Goal: Task Accomplishment & Management: Manage account settings

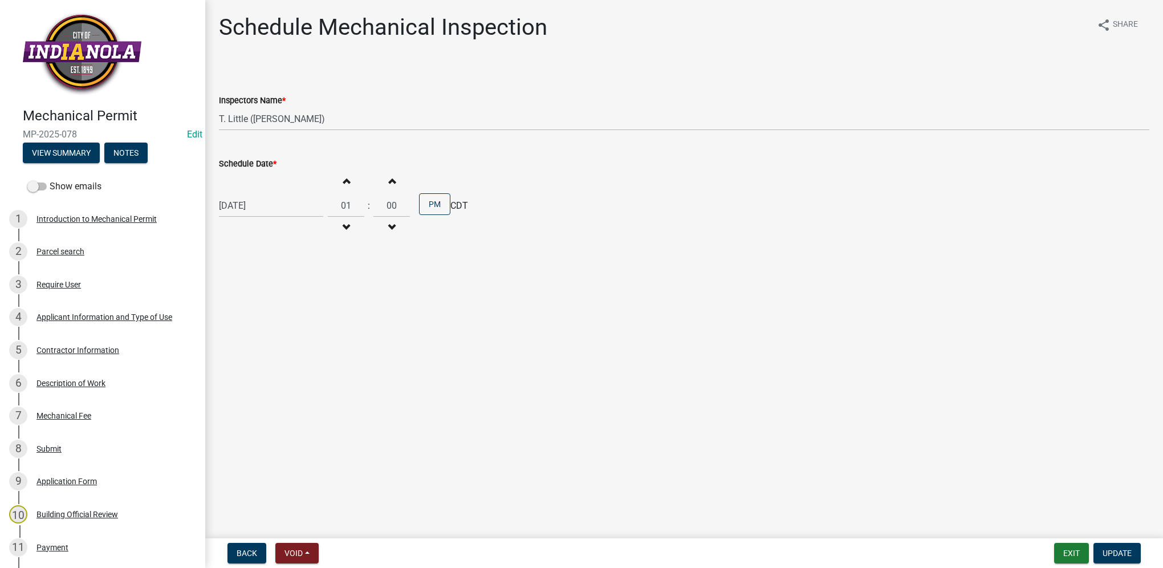
select select "27b8dde7-9ed4-44e4-ae8e-5969b60be3e6"
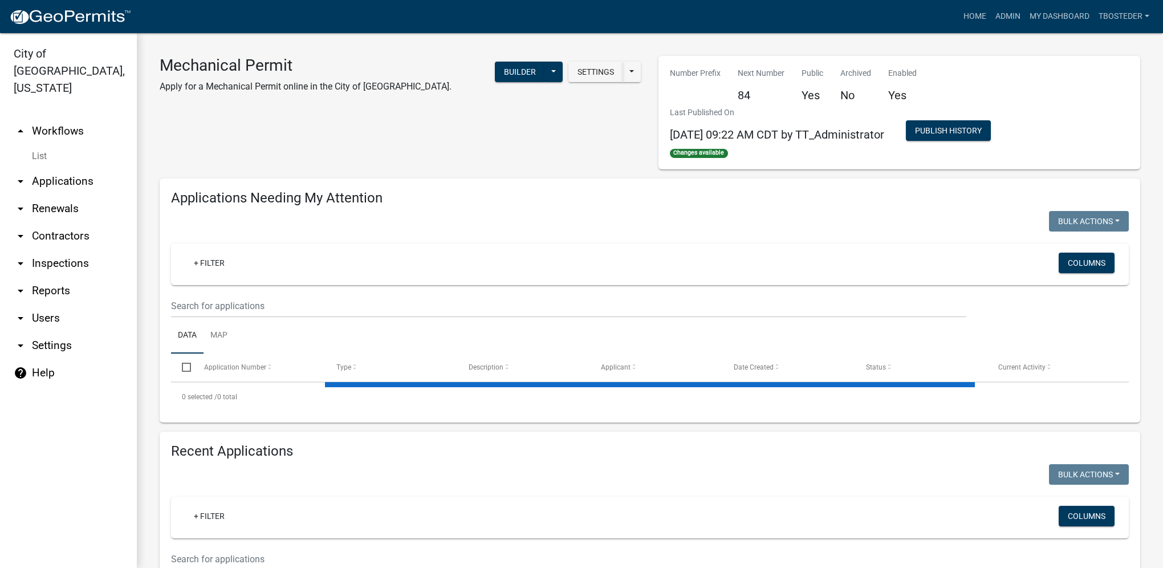
select select "1: 25"
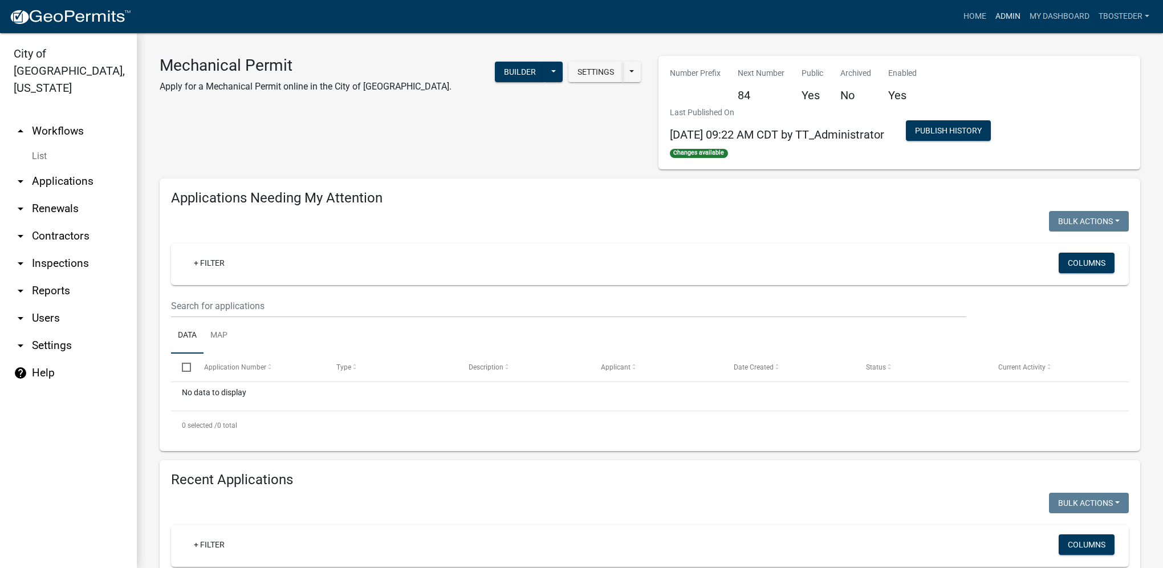
click at [1019, 10] on link "Admin" at bounding box center [1008, 17] width 34 height 22
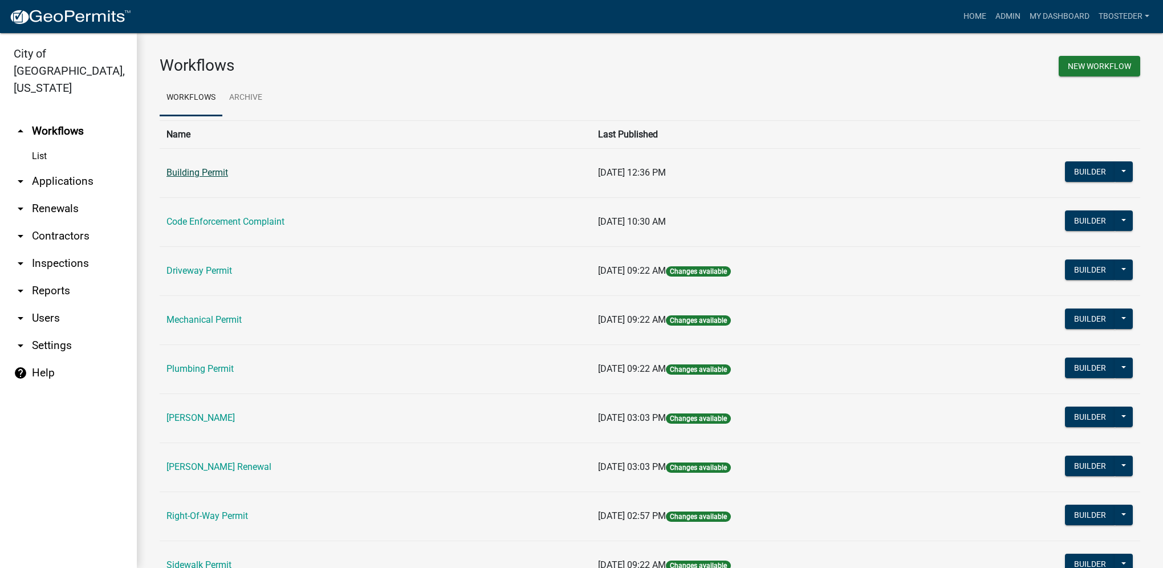
click at [225, 172] on link "Building Permit" at bounding box center [197, 172] width 62 height 11
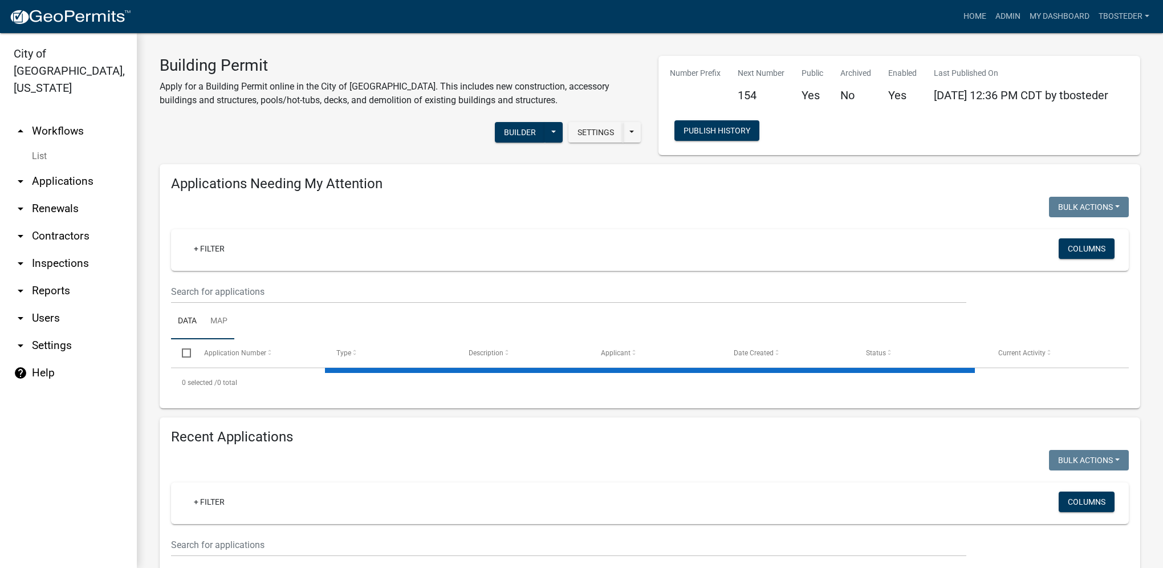
select select "1: 25"
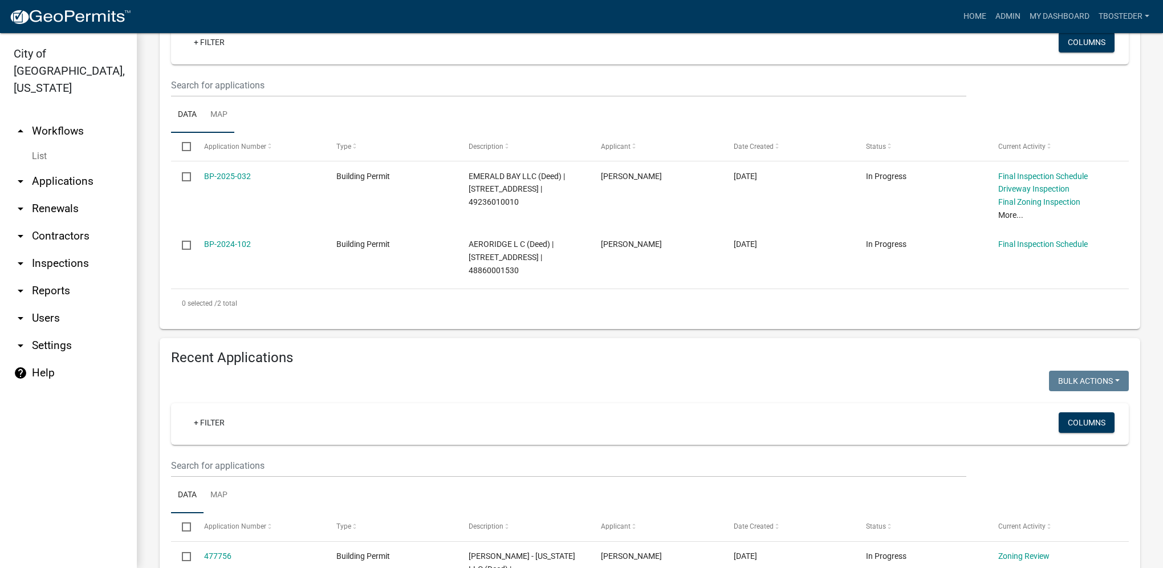
scroll to position [228, 0]
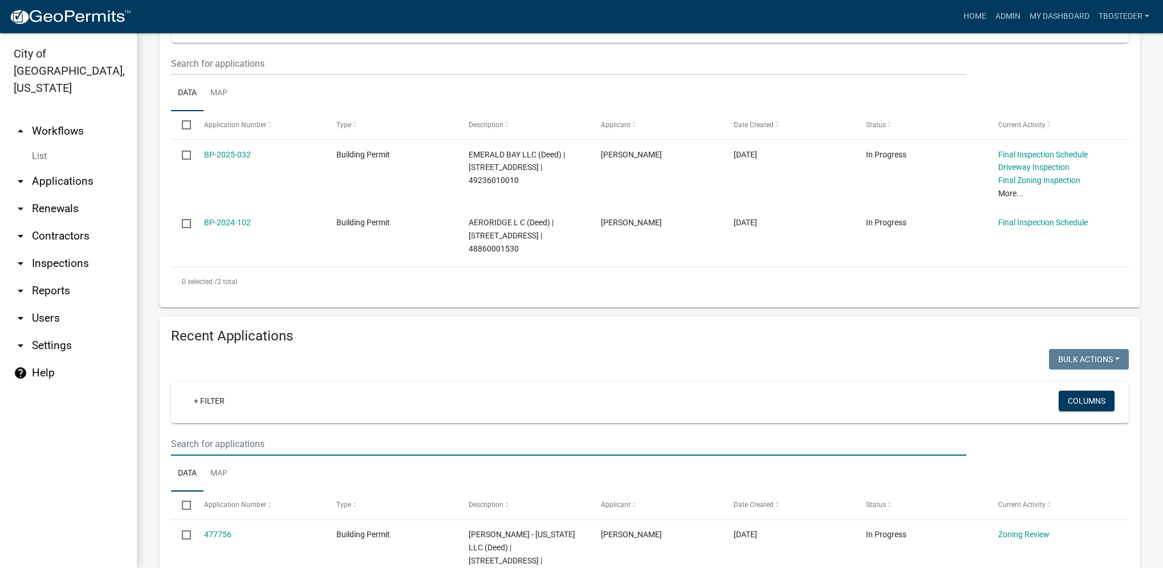
click at [235, 437] on input "text" at bounding box center [568, 443] width 795 height 23
type input "473840"
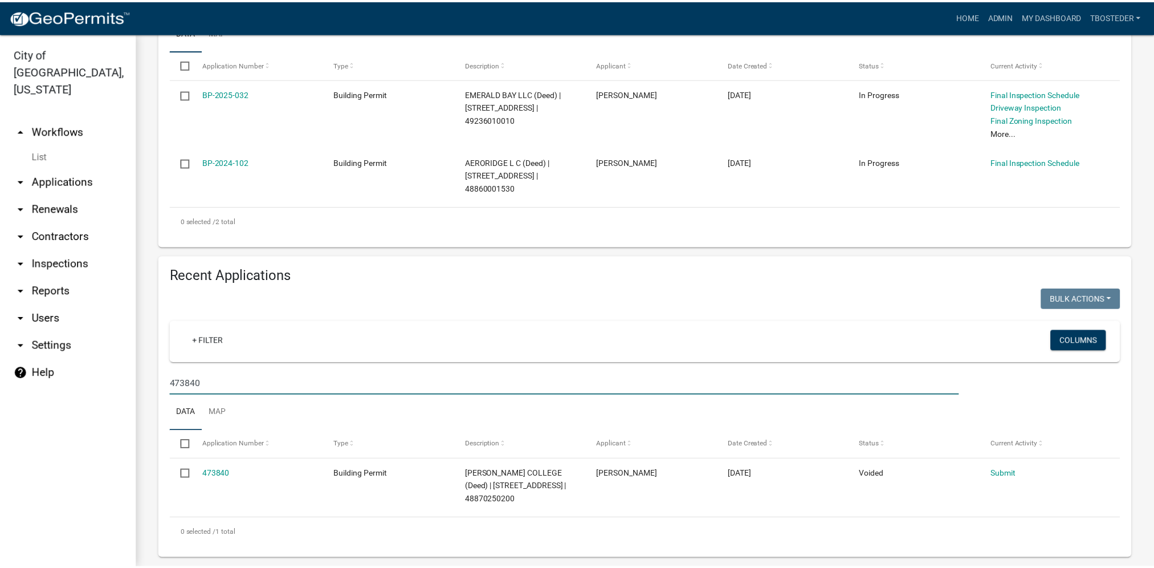
scroll to position [291, 0]
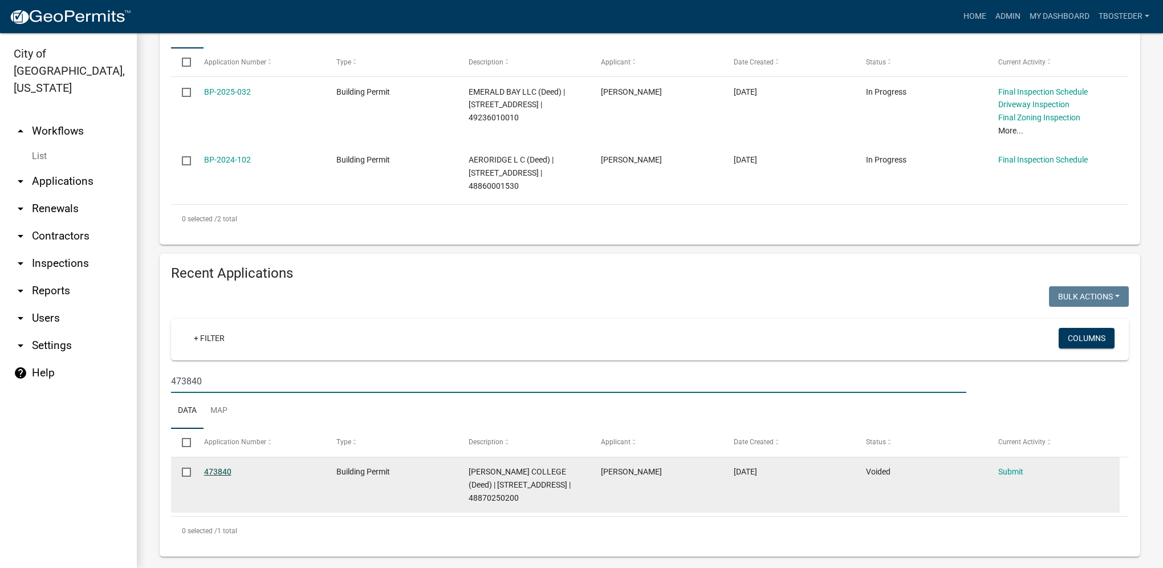
click at [218, 474] on link "473840" at bounding box center [217, 471] width 27 height 9
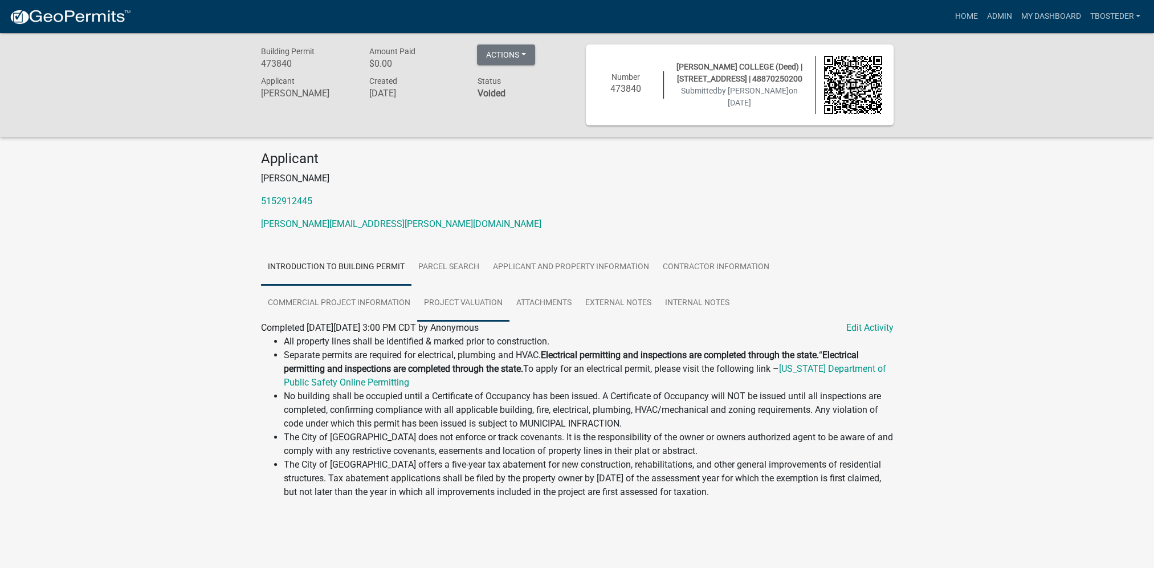
click at [445, 290] on link "Project Valuation" at bounding box center [463, 303] width 92 height 36
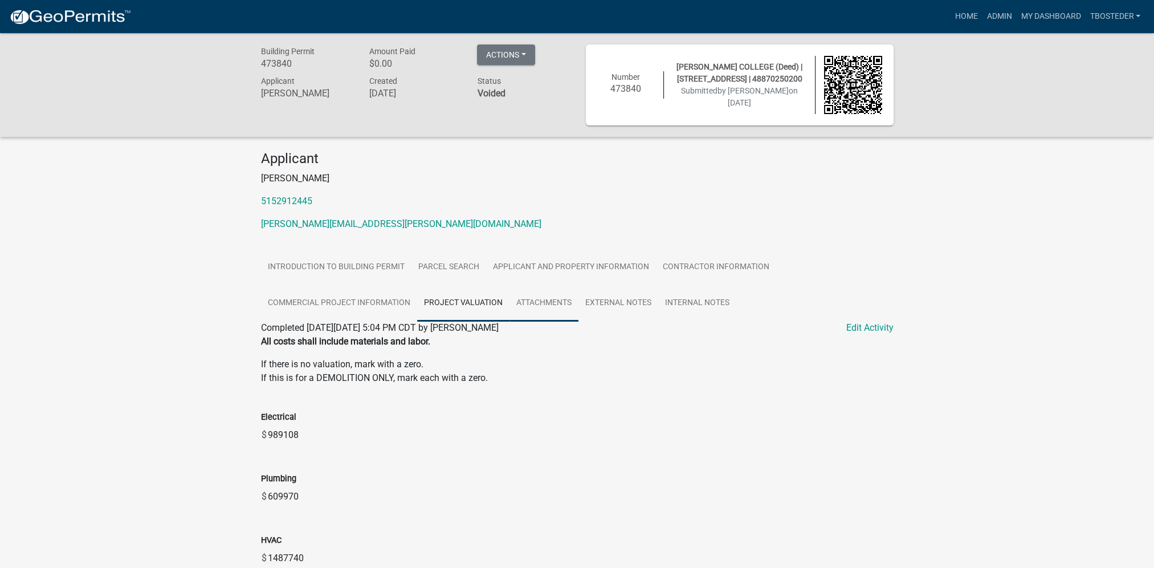
click at [520, 314] on link "Attachments" at bounding box center [544, 303] width 69 height 36
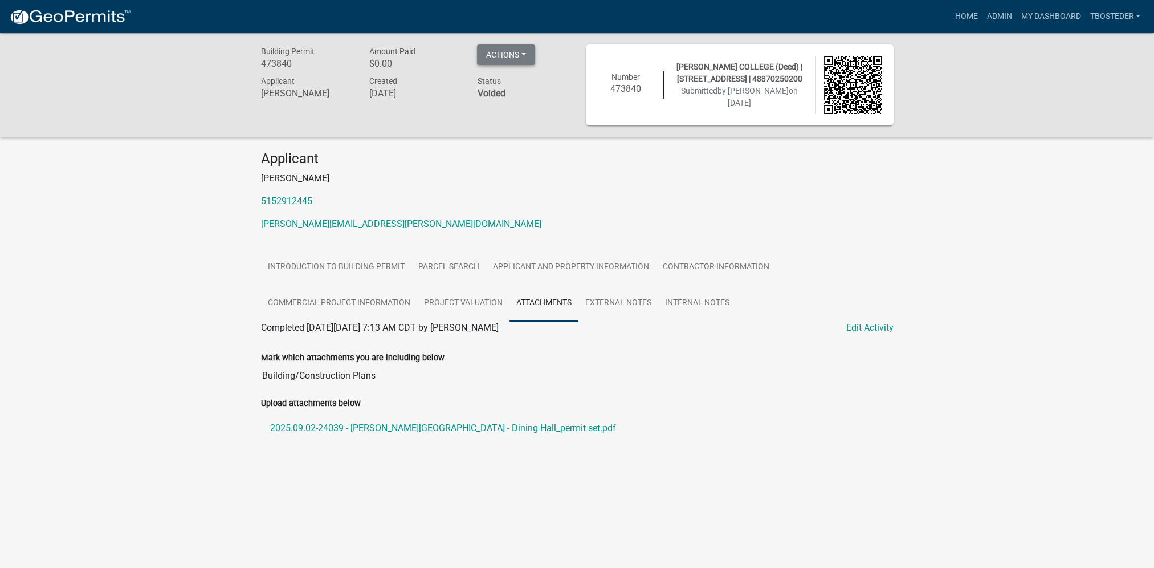
click at [527, 59] on button "Actions" at bounding box center [506, 54] width 58 height 21
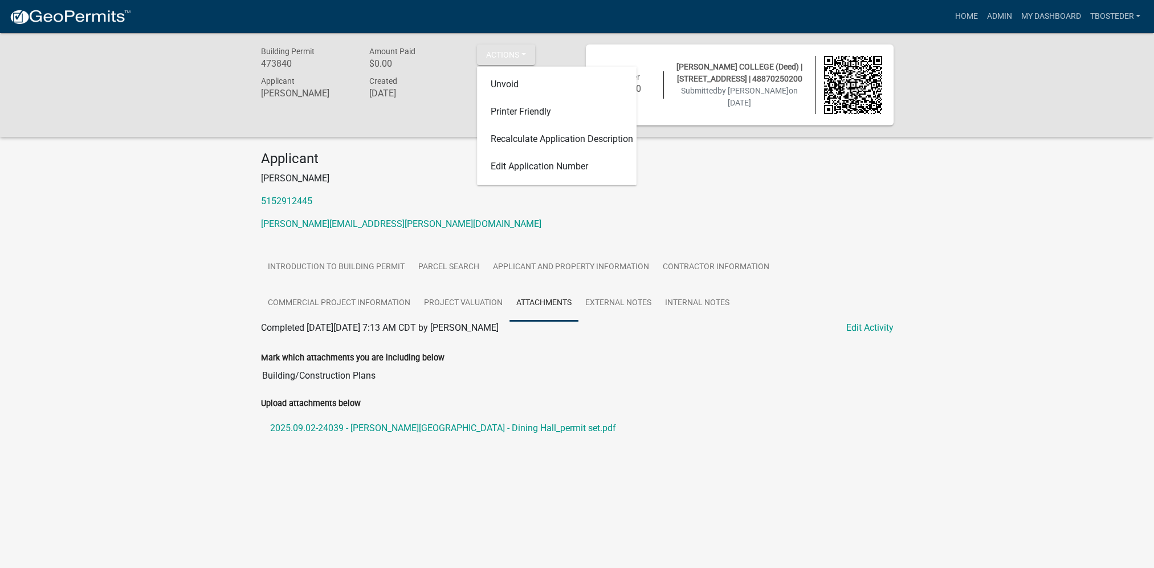
click at [545, 29] on nav "more_horiz Home Admin My Dashboard tbosteder Admin Account Logout" at bounding box center [577, 16] width 1154 height 33
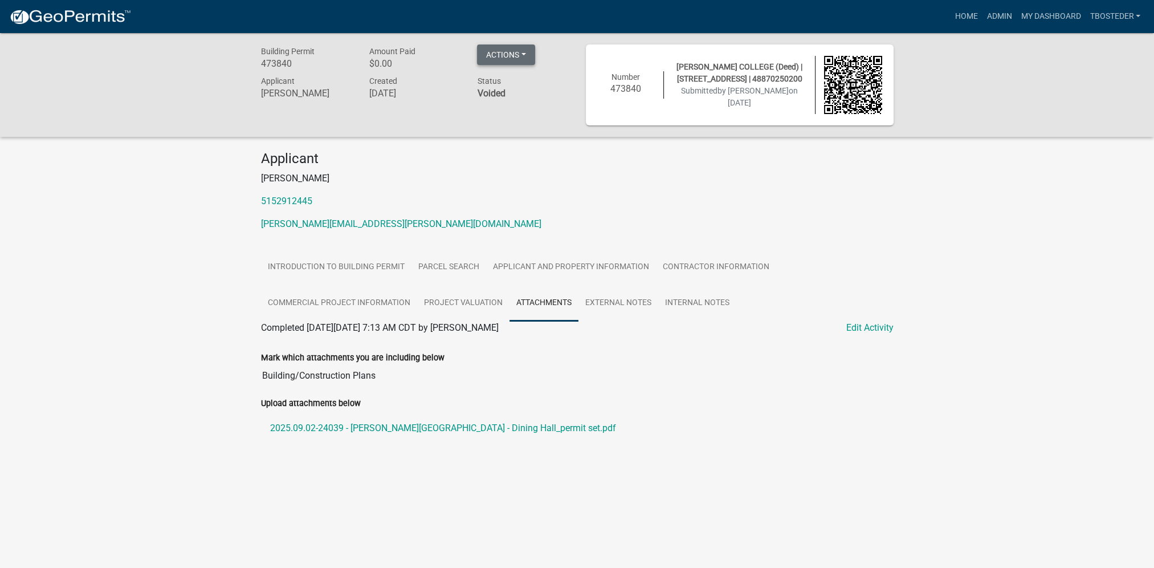
click at [512, 62] on button "Actions" at bounding box center [506, 54] width 58 height 21
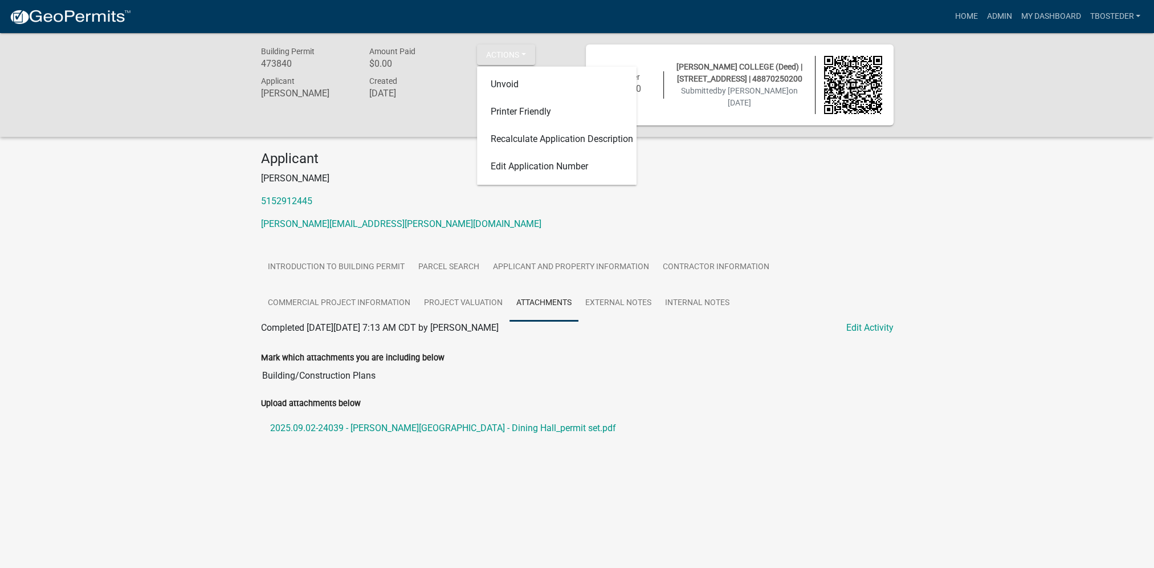
click at [457, 209] on div "Applicant Lucas Mulder 5152912445 lucas.mulder@storycon.com" at bounding box center [578, 196] width 650 height 90
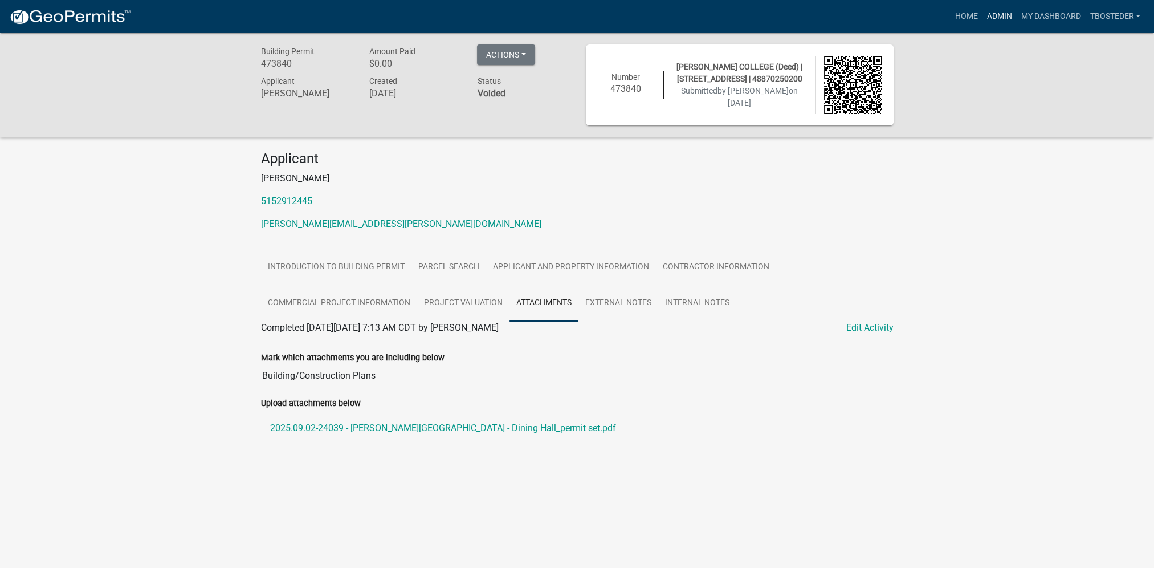
click at [984, 21] on link "Admin" at bounding box center [999, 17] width 34 height 22
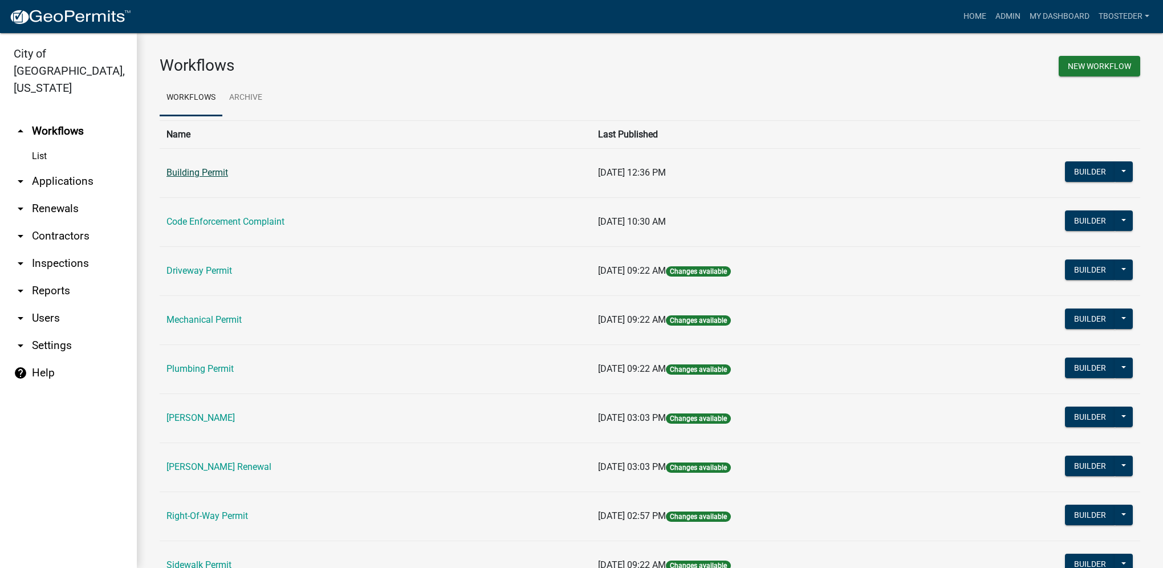
click at [217, 173] on link "Building Permit" at bounding box center [197, 172] width 62 height 11
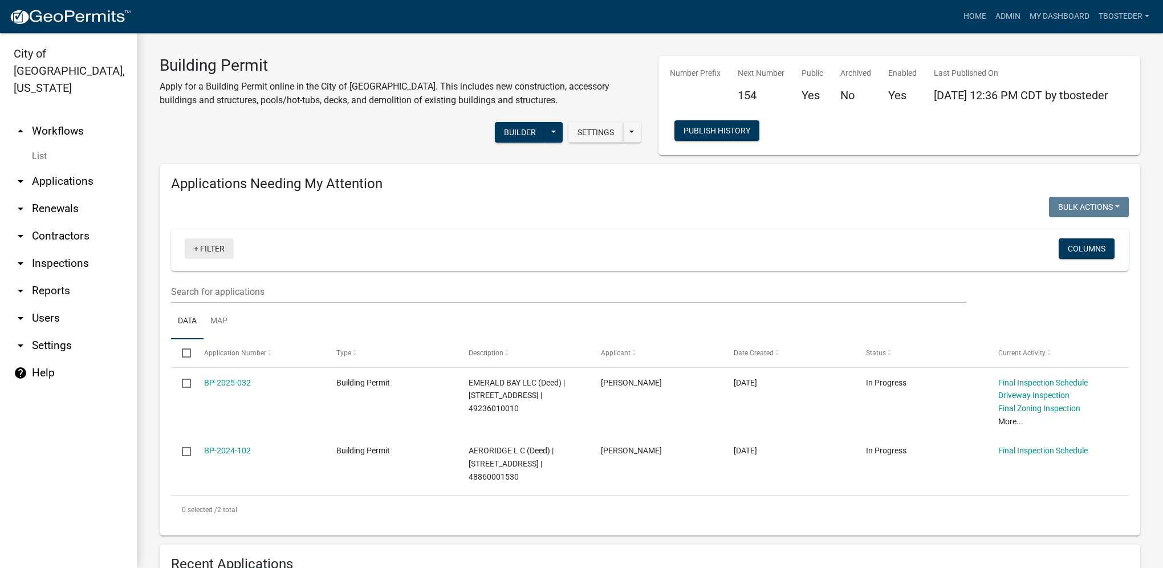
select select "1: 25"
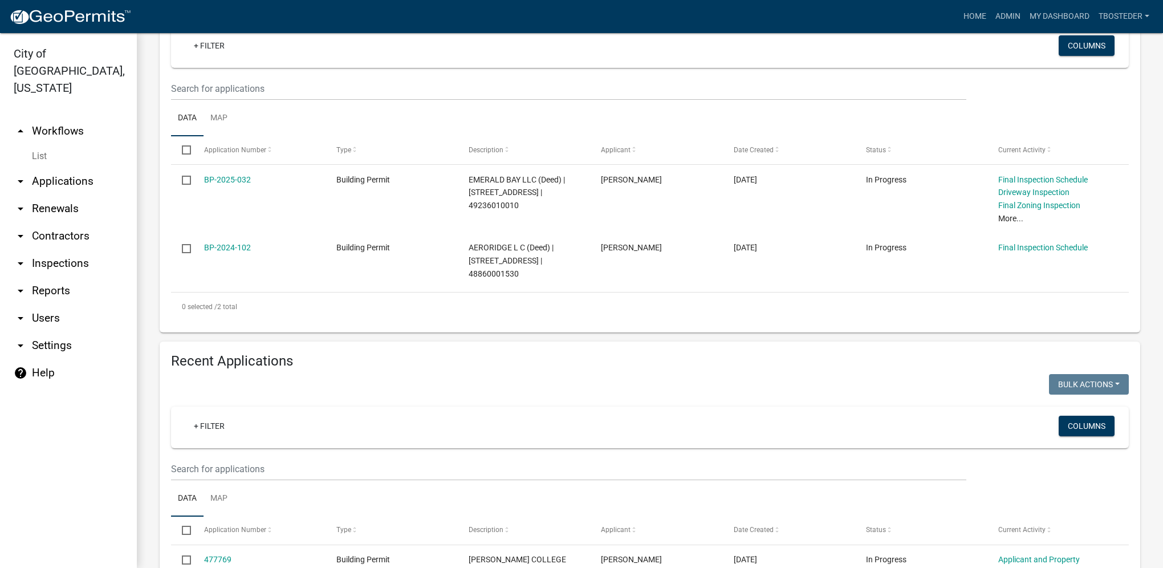
scroll to position [228, 0]
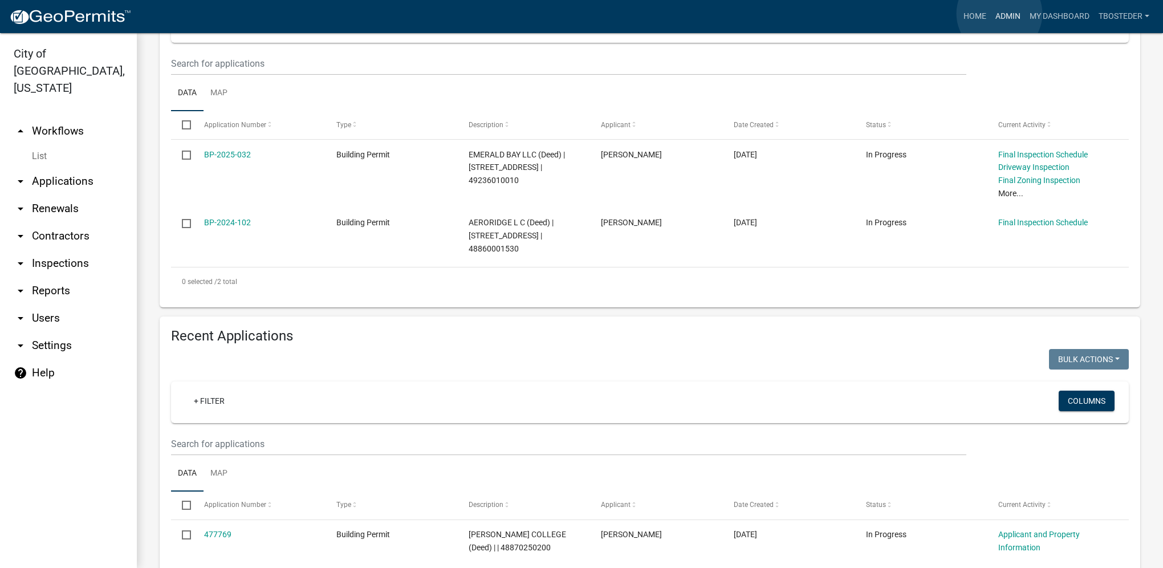
click at [999, 14] on link "Admin" at bounding box center [1008, 17] width 34 height 22
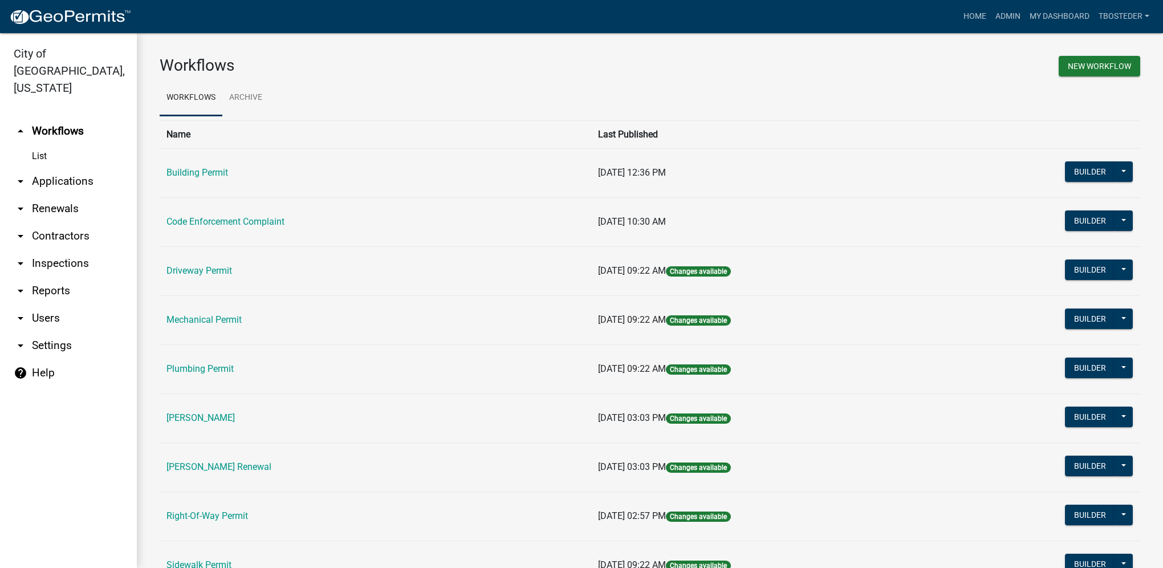
click at [235, 365] on td "Plumbing Permit" at bounding box center [376, 368] width 432 height 49
click at [227, 369] on link "Plumbing Permit" at bounding box center [199, 368] width 67 height 11
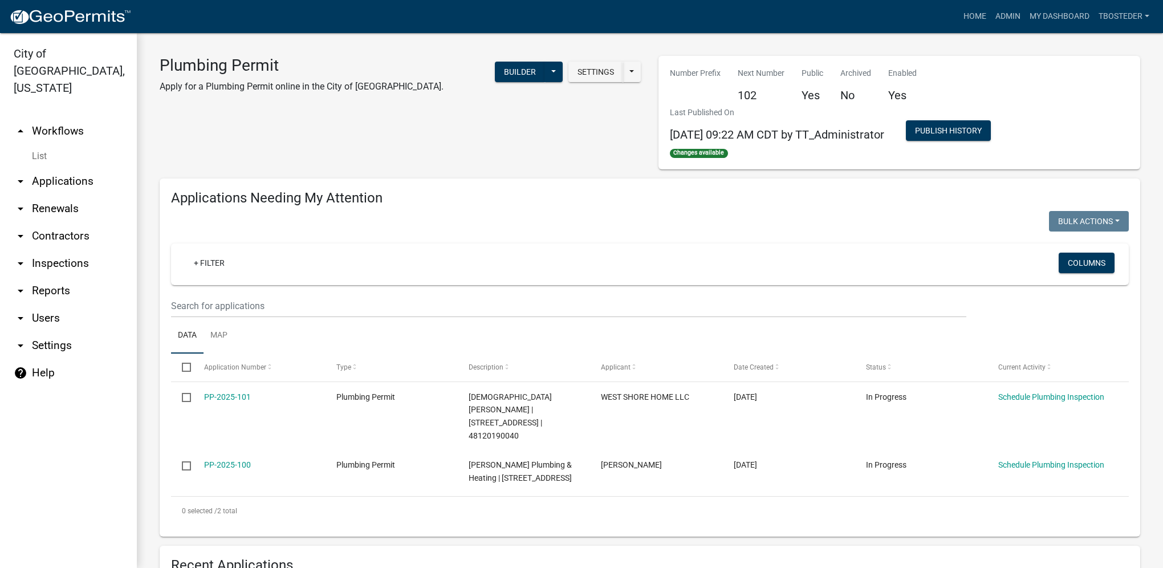
select select "1: 25"
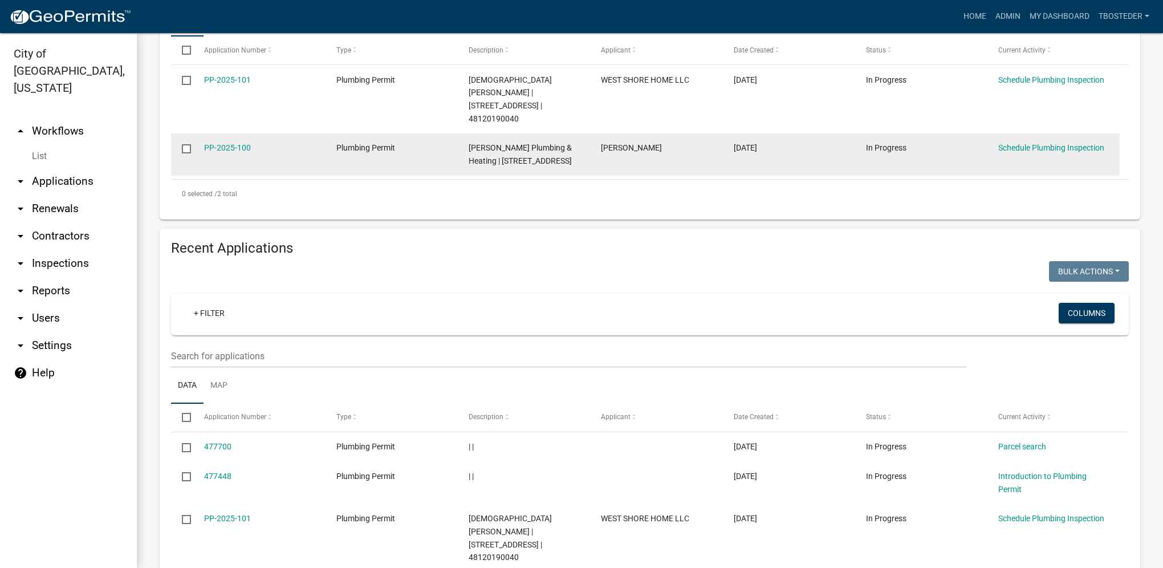
scroll to position [342, 0]
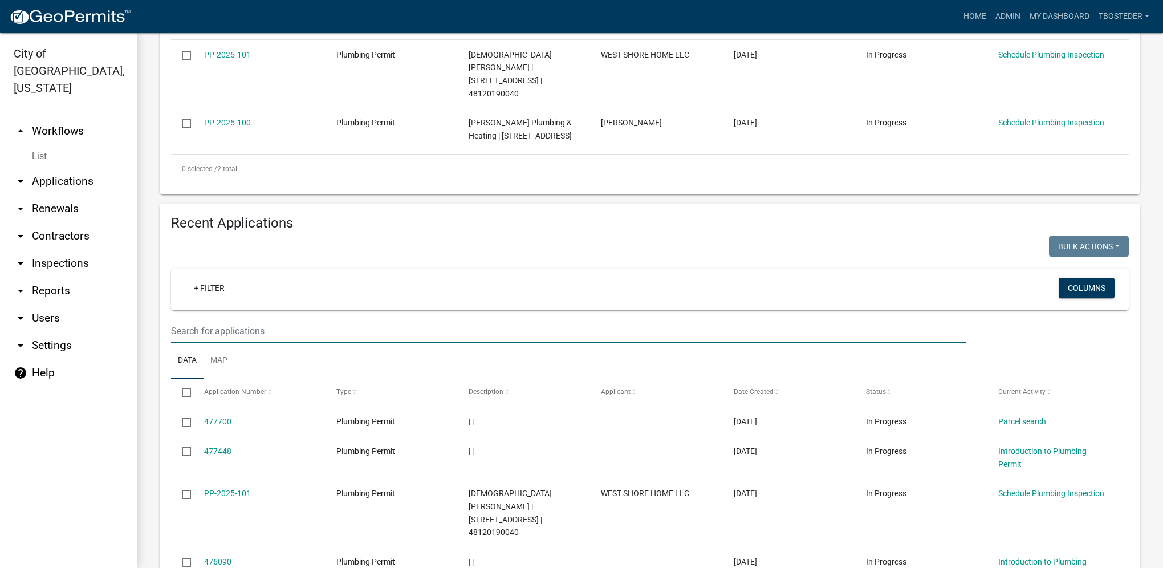
click at [216, 319] on input "text" at bounding box center [568, 330] width 795 height 23
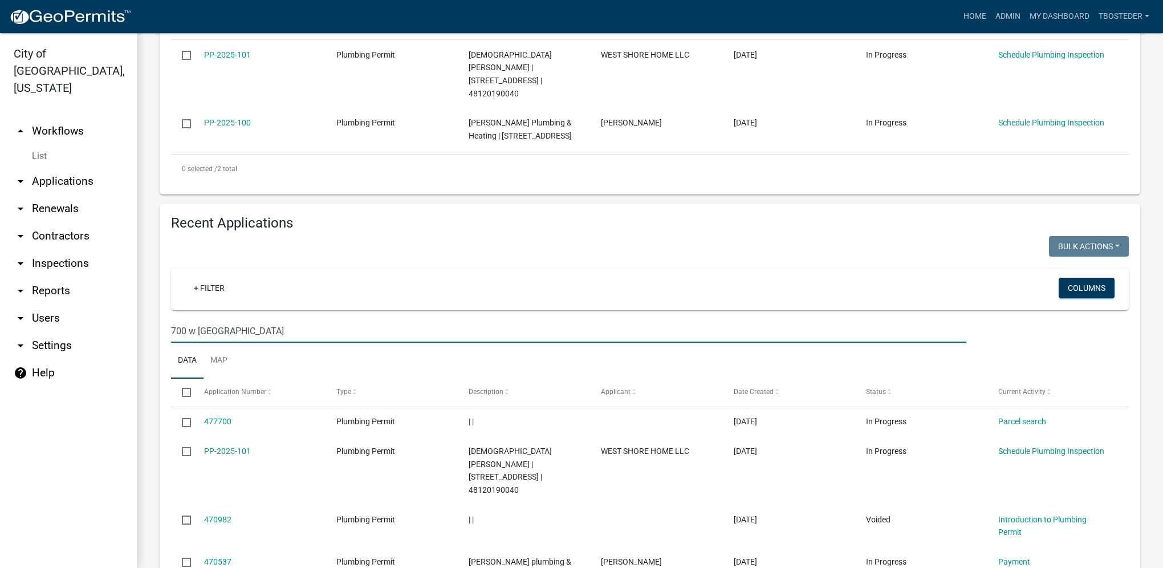
type input "700 w ashland"
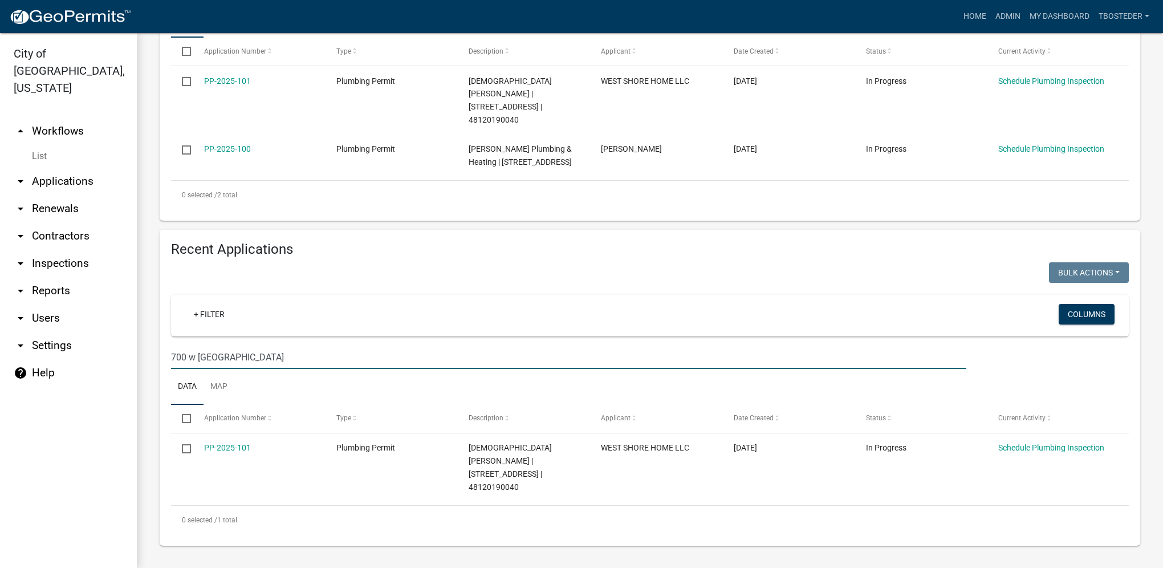
scroll to position [277, 0]
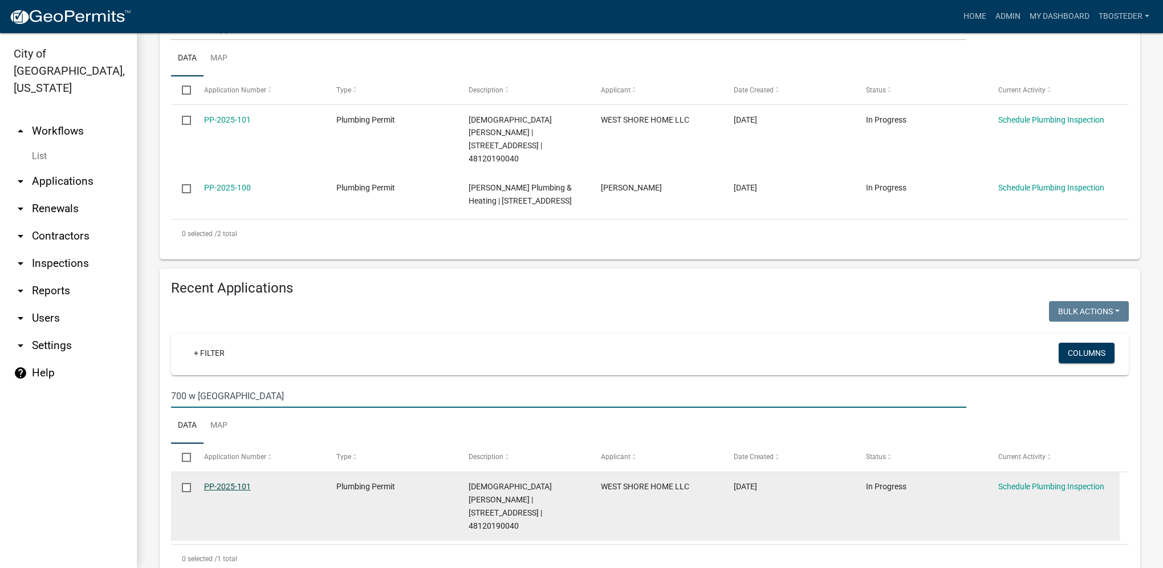
click at [226, 482] on link "PP-2025-101" at bounding box center [227, 486] width 47 height 9
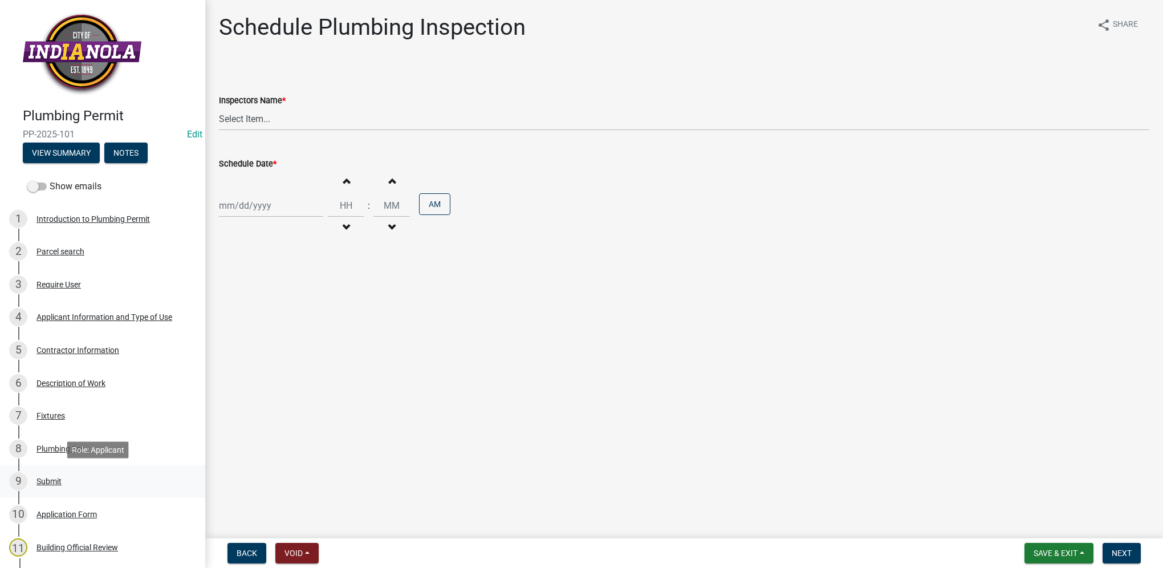
scroll to position [114, 0]
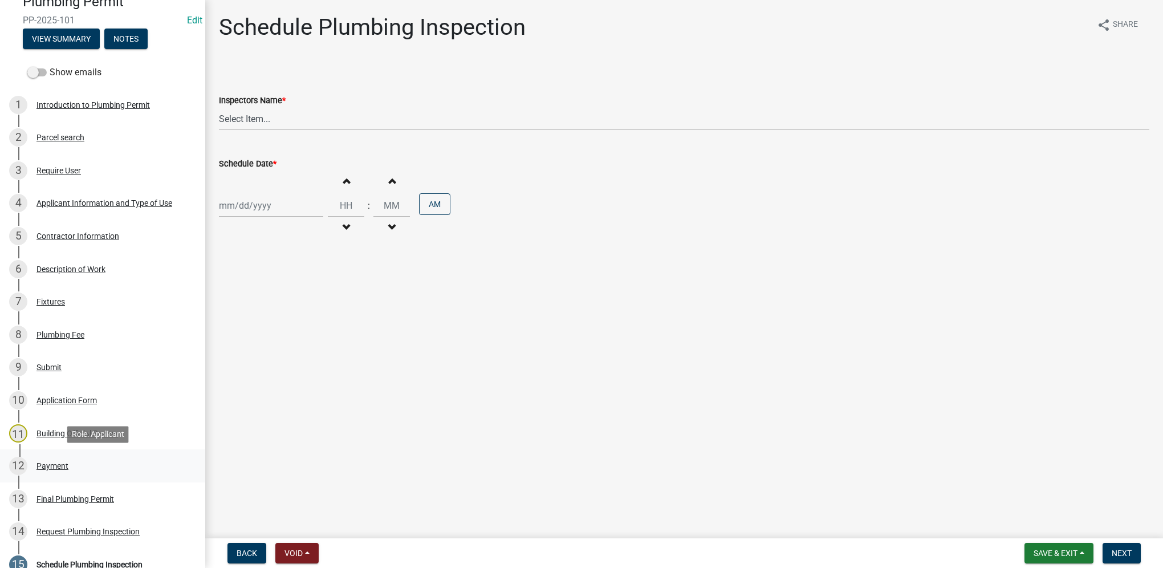
click at [120, 473] on div "12 Payment" at bounding box center [98, 466] width 178 height 18
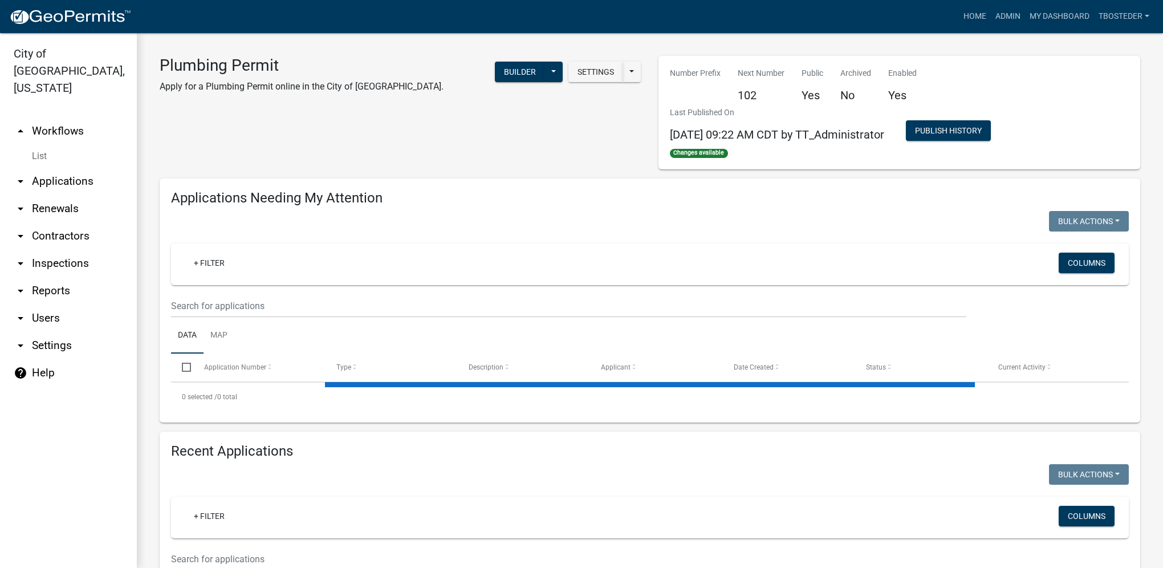
select select "1: 25"
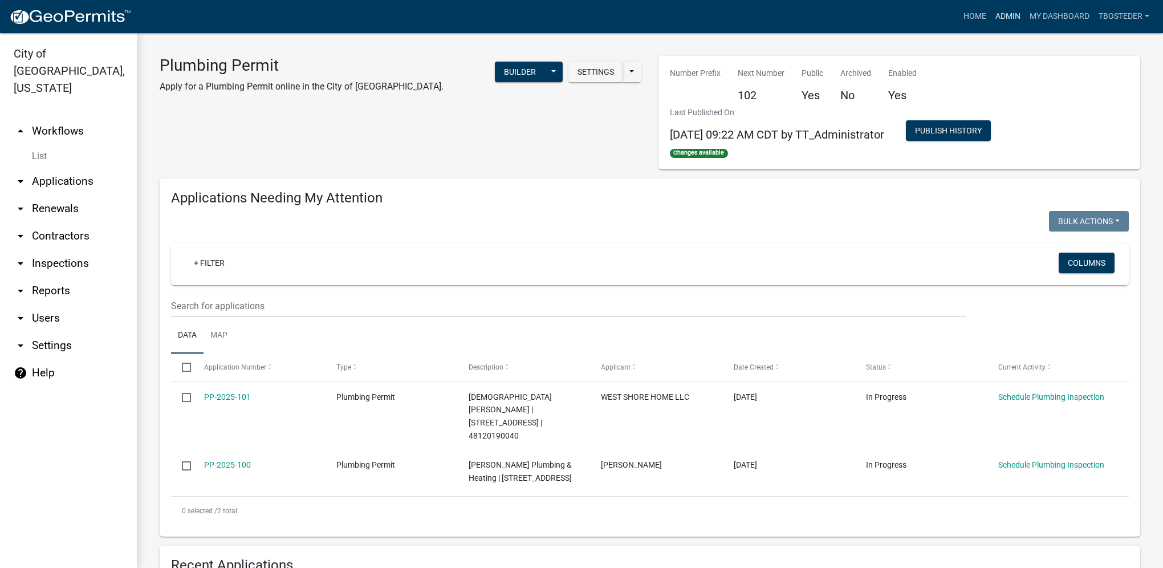
click at [1014, 15] on link "Admin" at bounding box center [1008, 17] width 34 height 22
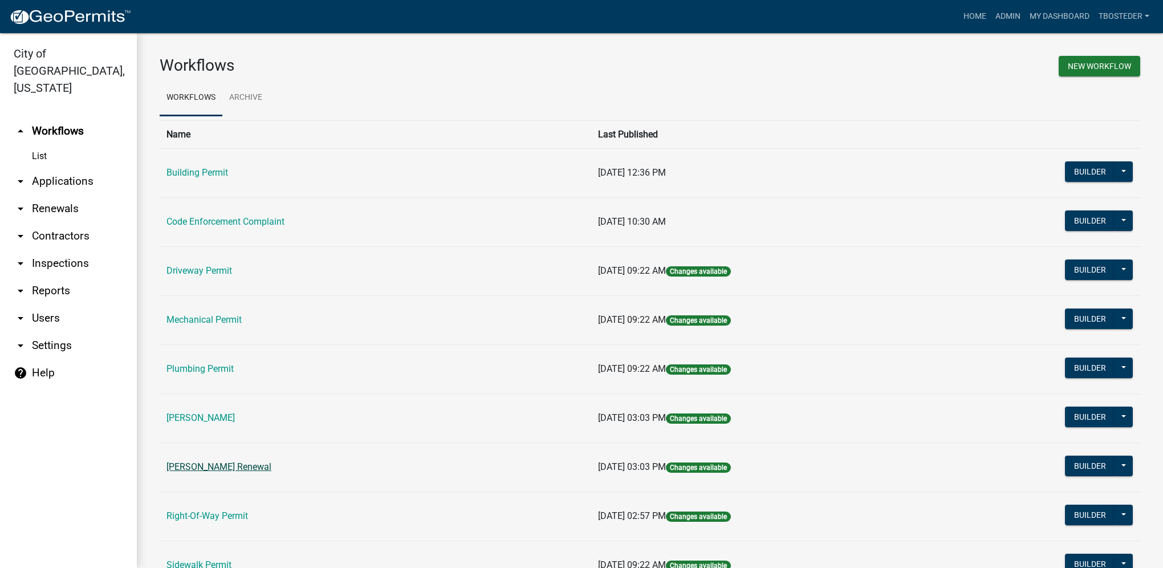
click at [258, 467] on link "Rental Registration Renewal" at bounding box center [218, 466] width 105 height 11
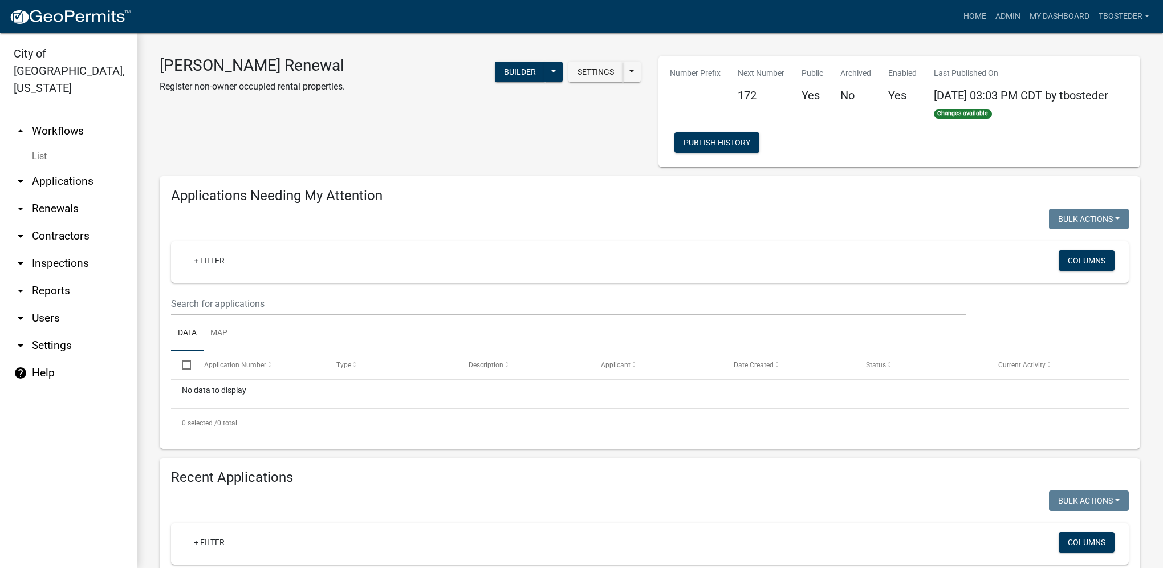
select select "1: 25"
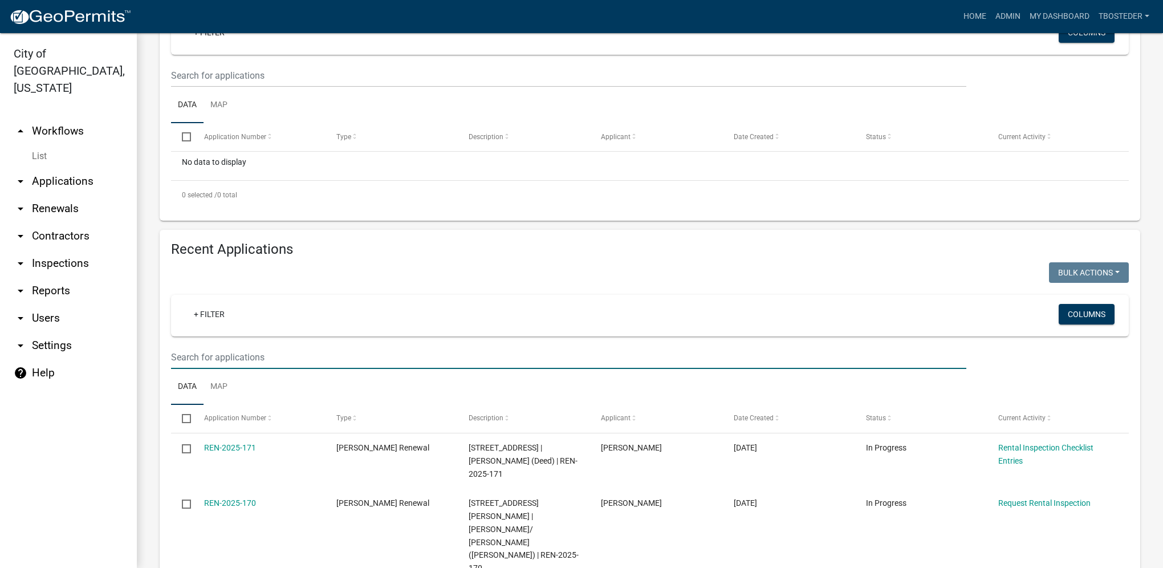
click at [237, 363] on input "text" at bounding box center [568, 356] width 795 height 23
type input "409 n howard"
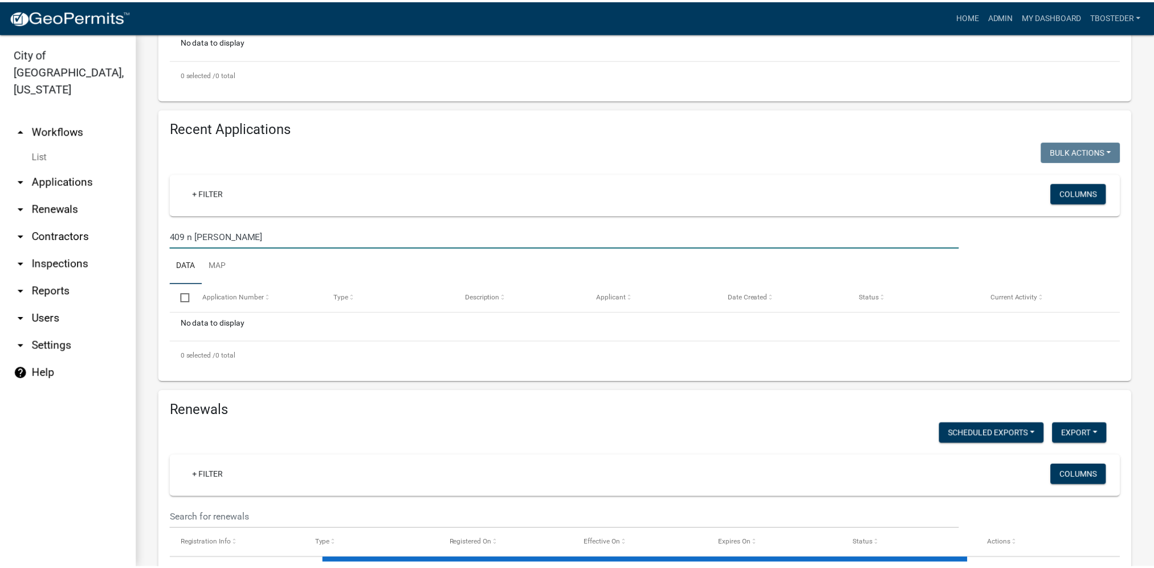
scroll to position [399, 0]
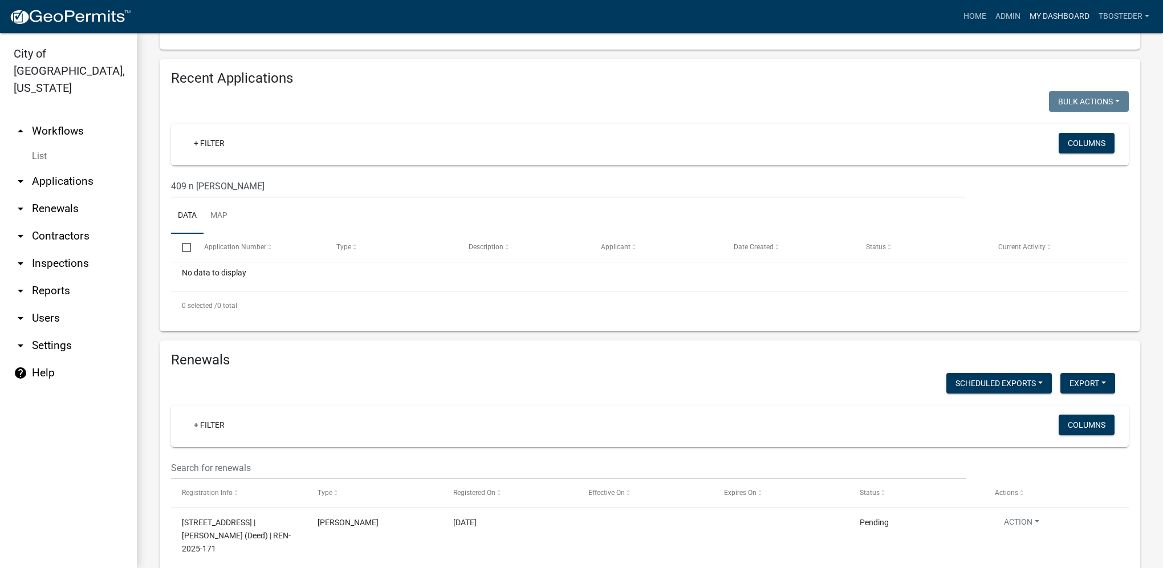
click at [1054, 18] on link "My Dashboard" at bounding box center [1059, 17] width 69 height 22
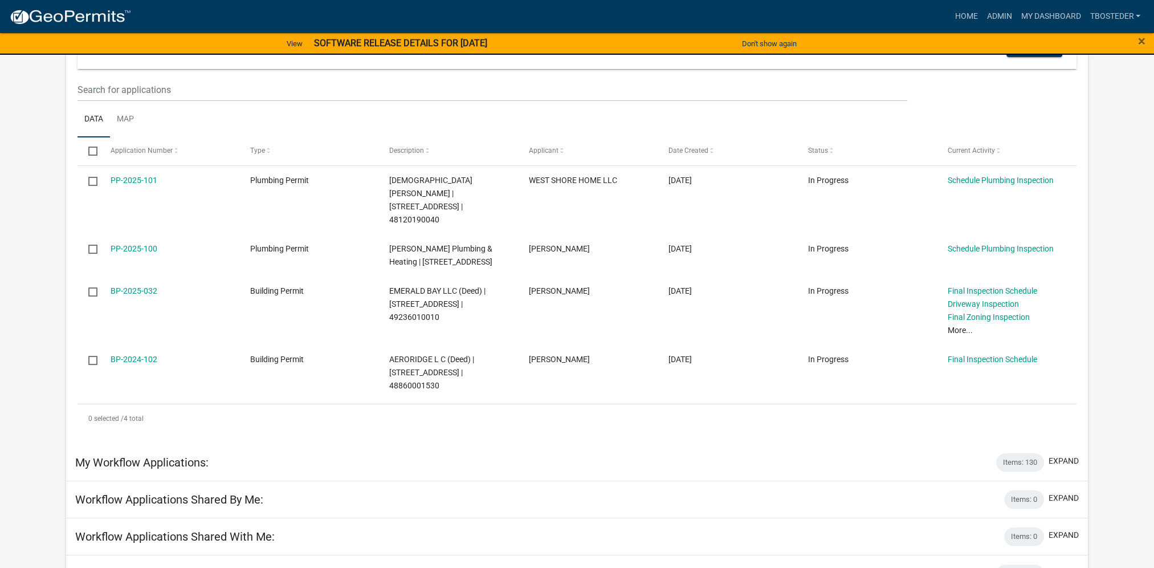
scroll to position [171, 0]
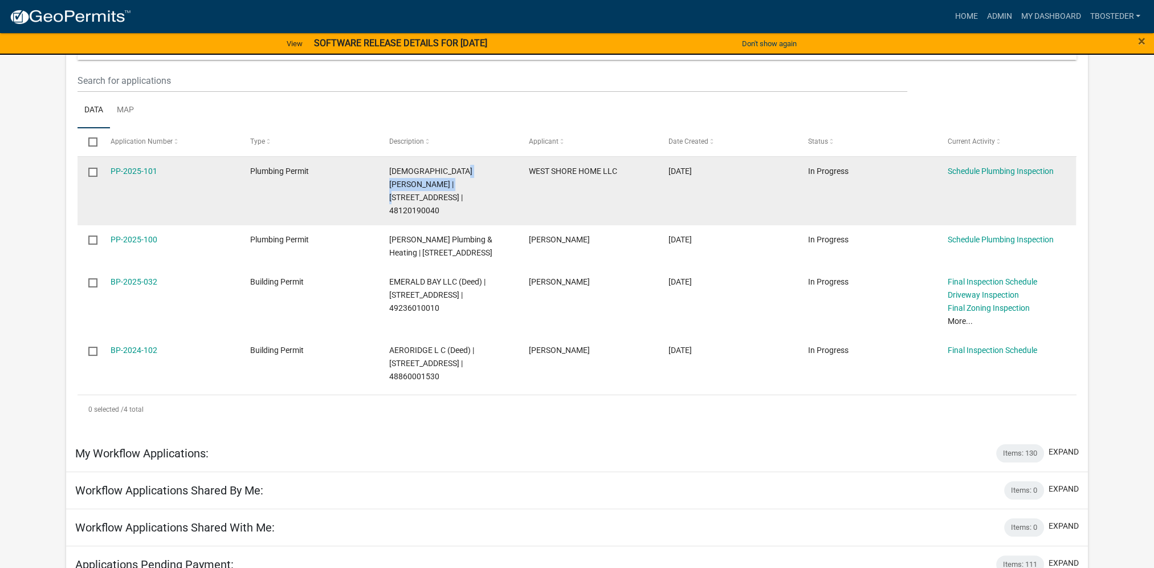
drag, startPoint x: 461, startPoint y: 169, endPoint x: 442, endPoint y: 185, distance: 24.2
click at [442, 185] on span "KRISTEN CARRELL | 700 W ASHLAND AVE | 48120190040" at bounding box center [430, 190] width 83 height 48
copy span "700 W ASHLAND AVE"
click at [132, 173] on link "PP-2025-101" at bounding box center [134, 170] width 47 height 9
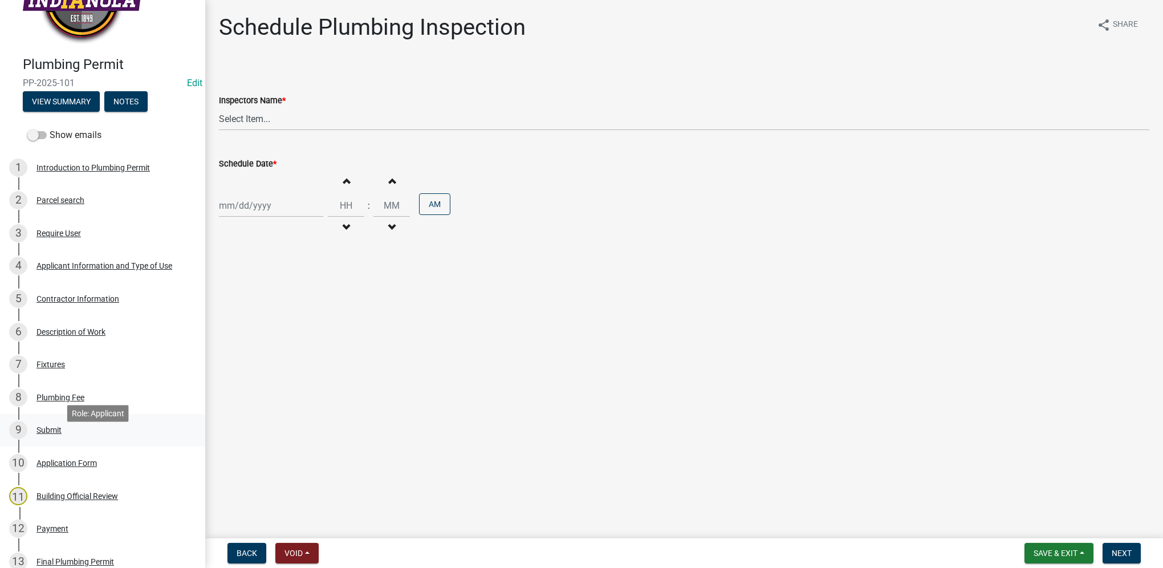
scroll to position [299, 0]
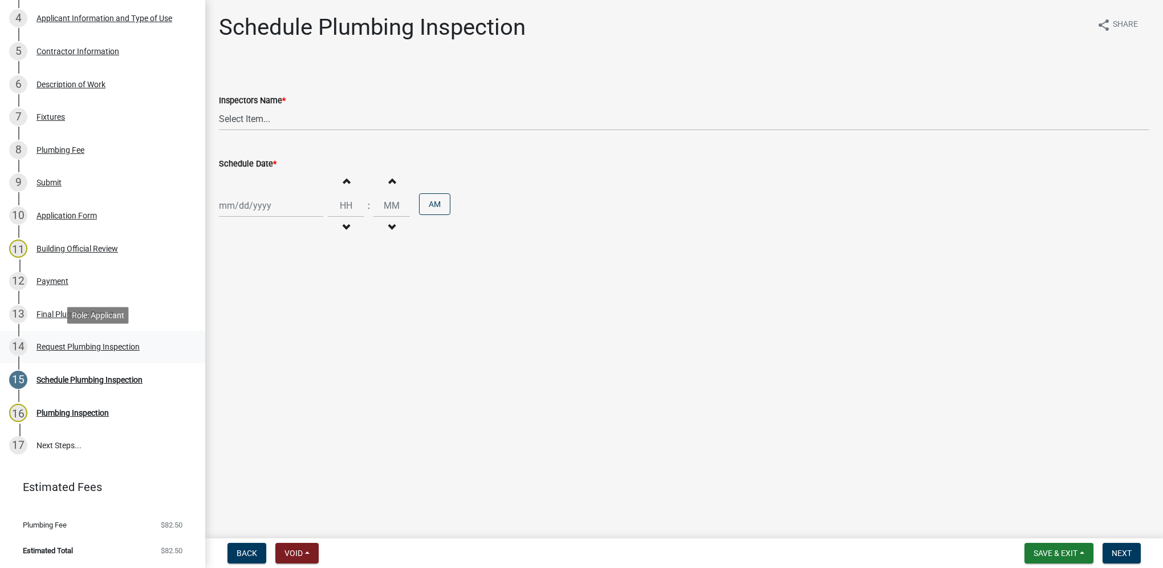
click at [100, 357] on link "14 Request Plumbing Inspection" at bounding box center [102, 347] width 205 height 33
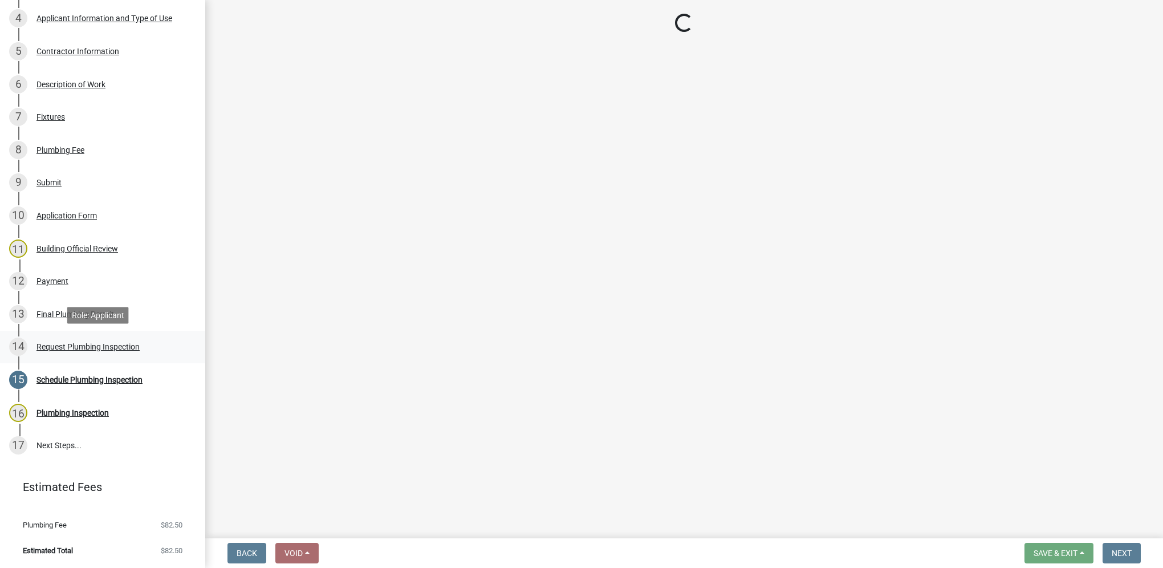
select select "5e6fc4d6-0be1-48fa-8ebd-0c1600940a56"
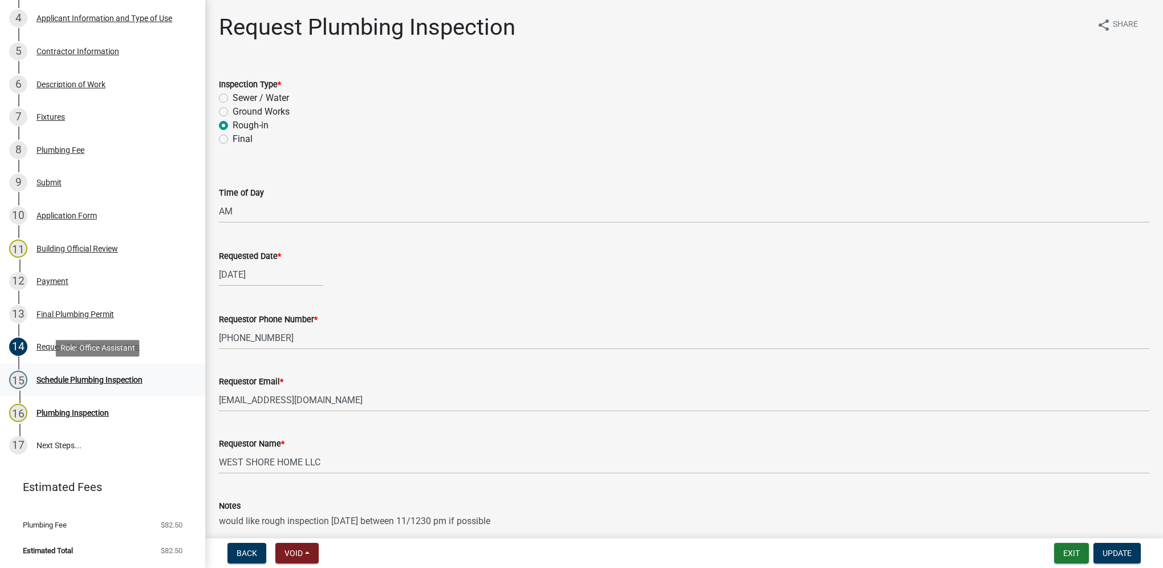
click at [44, 381] on div "Schedule Plumbing Inspection" at bounding box center [89, 380] width 106 height 8
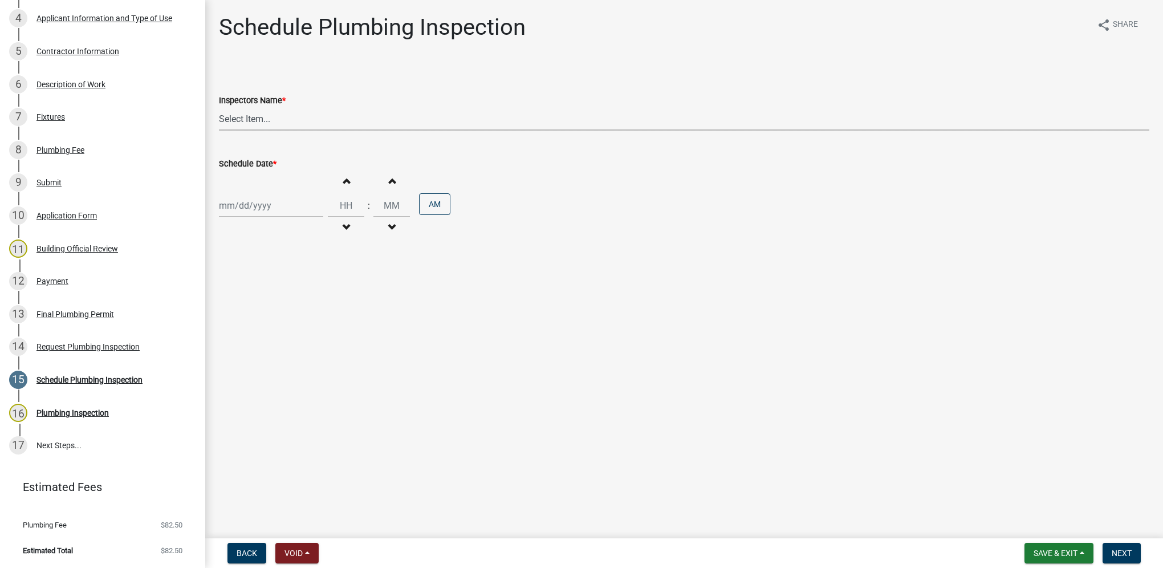
drag, startPoint x: 279, startPoint y: 119, endPoint x: 278, endPoint y: 125, distance: 6.4
click at [279, 119] on select "Select Item... IndianolaInspector (Indianola Other Inspector) T. Little (Timoth…" at bounding box center [684, 118] width 930 height 23
select select "27b8dde7-9ed4-44e4-ae8e-5969b60be3e6"
click at [219, 107] on select "Select Item... IndianolaInspector (Indianola Other Inspector) T. Little (Timoth…" at bounding box center [684, 118] width 930 height 23
click at [271, 208] on div at bounding box center [271, 205] width 104 height 23
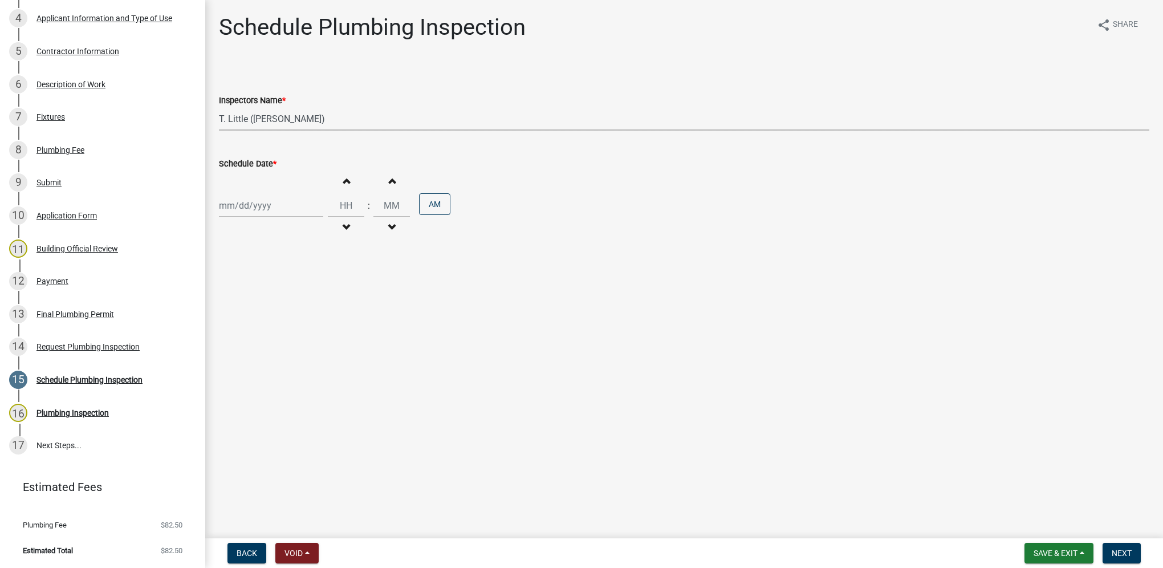
select select "9"
select select "2025"
click at [254, 306] on div "16" at bounding box center [248, 303] width 18 height 18
type input "09/16/2025"
click at [349, 201] on input "Hours" at bounding box center [346, 205] width 36 height 23
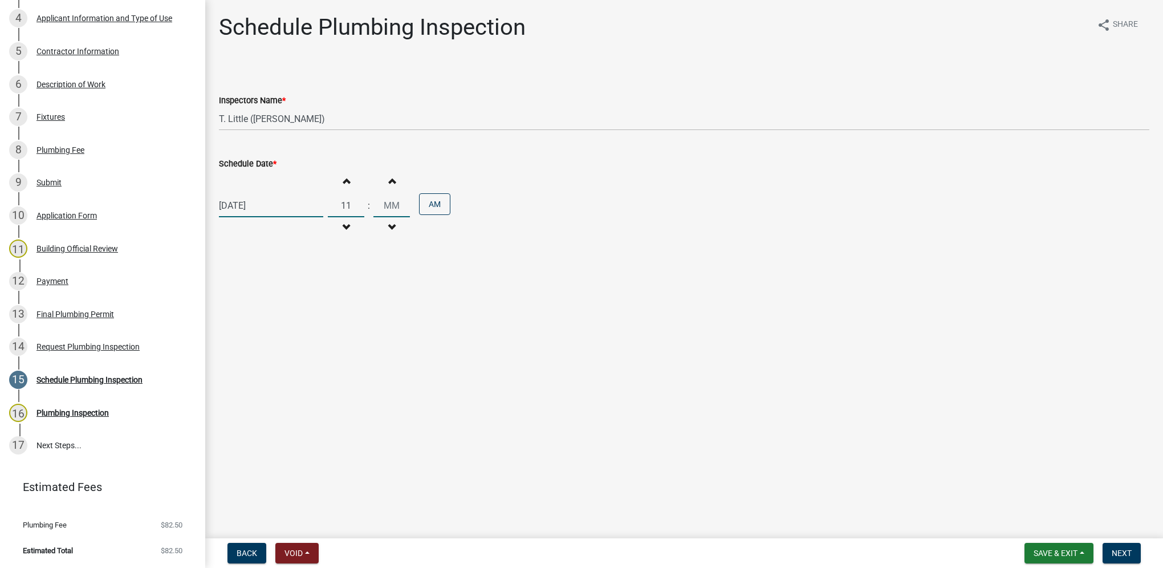
type input "11"
type input "00"
click at [1127, 554] on span "Next" at bounding box center [1122, 552] width 20 height 9
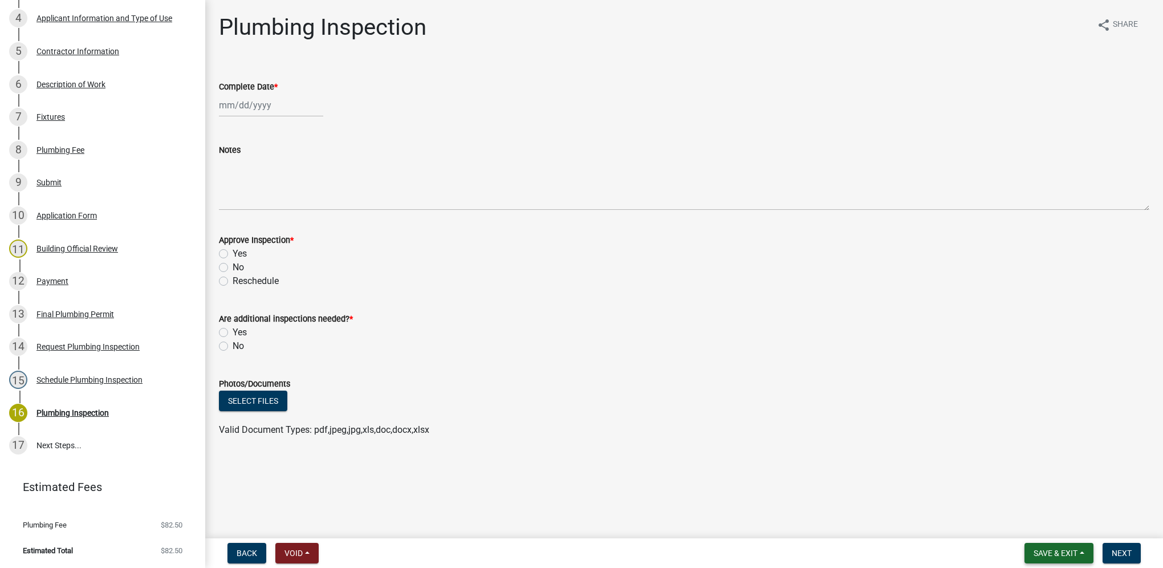
click at [1042, 560] on button "Save & Exit" at bounding box center [1058, 553] width 69 height 21
click at [1037, 530] on button "Save & Exit" at bounding box center [1047, 523] width 91 height 27
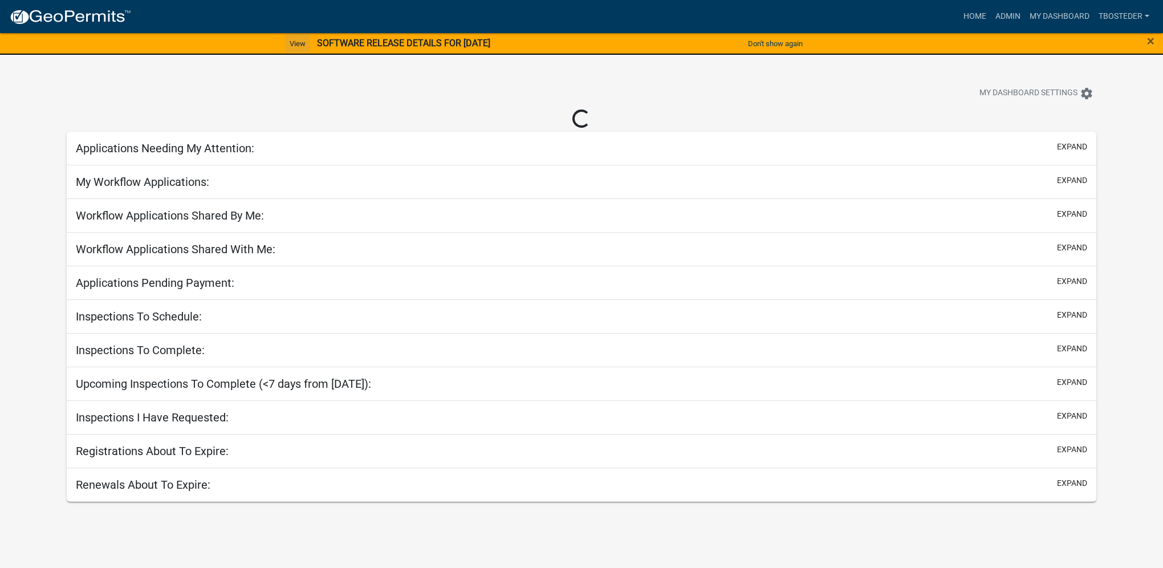
click at [295, 39] on link "View" at bounding box center [297, 43] width 25 height 19
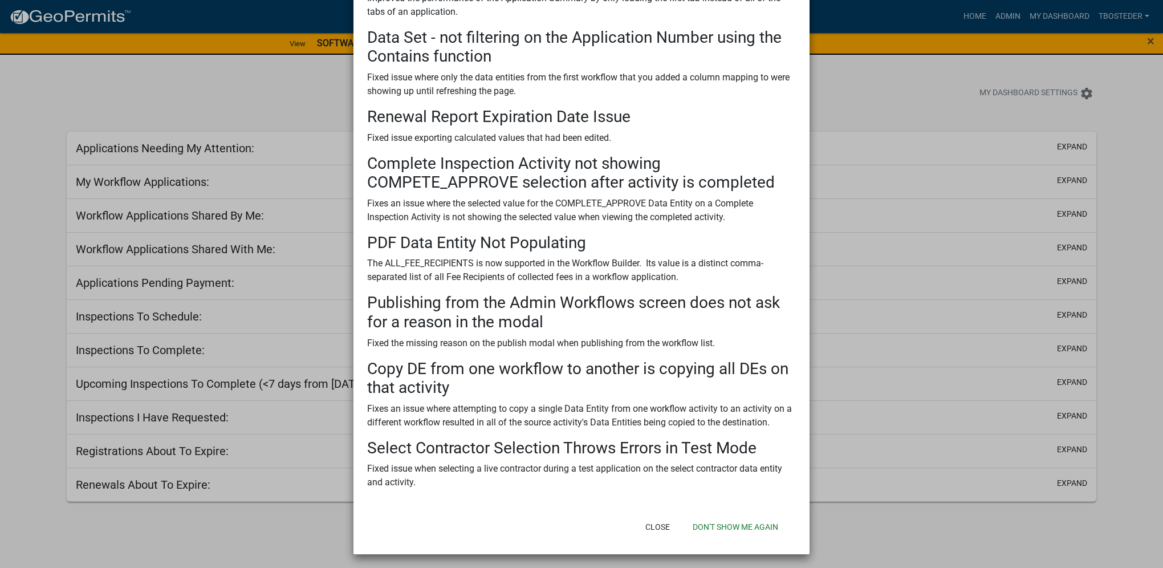
scroll to position [239, 0]
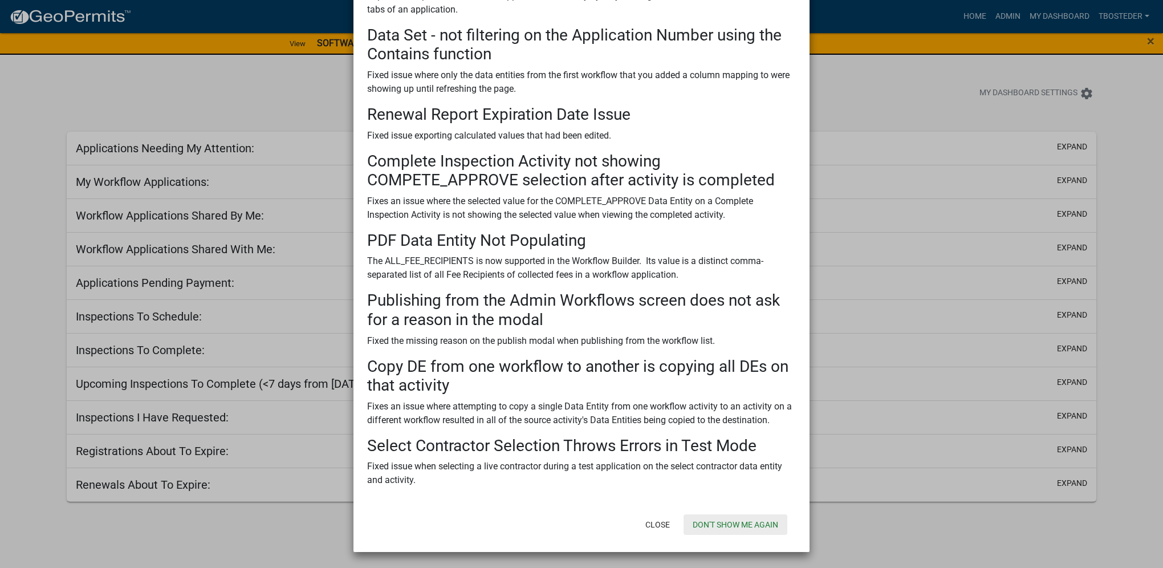
click at [714, 516] on button "Don't show me again" at bounding box center [736, 524] width 104 height 21
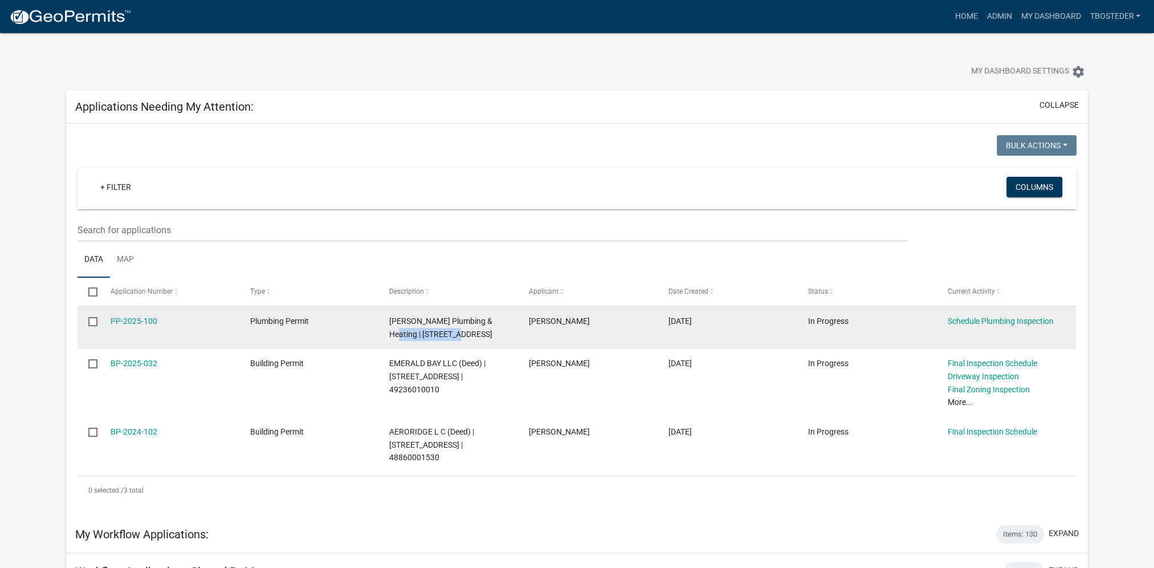
drag, startPoint x: 489, startPoint y: 322, endPoint x: 449, endPoint y: 336, distance: 42.2
click at [449, 336] on span "Kruck Plumbing & Heating | 116 E ASHLAND AVE | 48020090180" at bounding box center [440, 327] width 103 height 22
copy span "116 E ASHLAND AVE"
click at [136, 320] on link "PP-2025-100" at bounding box center [134, 320] width 47 height 9
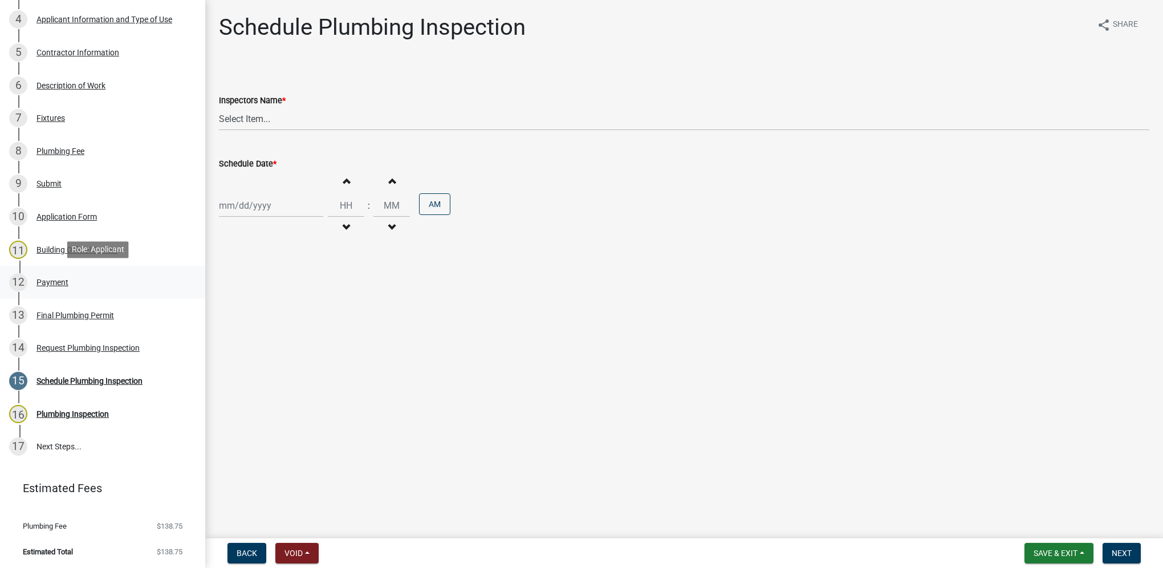
scroll to position [299, 0]
click at [114, 343] on div "Request Plumbing Inspection" at bounding box center [87, 347] width 103 height 8
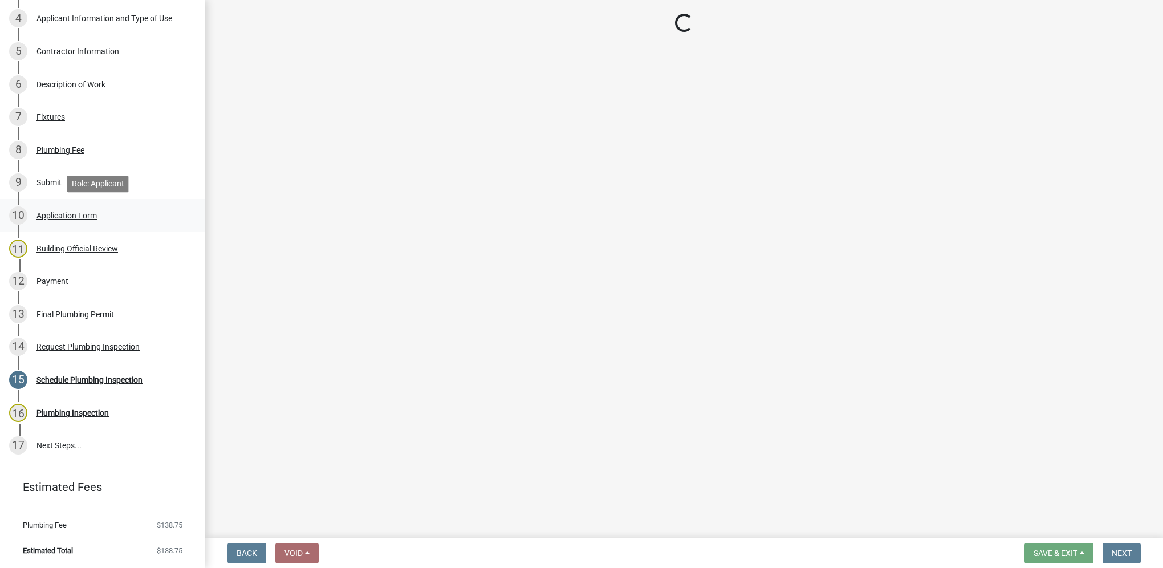
select select "90b36dbe-a3c5-433e-a0e2-0f20ac40aee5"
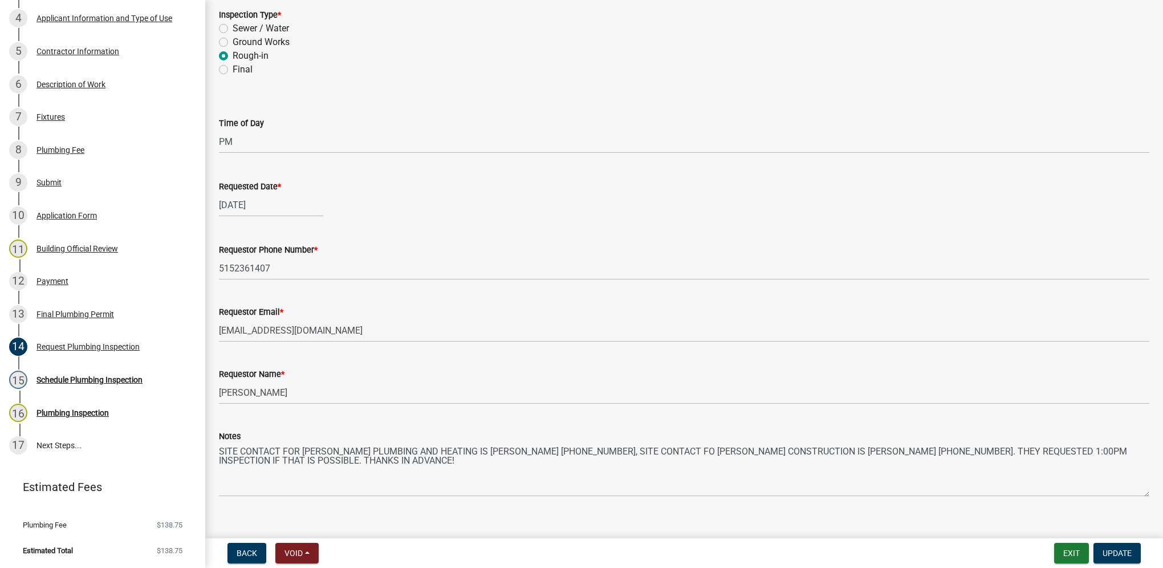
scroll to position [86, 0]
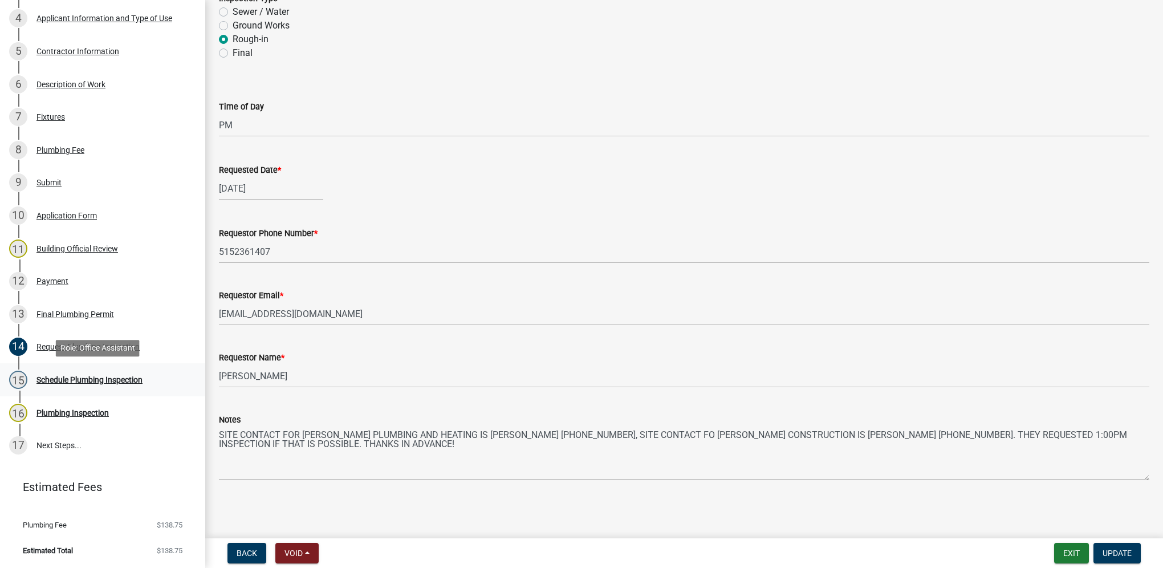
click at [125, 391] on link "15 Schedule Plumbing Inspection" at bounding box center [102, 379] width 205 height 33
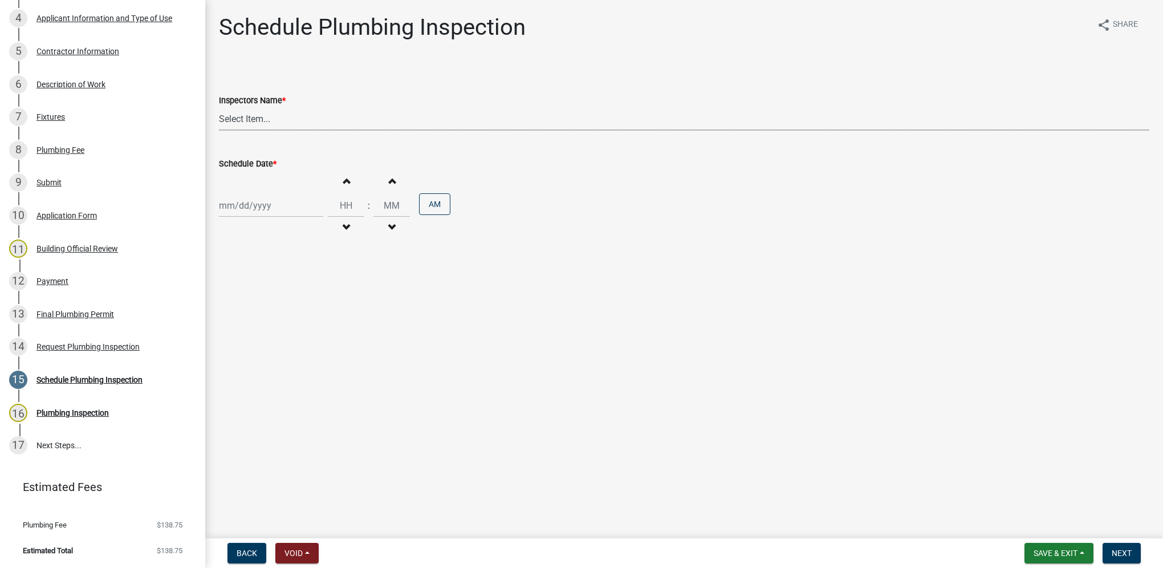
click at [254, 121] on select "Select Item... IndianolaInspector (Indianola Other Inspector) T. Little (Timoth…" at bounding box center [684, 118] width 930 height 23
select select "27b8dde7-9ed4-44e4-ae8e-5969b60be3e6"
click at [219, 107] on select "Select Item... IndianolaInspector (Indianola Other Inspector) T. Little (Timoth…" at bounding box center [684, 118] width 930 height 23
click at [273, 210] on div at bounding box center [271, 205] width 104 height 23
select select "9"
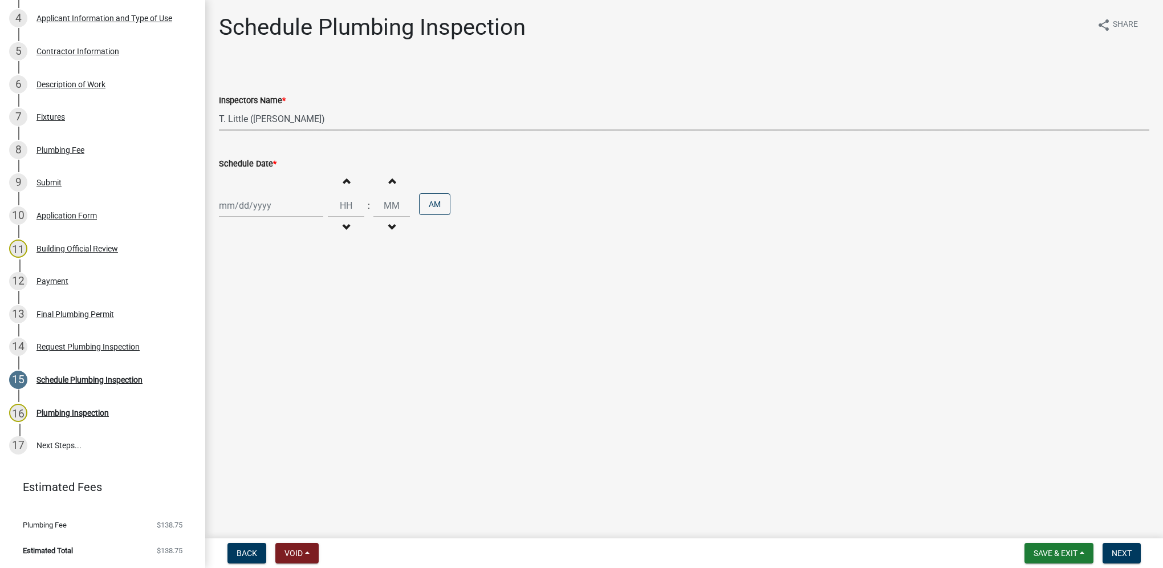
select select "2025"
click at [253, 304] on div "16" at bounding box center [248, 303] width 18 height 18
type input "09/16/2025"
click at [336, 210] on input "Hours" at bounding box center [346, 205] width 36 height 23
type input "01"
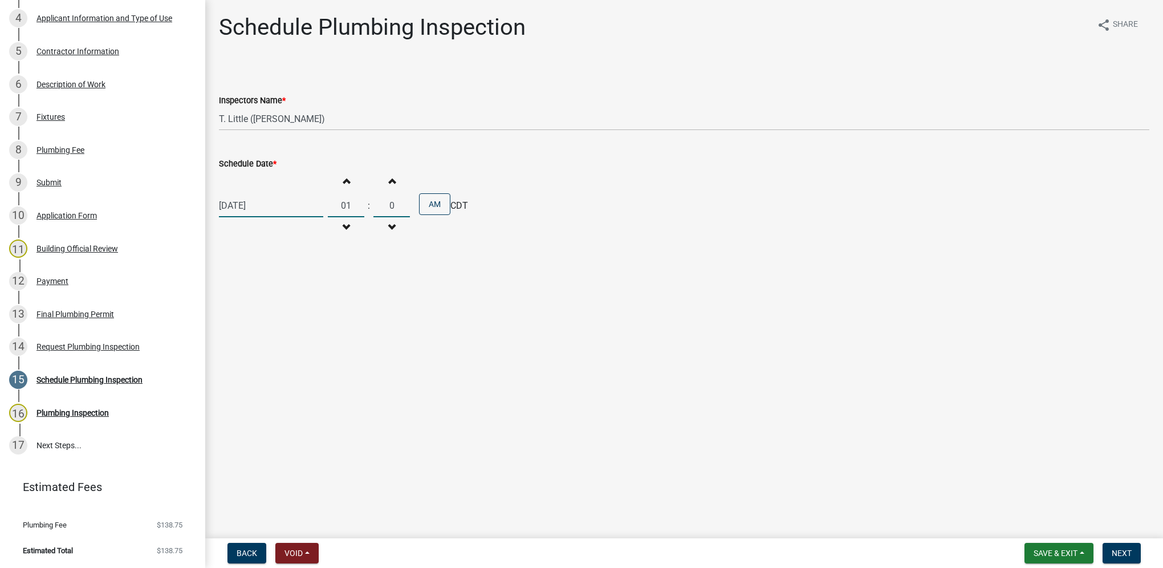
type input "00"
click at [419, 204] on button "AM" at bounding box center [434, 204] width 31 height 22
click at [1132, 552] on button "Next" at bounding box center [1122, 553] width 38 height 21
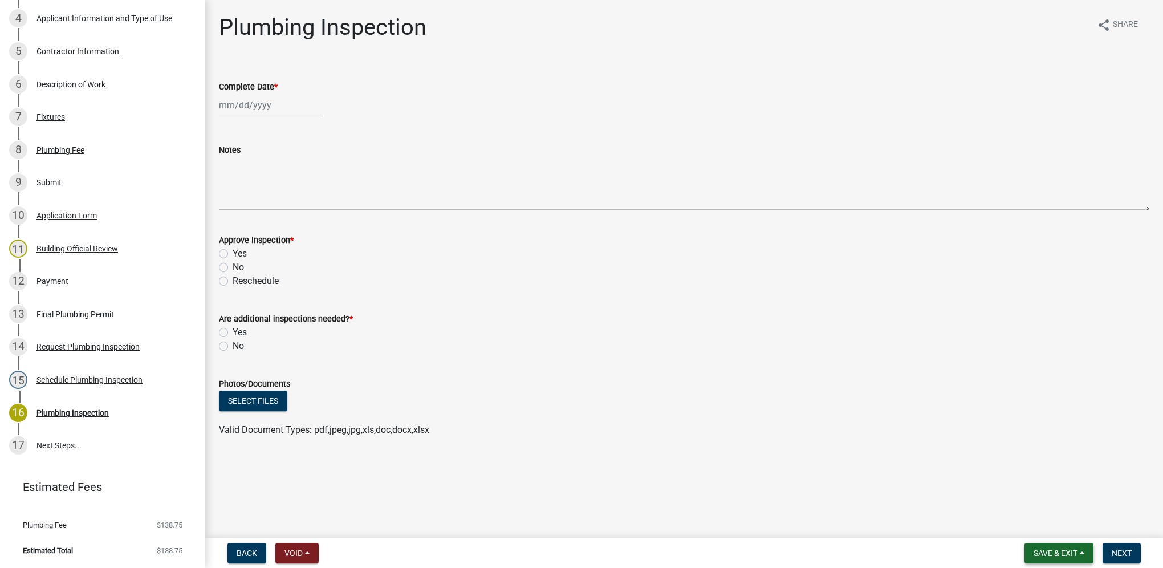
click at [1024, 549] on button "Save & Exit" at bounding box center [1058, 553] width 69 height 21
click at [1027, 535] on button "Save & Exit" at bounding box center [1047, 523] width 91 height 27
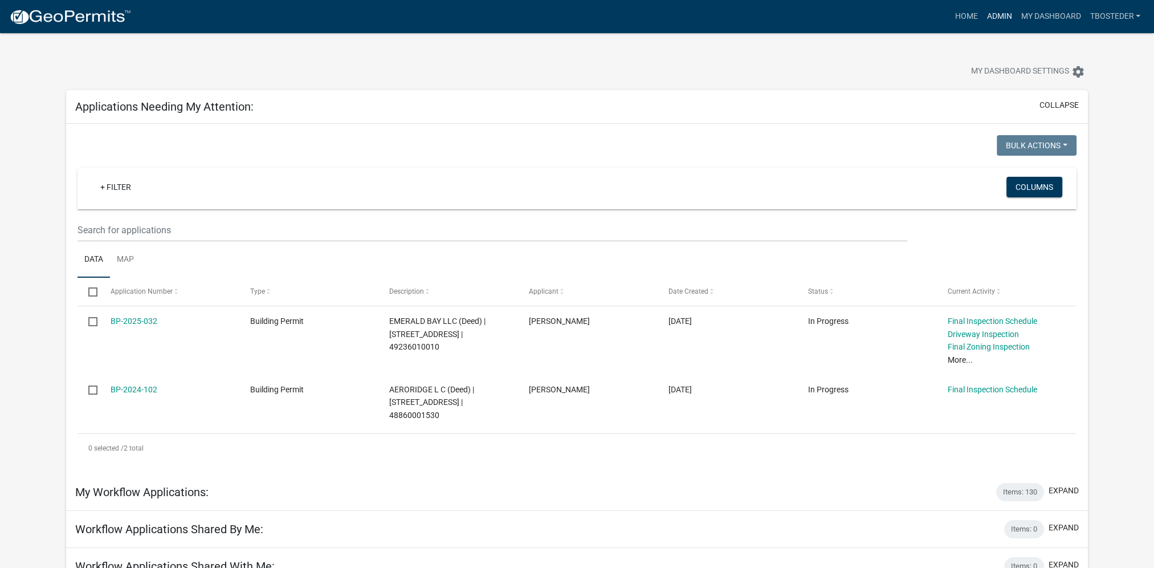
click at [995, 14] on link "Admin" at bounding box center [999, 17] width 34 height 22
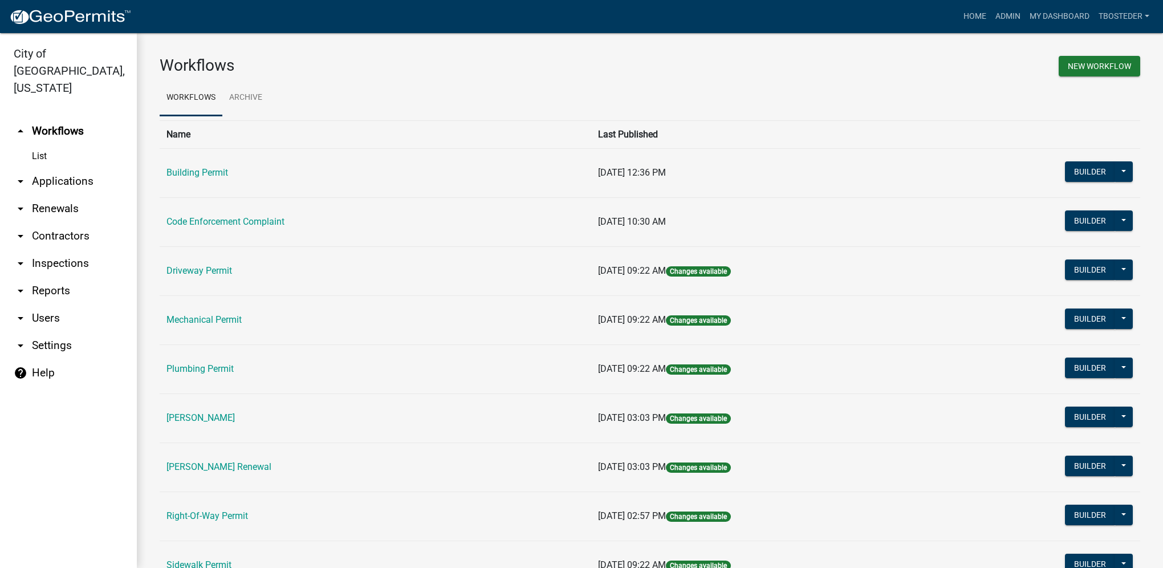
click at [206, 213] on td "Code Enforcement Complaint" at bounding box center [376, 221] width 432 height 49
click at [202, 215] on td "Code Enforcement Complaint" at bounding box center [376, 221] width 432 height 49
click at [200, 222] on link "Code Enforcement Complaint" at bounding box center [225, 221] width 118 height 11
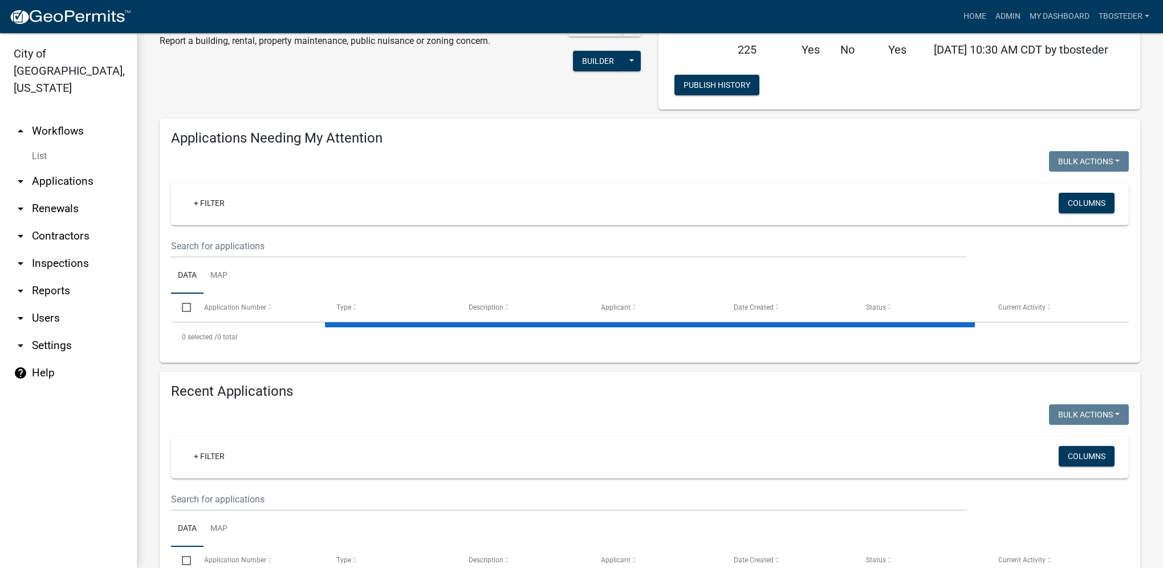
select select "1: 25"
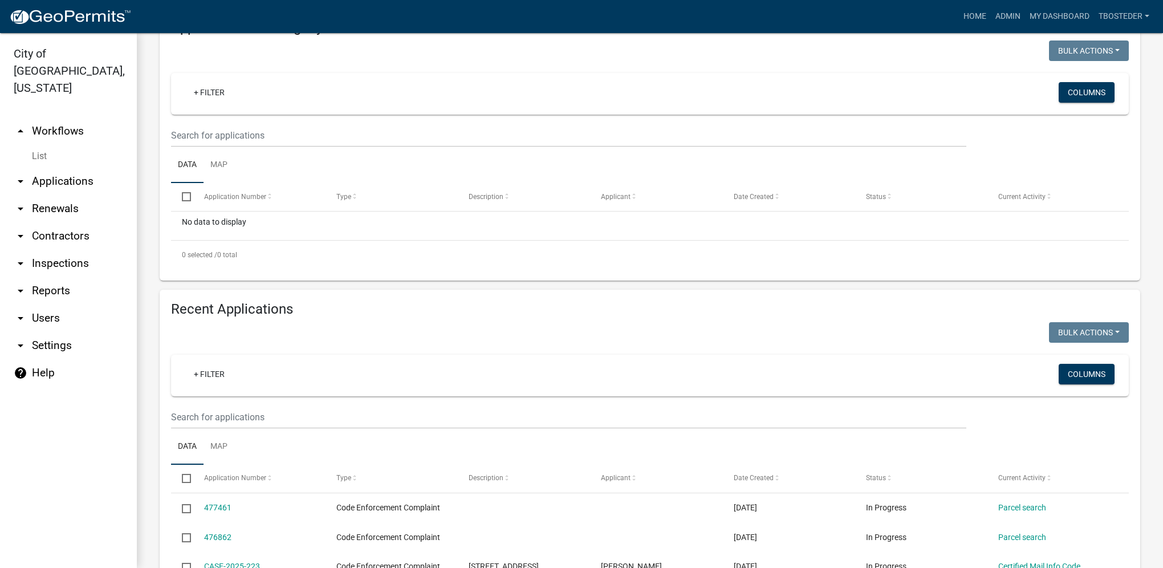
scroll to position [171, 0]
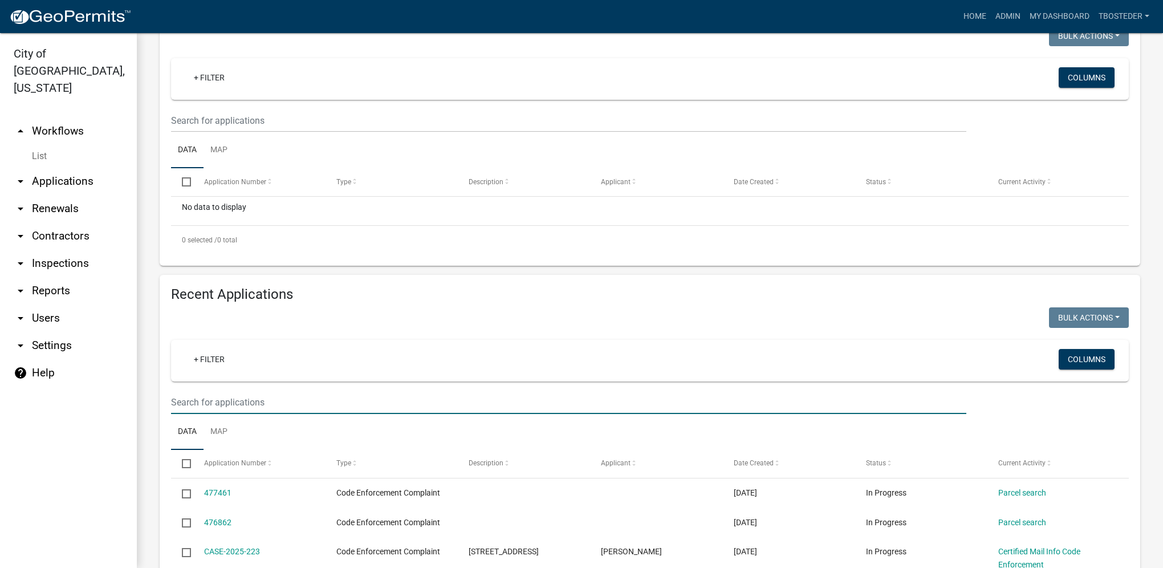
click at [263, 405] on input "text" at bounding box center [568, 402] width 795 height 23
type input "1012 e euclid"
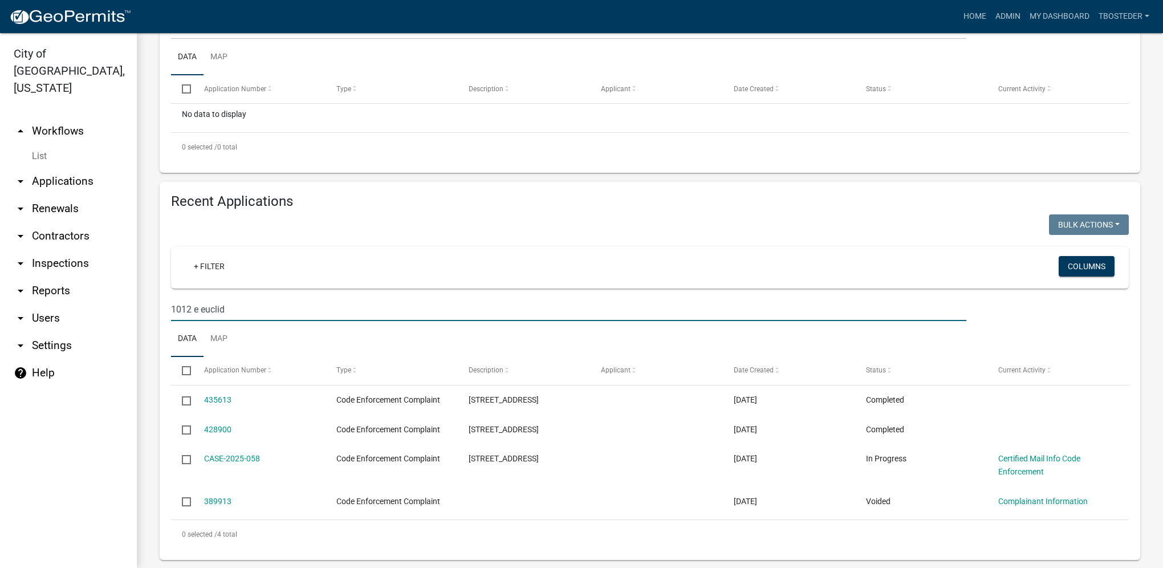
scroll to position [280, 0]
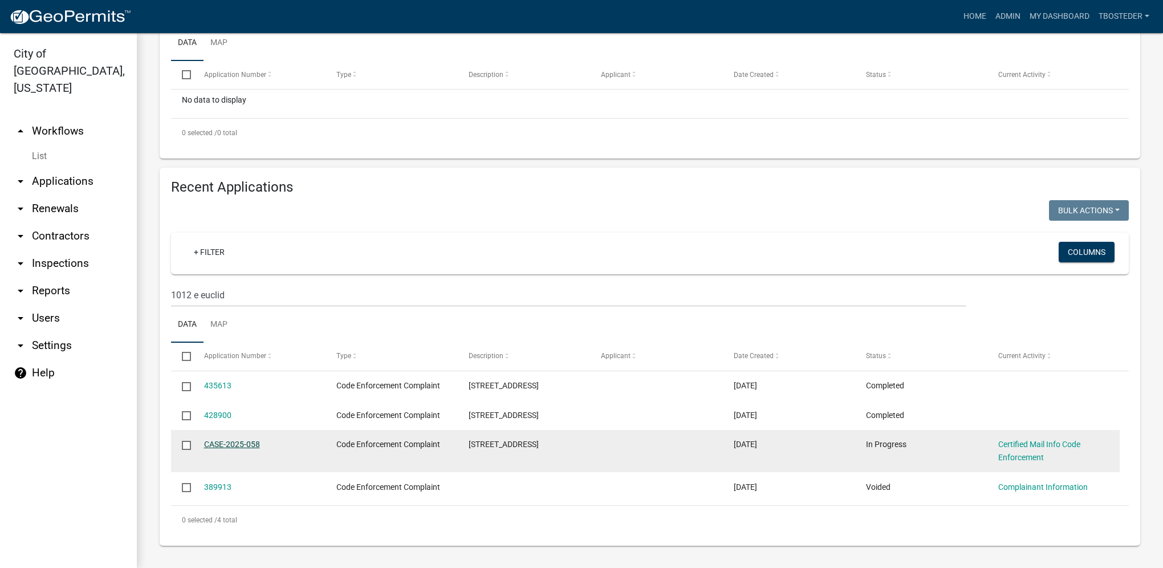
click at [249, 446] on link "CASE-2025-058" at bounding box center [232, 444] width 56 height 9
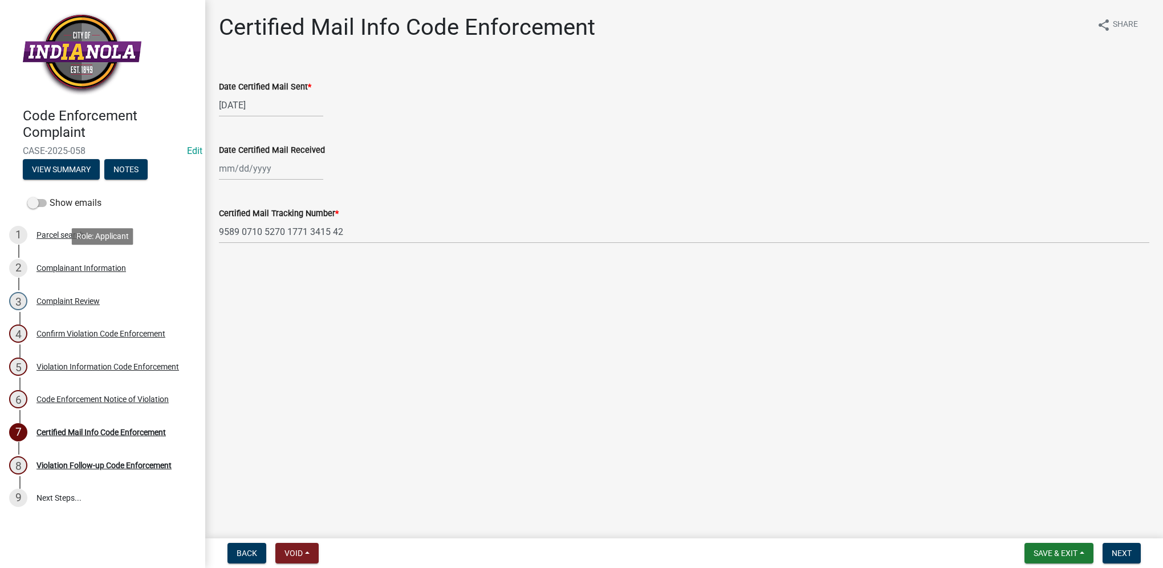
click at [91, 268] on div "Complainant Information" at bounding box center [81, 268] width 90 height 8
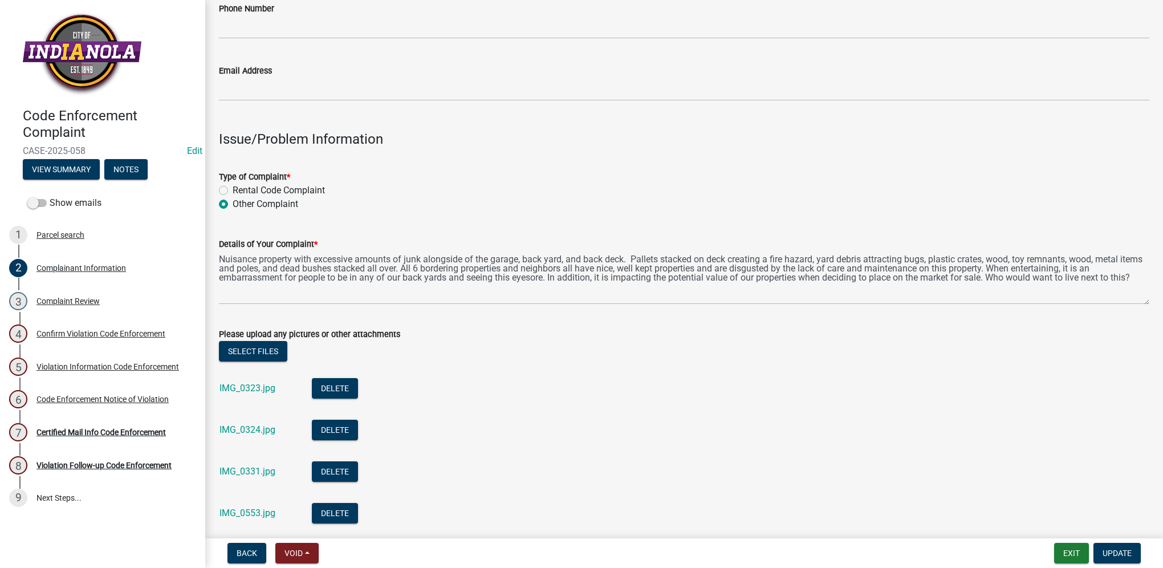
scroll to position [285, 0]
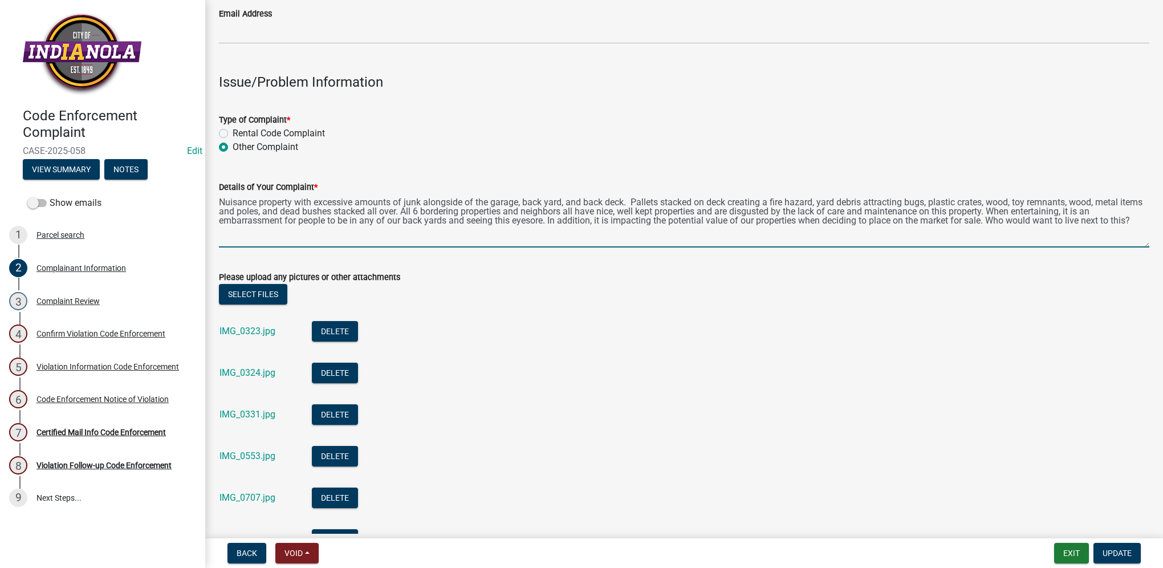
drag, startPoint x: 221, startPoint y: 201, endPoint x: 1137, endPoint y: 226, distance: 917.0
click at [1137, 226] on textarea "Nuisance property with excessive amounts of junk alongside of the garage, back …" at bounding box center [684, 221] width 930 height 54
click at [131, 434] on div "Certified Mail Info Code Enforcement" at bounding box center [100, 432] width 129 height 8
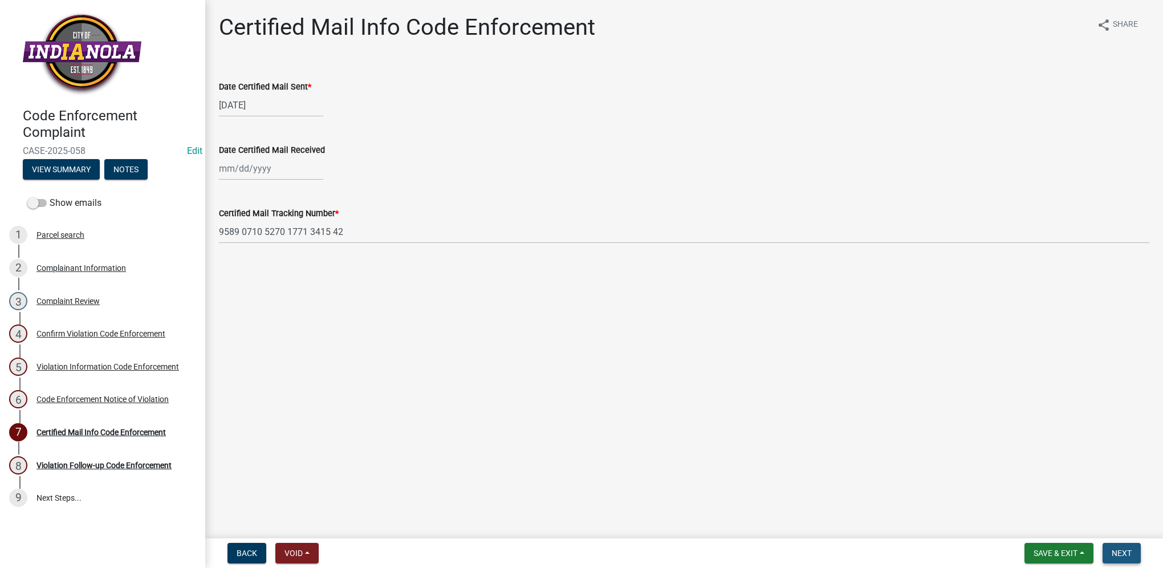
click at [1131, 546] on button "Next" at bounding box center [1122, 553] width 38 height 21
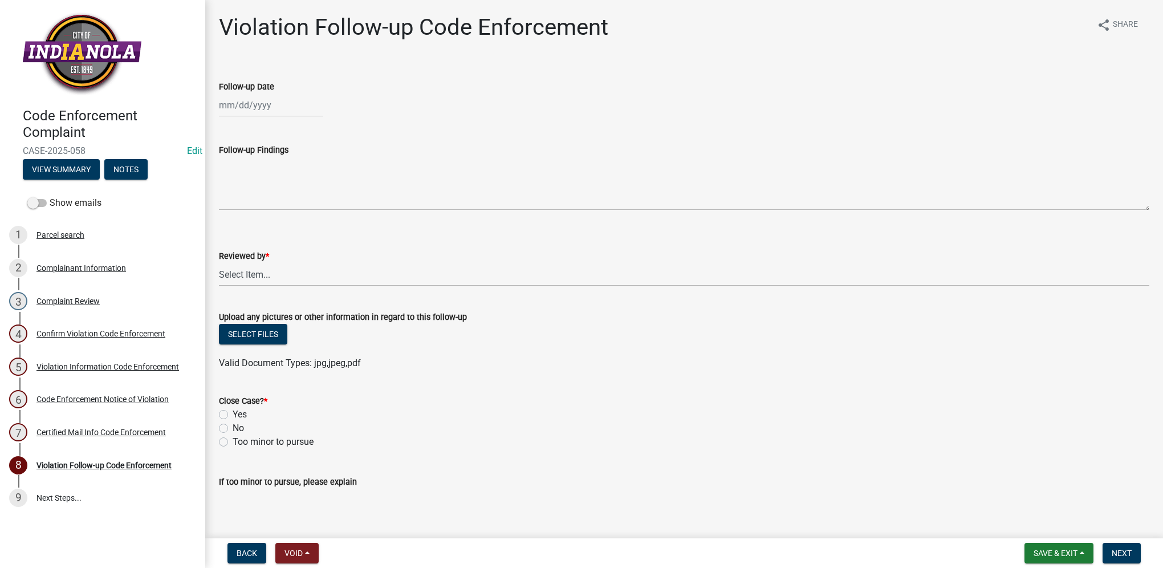
click at [257, 96] on div at bounding box center [271, 104] width 104 height 23
select select "9"
select select "2025"
click at [302, 182] on div "12" at bounding box center [303, 184] width 18 height 18
type input "09/12/2025"
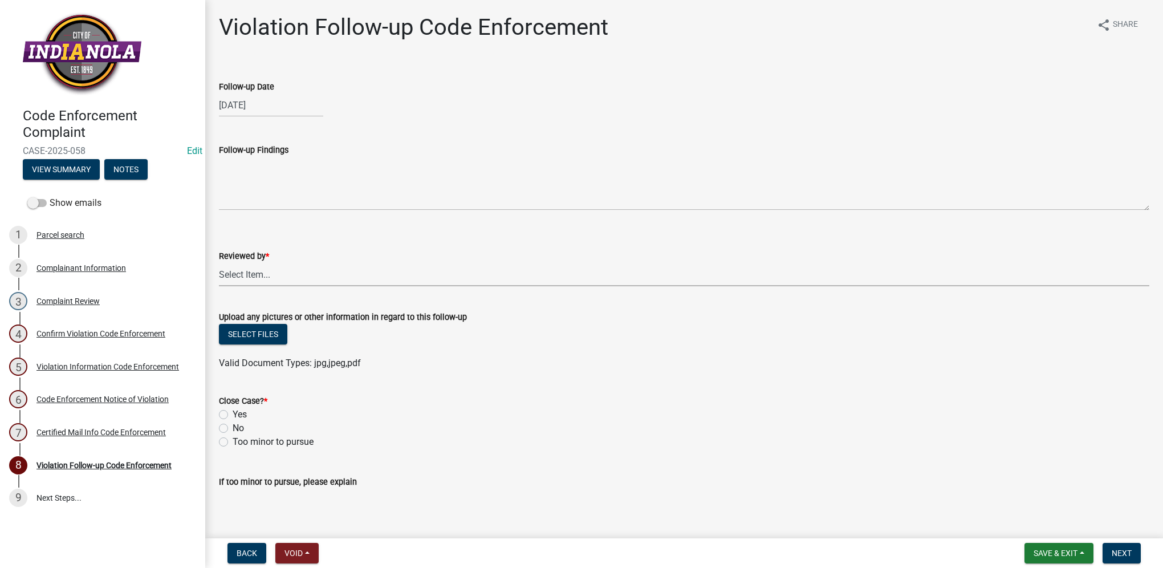
click at [261, 270] on select "Select Item... Mike Visser Kevin Michels Tim Little Other" at bounding box center [684, 274] width 930 height 23
click at [219, 263] on select "Select Item... Mike Visser Kevin Michels Tim Little Other" at bounding box center [684, 274] width 930 height 23
select select "634d5426-b8b3-48ee-aa1e-d523f7499186"
click at [233, 414] on label "Yes" at bounding box center [240, 415] width 14 height 14
click at [233, 414] on input "Yes" at bounding box center [236, 411] width 7 height 7
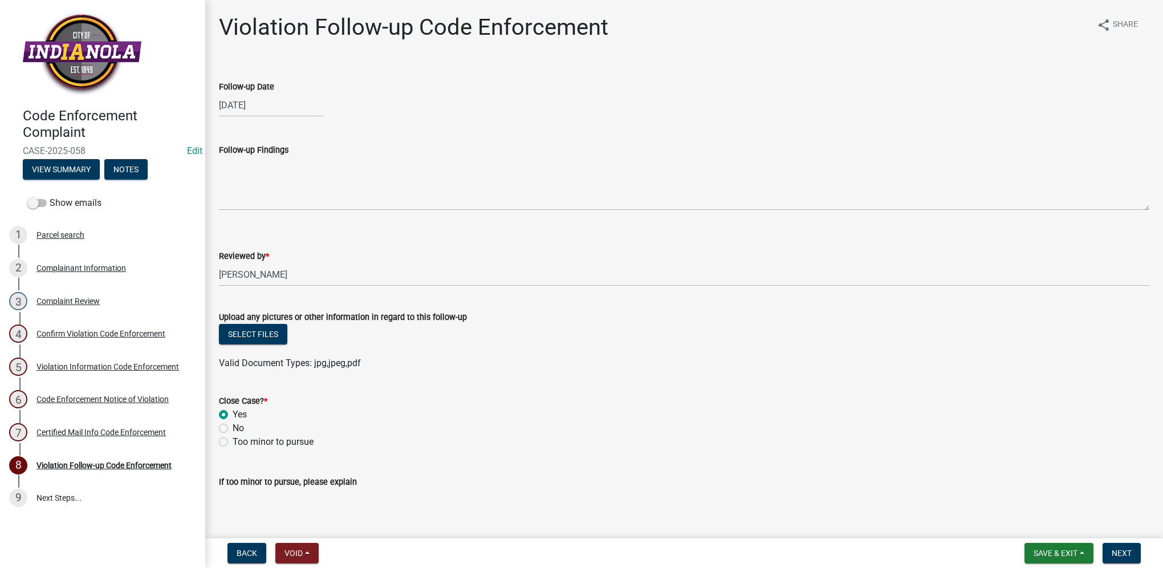
radio input "true"
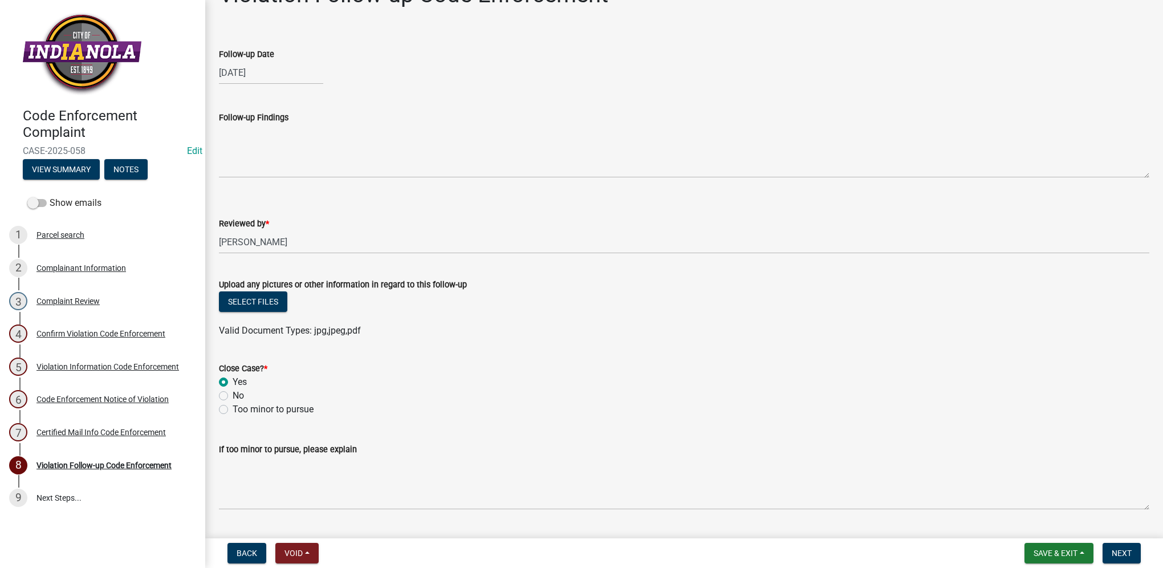
scroll to position [62, 0]
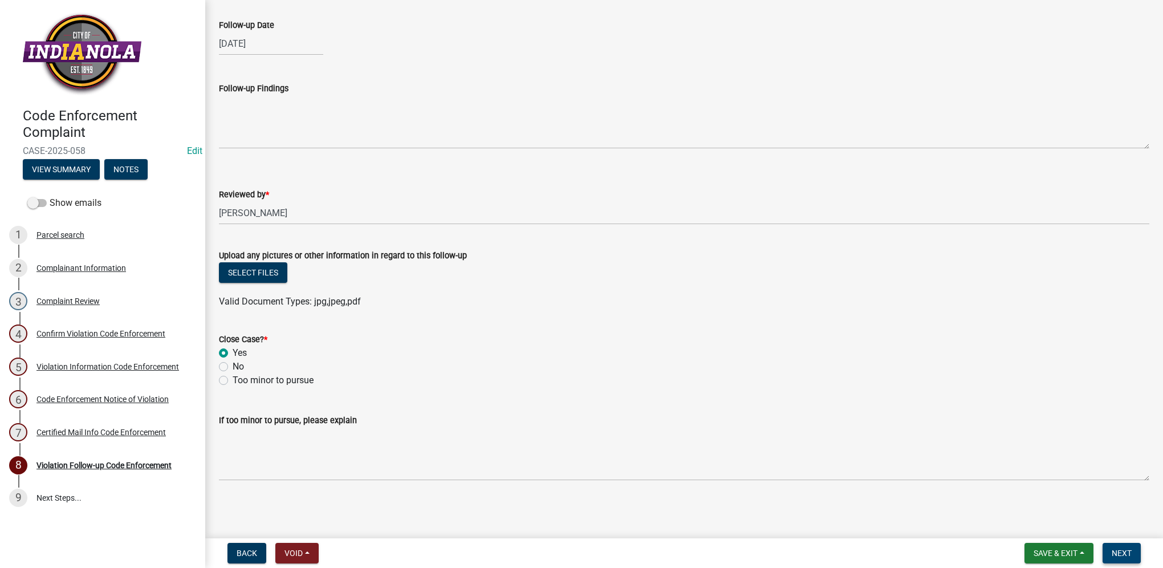
click at [1131, 550] on span "Next" at bounding box center [1122, 552] width 20 height 9
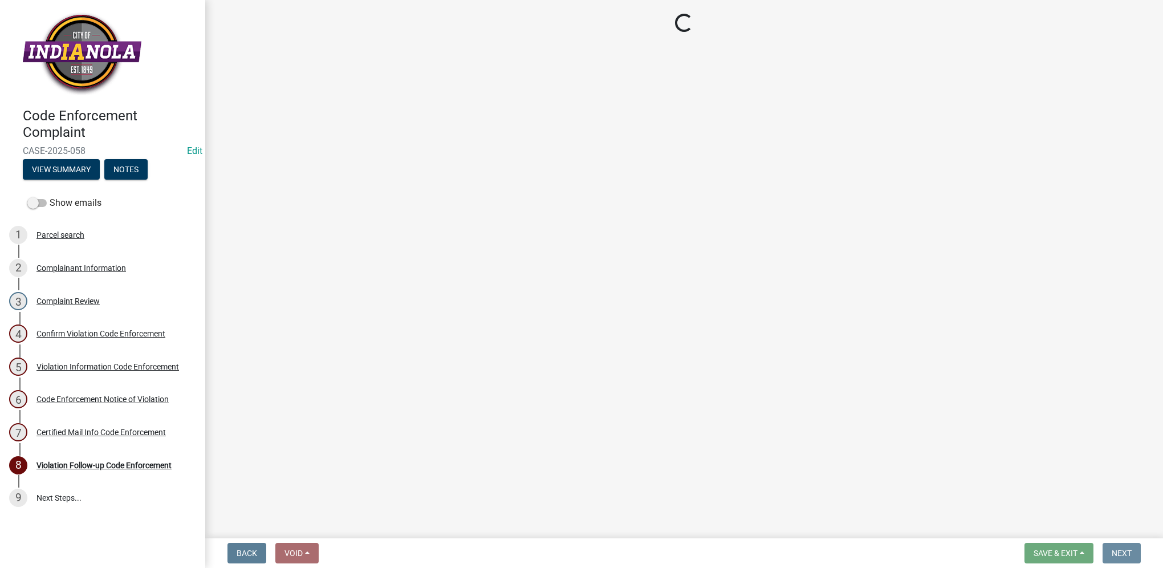
scroll to position [0, 0]
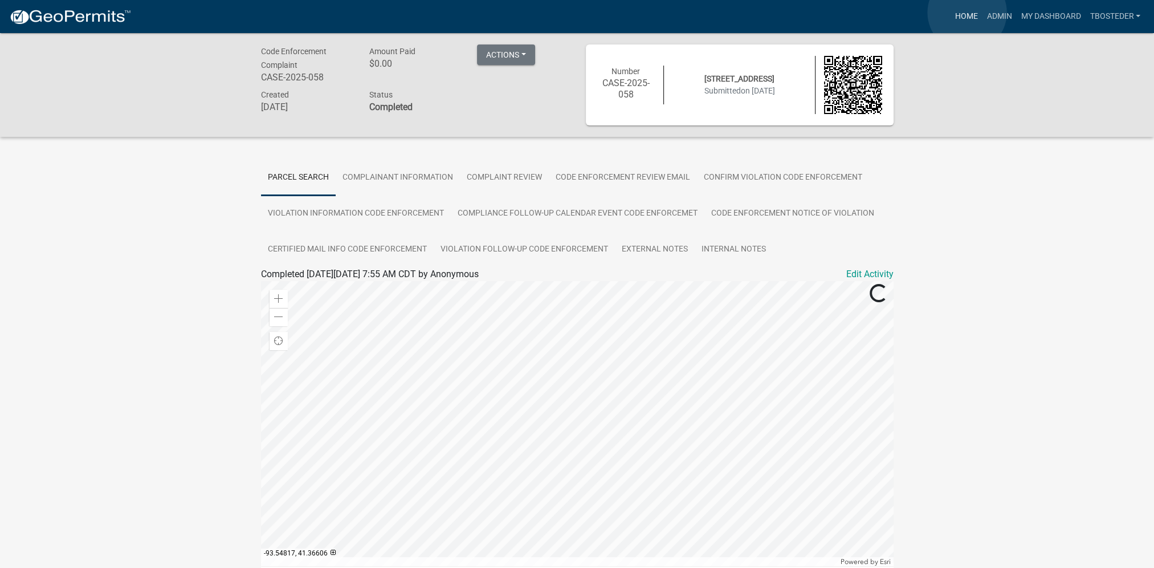
click at [967, 13] on link "Home" at bounding box center [966, 17] width 32 height 22
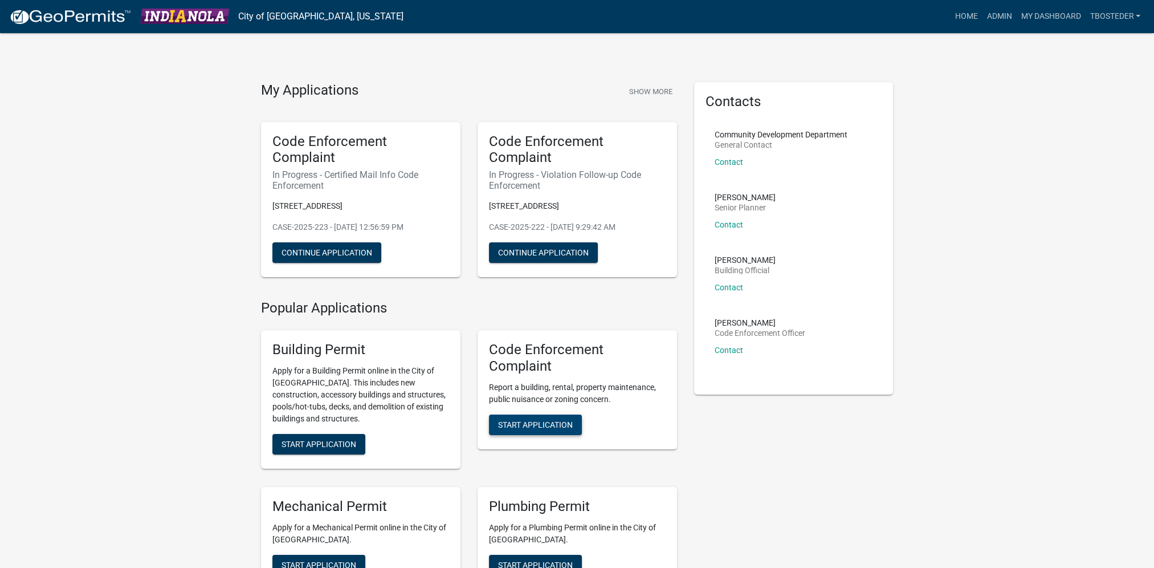
click at [527, 424] on span "Start Application" at bounding box center [535, 424] width 75 height 9
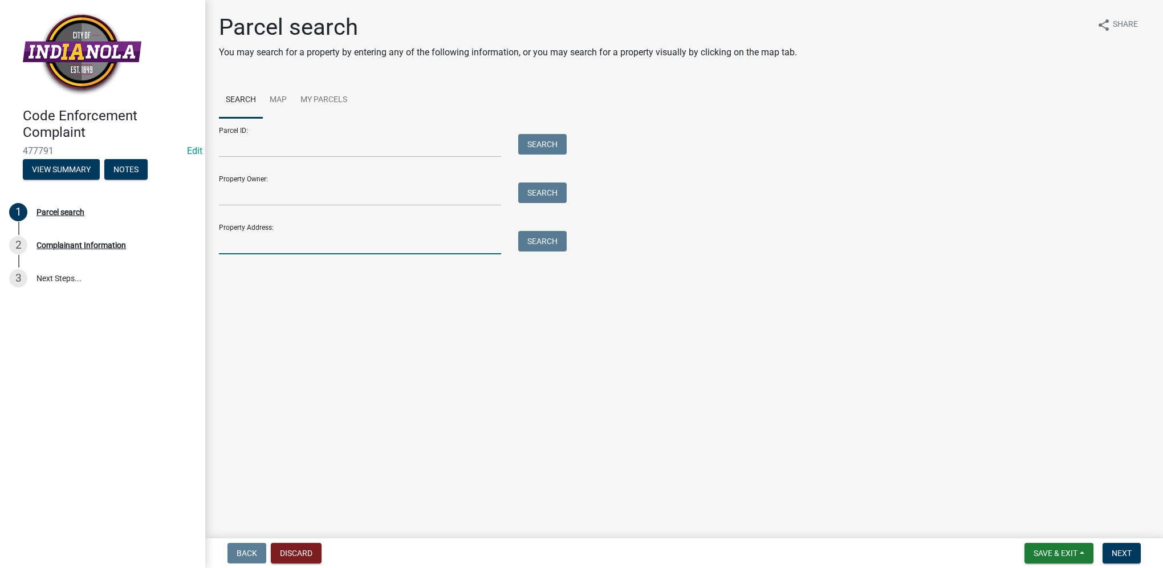
click at [229, 241] on input "Property Address:" at bounding box center [360, 242] width 282 height 23
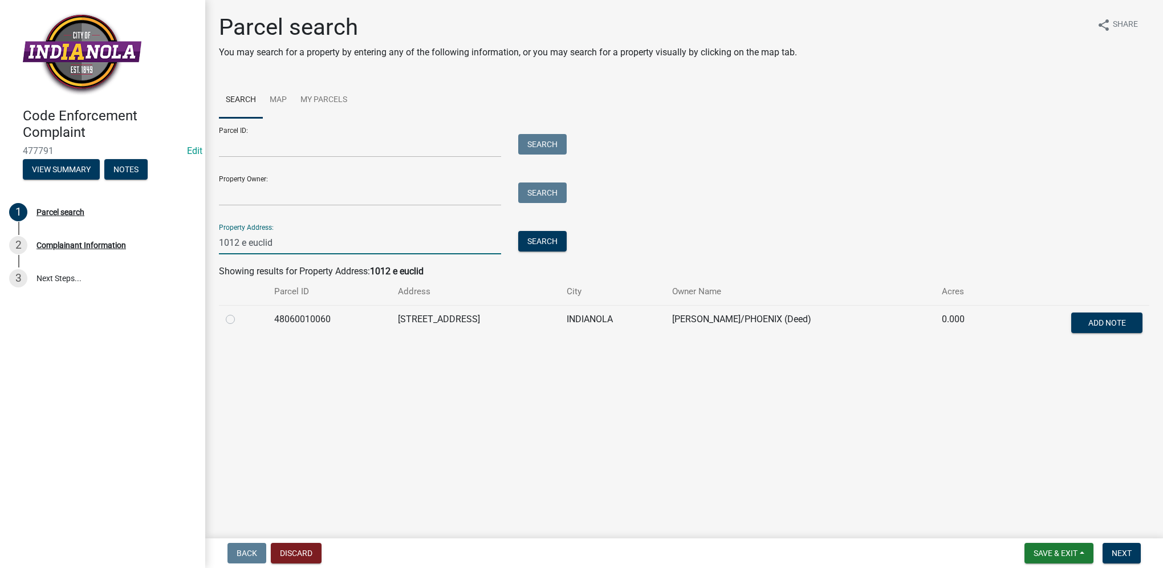
type input "1012 e euclid"
click at [239, 312] on label at bounding box center [239, 312] width 0 height 0
click at [239, 320] on input "radio" at bounding box center [242, 315] width 7 height 7
radio input "true"
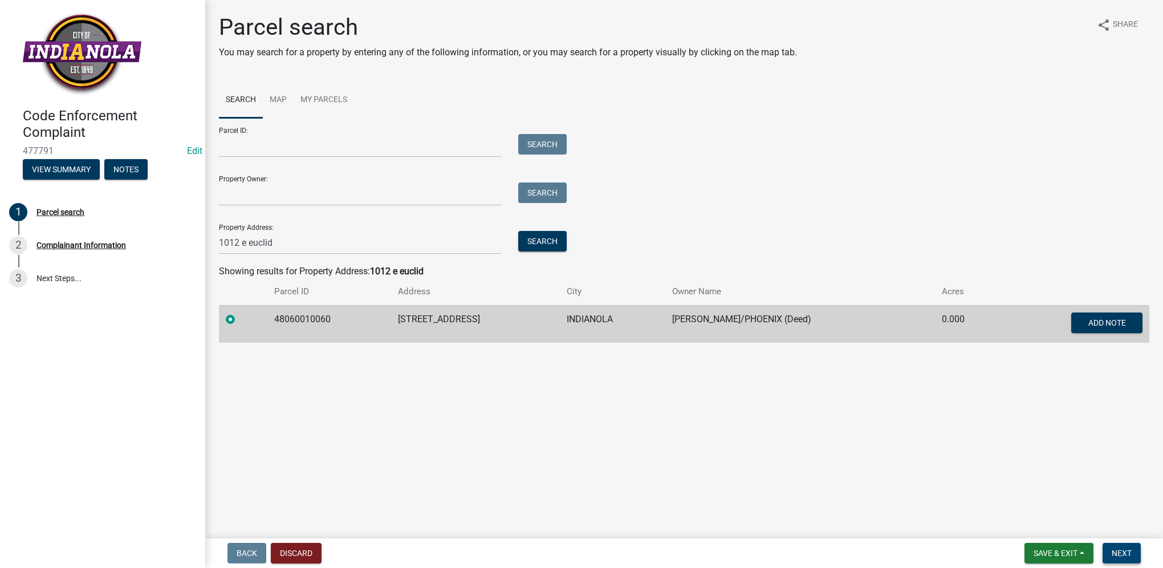
click at [1131, 549] on span "Next" at bounding box center [1122, 552] width 20 height 9
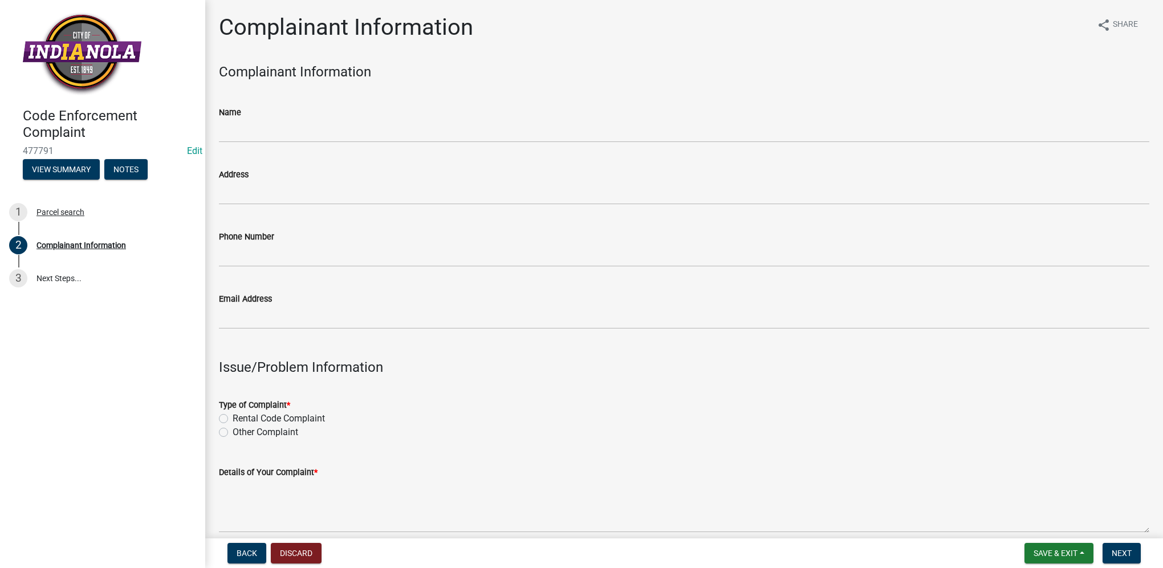
scroll to position [57, 0]
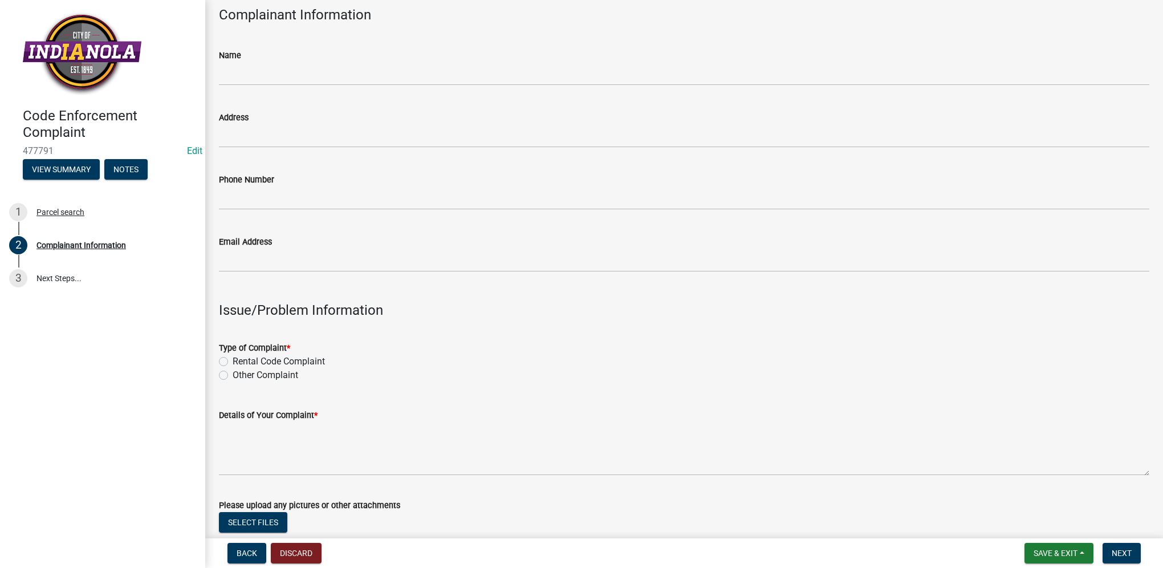
click at [233, 373] on label "Other Complaint" at bounding box center [266, 375] width 66 height 14
click at [233, 373] on input "Other Complaint" at bounding box center [236, 371] width 7 height 7
radio input "true"
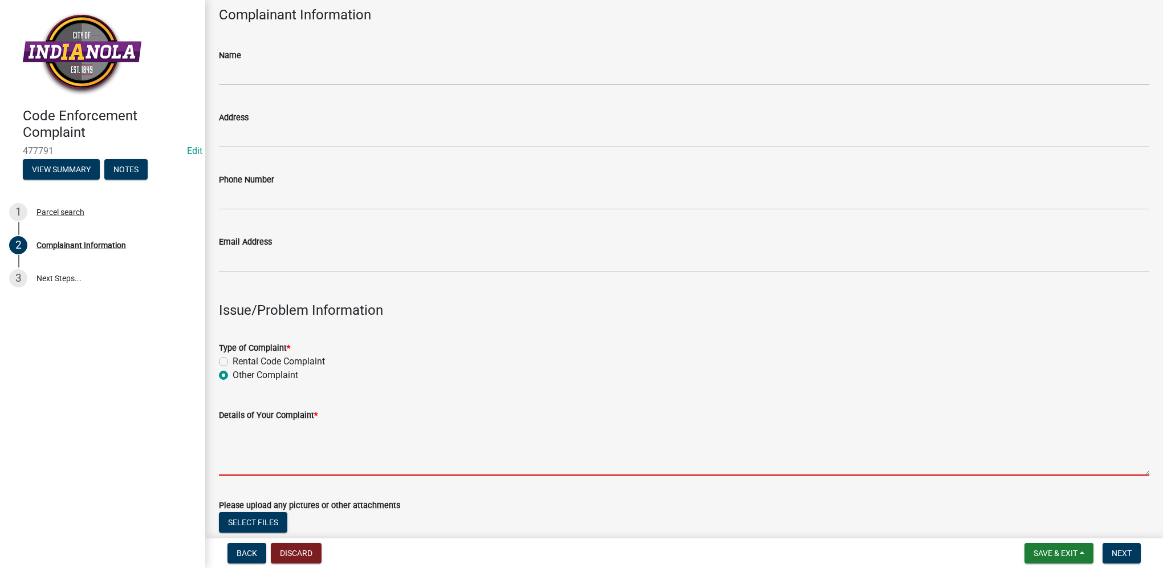
click at [249, 454] on textarea "Details of Your Complaint *" at bounding box center [684, 449] width 930 height 54
paste textarea "Nuisance property with excessive amounts of junk alongside of the garage, back …"
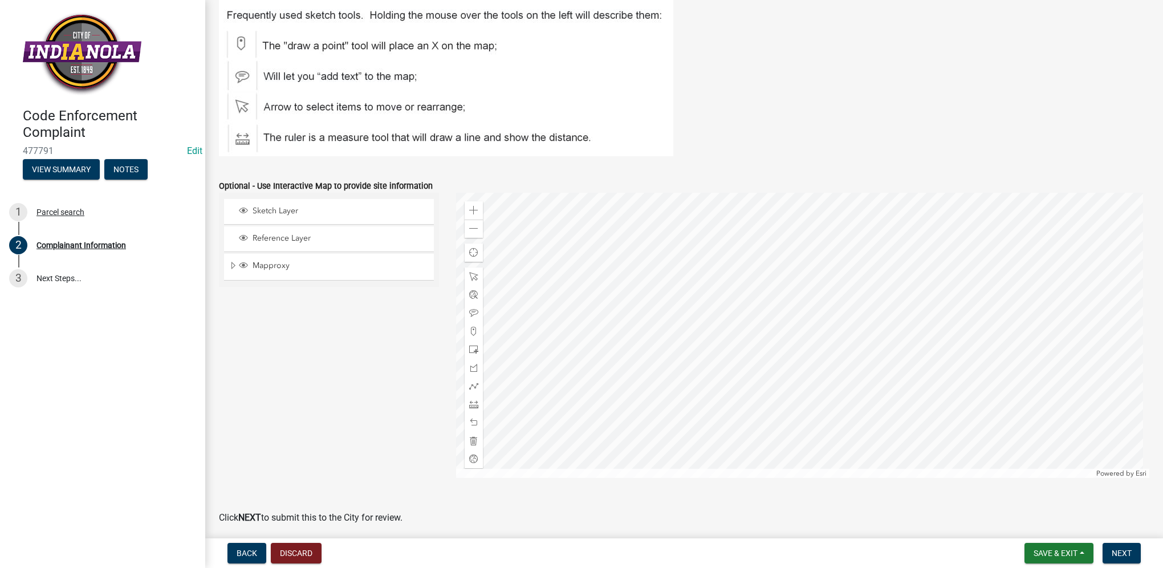
scroll to position [1299, 0]
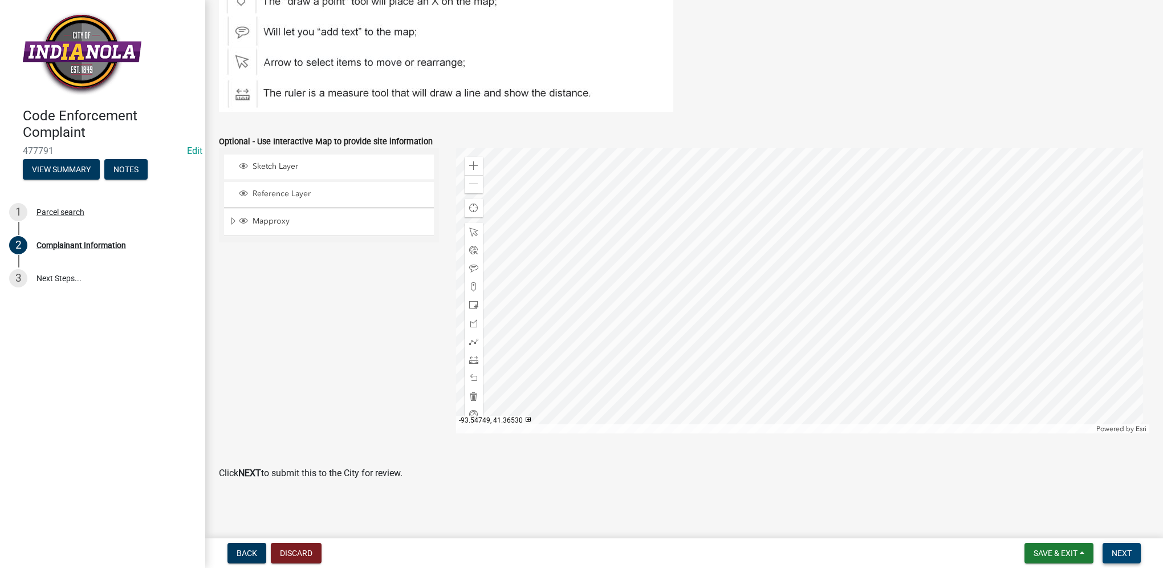
type textarea "Nuisance property with excessive amounts of junk alongside of the garage, back …"
click at [1131, 550] on button "Next" at bounding box center [1122, 553] width 38 height 21
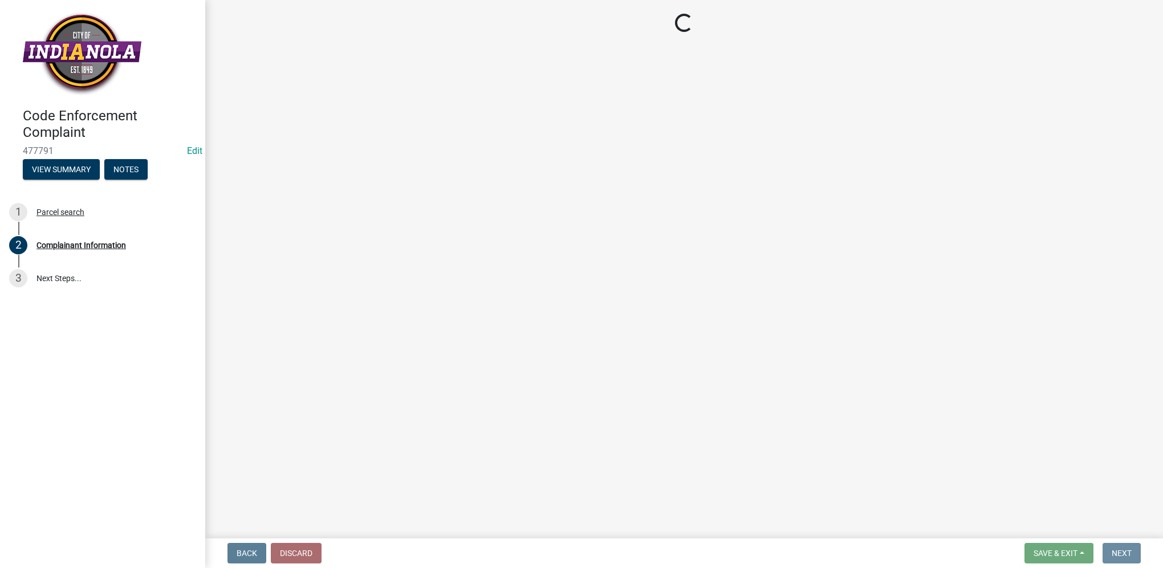
scroll to position [0, 0]
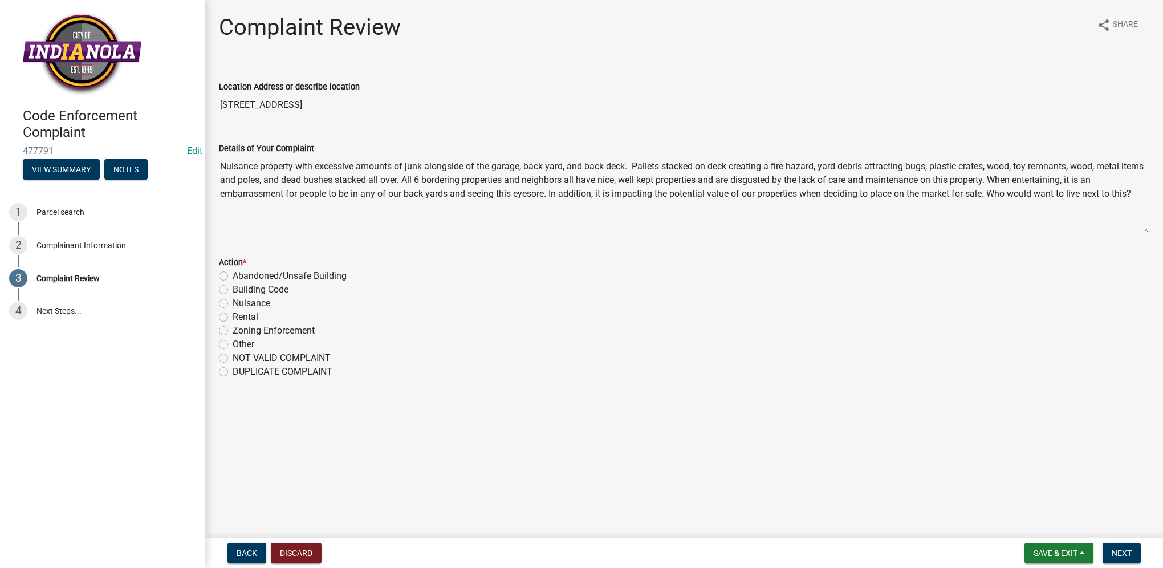
click at [233, 306] on label "Nuisance" at bounding box center [252, 303] width 38 height 14
click at [233, 304] on input "Nuisance" at bounding box center [236, 299] width 7 height 7
radio input "true"
click at [1106, 550] on button "Next" at bounding box center [1122, 553] width 38 height 21
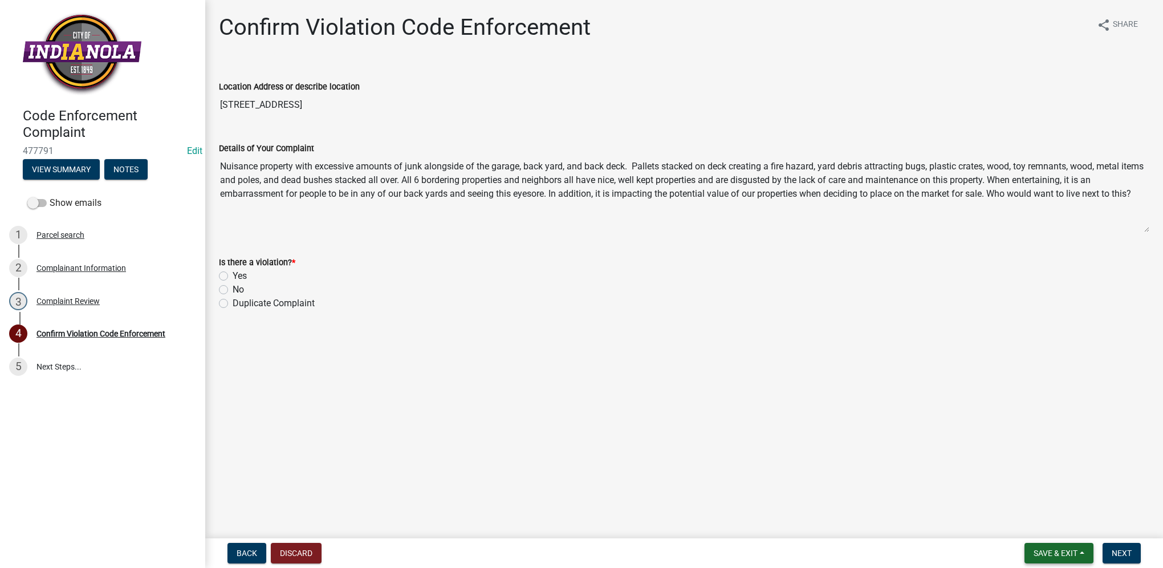
click at [1030, 558] on button "Save & Exit" at bounding box center [1058, 553] width 69 height 21
click at [1033, 518] on button "Save & Exit" at bounding box center [1047, 523] width 91 height 27
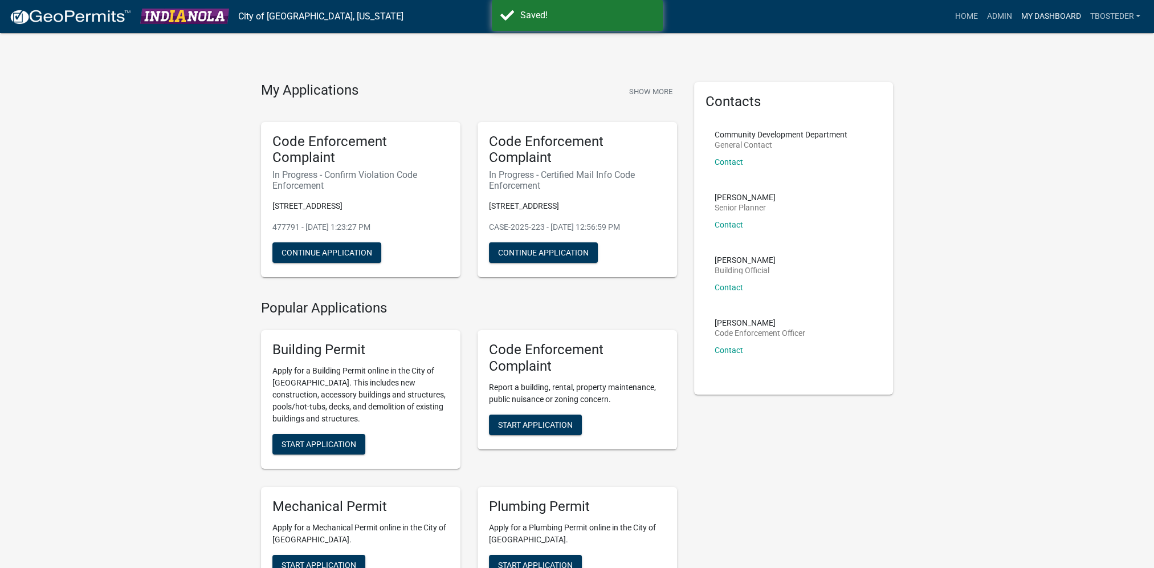
click at [1022, 18] on link "My Dashboard" at bounding box center [1050, 17] width 69 height 22
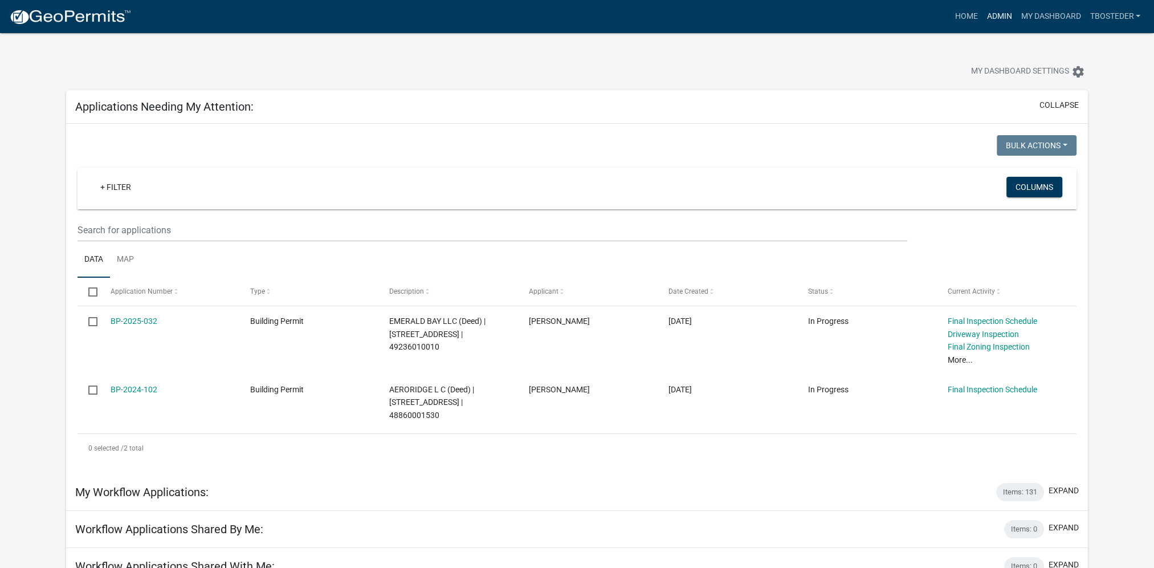
click at [1003, 23] on link "Admin" at bounding box center [999, 17] width 34 height 22
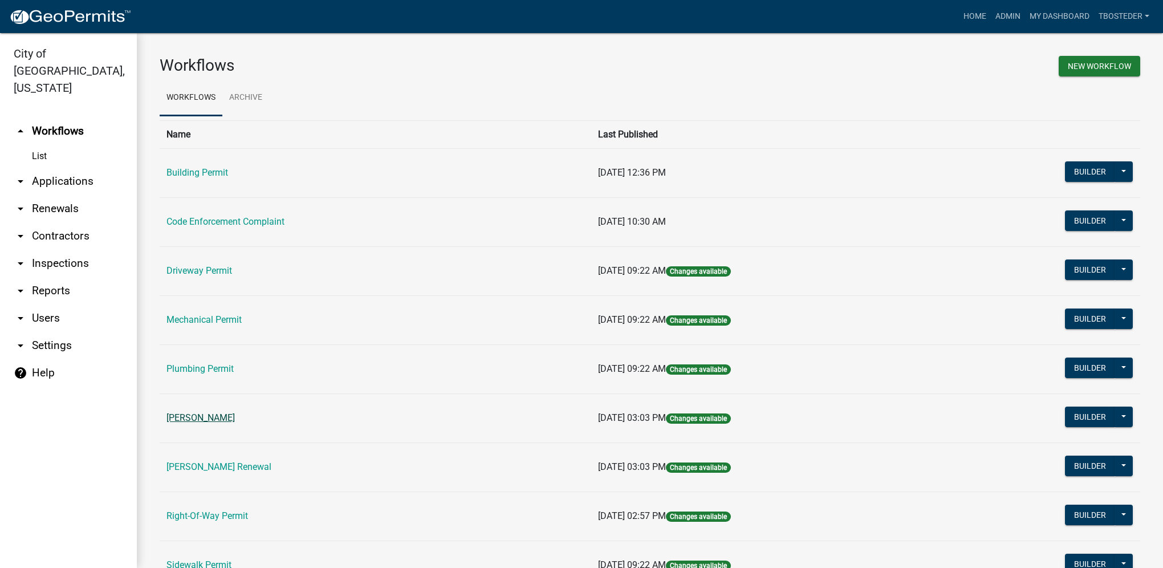
click at [235, 412] on link "Rental Registration" at bounding box center [200, 417] width 68 height 11
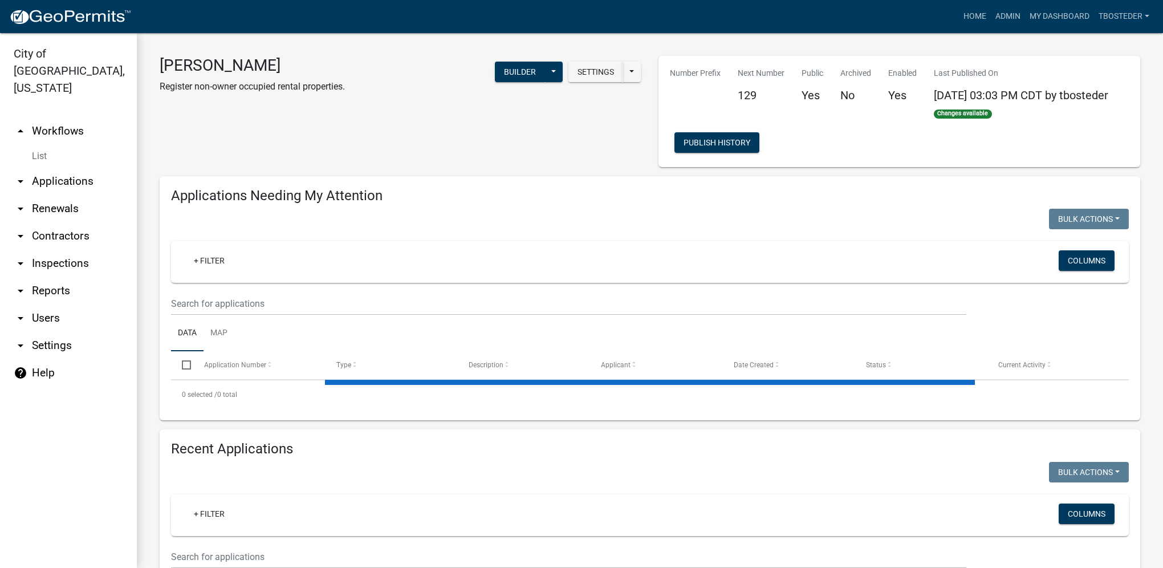
select select "1: 25"
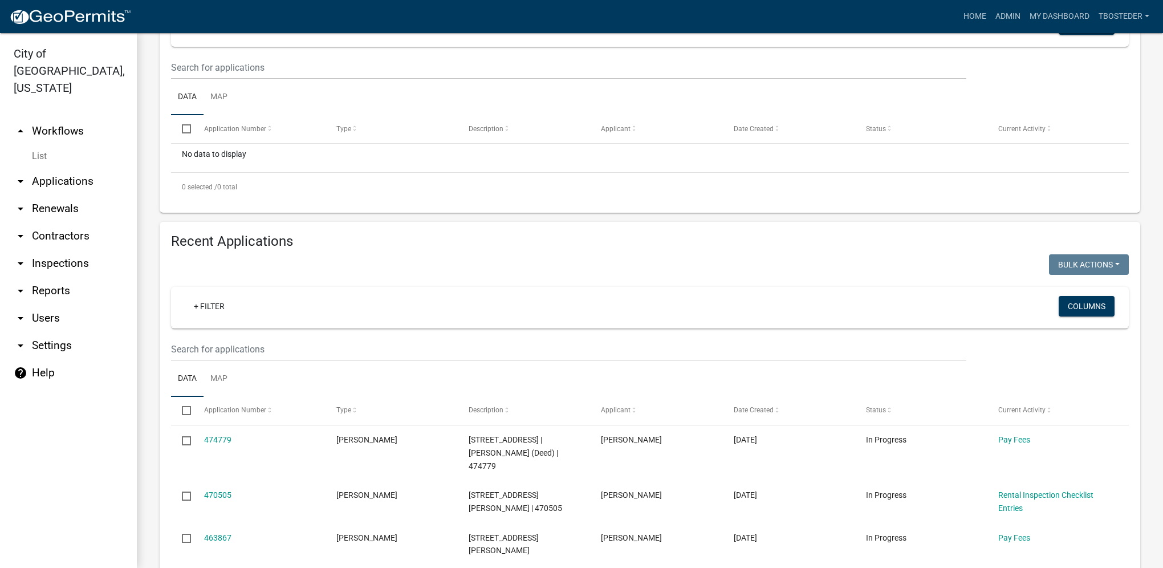
scroll to position [342, 0]
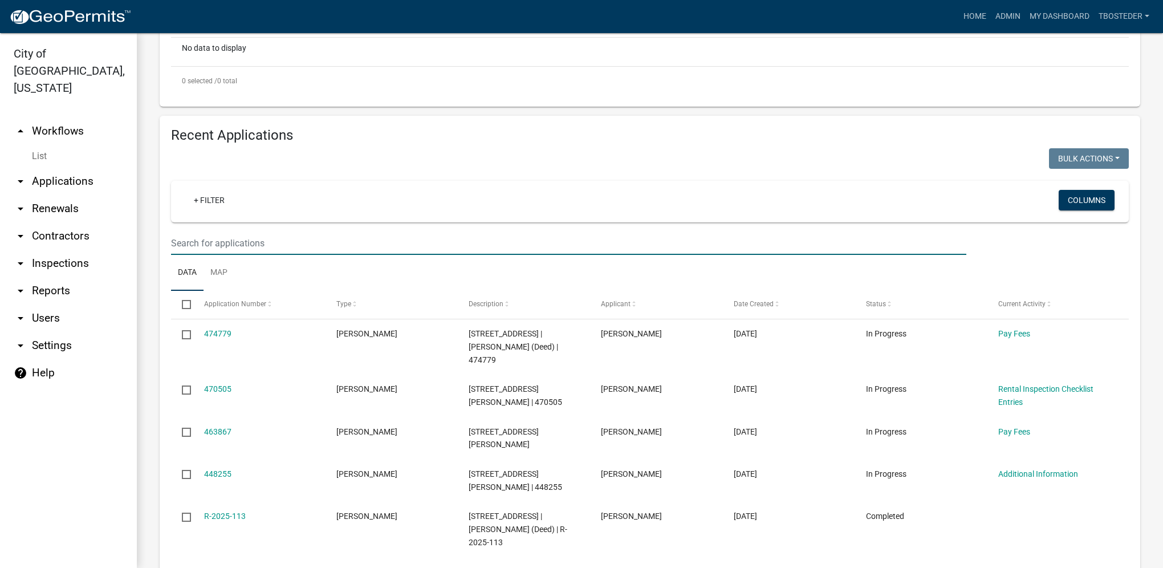
click at [273, 244] on input "text" at bounding box center [568, 242] width 795 height 23
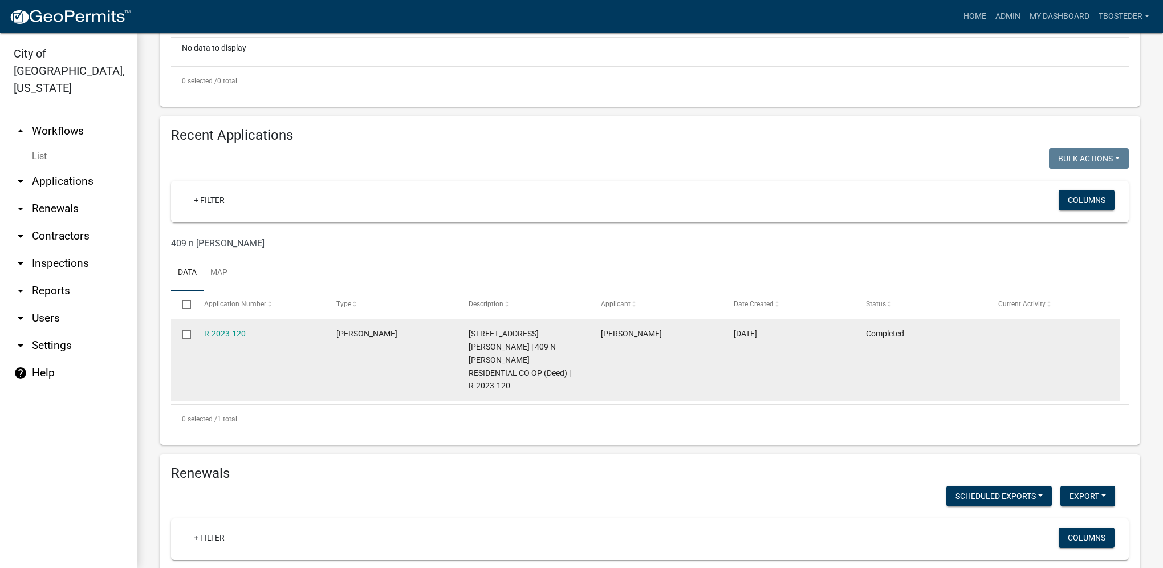
drag, startPoint x: 600, startPoint y: 340, endPoint x: 678, endPoint y: 341, distance: 78.1
click at [678, 341] on datatable-body-cell "Mason Ouderkirk" at bounding box center [656, 360] width 132 height 82
drag, startPoint x: 678, startPoint y: 341, endPoint x: 653, endPoint y: 338, distance: 24.8
copy span "Mason Ouderkirk"
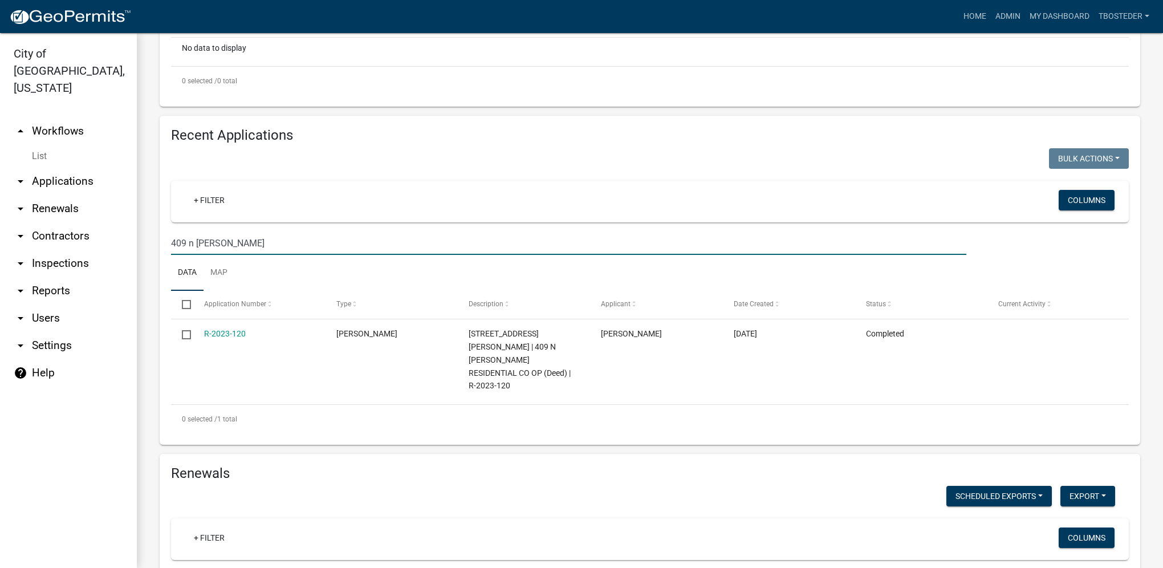
drag, startPoint x: 164, startPoint y: 250, endPoint x: 134, endPoint y: 252, distance: 29.7
click at [134, 252] on div "City of Indianola, Iowa arrow_drop_up Workflows List arrow_drop_down Applicatio…" at bounding box center [581, 300] width 1163 height 535
paste input "Mason Ouderkirk"
type input "Mason Ouderkirk"
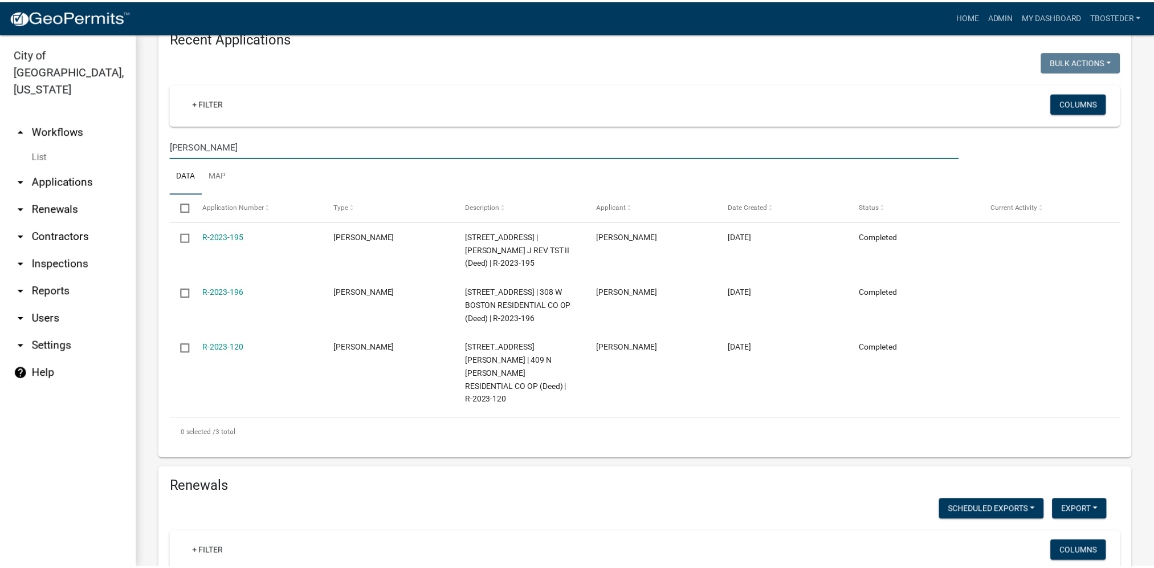
scroll to position [456, 0]
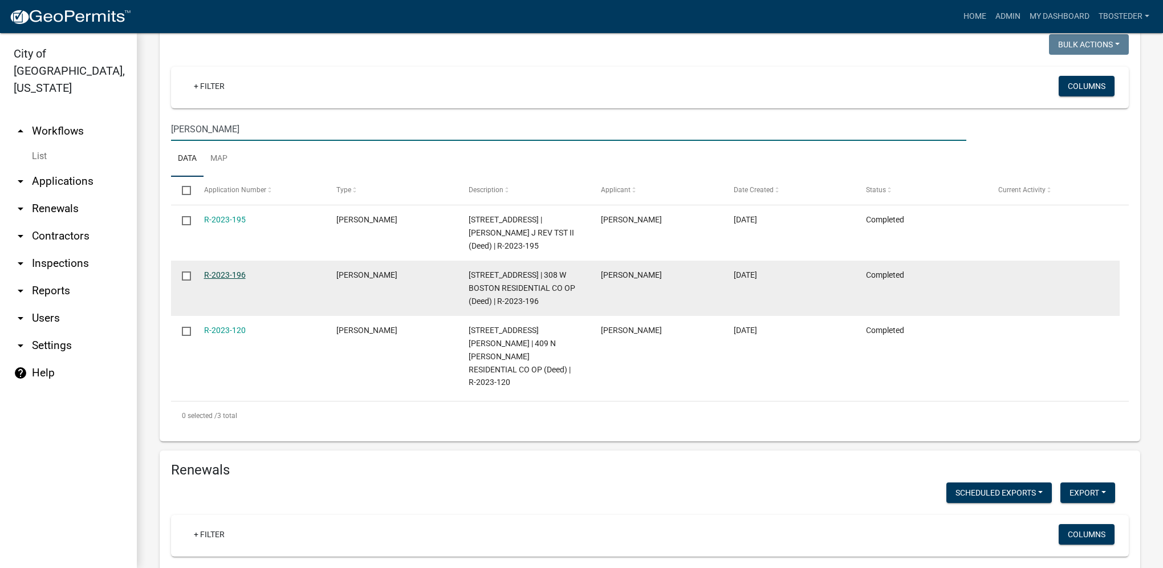
click at [233, 276] on link "R-2023-196" at bounding box center [225, 274] width 42 height 9
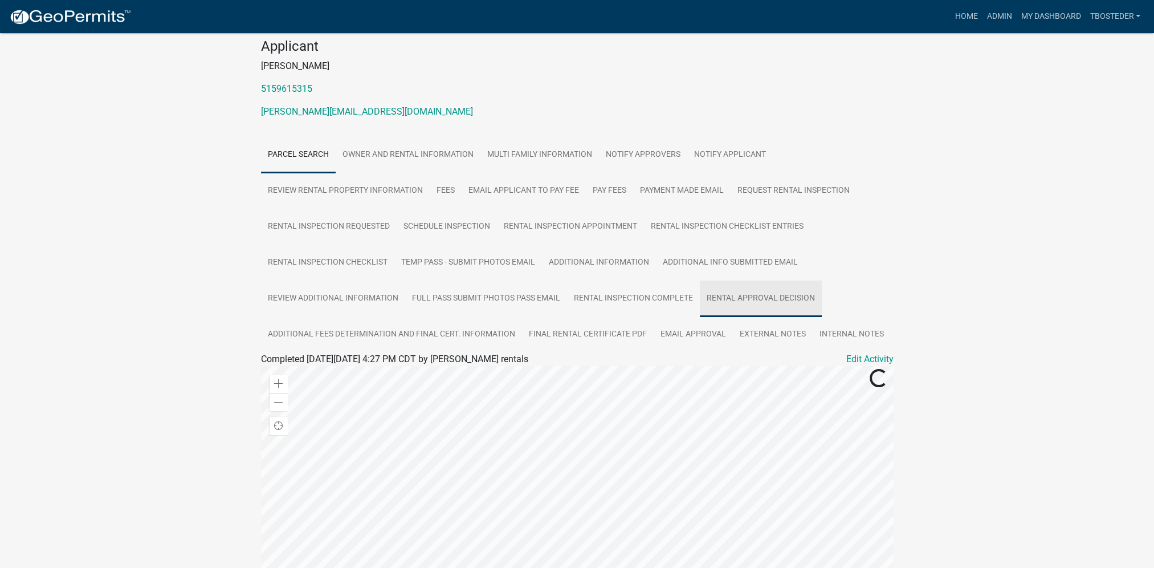
click at [746, 306] on link "Rental Approval Decision" at bounding box center [761, 298] width 122 height 36
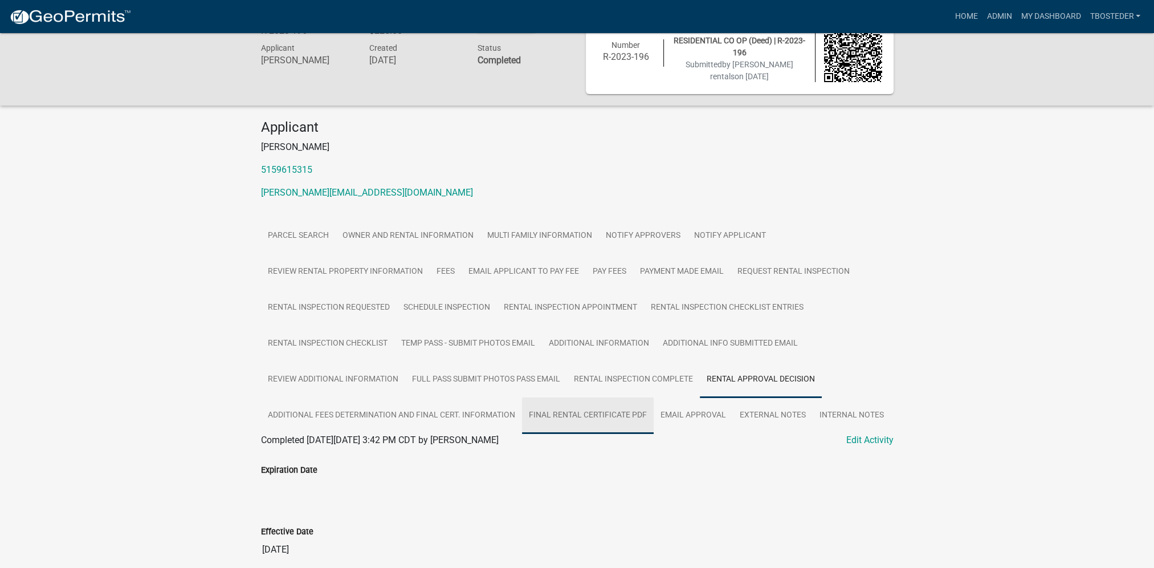
click at [607, 402] on link "Final Rental Certificate PDF" at bounding box center [588, 415] width 132 height 36
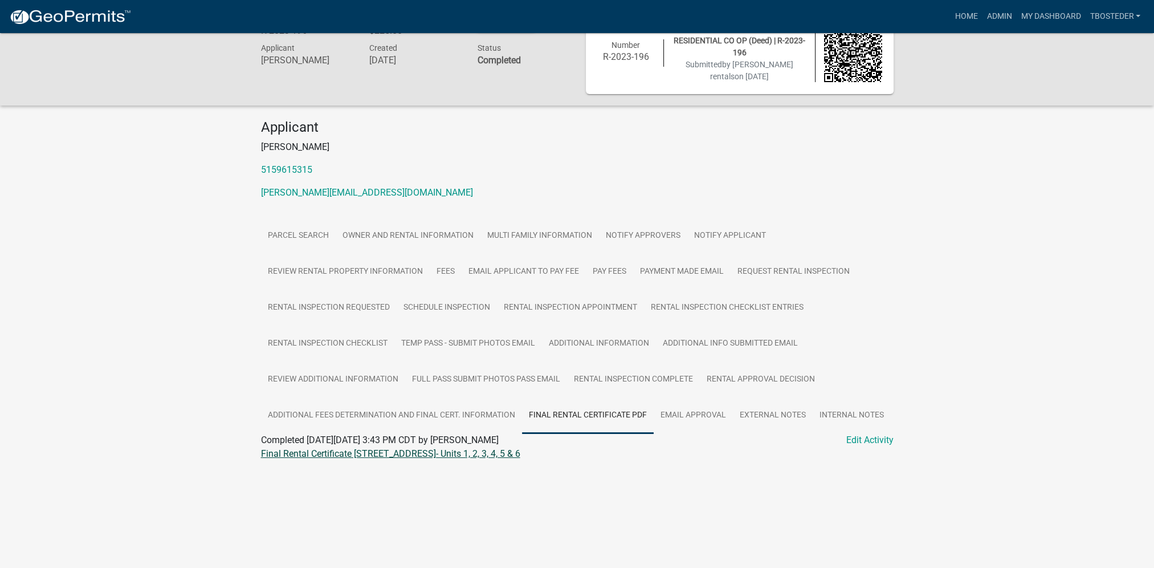
click at [342, 455] on link "Final Rental Certificate 308 W BOSTON AVE 308 W Boston- Units 1, 2, 3, 4, 5 & 6" at bounding box center [390, 453] width 259 height 11
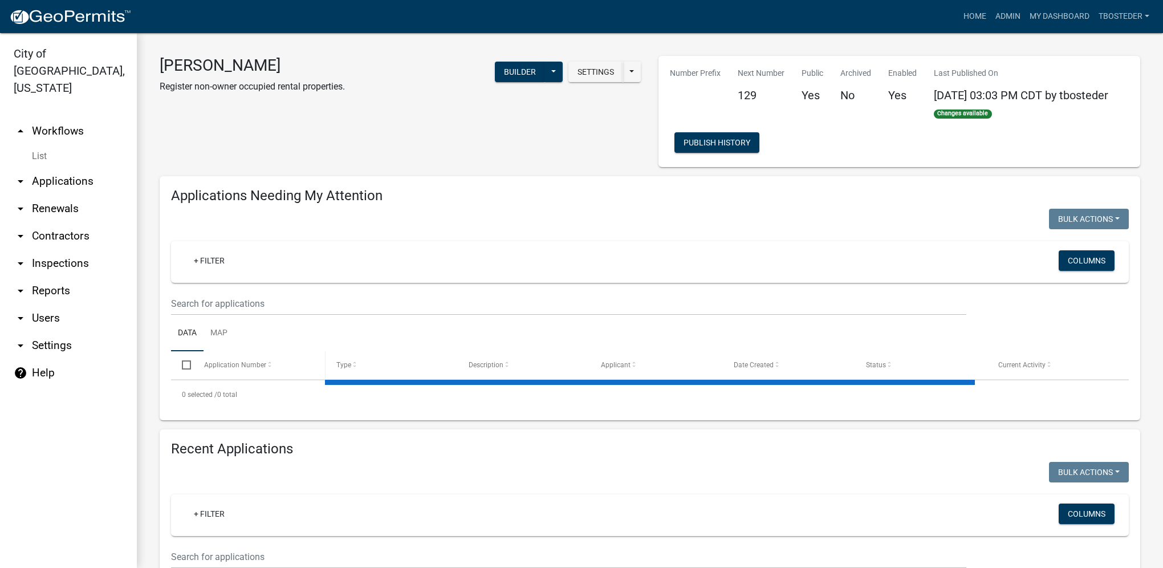
select select "1: 25"
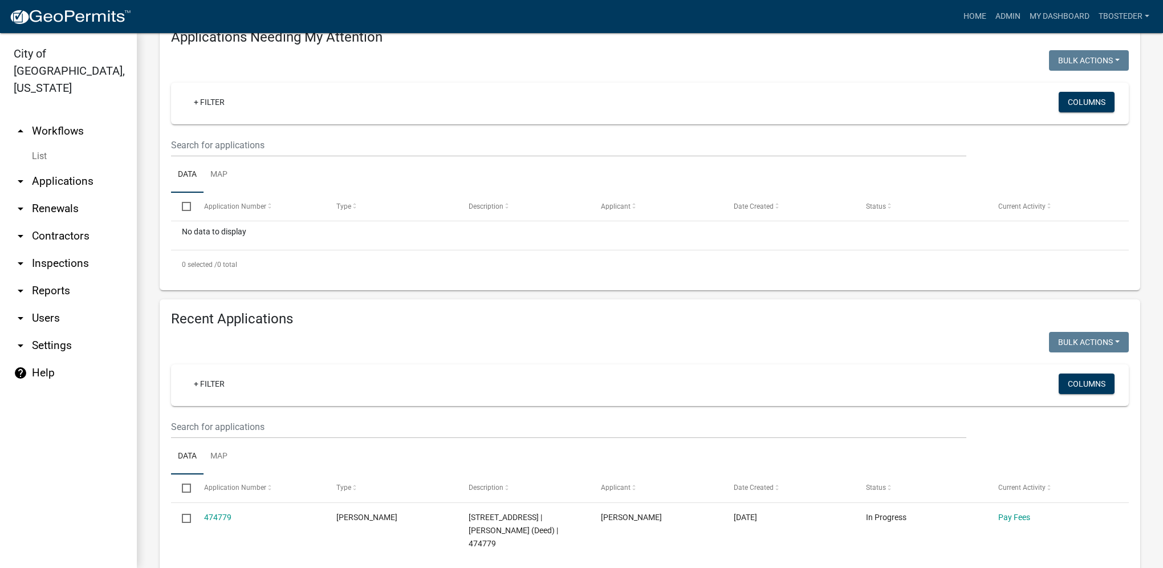
scroll to position [171, 0]
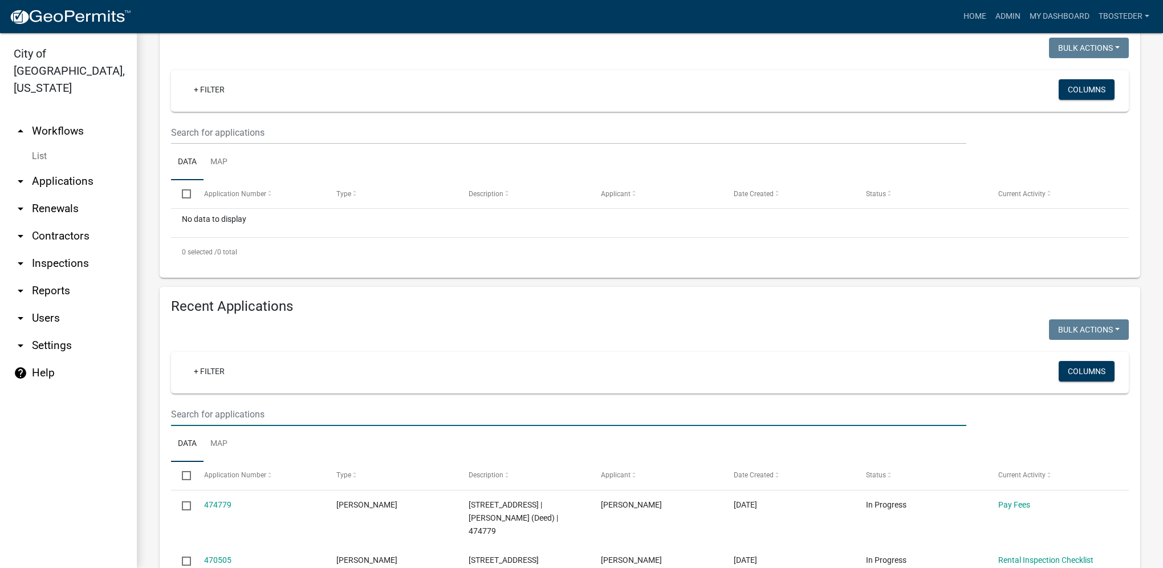
paste input "Mason Ouderkirk"
type input "Mason Ouderkirk"
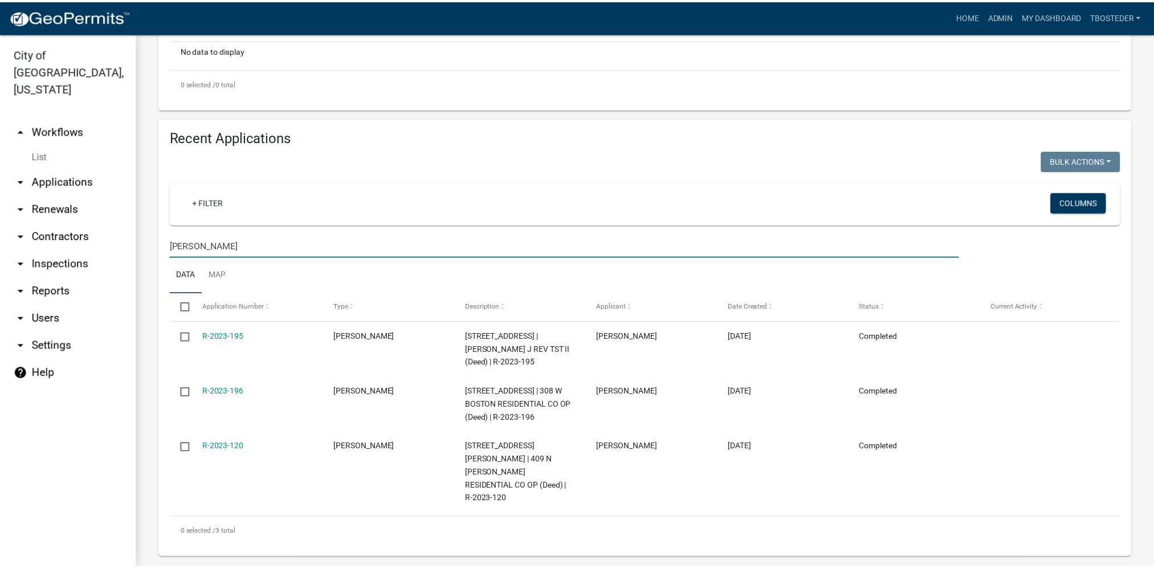
scroll to position [399, 0]
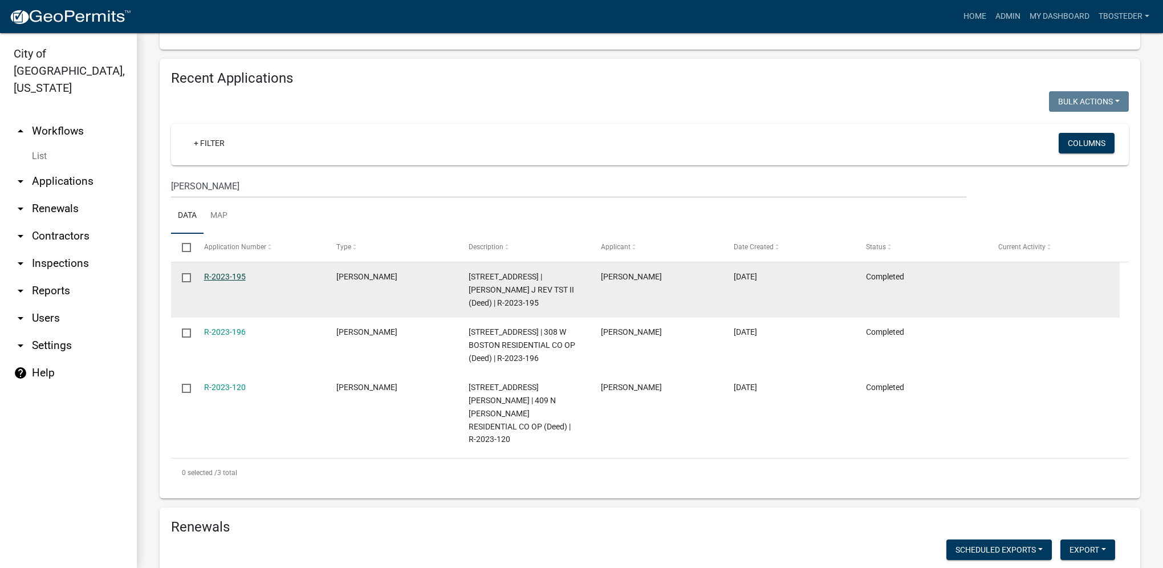
click at [244, 279] on link "R-2023-195" at bounding box center [225, 276] width 42 height 9
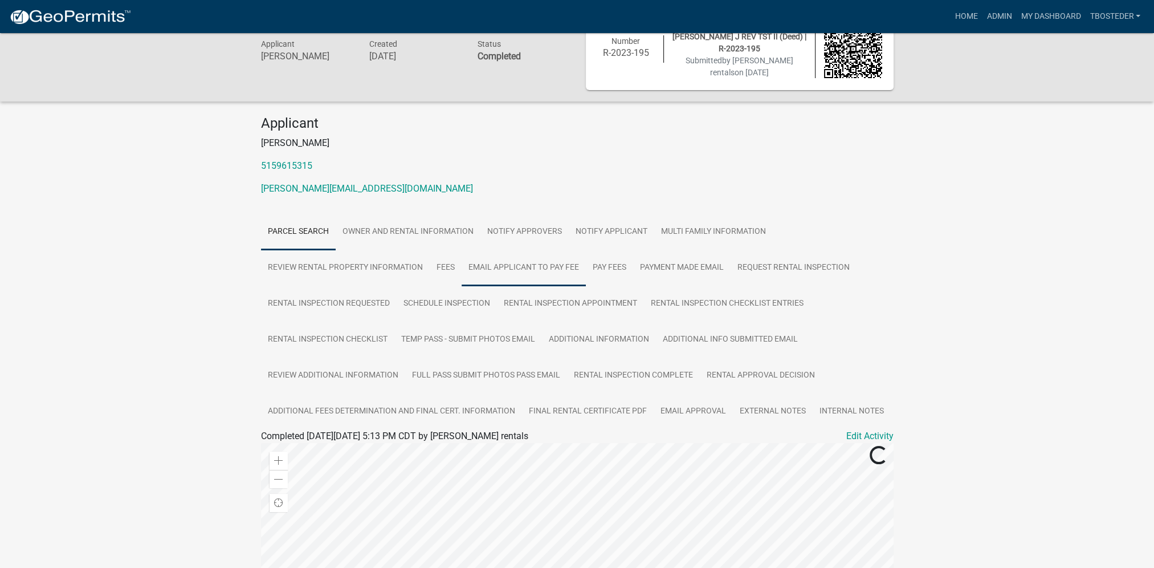
scroll to position [57, 0]
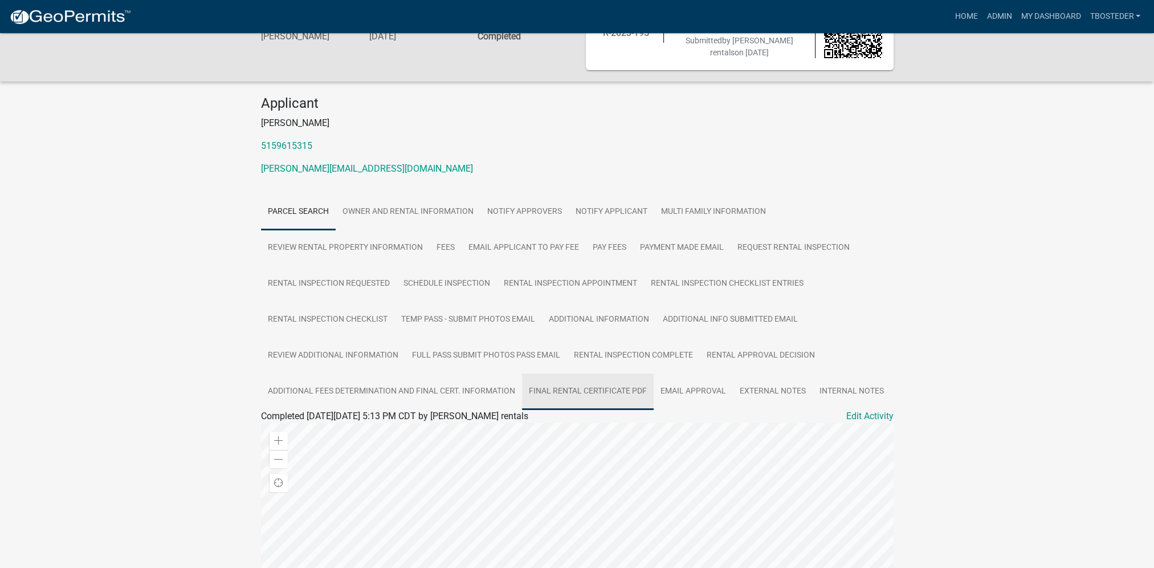
click at [539, 395] on link "Final Rental Certificate PDF" at bounding box center [588, 391] width 132 height 36
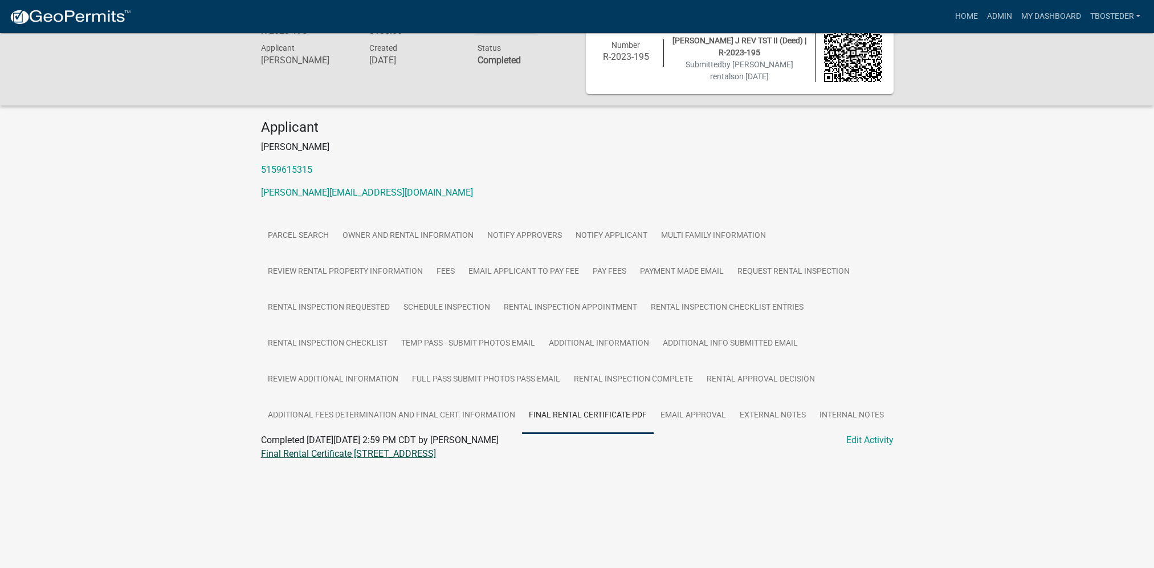
click at [406, 452] on link "Final Rental Certificate 108 W ASHLAND AVE" at bounding box center [348, 453] width 175 height 11
click at [1026, 17] on link "My Dashboard" at bounding box center [1050, 17] width 69 height 22
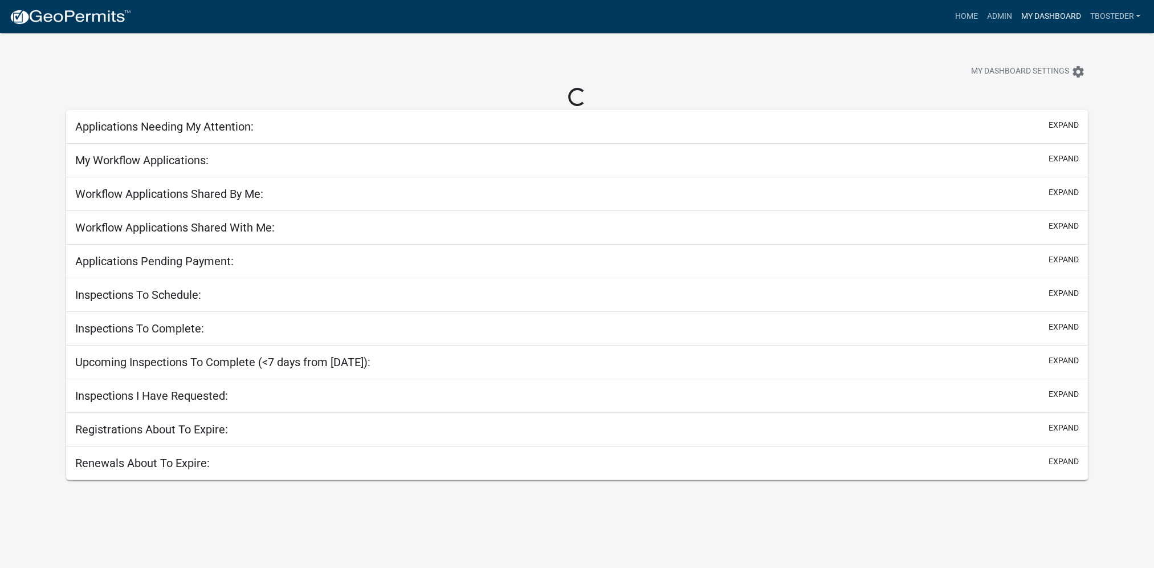
click at [1026, 14] on link "My Dashboard" at bounding box center [1050, 17] width 69 height 22
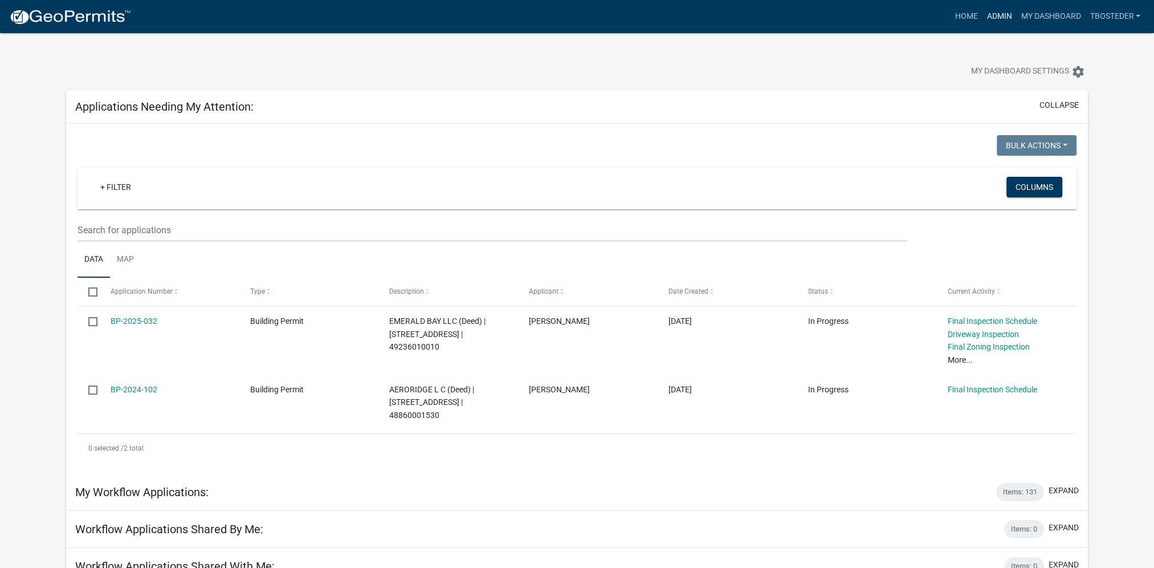
click at [990, 22] on link "Admin" at bounding box center [999, 17] width 34 height 22
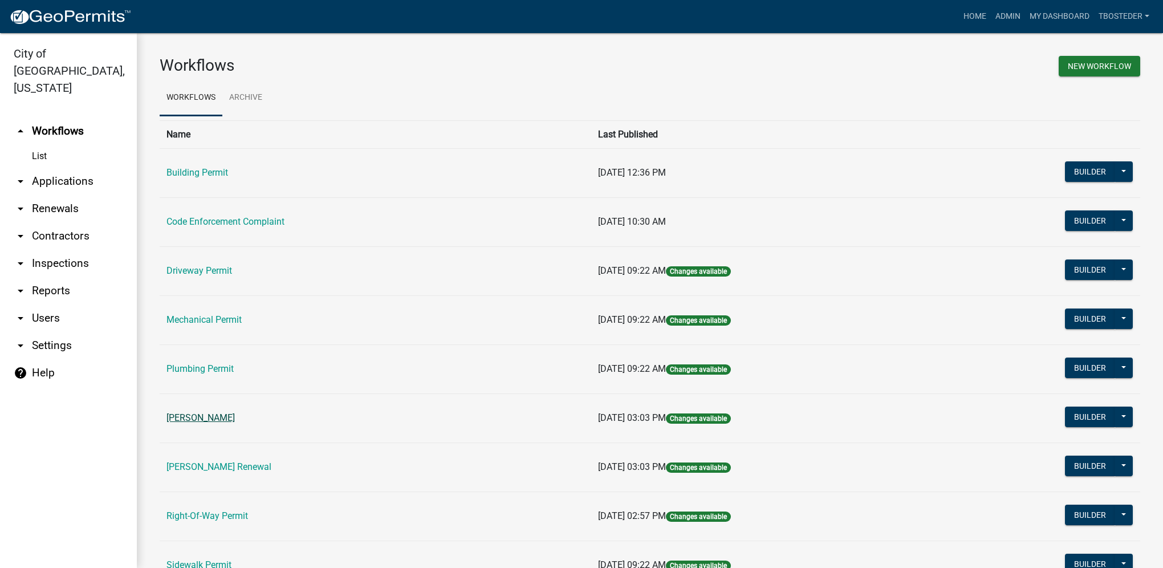
click at [219, 420] on link "Rental Registration" at bounding box center [200, 417] width 68 height 11
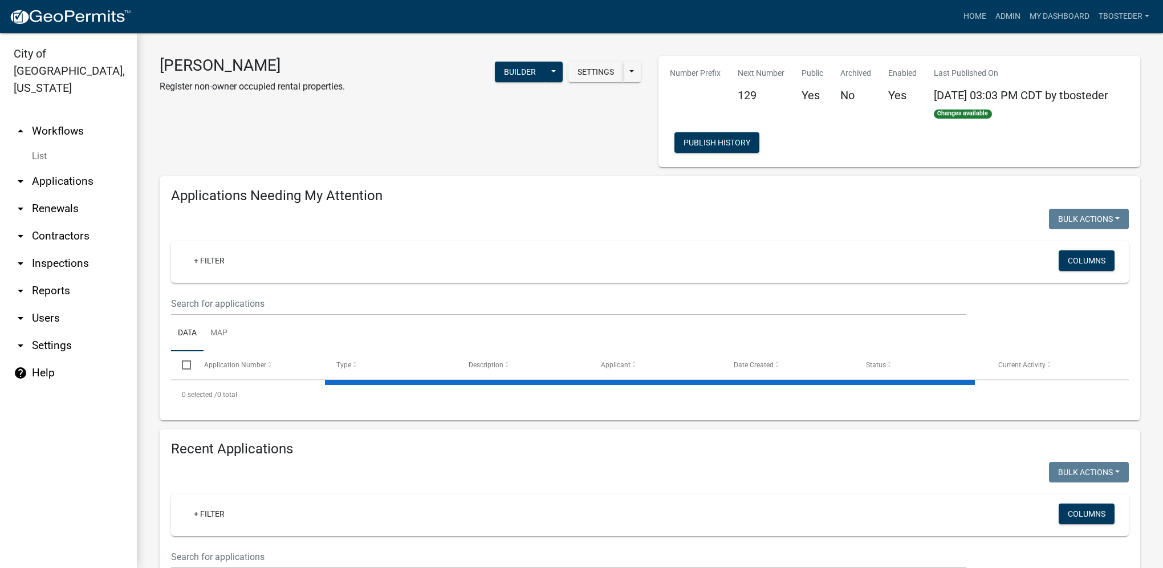
select select "1: 25"
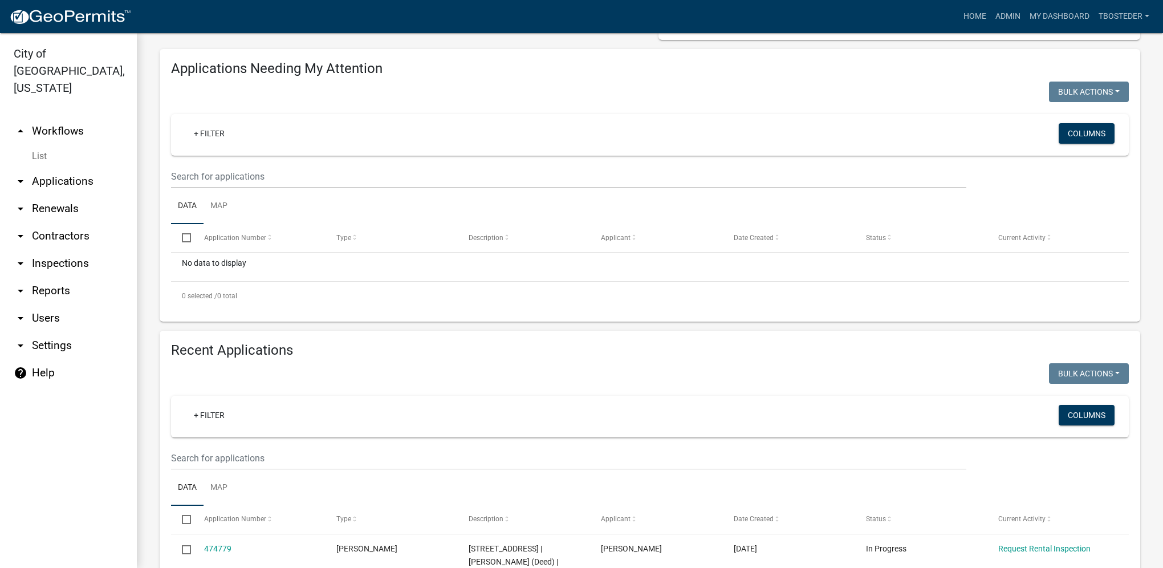
scroll to position [171, 0]
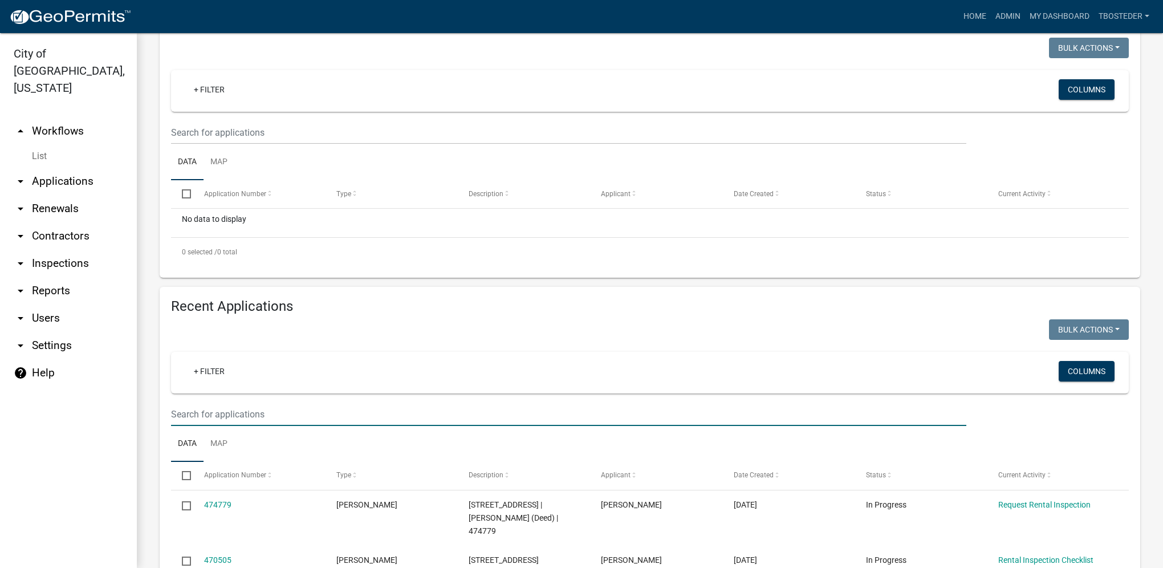
click at [285, 420] on input "text" at bounding box center [568, 413] width 795 height 23
type input "404 s b"
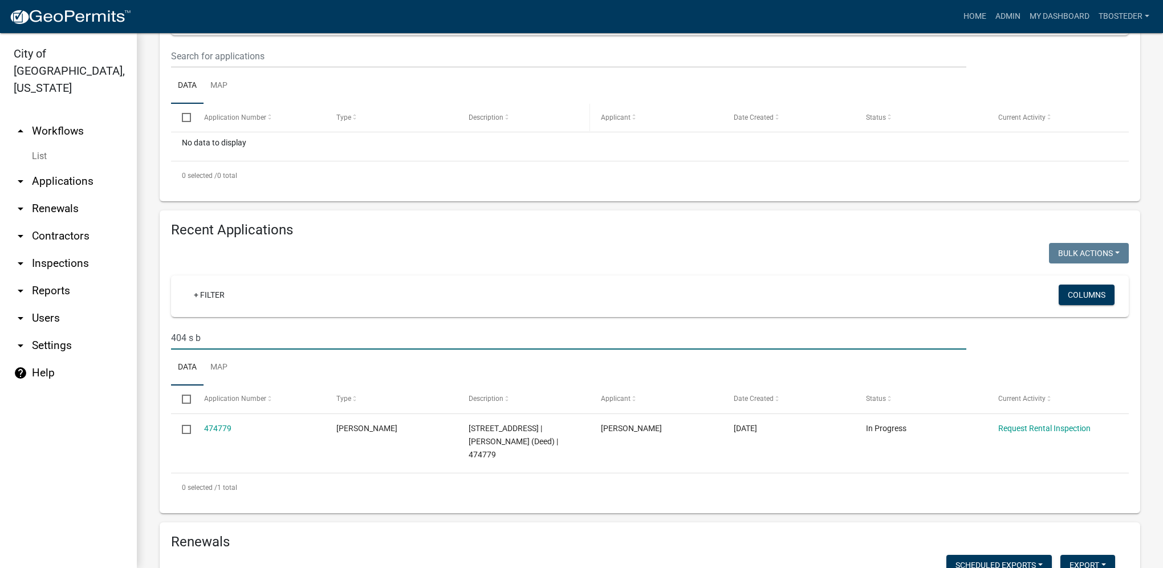
scroll to position [228, 0]
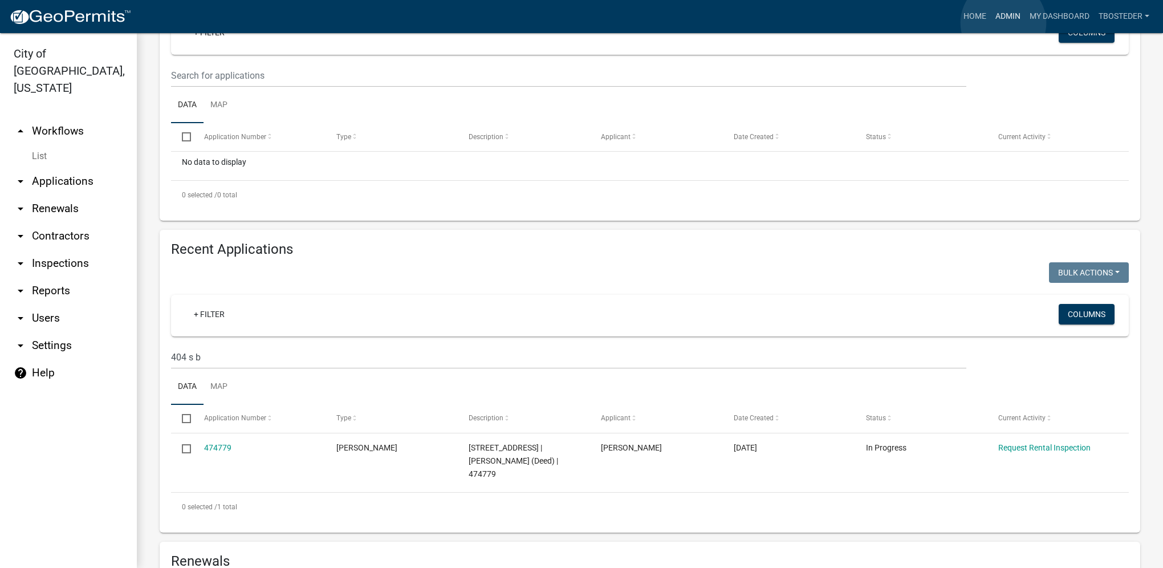
click at [1004, 23] on link "Admin" at bounding box center [1008, 17] width 34 height 22
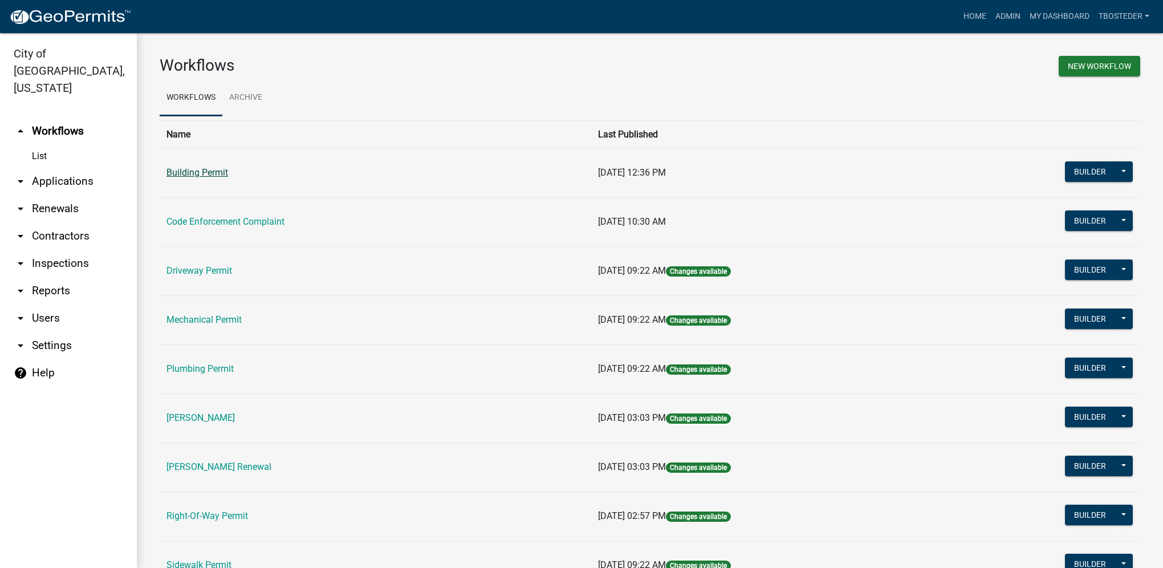
click at [176, 168] on link "Building Permit" at bounding box center [197, 172] width 62 height 11
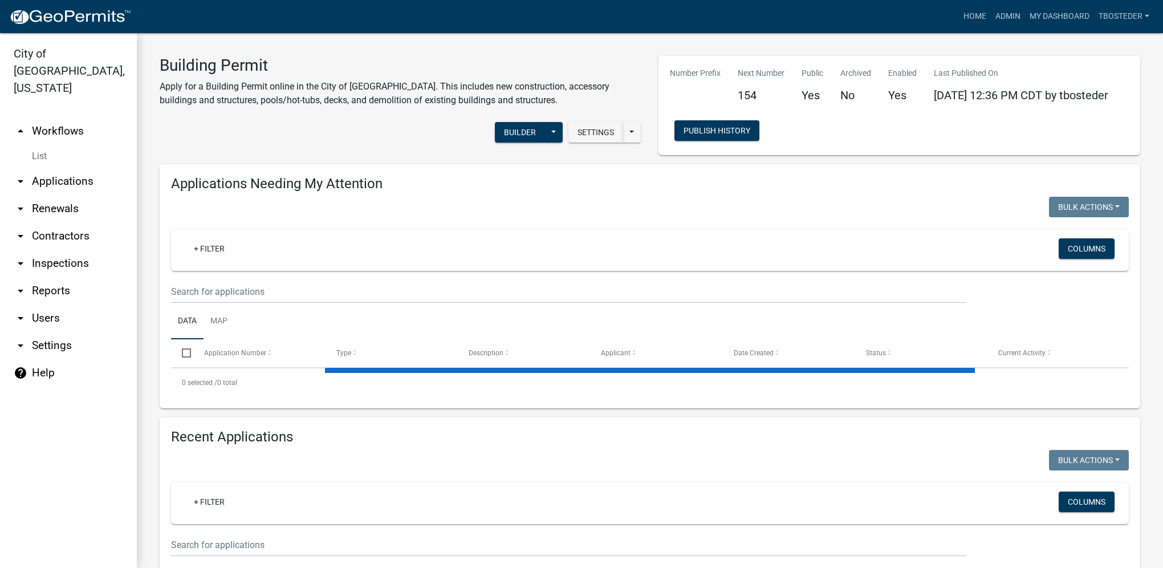
select select "1: 25"
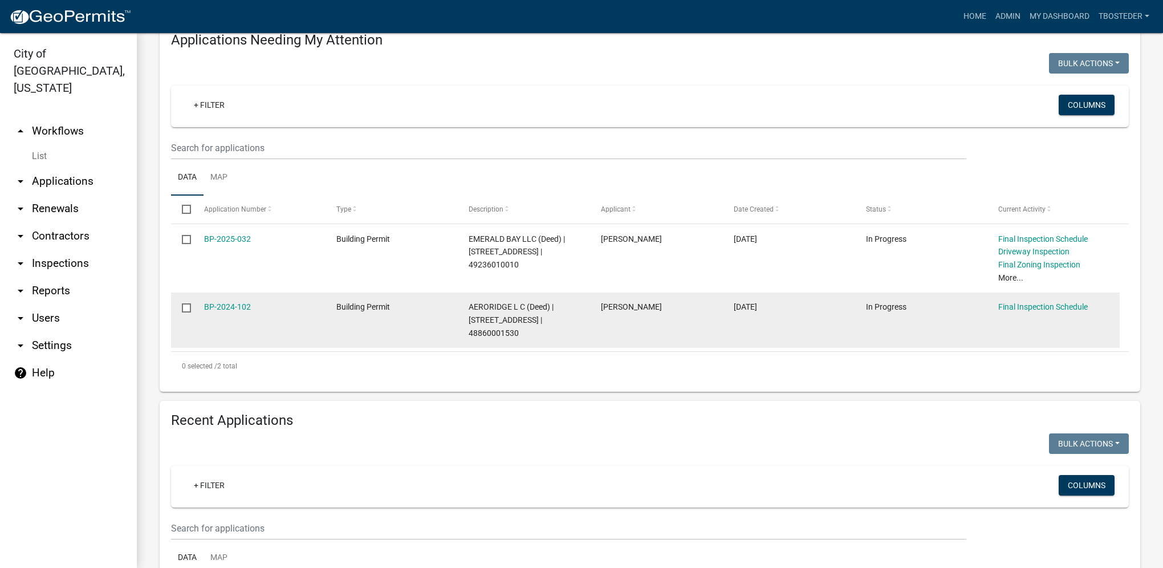
scroll to position [171, 0]
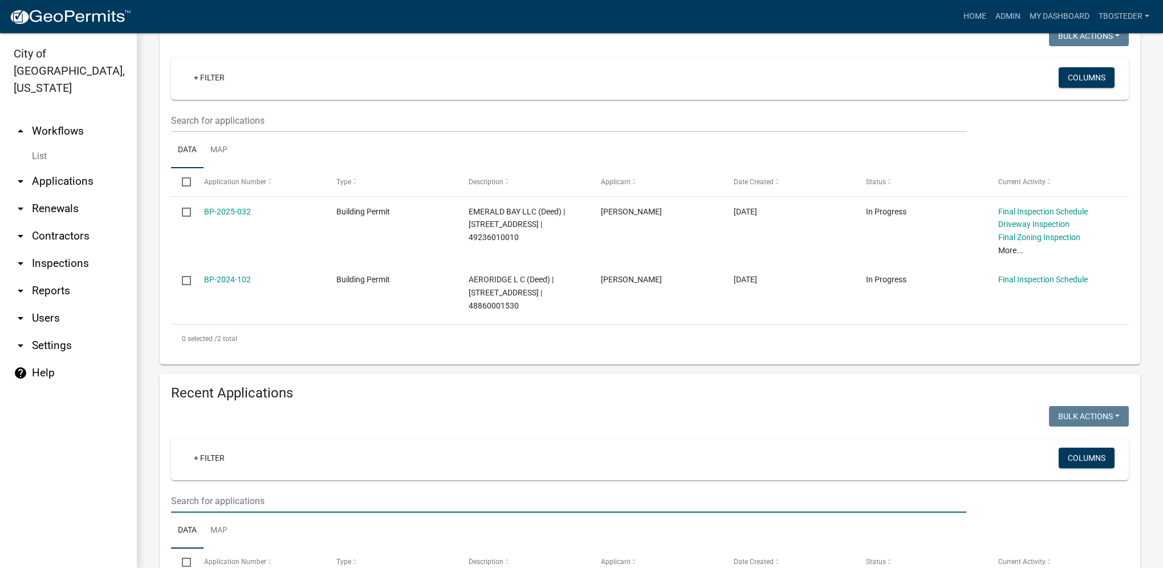
click at [307, 503] on input "text" at bounding box center [568, 500] width 795 height 23
type input "2025-153"
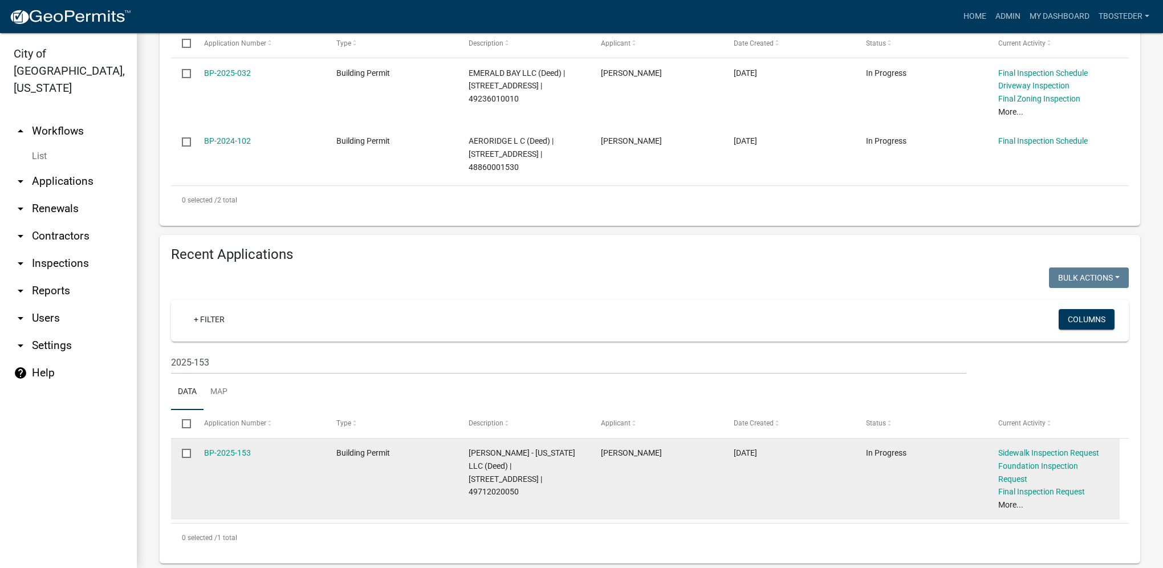
scroll to position [317, 0]
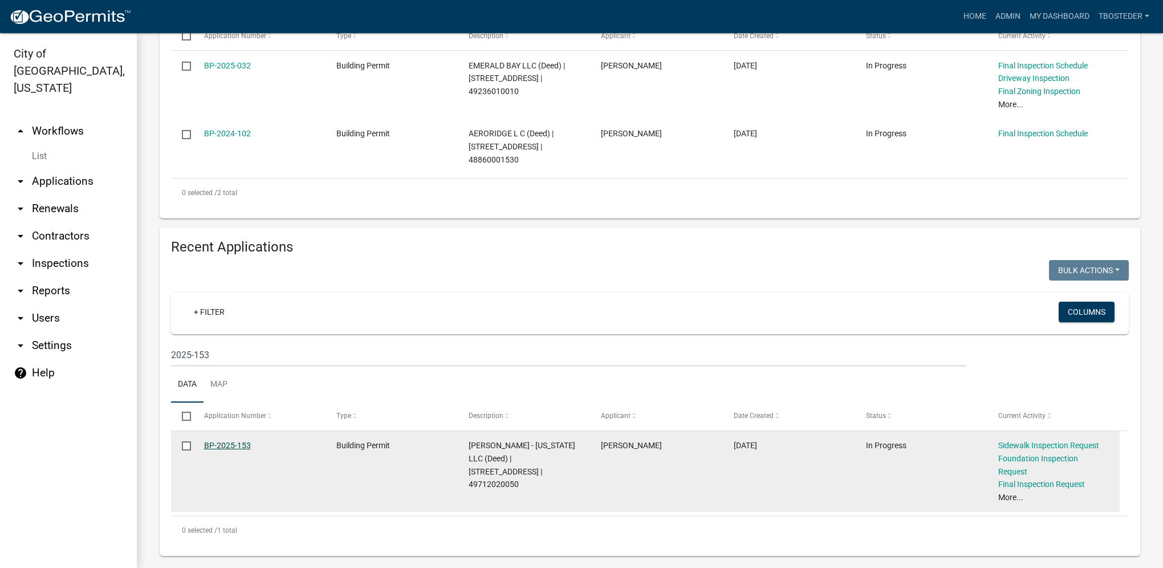
click at [231, 443] on link "BP-2025-153" at bounding box center [227, 445] width 47 height 9
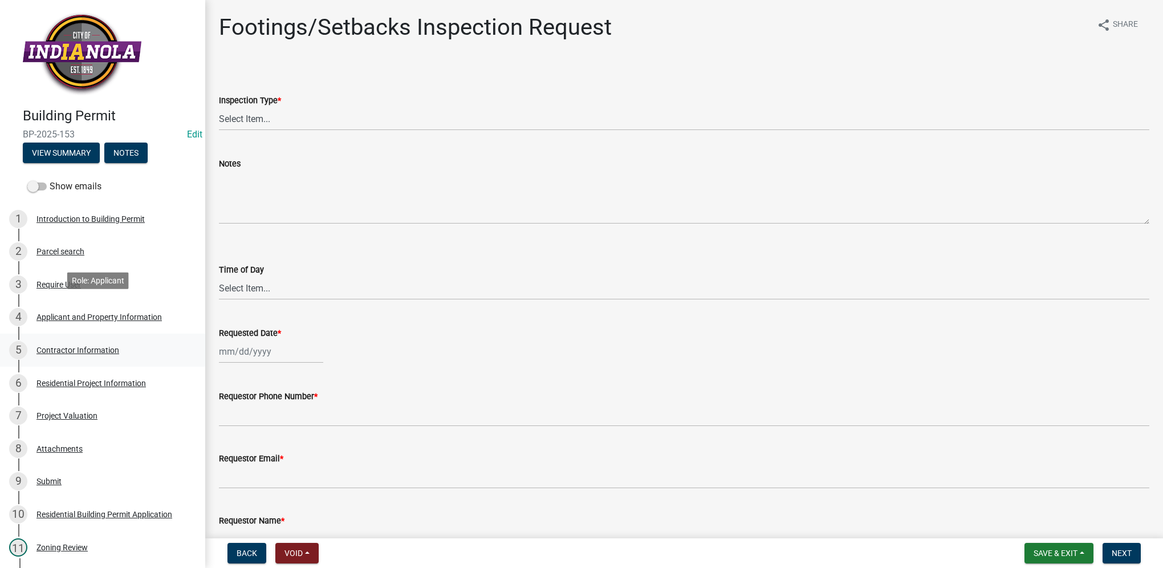
scroll to position [114, 0]
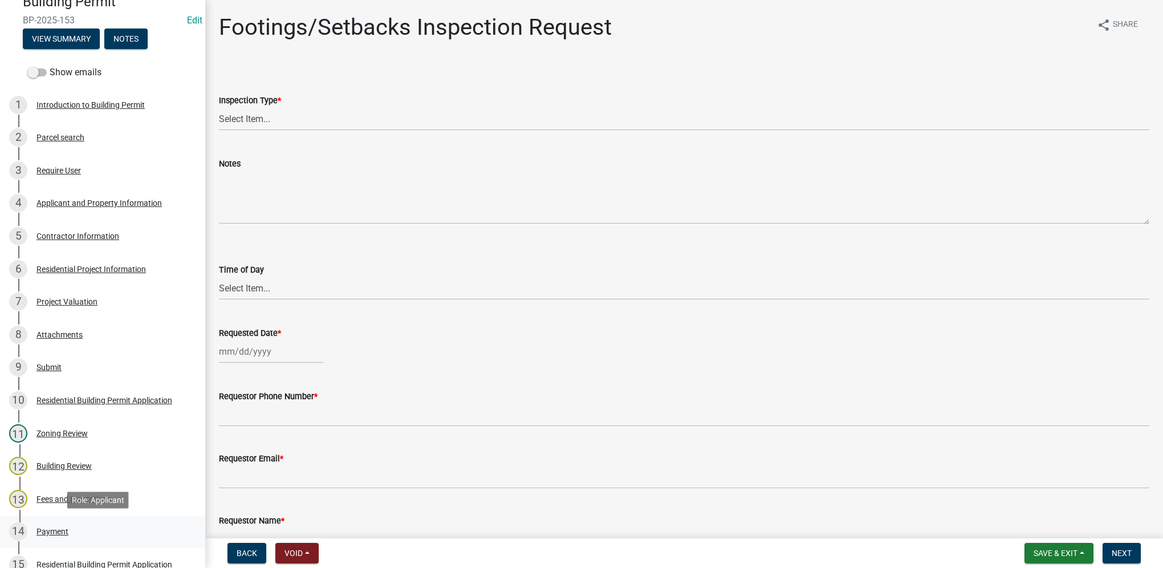
click at [57, 527] on div "Payment" at bounding box center [52, 531] width 32 height 8
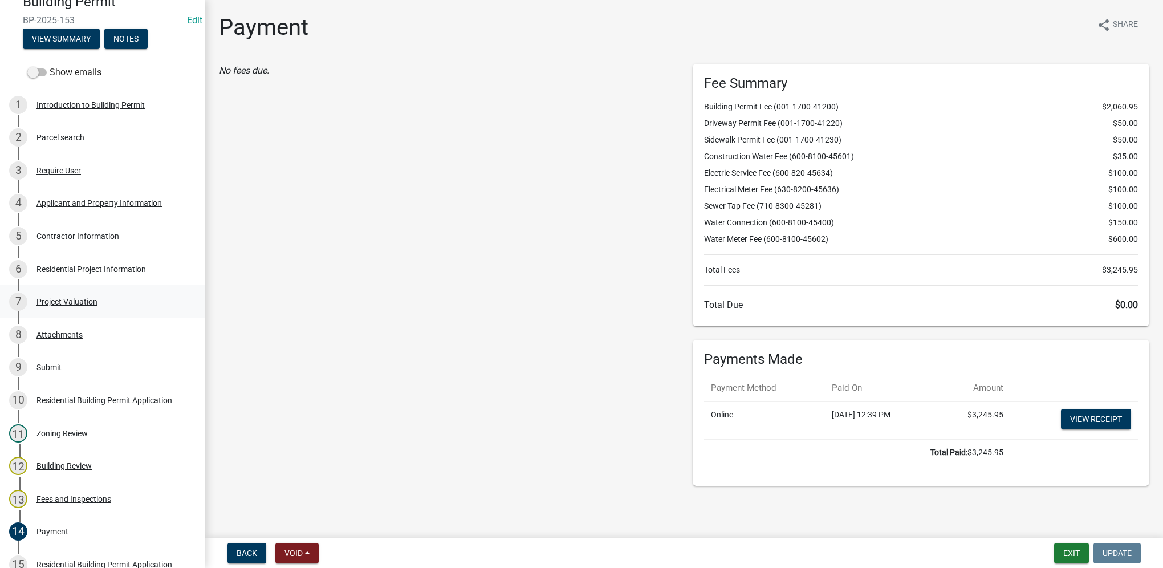
click at [96, 310] on div "7 Project Valuation" at bounding box center [98, 301] width 178 height 18
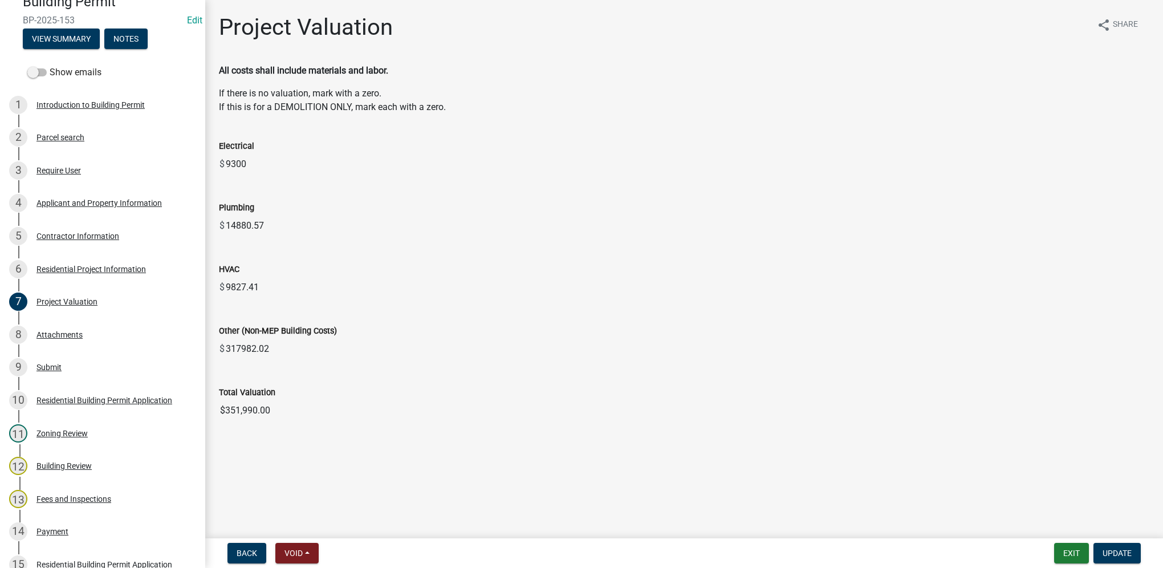
click at [368, 407] on input "$351,990.00" at bounding box center [684, 410] width 930 height 23
drag, startPoint x: 316, startPoint y: 407, endPoint x: 212, endPoint y: 408, distance: 103.8
click at [212, 408] on div "Total Valuation $351,990.00" at bounding box center [684, 395] width 948 height 52
drag, startPoint x: 212, startPoint y: 408, endPoint x: 231, endPoint y: 410, distance: 19.5
click at [105, 273] on div "Residential Project Information" at bounding box center [90, 269] width 109 height 8
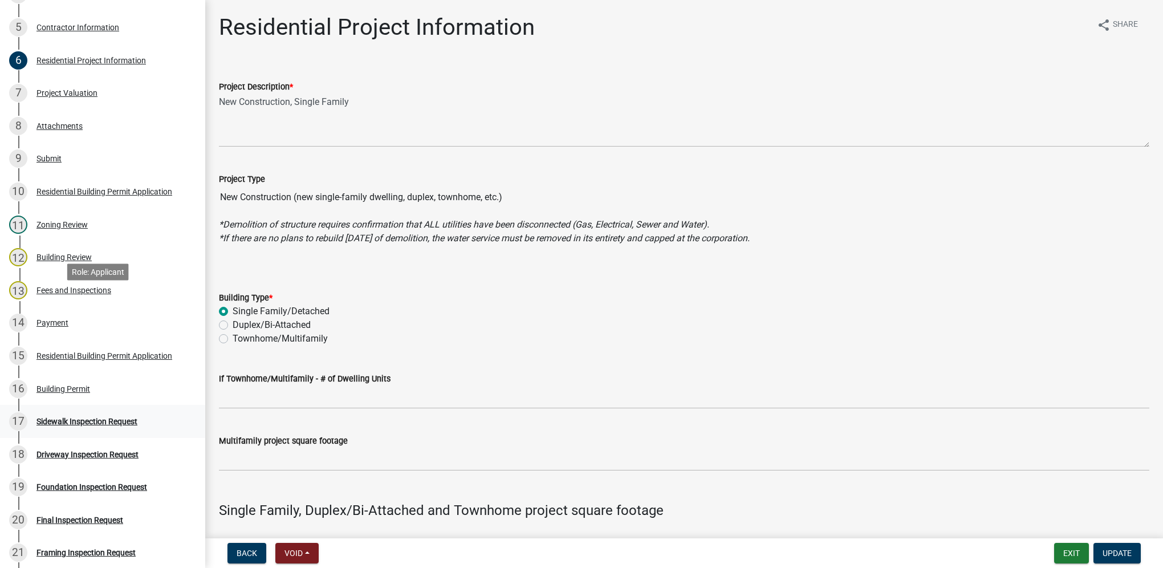
scroll to position [342, 0]
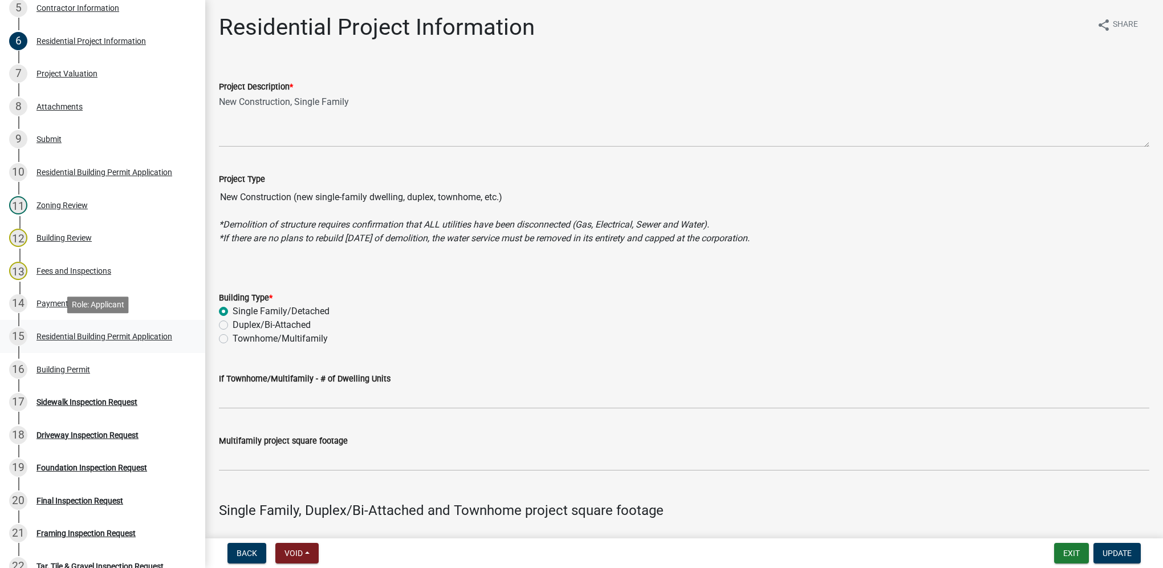
click at [121, 347] on link "15 Residential Building Permit Application" at bounding box center [102, 336] width 205 height 33
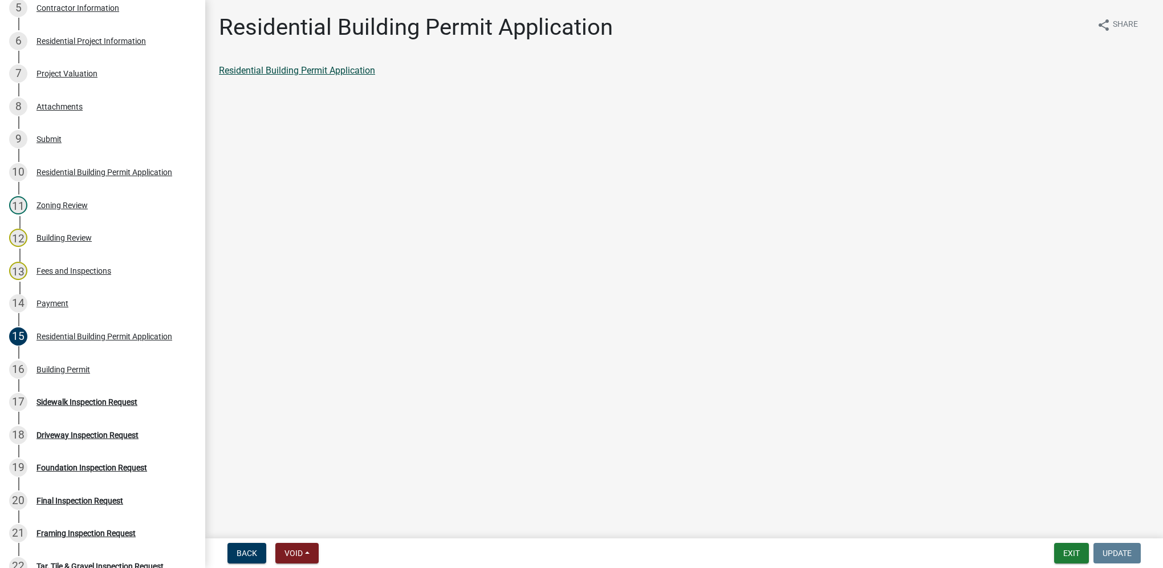
click at [372, 71] on link "Residential Building Permit Application" at bounding box center [297, 70] width 156 height 11
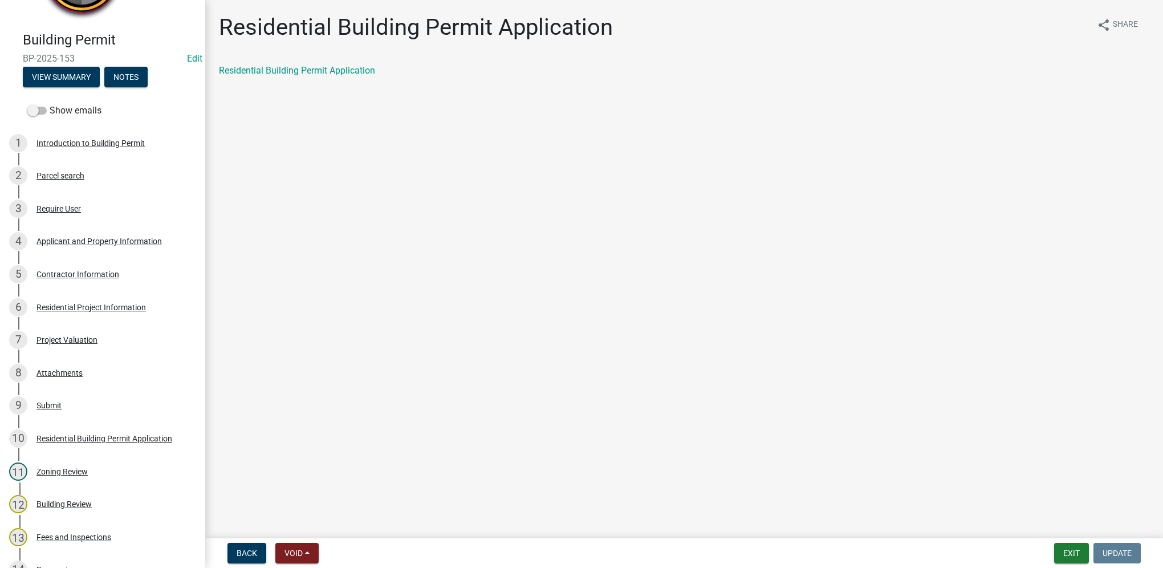
scroll to position [0, 0]
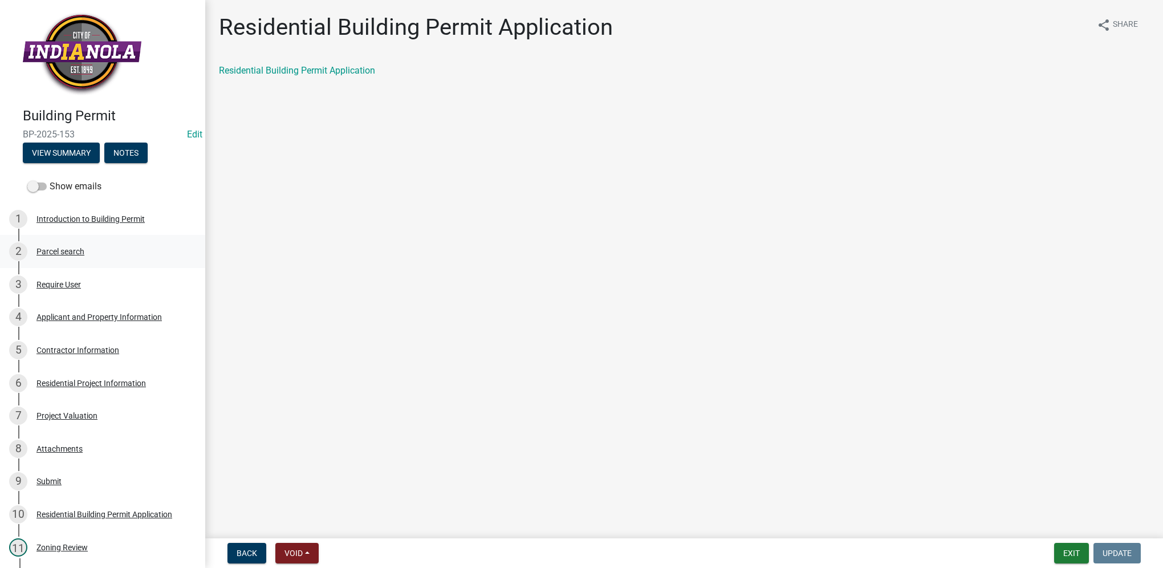
click at [90, 258] on div "2 Parcel search" at bounding box center [98, 251] width 178 height 18
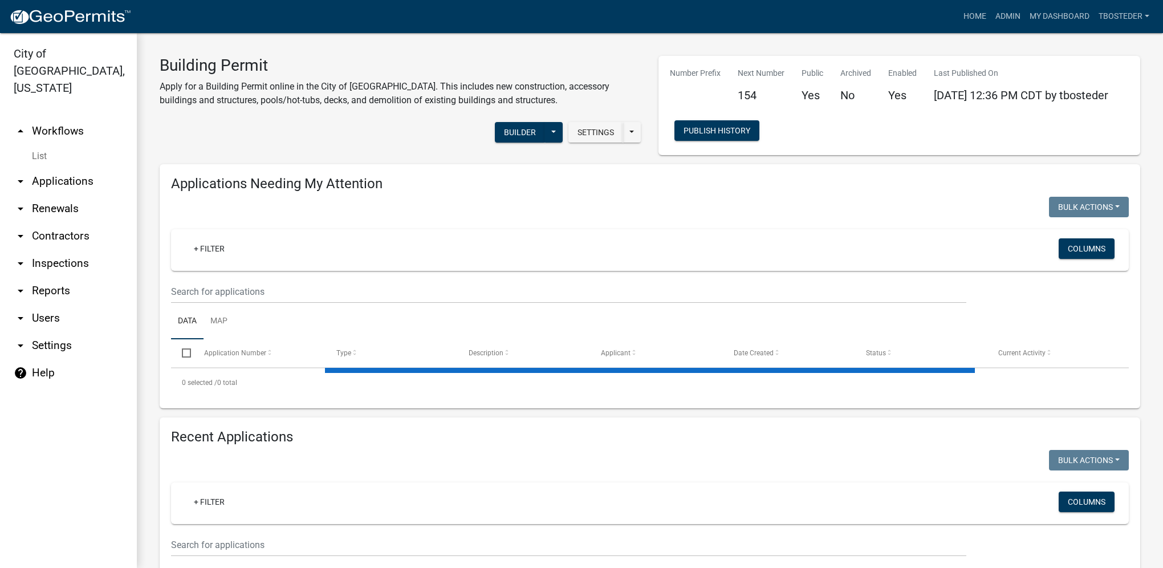
select select "1: 25"
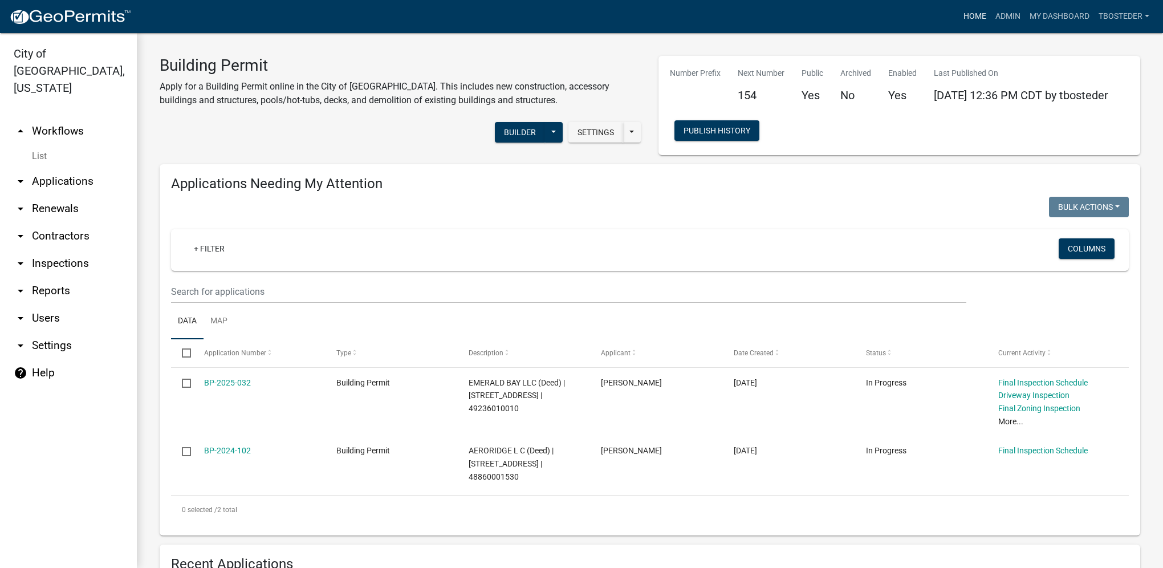
click at [969, 22] on link "Home" at bounding box center [975, 17] width 32 height 22
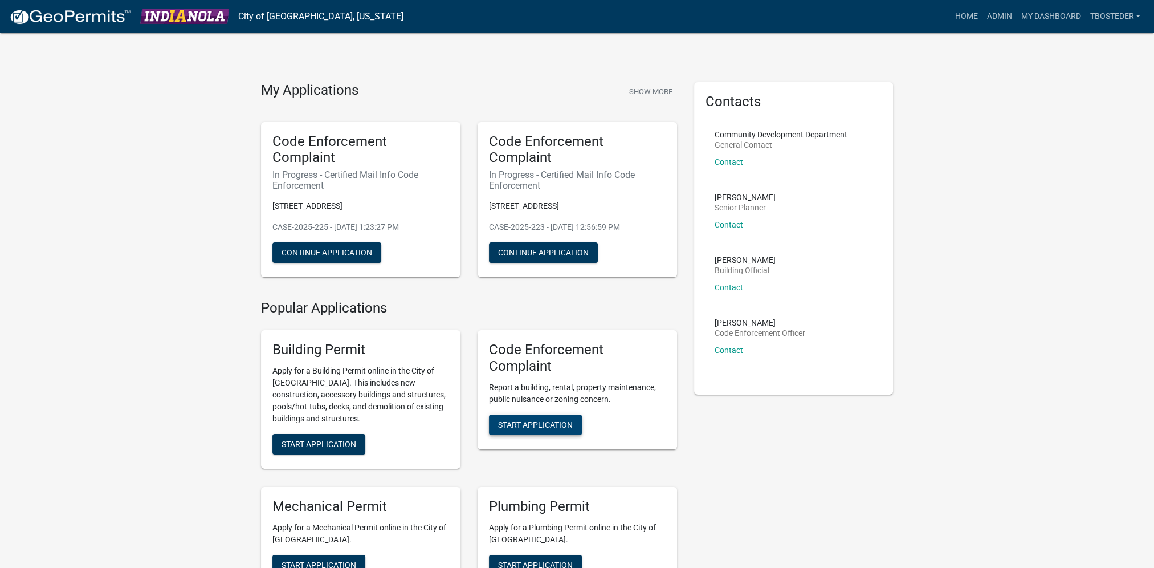
click at [562, 419] on button "Start Application" at bounding box center [535, 424] width 93 height 21
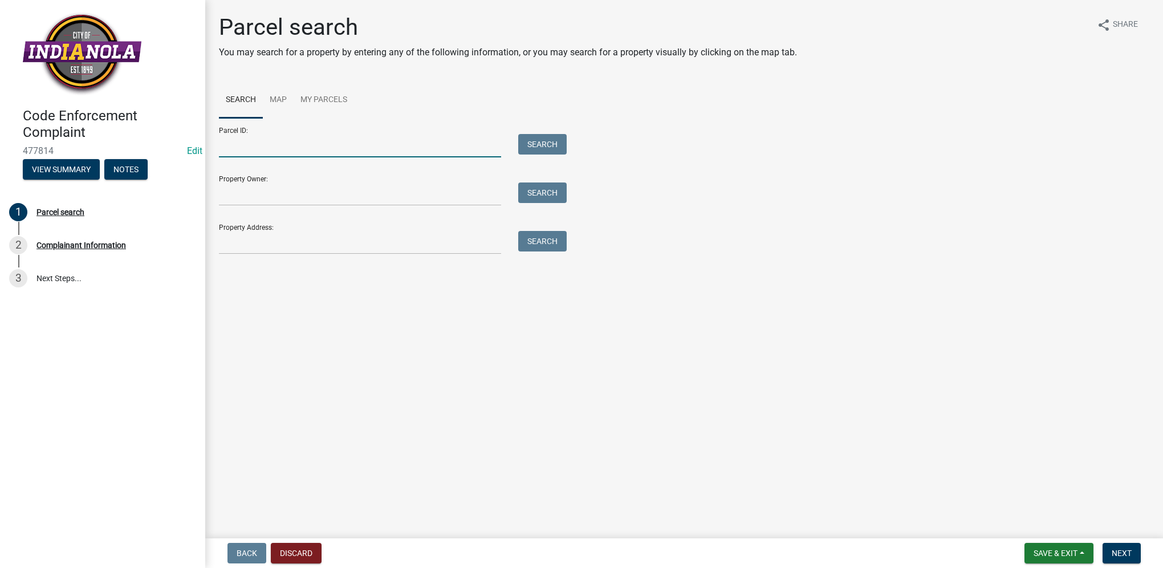
click at [262, 149] on input "Parcel ID:" at bounding box center [360, 145] width 282 height 23
paste input "48495010010"
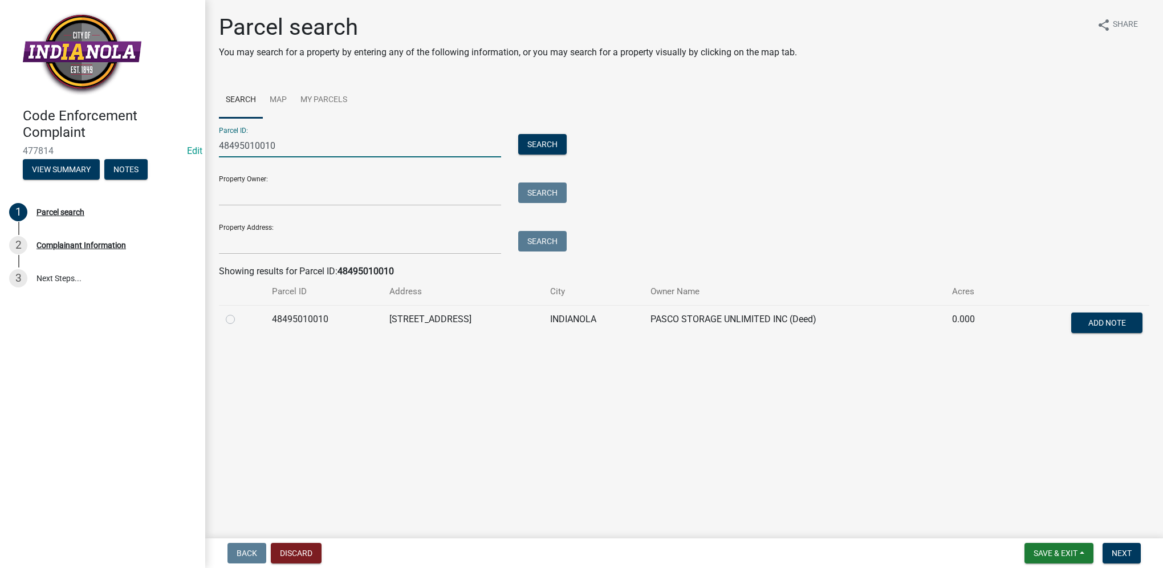
type input "48495010010"
click at [239, 312] on label at bounding box center [239, 312] width 0 height 0
click at [239, 319] on input "radio" at bounding box center [242, 315] width 7 height 7
radio input "true"
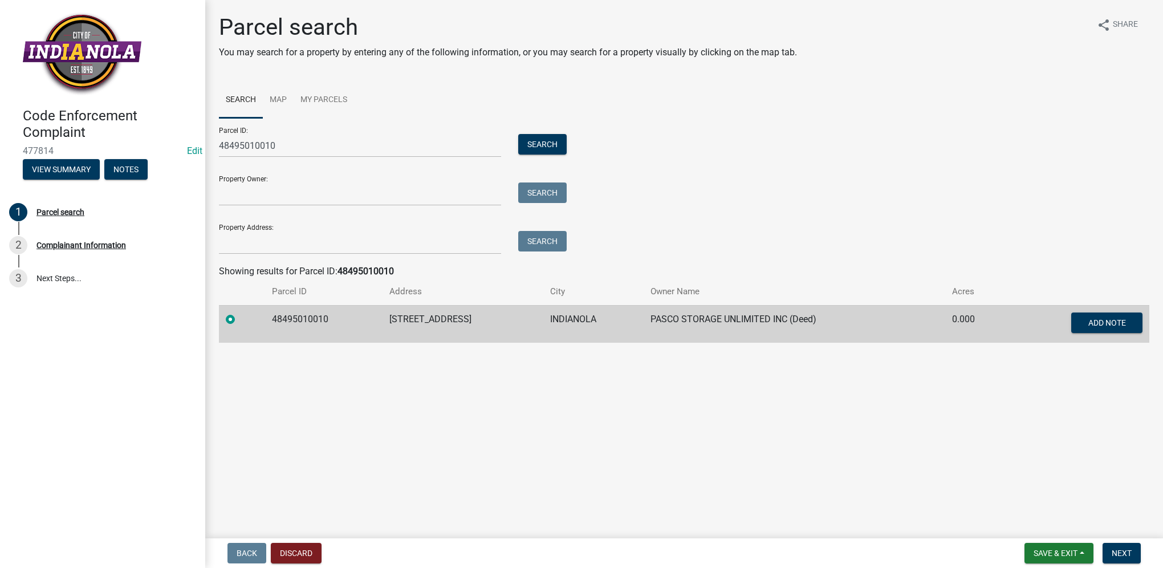
drag, startPoint x: 1130, startPoint y: 552, endPoint x: 883, endPoint y: 458, distance: 264.9
click at [883, 458] on main "Parcel search You may search for a property by entering any of the following in…" at bounding box center [684, 267] width 958 height 534
click at [1119, 551] on span "Next" at bounding box center [1122, 552] width 20 height 9
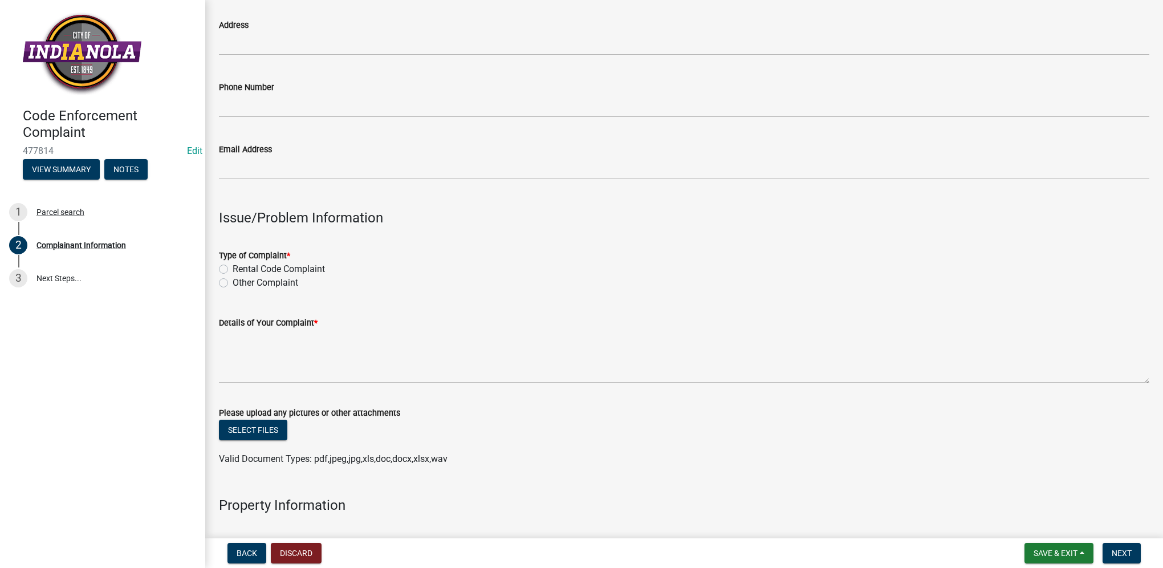
scroll to position [171, 0]
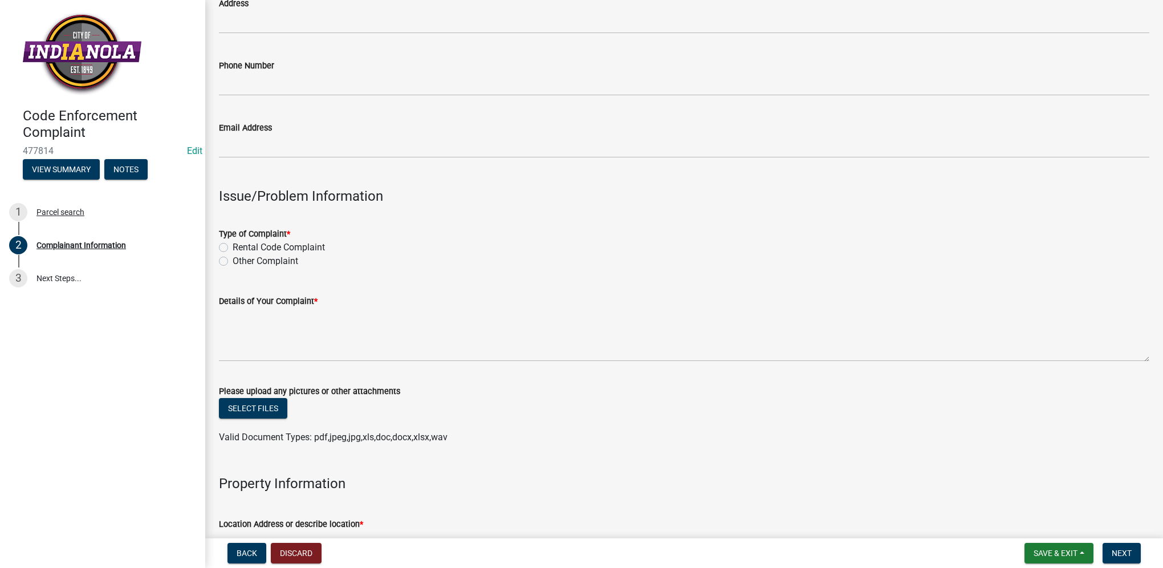
click at [233, 264] on label "Other Complaint" at bounding box center [266, 261] width 66 height 14
click at [233, 262] on input "Other Complaint" at bounding box center [236, 257] width 7 height 7
radio input "true"
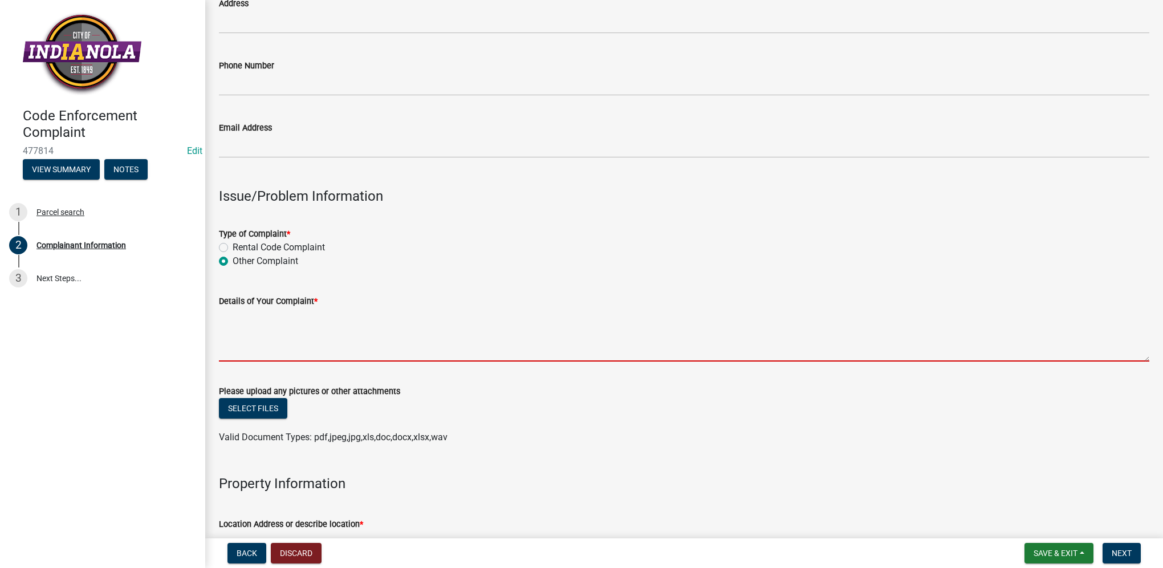
click at [264, 355] on textarea "Details of Your Complaint *" at bounding box center [684, 335] width 930 height 54
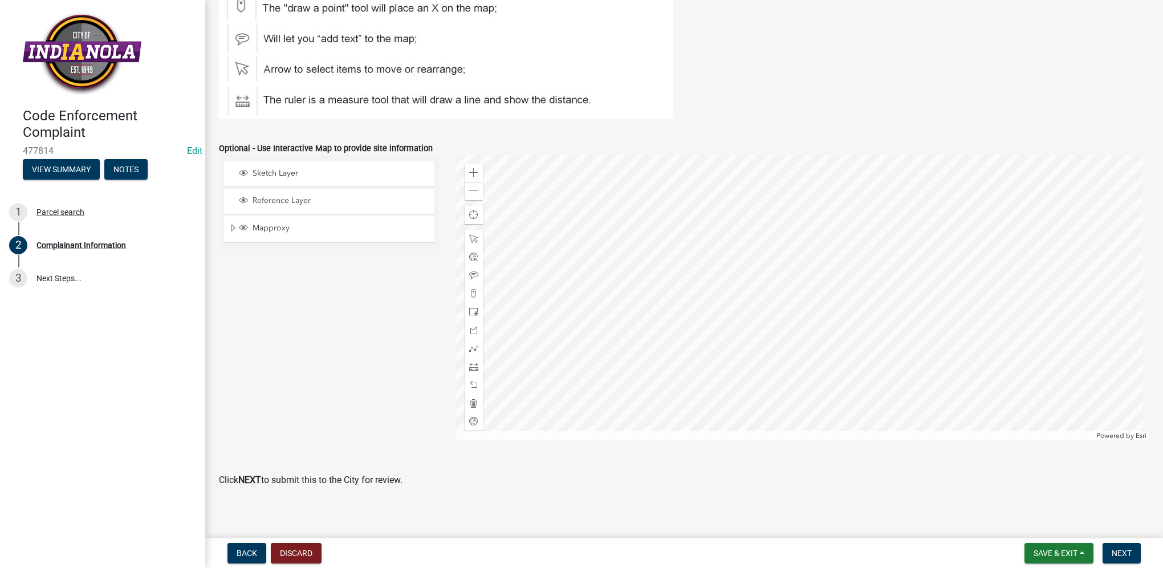
scroll to position [1299, 0]
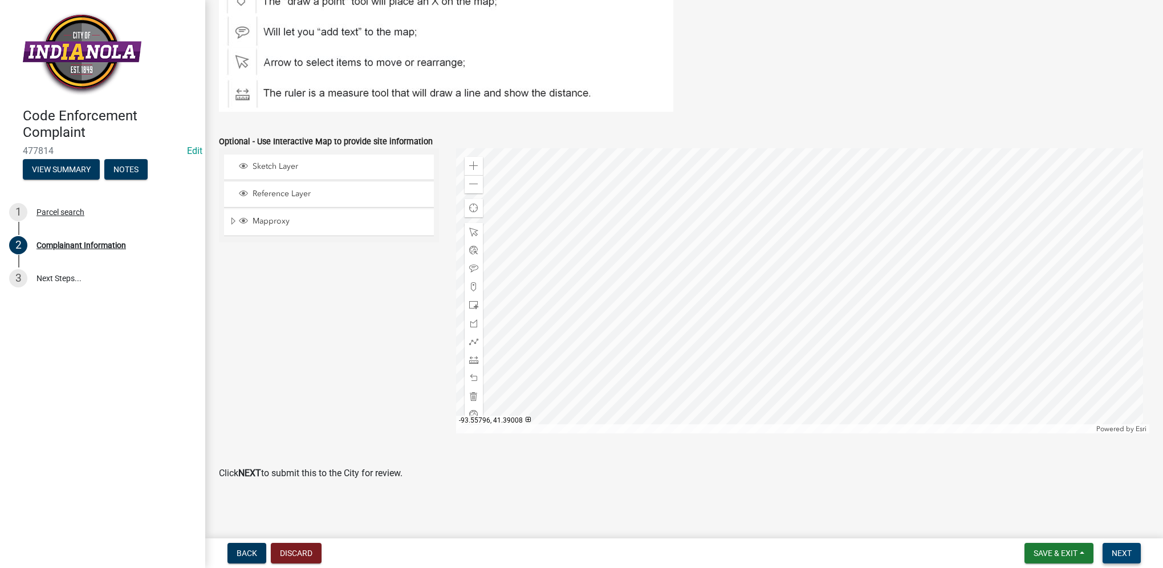
type textarea "tall grass/weeds"
click at [1131, 547] on button "Next" at bounding box center [1122, 553] width 38 height 21
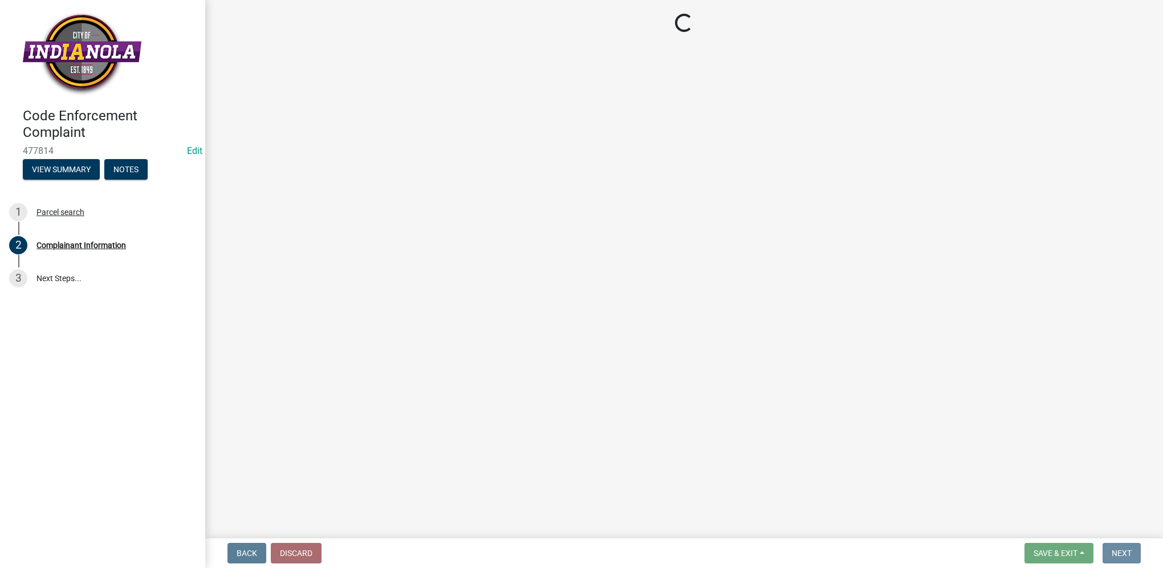
scroll to position [0, 0]
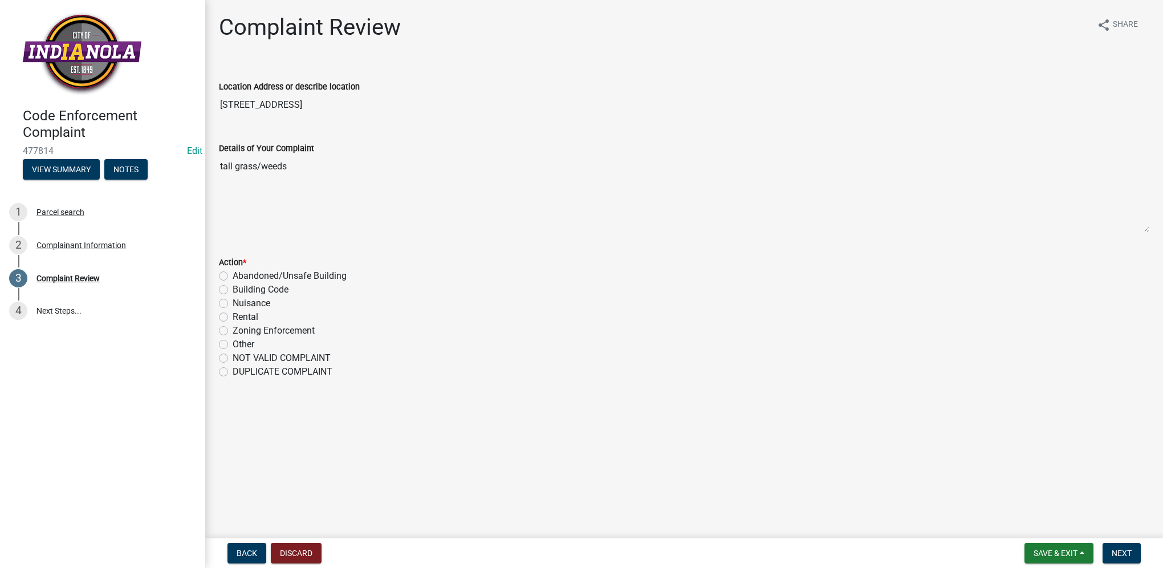
click at [233, 303] on label "Nuisance" at bounding box center [252, 303] width 38 height 14
click at [233, 303] on input "Nuisance" at bounding box center [236, 299] width 7 height 7
radio input "true"
click at [1126, 554] on span "Next" at bounding box center [1122, 552] width 20 height 9
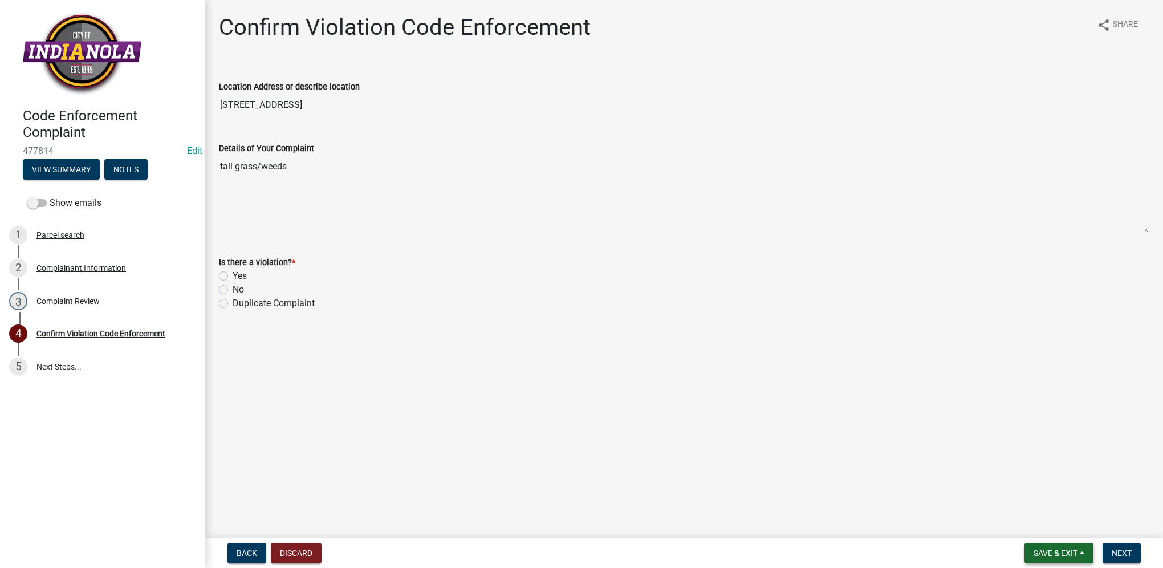
click at [1073, 553] on span "Save & Exit" at bounding box center [1056, 552] width 44 height 9
click at [1072, 526] on button "Save & Exit" at bounding box center [1047, 523] width 91 height 27
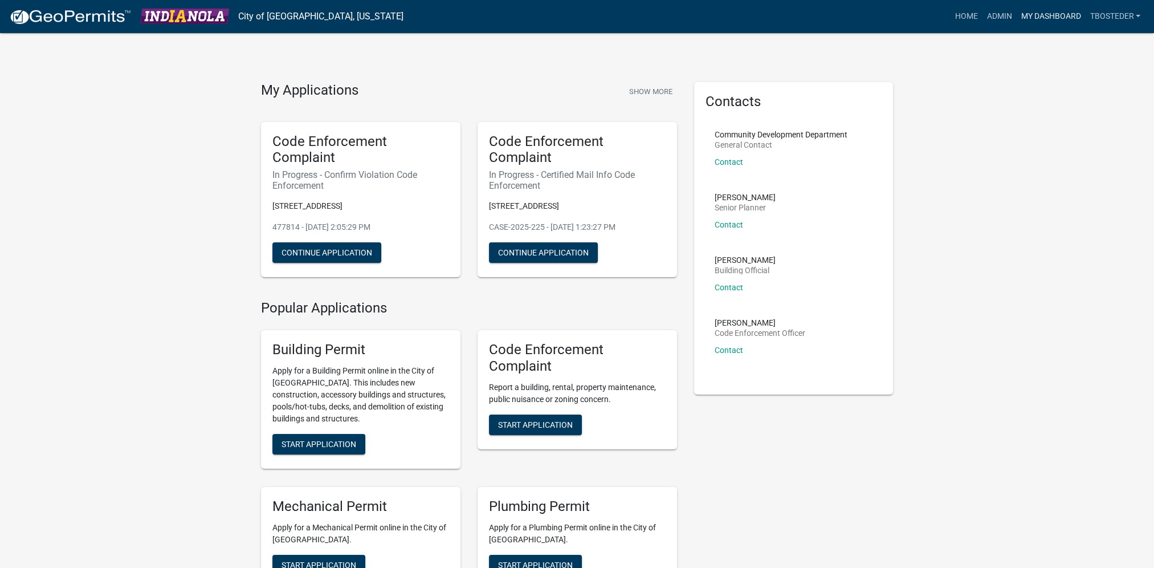
click at [1059, 14] on link "My Dashboard" at bounding box center [1050, 17] width 69 height 22
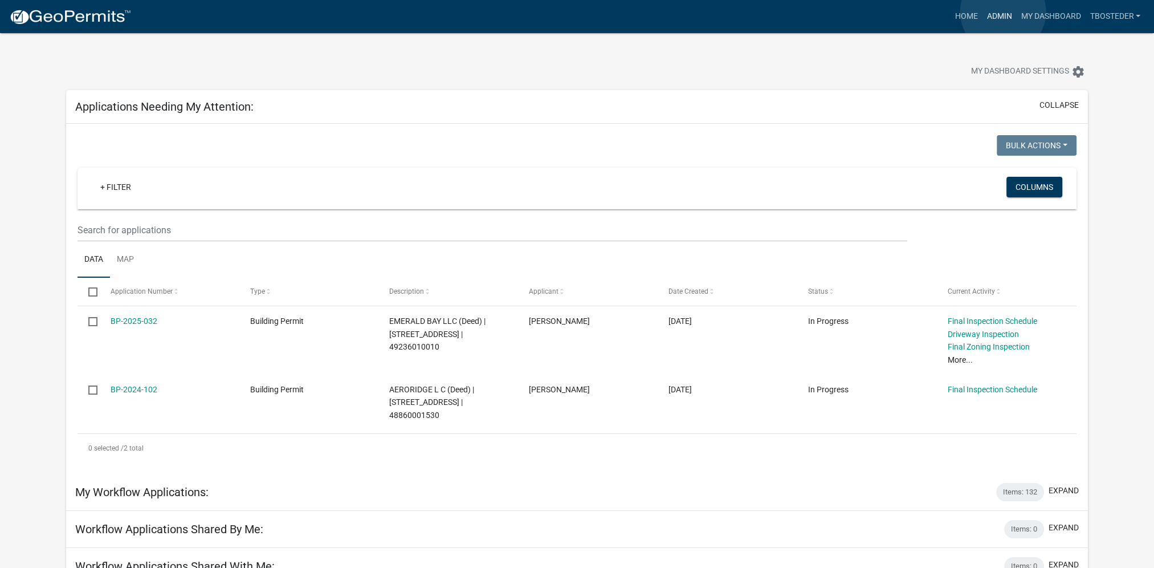
click at [1003, 12] on link "Admin" at bounding box center [999, 17] width 34 height 22
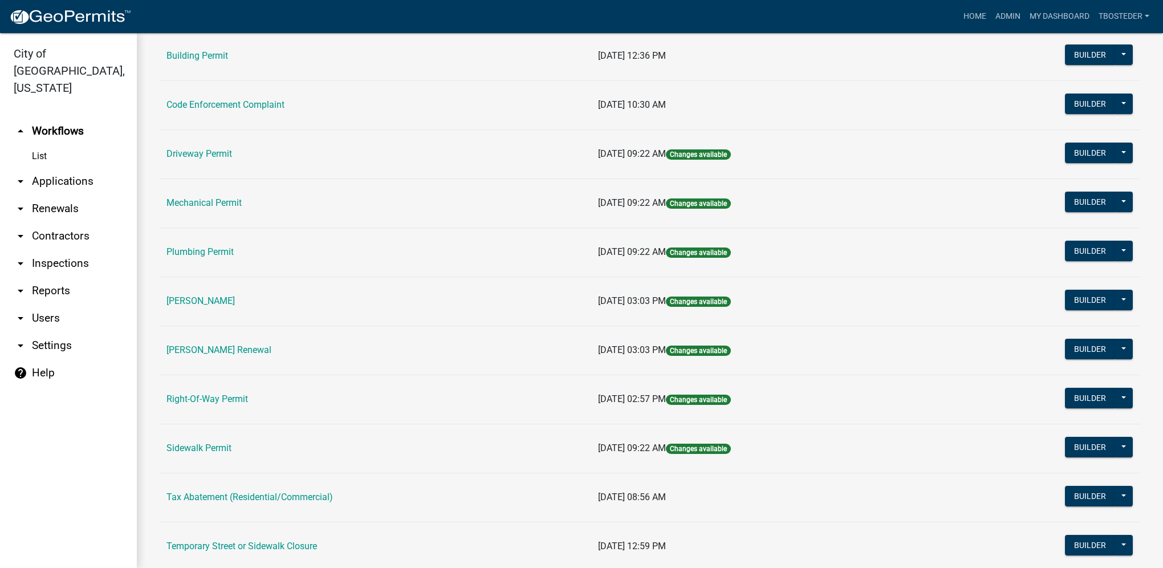
scroll to position [171, 0]
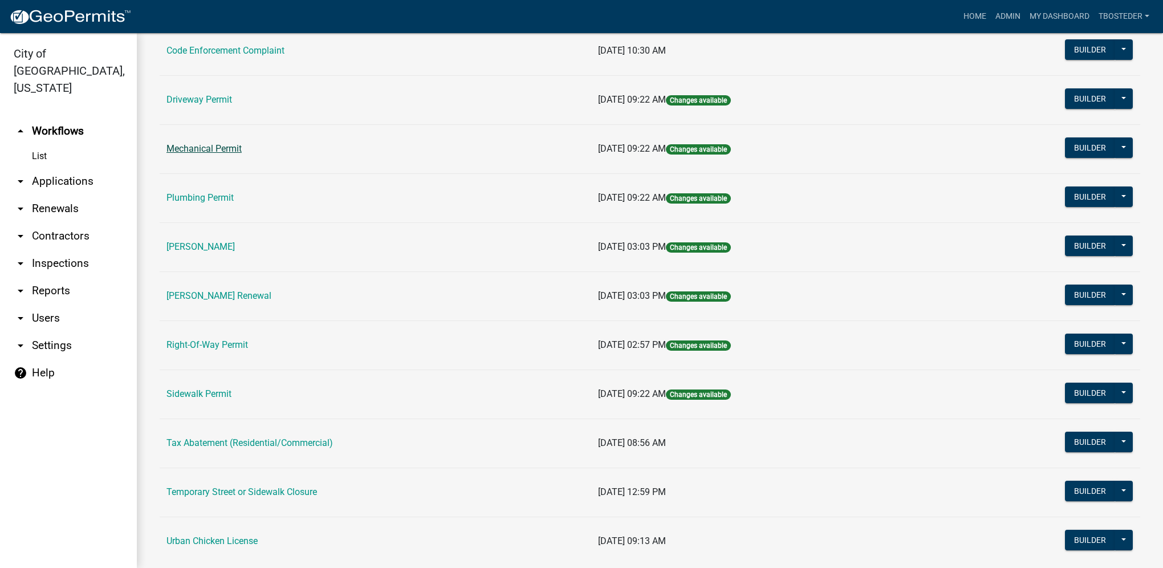
click at [202, 153] on link "Mechanical Permit" at bounding box center [203, 148] width 75 height 11
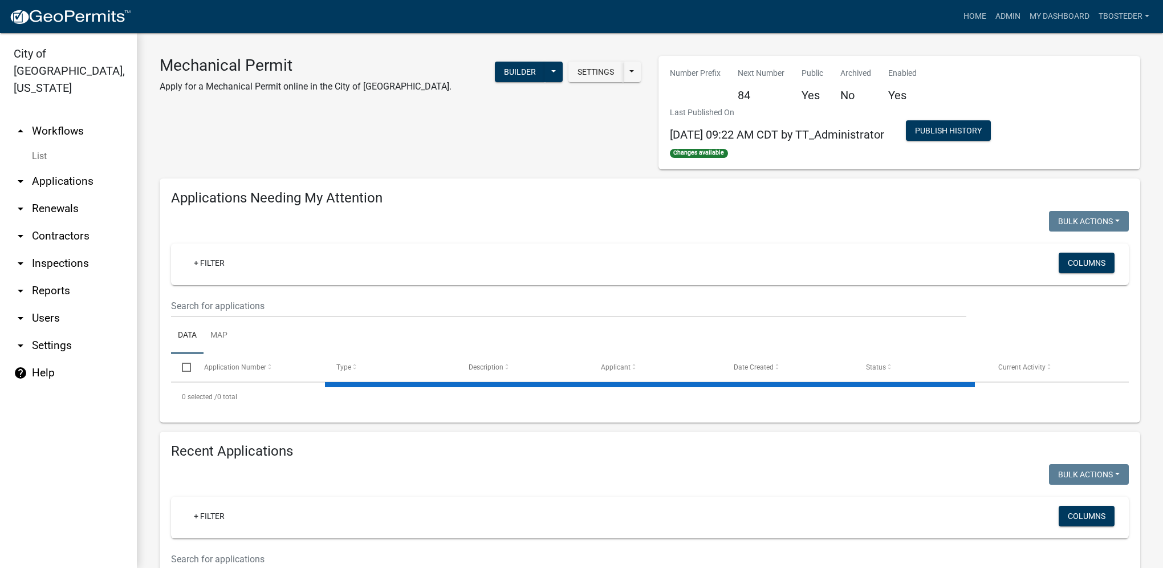
select select "1: 25"
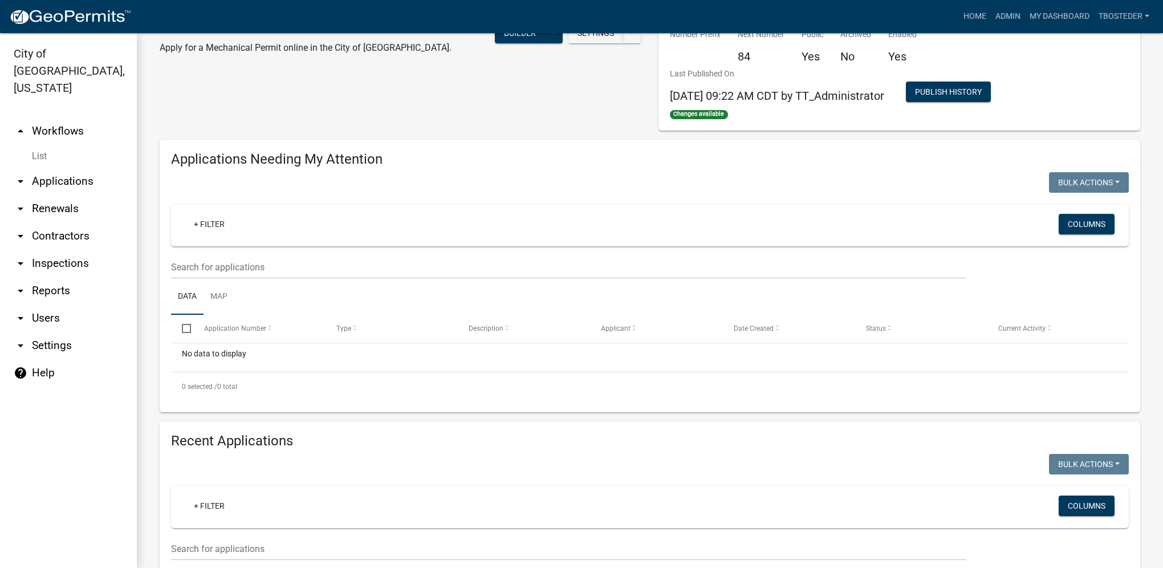
scroll to position [57, 0]
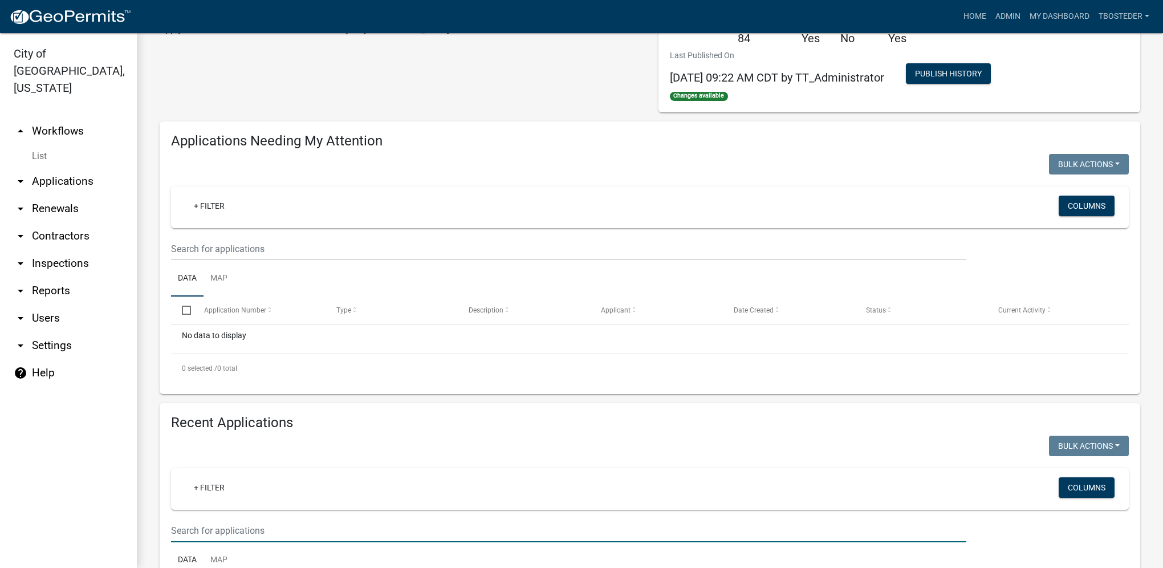
click at [267, 524] on input "text" at bounding box center [568, 530] width 795 height 23
type input "502 n 12th"
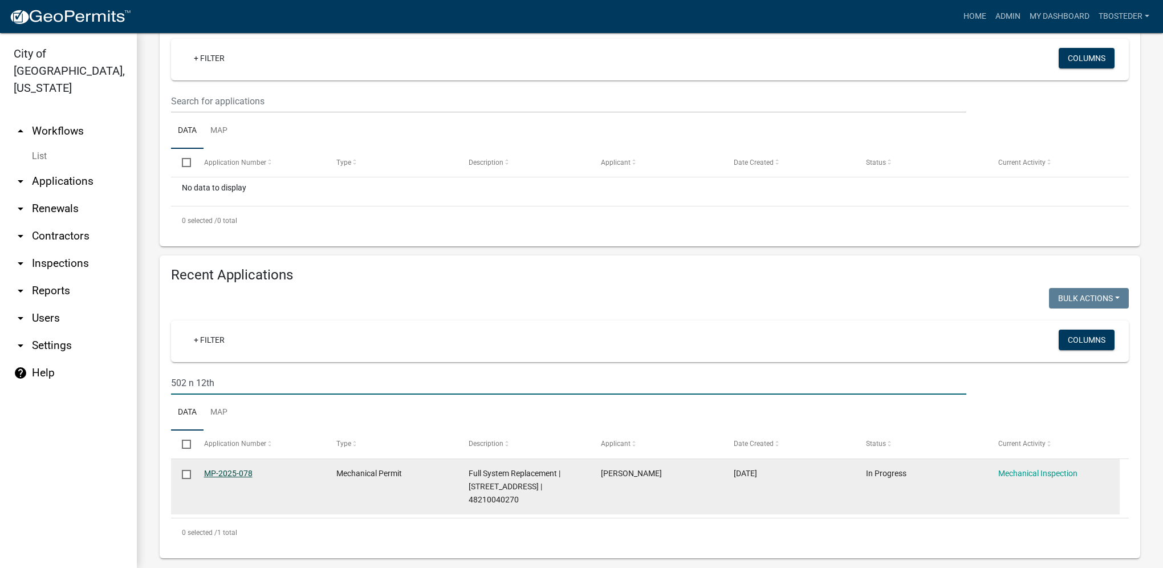
click at [222, 477] on link "MP-2025-078" at bounding box center [228, 473] width 48 height 9
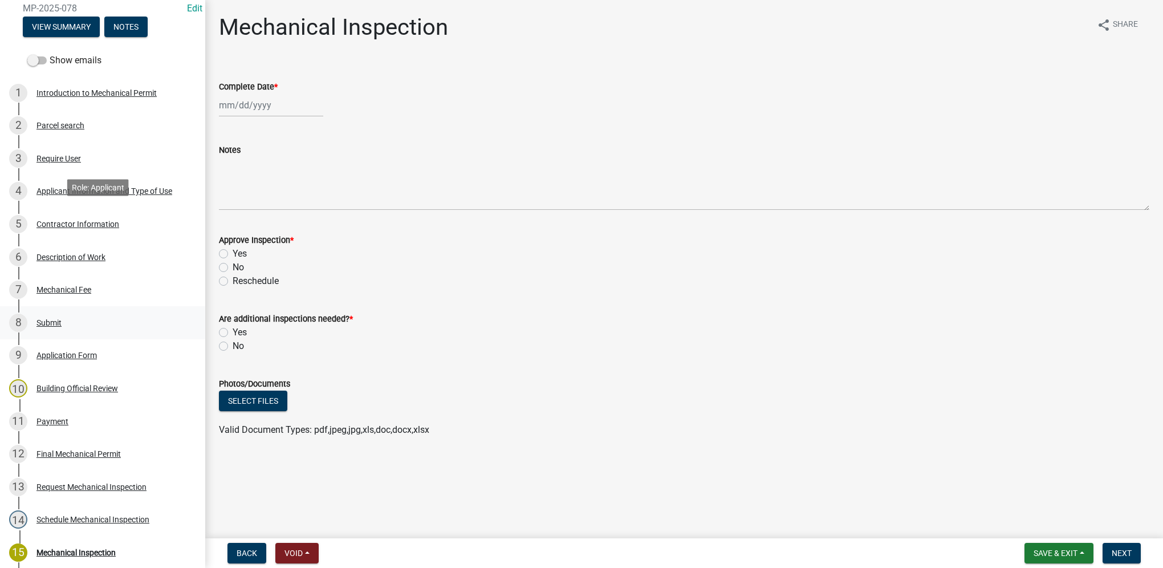
scroll to position [266, 0]
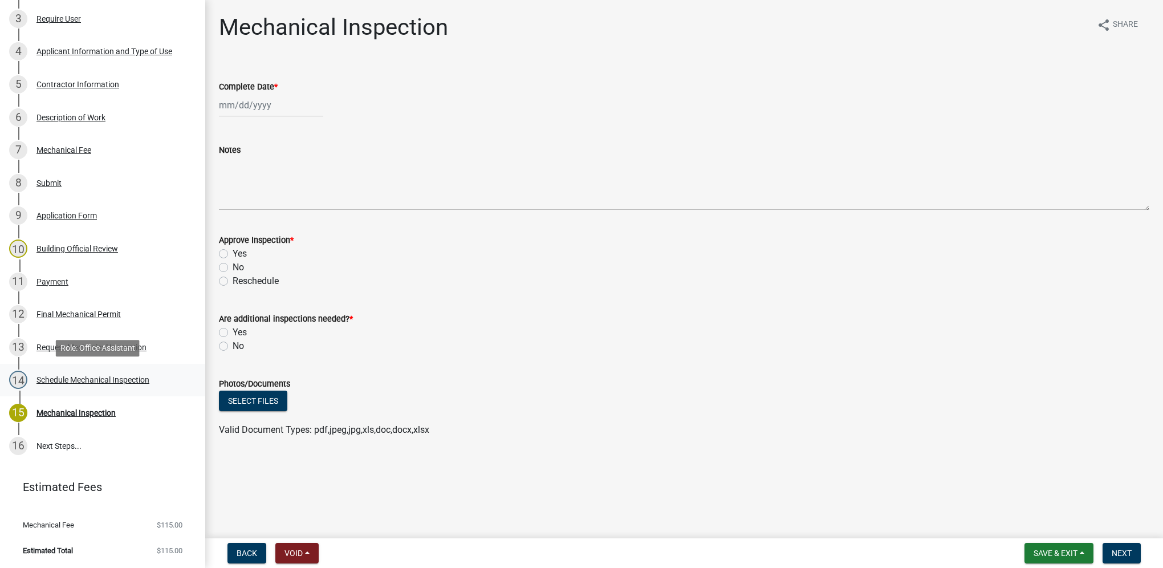
click at [89, 382] on div "Schedule Mechanical Inspection" at bounding box center [92, 380] width 113 height 8
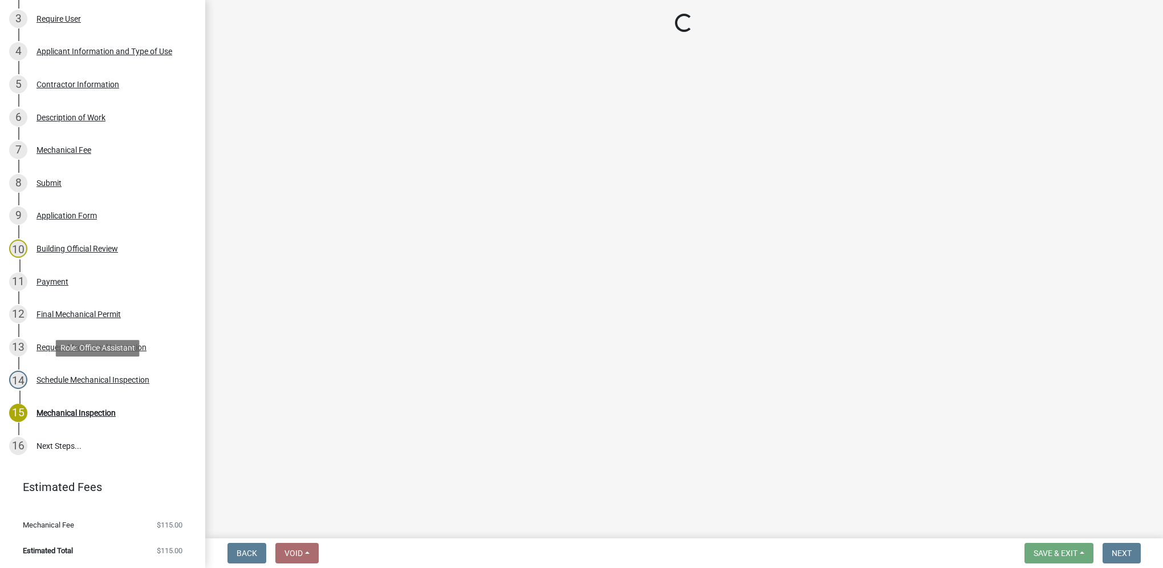
select select "27b8dde7-9ed4-44e4-ae8e-5969b60be3e6"
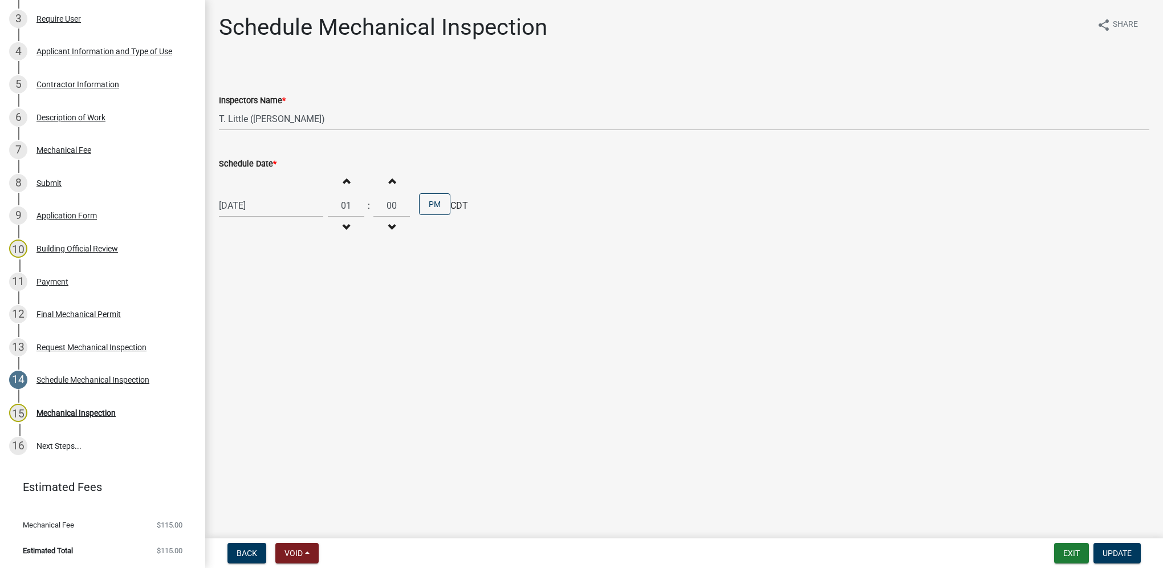
select select "9"
select select "2025"
click at [280, 206] on div "09/12/2025 Jan Feb Mar Apr May Jun Jul Aug Sep Oct Nov Dec 1525 1526 1527 1528 …" at bounding box center [271, 205] width 104 height 23
click at [286, 303] on div "18" at bounding box center [285, 303] width 18 height 18
type input "09/18/2025"
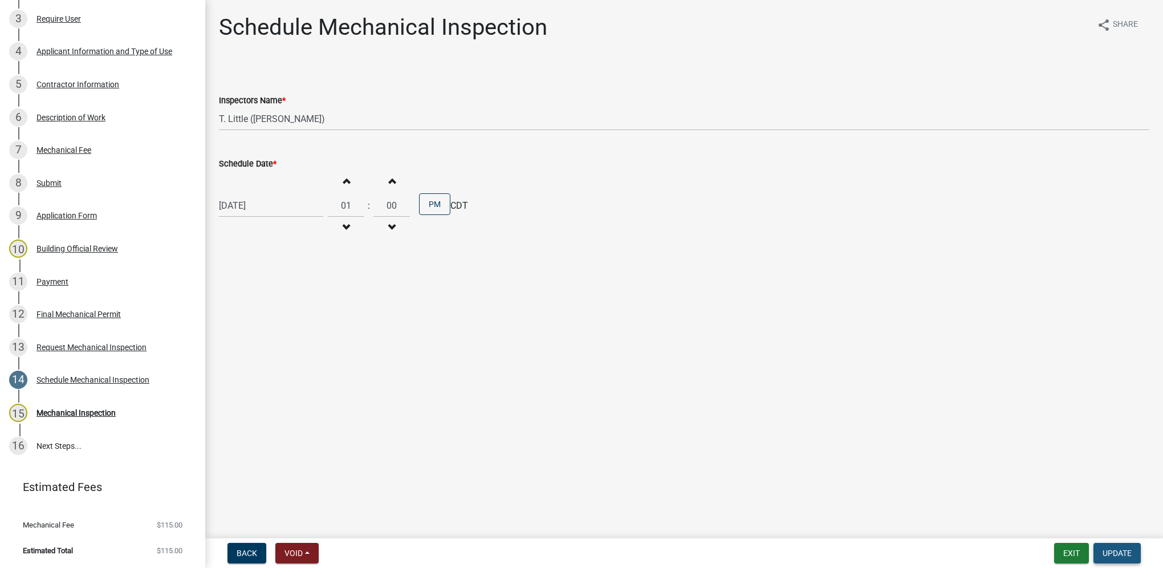
click at [1105, 549] on span "Update" at bounding box center [1117, 552] width 29 height 9
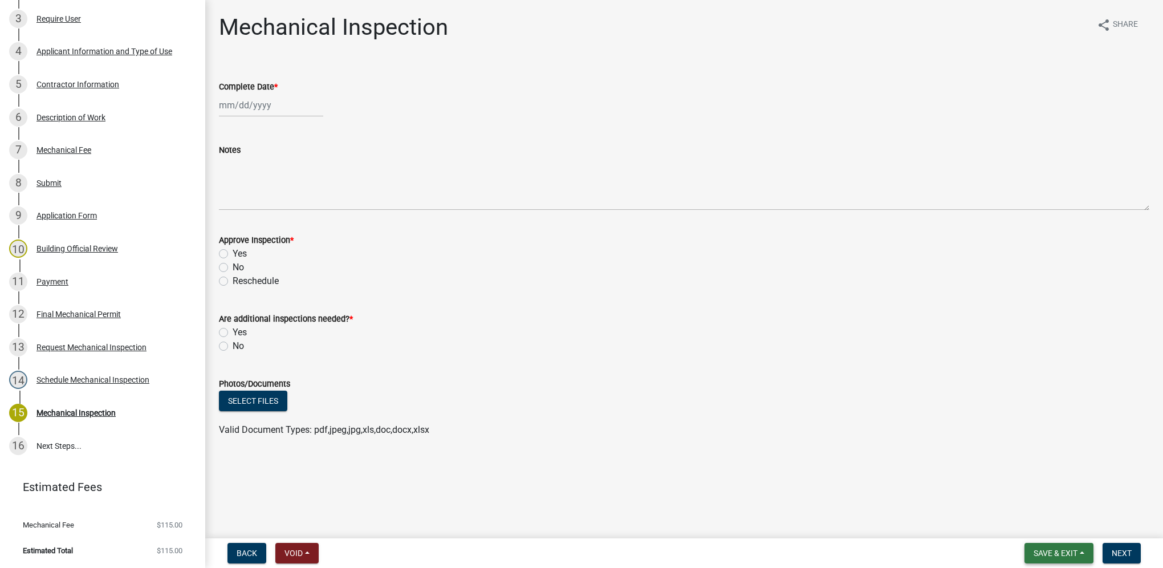
click at [1035, 554] on span "Save & Exit" at bounding box center [1056, 552] width 44 height 9
click at [1036, 529] on button "Save & Exit" at bounding box center [1047, 523] width 91 height 27
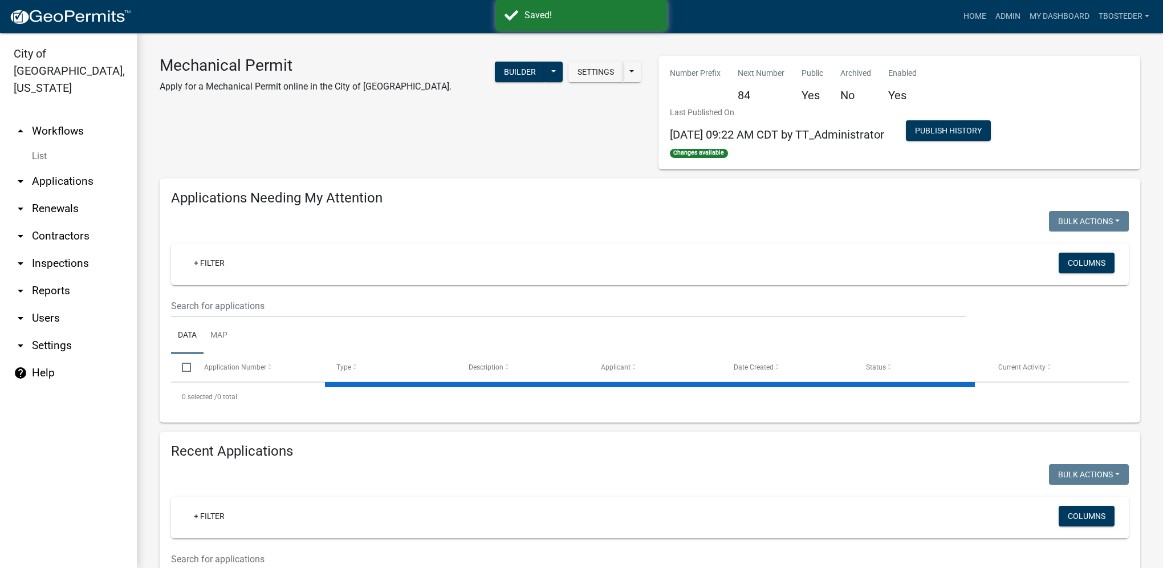
select select "1: 25"
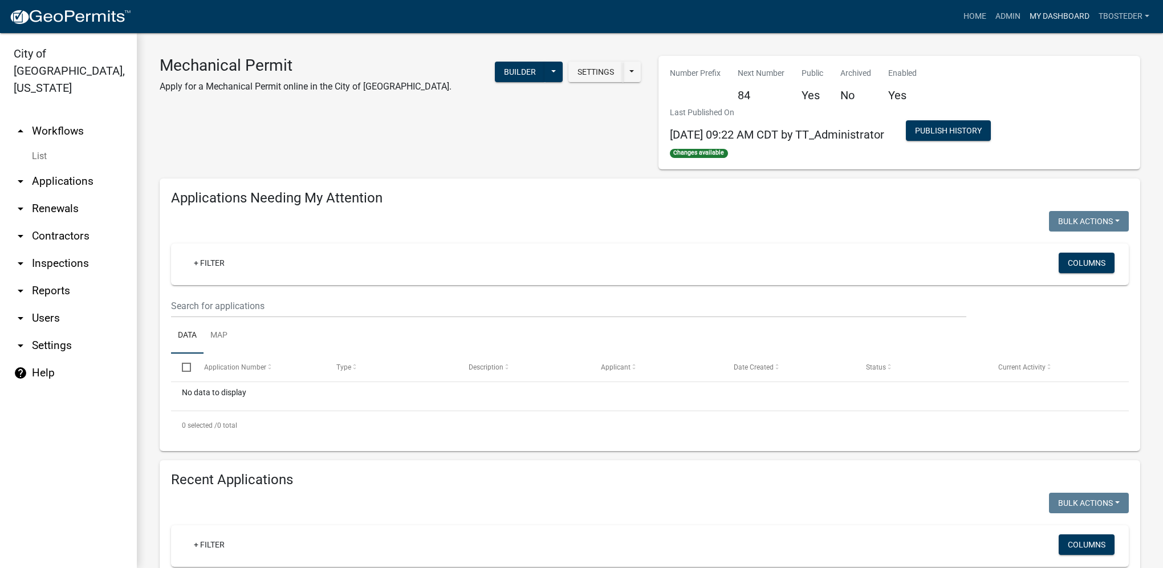
click at [1067, 15] on link "My Dashboard" at bounding box center [1059, 17] width 69 height 22
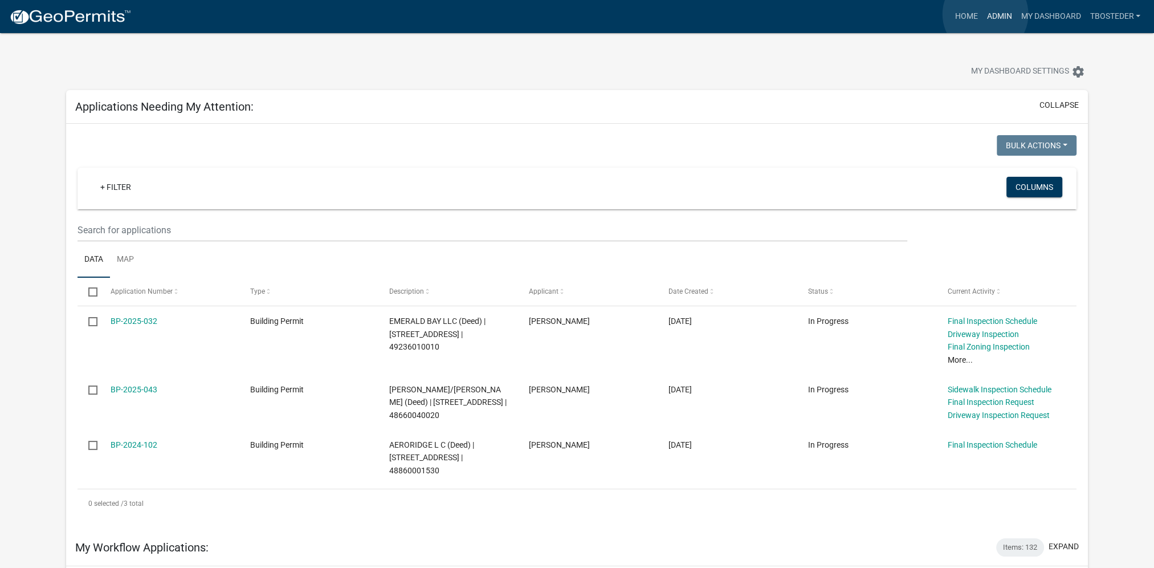
click at [986, 14] on link "Admin" at bounding box center [999, 17] width 34 height 22
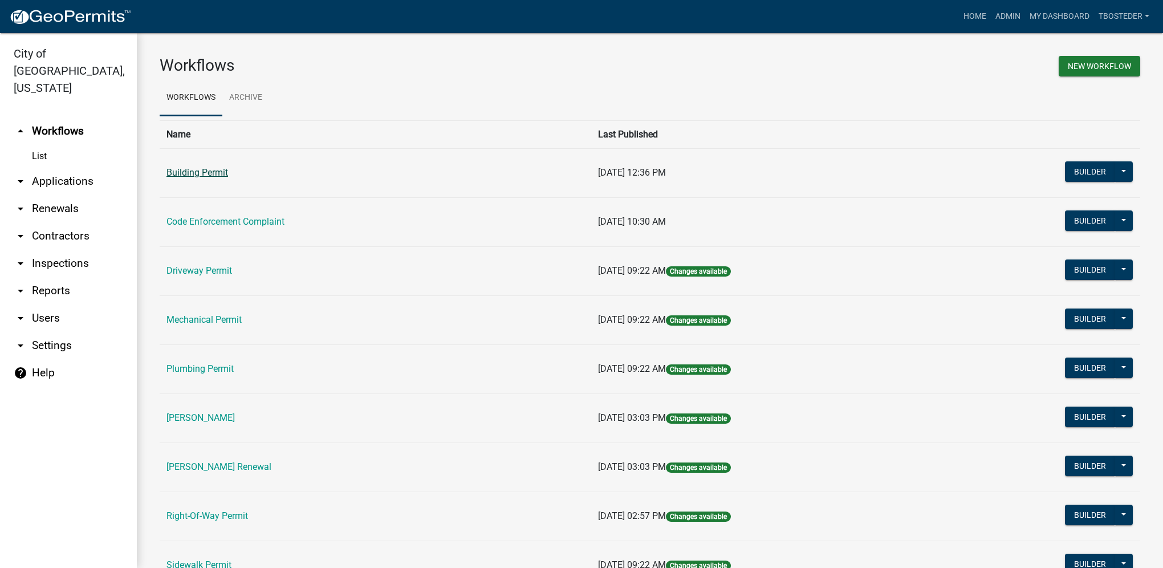
click at [219, 174] on link "Building Permit" at bounding box center [197, 172] width 62 height 11
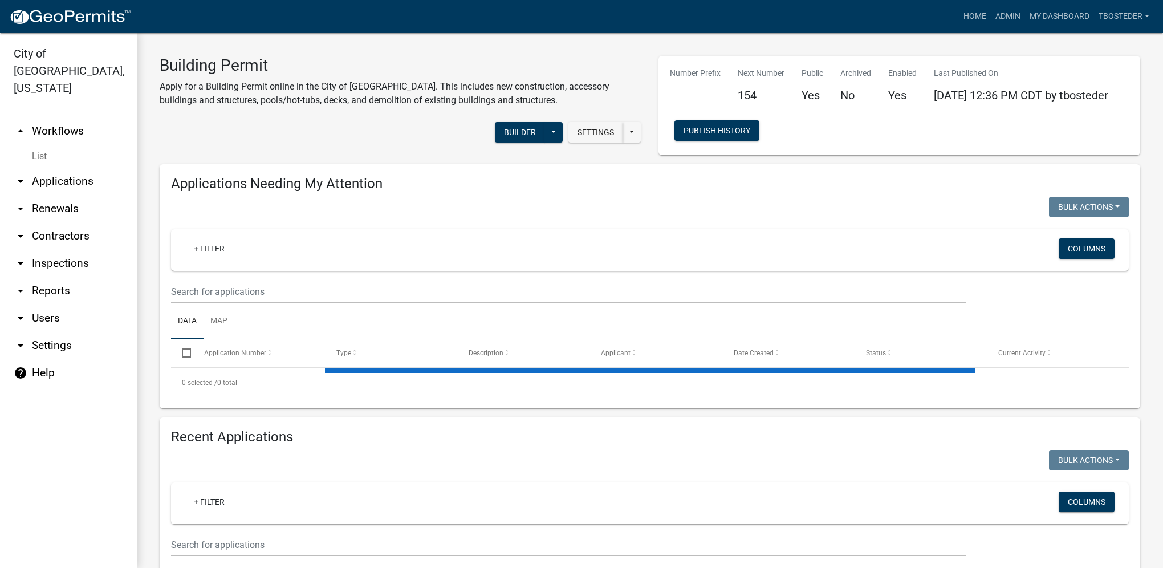
select select "1: 25"
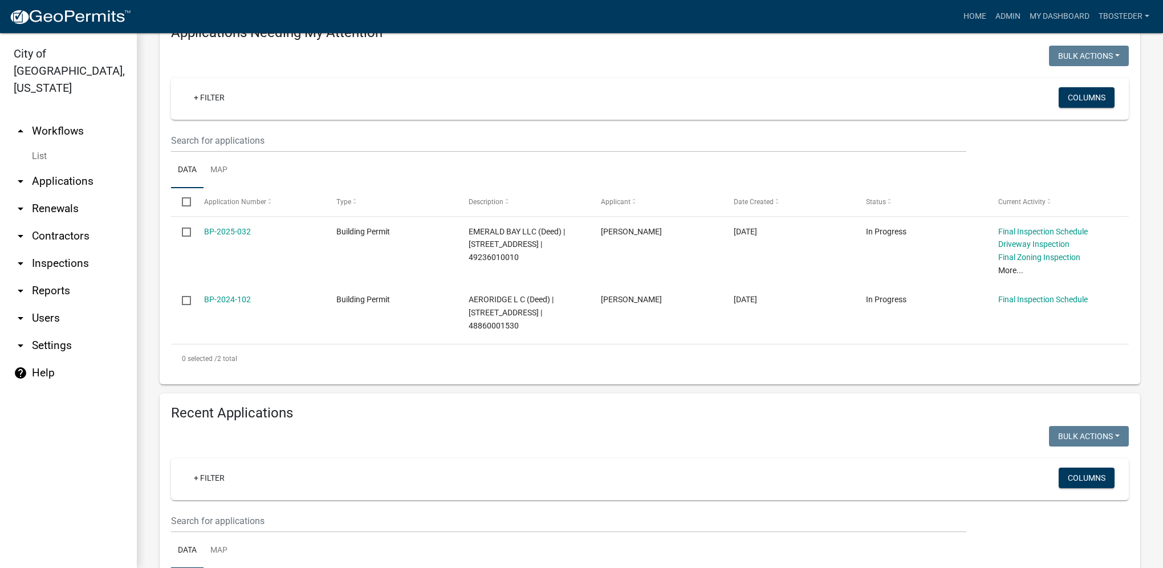
scroll to position [171, 0]
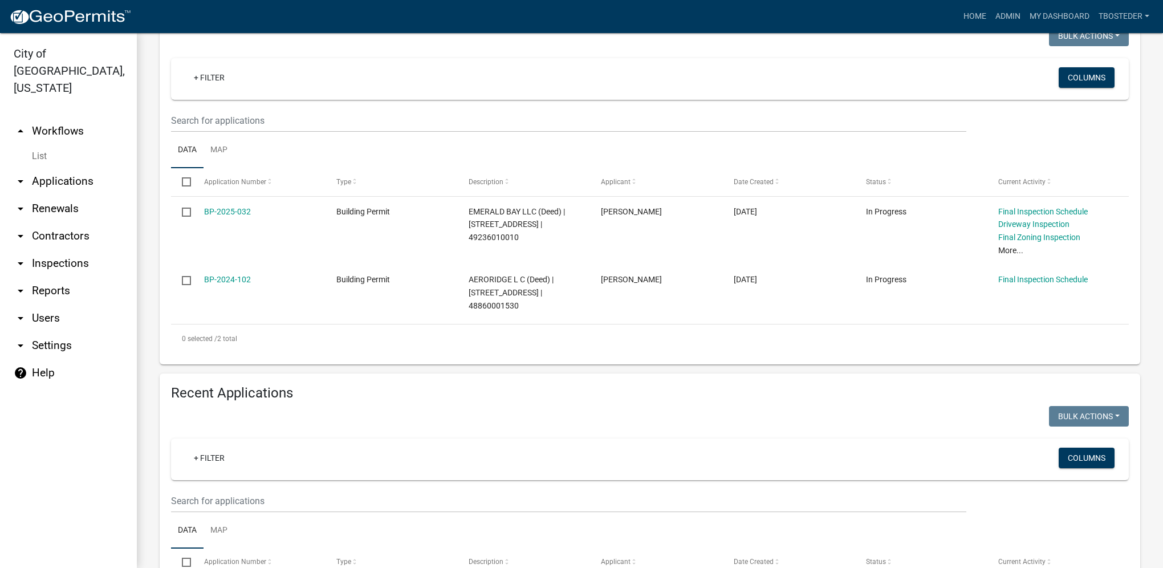
click at [279, 490] on wm-filter-builder "+ Filter Columns" at bounding box center [650, 475] width 958 height 74
click at [324, 506] on input "text" at bounding box center [568, 500] width 795 height 23
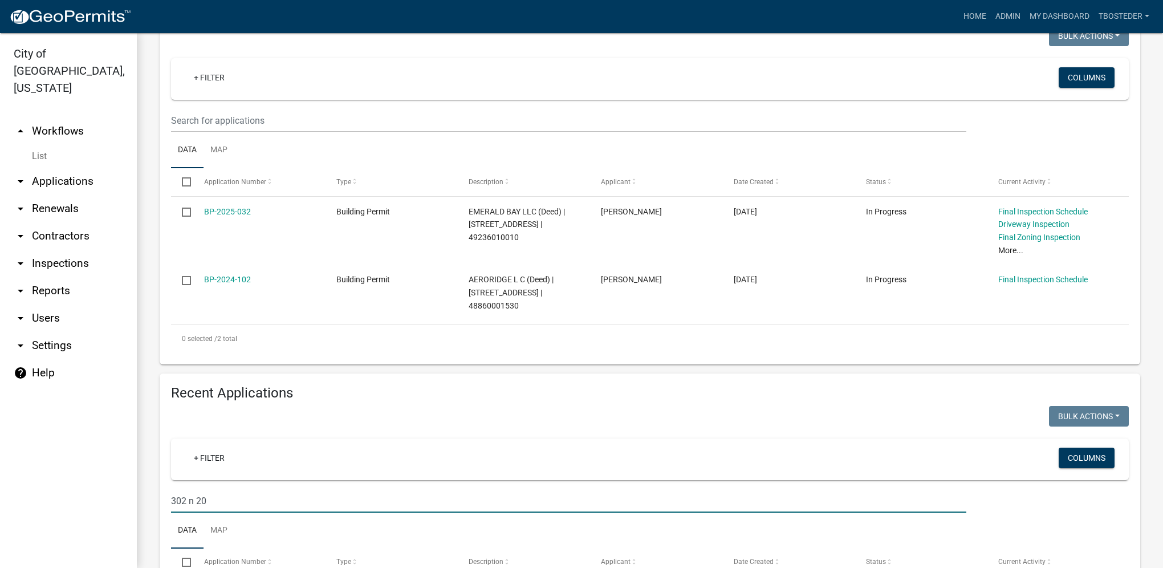
type input "302 n 20"
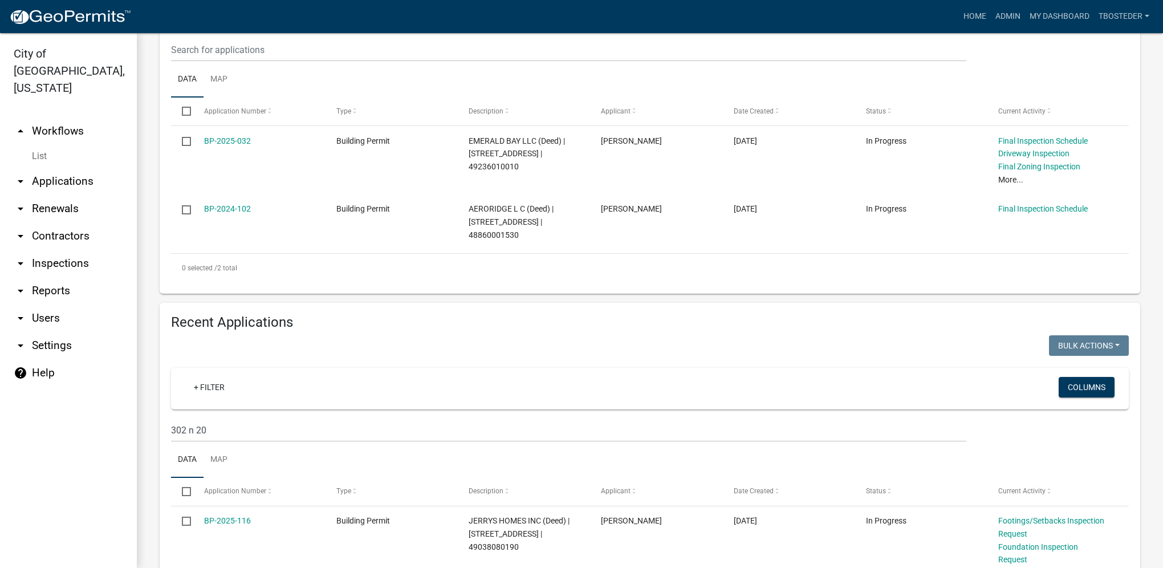
scroll to position [330, 0]
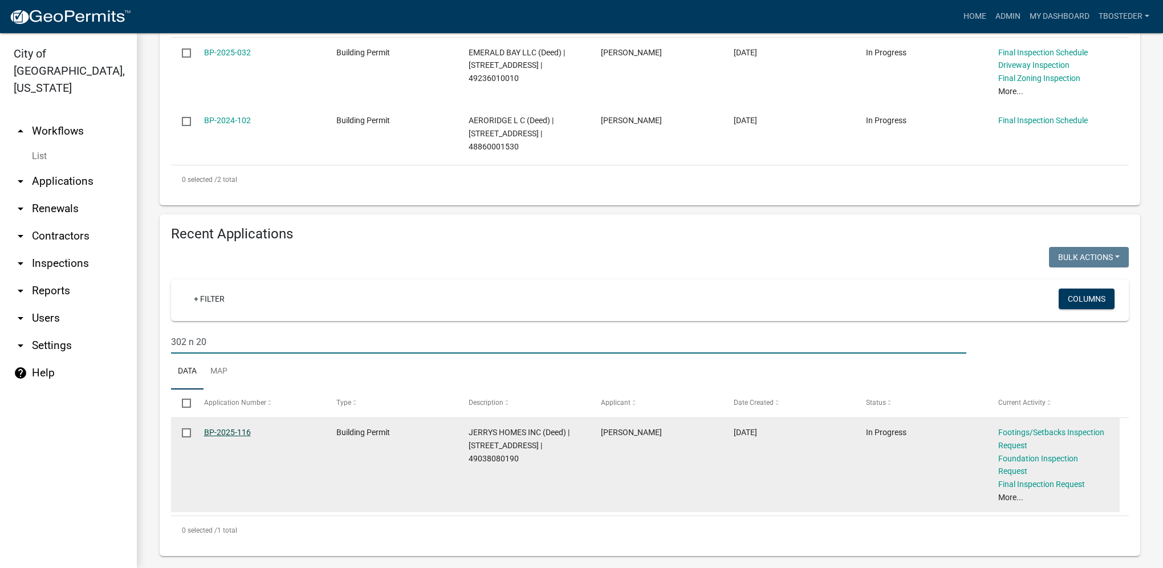
click at [222, 429] on link "BP-2025-116" at bounding box center [227, 432] width 47 height 9
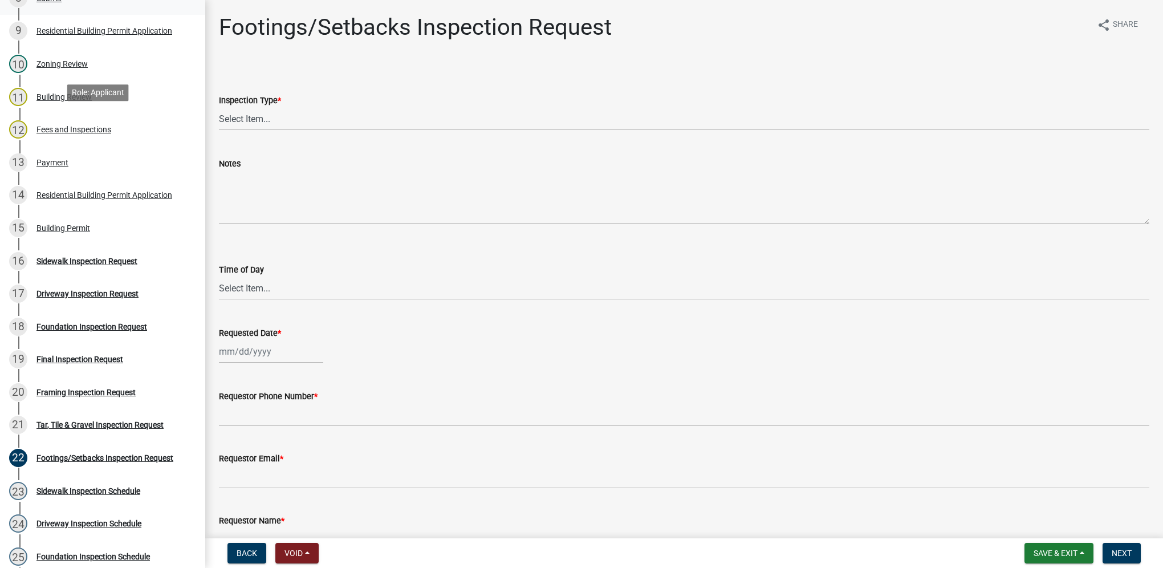
scroll to position [456, 0]
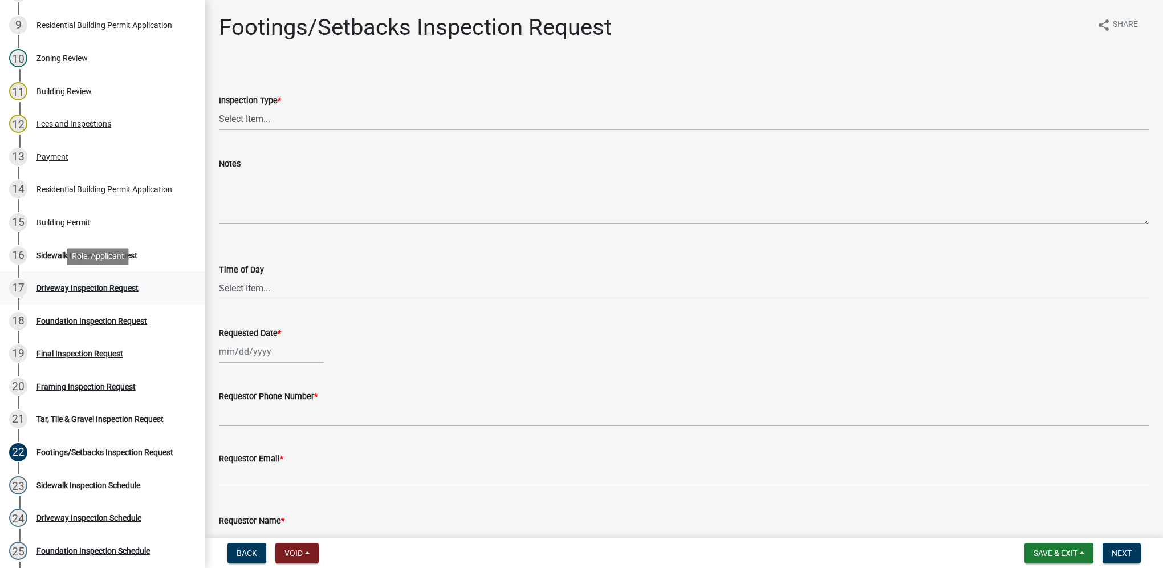
click at [92, 289] on div "Driveway Inspection Request" at bounding box center [87, 288] width 102 height 8
click at [242, 116] on select "Select Item... Driveway" at bounding box center [684, 118] width 930 height 23
click at [219, 107] on select "Select Item... Driveway" at bounding box center [684, 118] width 930 height 23
select select "31d1f77b-2535-448a-860d-f15fb204707d"
click at [250, 299] on select "Select Item... AM PM" at bounding box center [684, 287] width 930 height 23
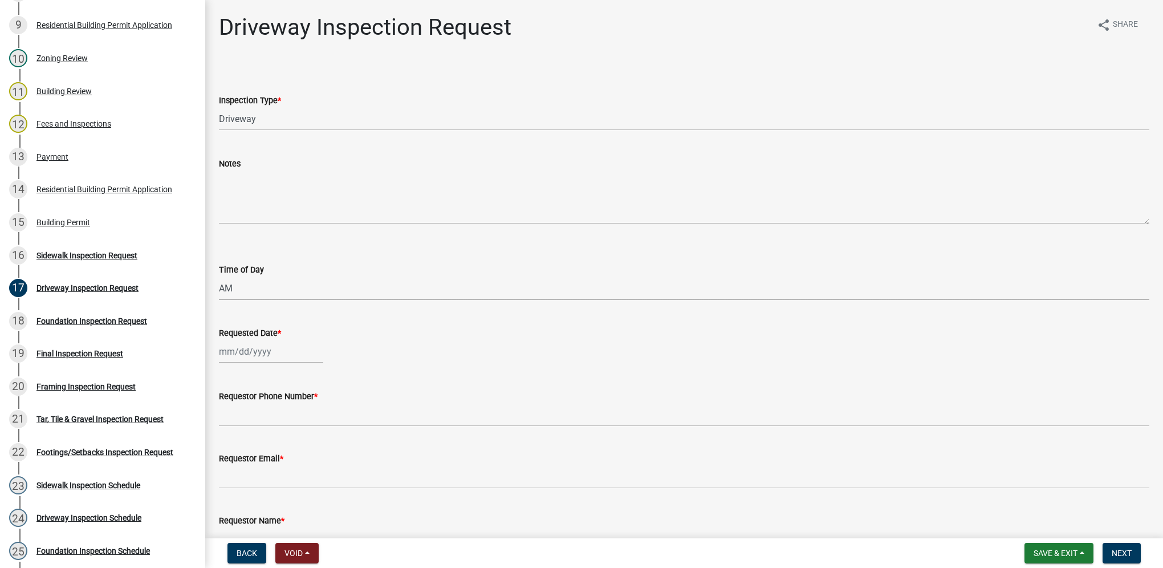
click at [219, 276] on select "Select Item... AM PM" at bounding box center [684, 287] width 930 height 23
select select "88af556d-fdf1-454b-b933-61cadeae1443"
click at [242, 351] on div at bounding box center [271, 351] width 104 height 23
select select "9"
select select "2025"
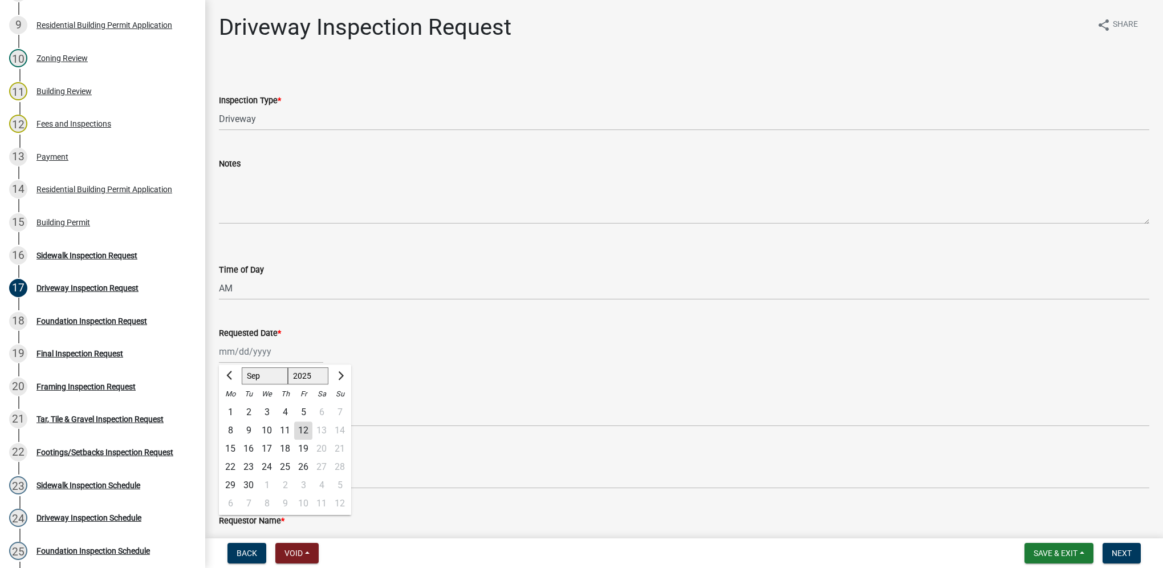
click at [223, 447] on div "15" at bounding box center [230, 449] width 18 height 18
type input "09/15/2025"
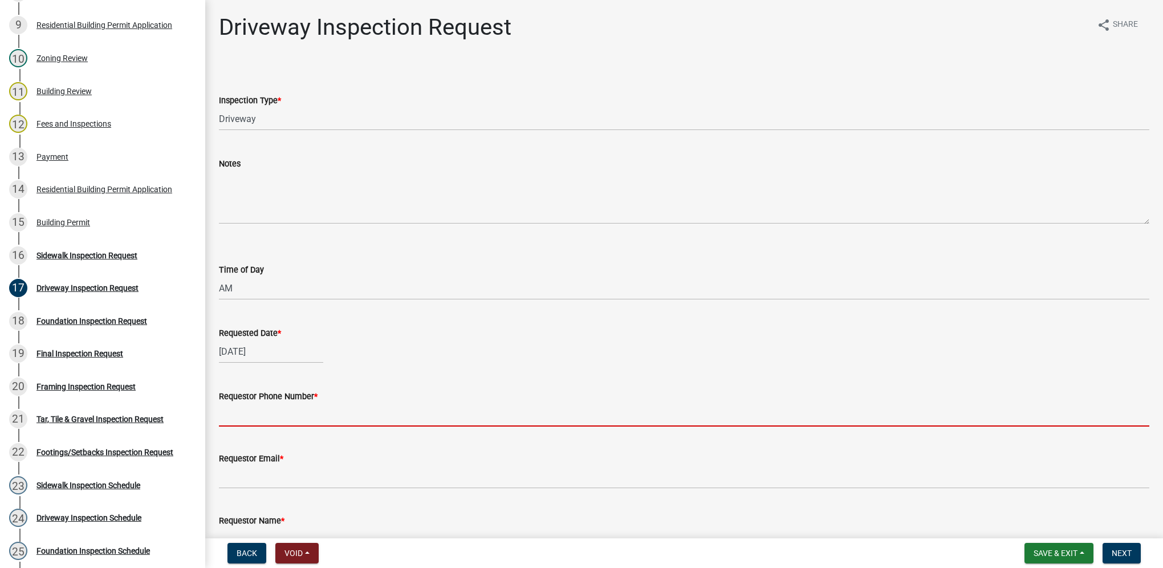
click at [247, 413] on input "Requestor Phone Number *" at bounding box center [684, 414] width 930 height 23
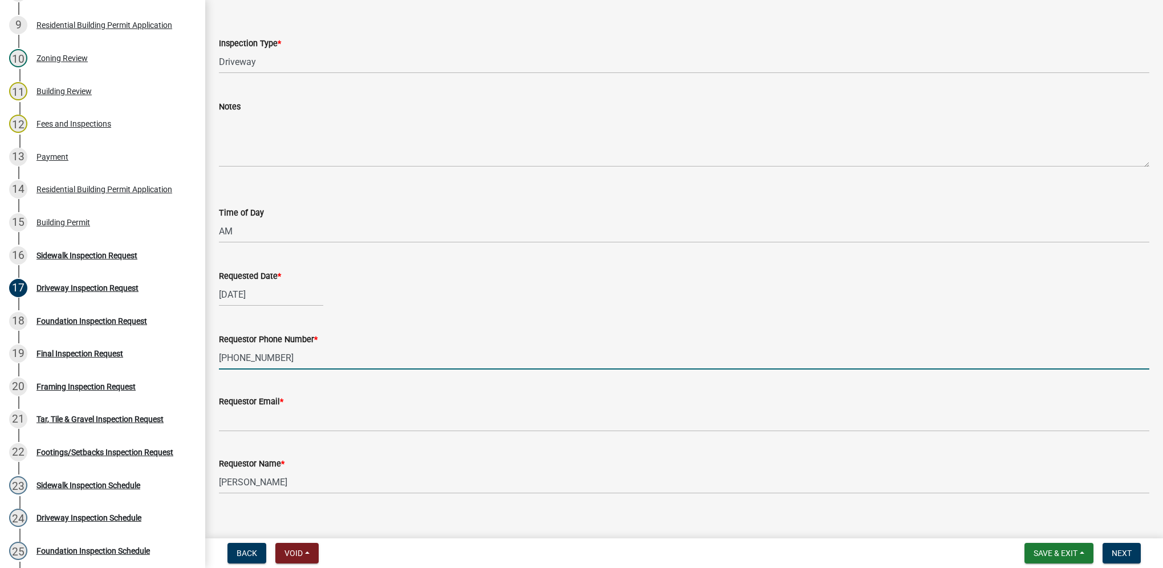
scroll to position [71, 0]
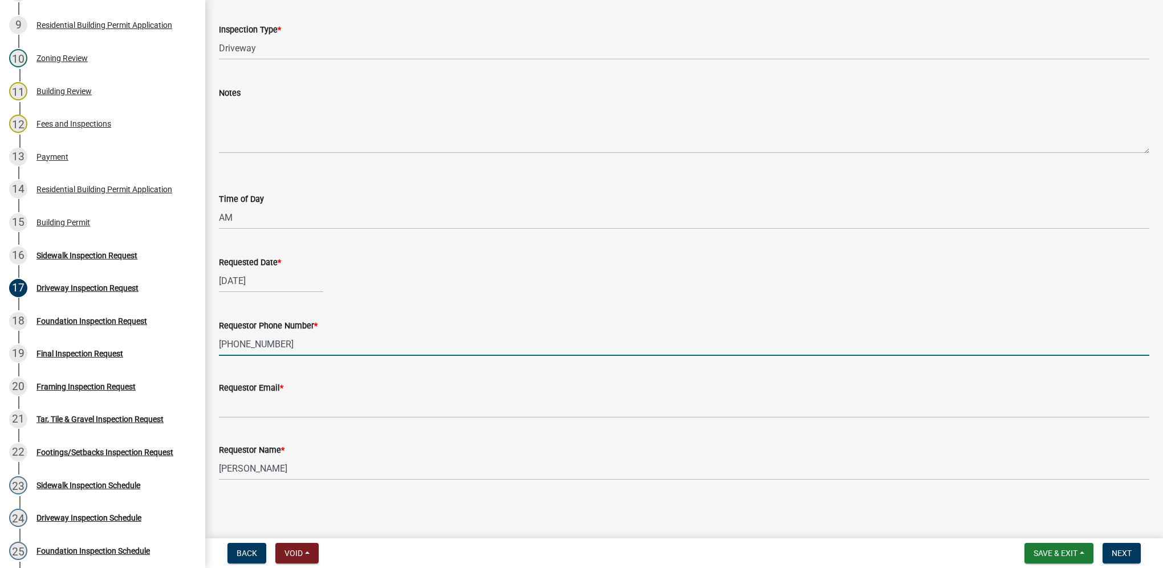
type input "515-770-6373"
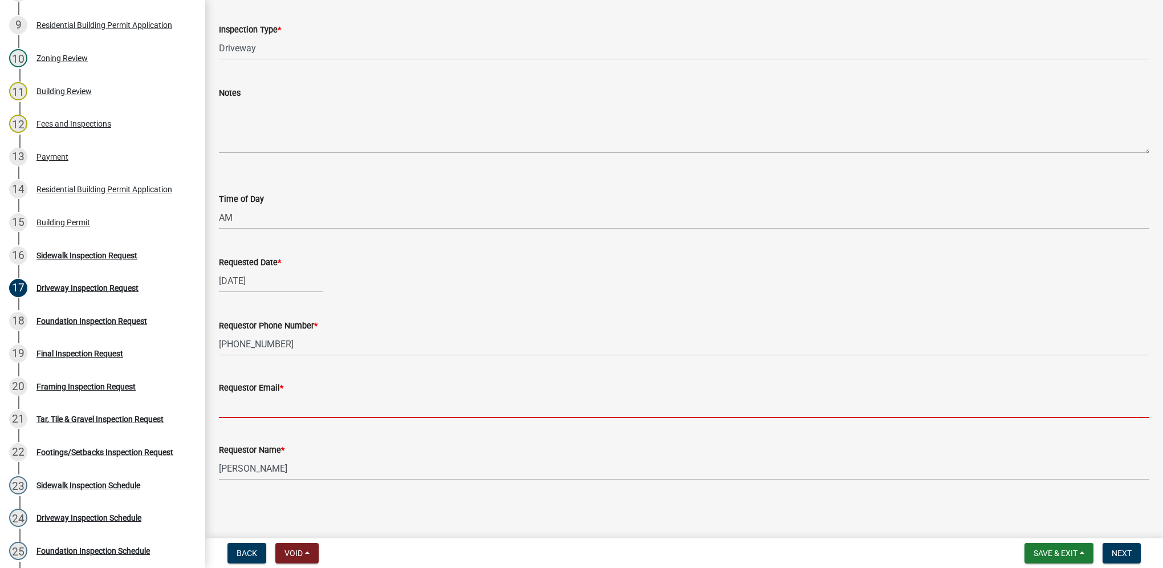
click at [230, 399] on input "Requestor Email *" at bounding box center [684, 406] width 930 height 23
type input "na@na.com"
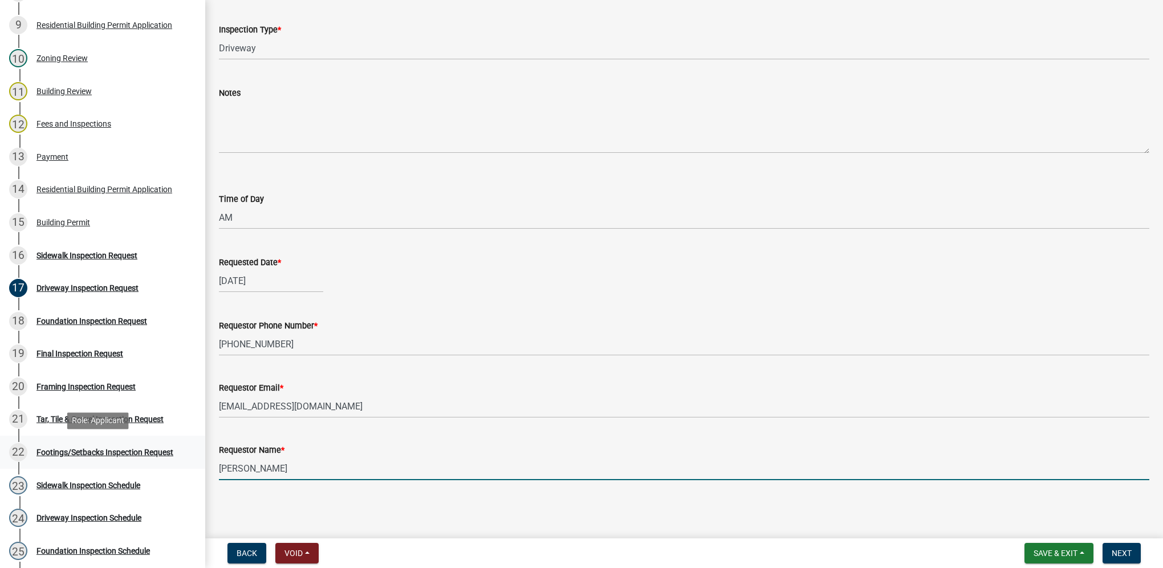
drag, startPoint x: 314, startPoint y: 469, endPoint x: 178, endPoint y: 447, distance: 137.4
click at [174, 452] on div "Building Permit BP-2025-116 Edit View Summary Notes Show emails 1 Introduction …" at bounding box center [581, 284] width 1163 height 568
type input "Adrian"
click at [1117, 556] on span "Next" at bounding box center [1122, 552] width 20 height 9
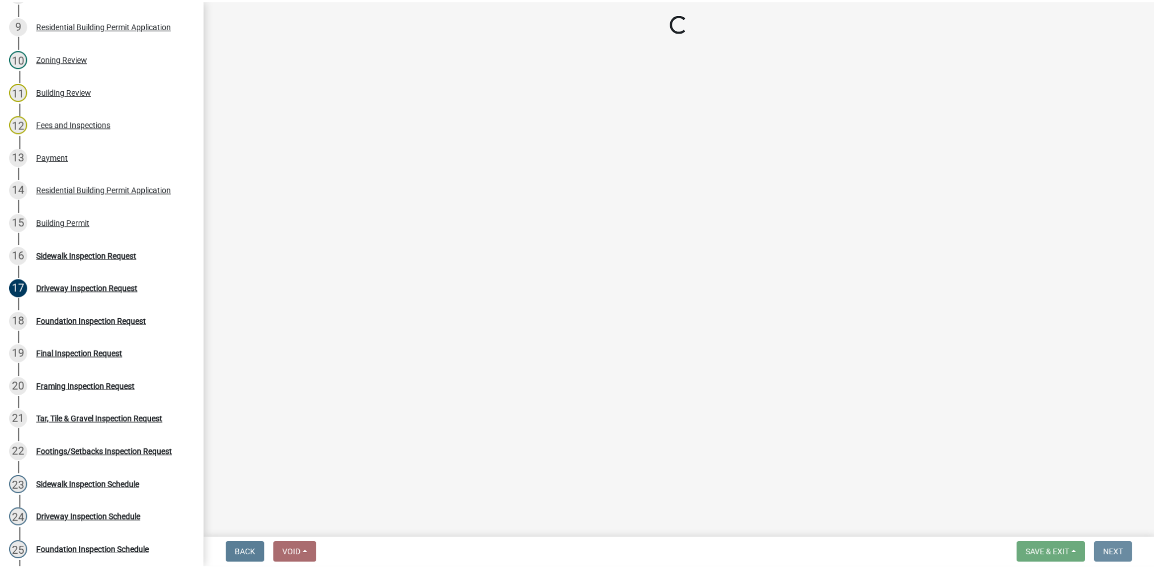
scroll to position [0, 0]
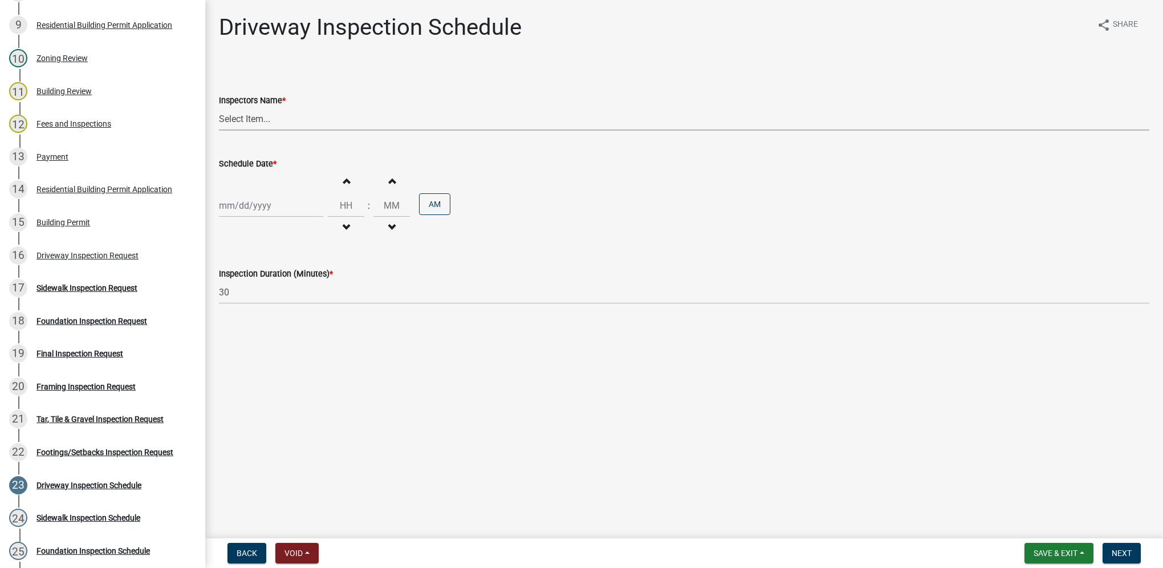
click at [244, 125] on select "Select Item... IndianolaInspector (Indianola Other Inspector) T. Little (Timoth…" at bounding box center [684, 118] width 930 height 23
select select "27b8dde7-9ed4-44e4-ae8e-5969b60be3e6"
click at [219, 107] on select "Select Item... IndianolaInspector (Indianola Other Inspector) T. Little (Timoth…" at bounding box center [684, 118] width 930 height 23
select select "9"
select select "2025"
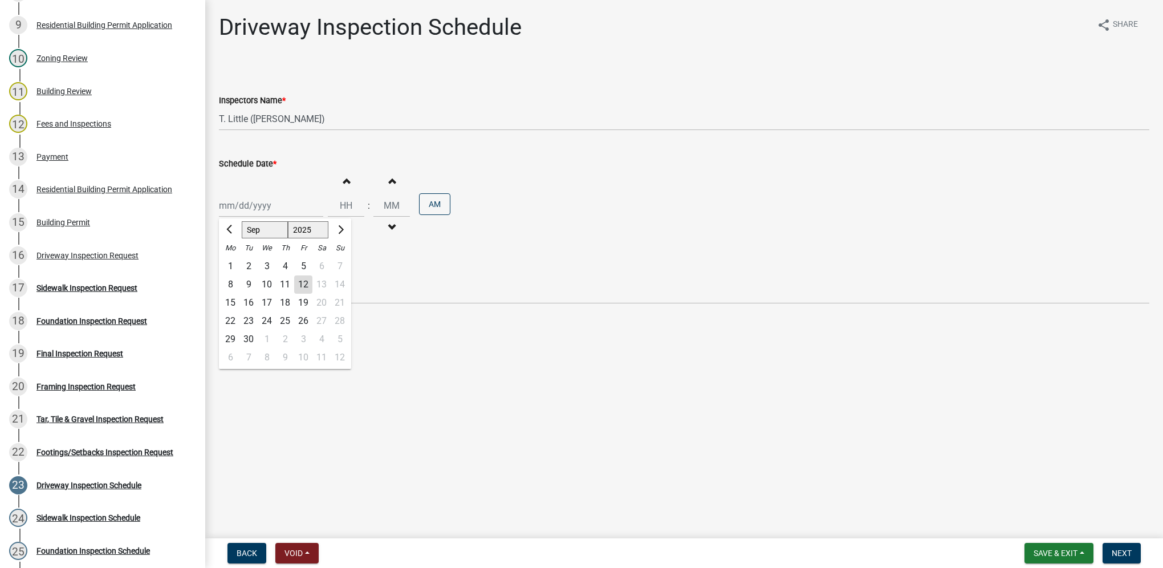
click at [265, 201] on div "Jan Feb Mar Apr May Jun Jul Aug Sep Oct Nov Dec 1525 1526 1527 1528 1529 1530 1…" at bounding box center [271, 205] width 104 height 23
click at [234, 298] on div "15" at bounding box center [230, 303] width 18 height 18
type input "09/15/2025"
click at [346, 210] on input "Hours" at bounding box center [346, 205] width 36 height 23
type input "10"
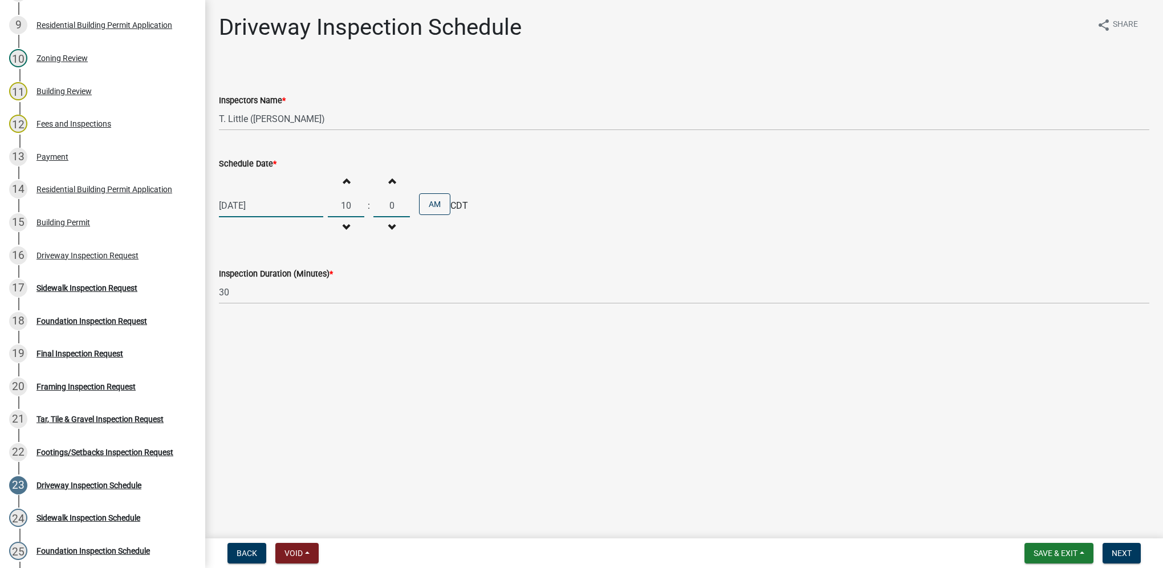
type input "00"
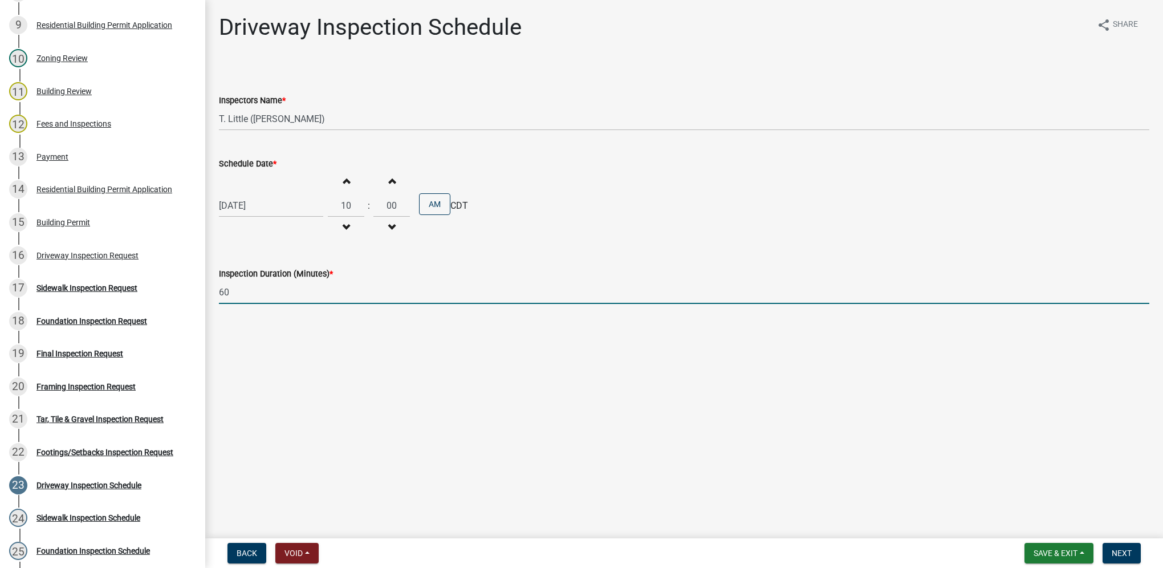
type input "60"
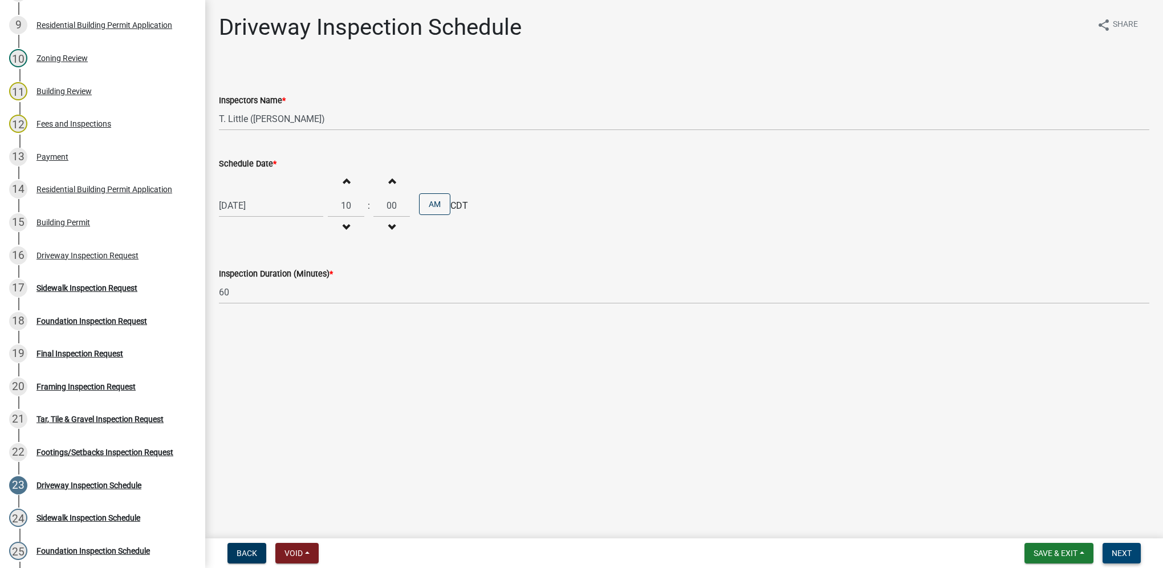
click at [1123, 552] on span "Next" at bounding box center [1122, 552] width 20 height 9
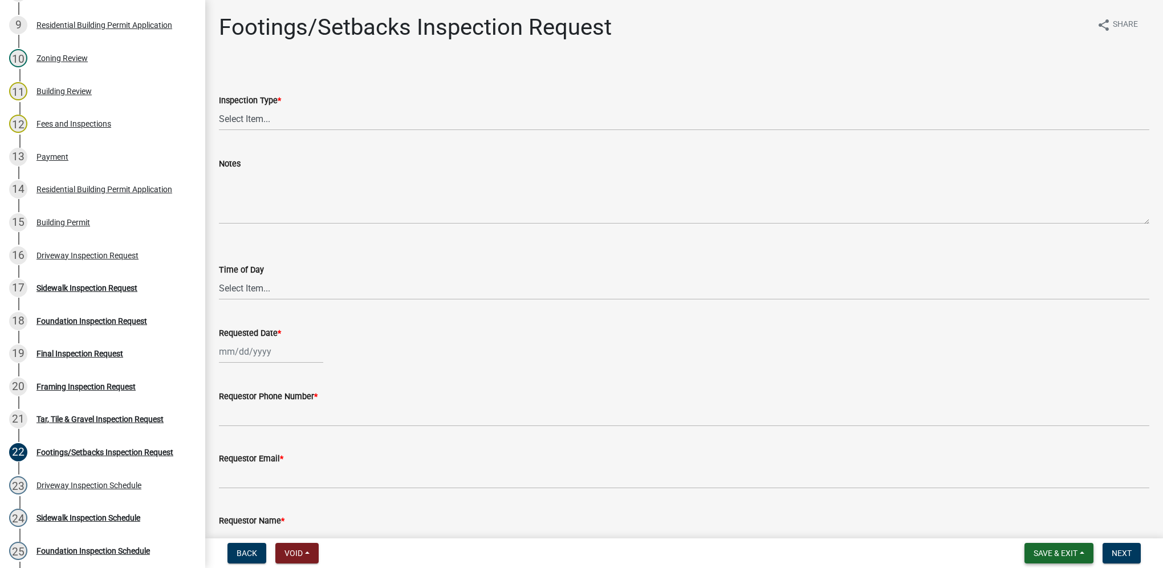
click at [1038, 558] on button "Save & Exit" at bounding box center [1058, 553] width 69 height 21
click at [1033, 531] on button "Save & Exit" at bounding box center [1047, 523] width 91 height 27
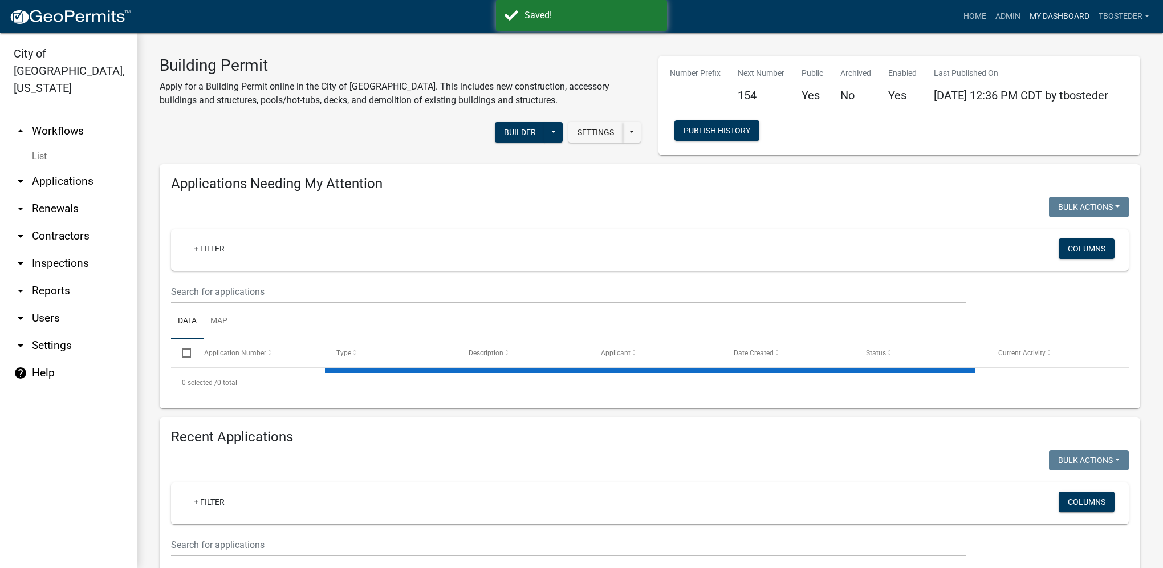
select select "1: 25"
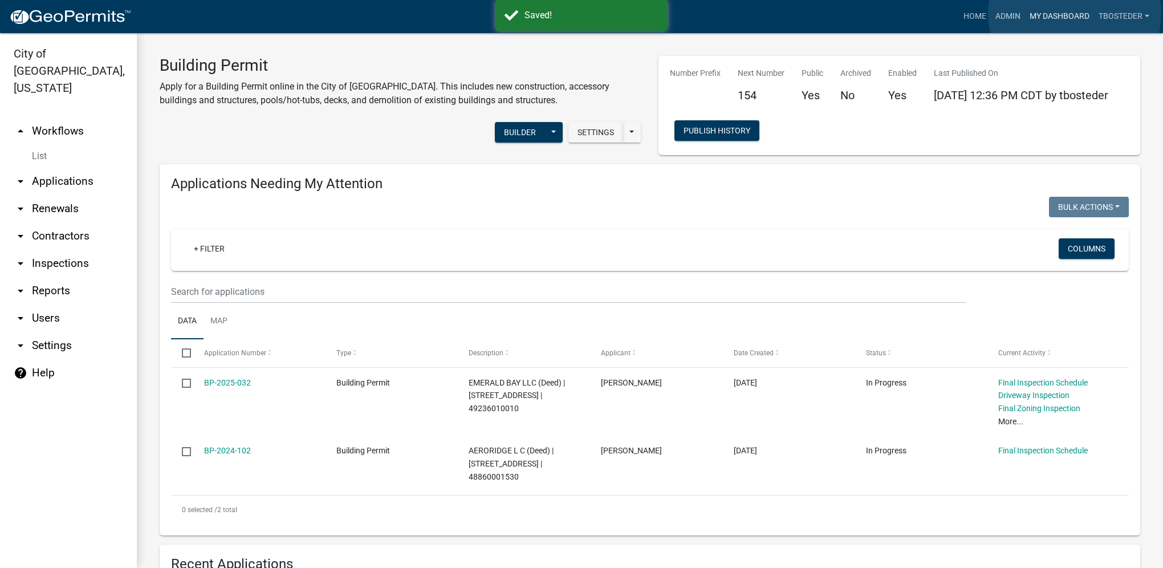
click at [1075, 13] on link "My Dashboard" at bounding box center [1059, 17] width 69 height 22
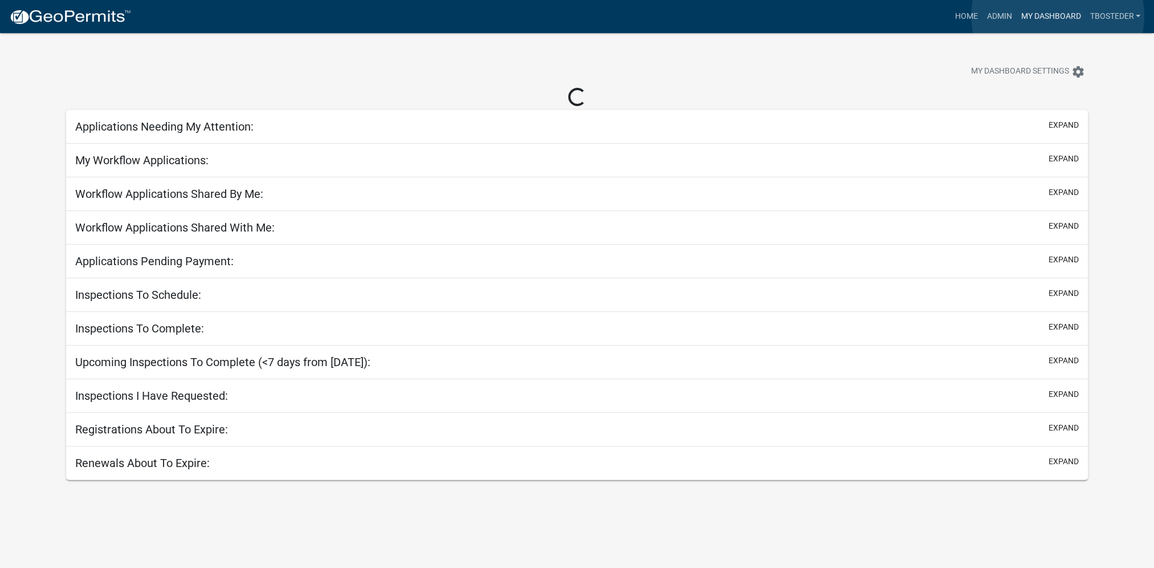
click at [1058, 16] on link "My Dashboard" at bounding box center [1050, 17] width 69 height 22
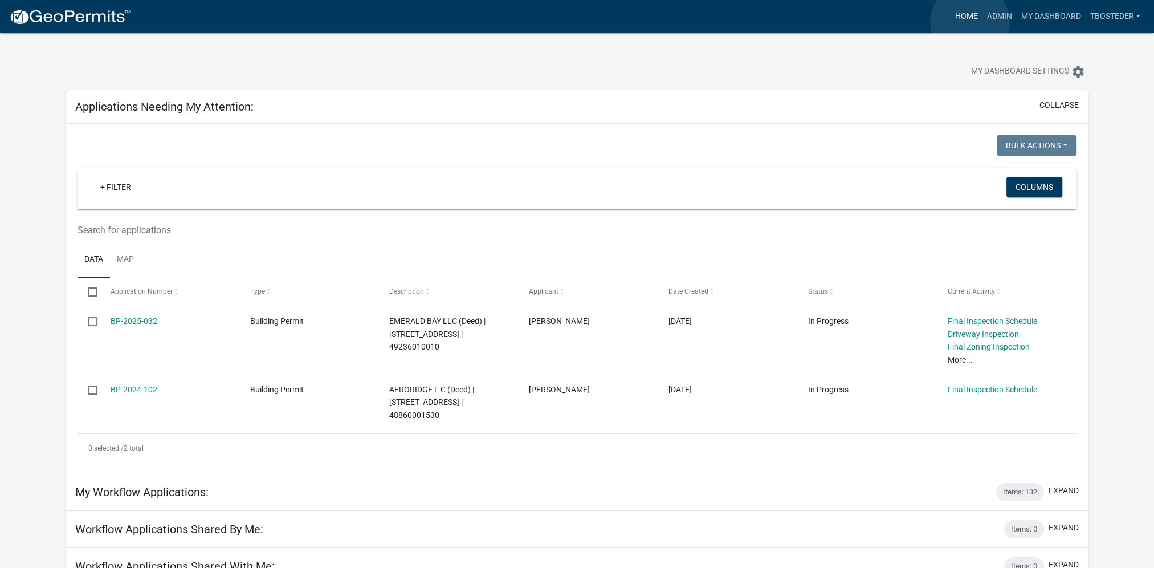
click at [970, 22] on link "Home" at bounding box center [966, 17] width 32 height 22
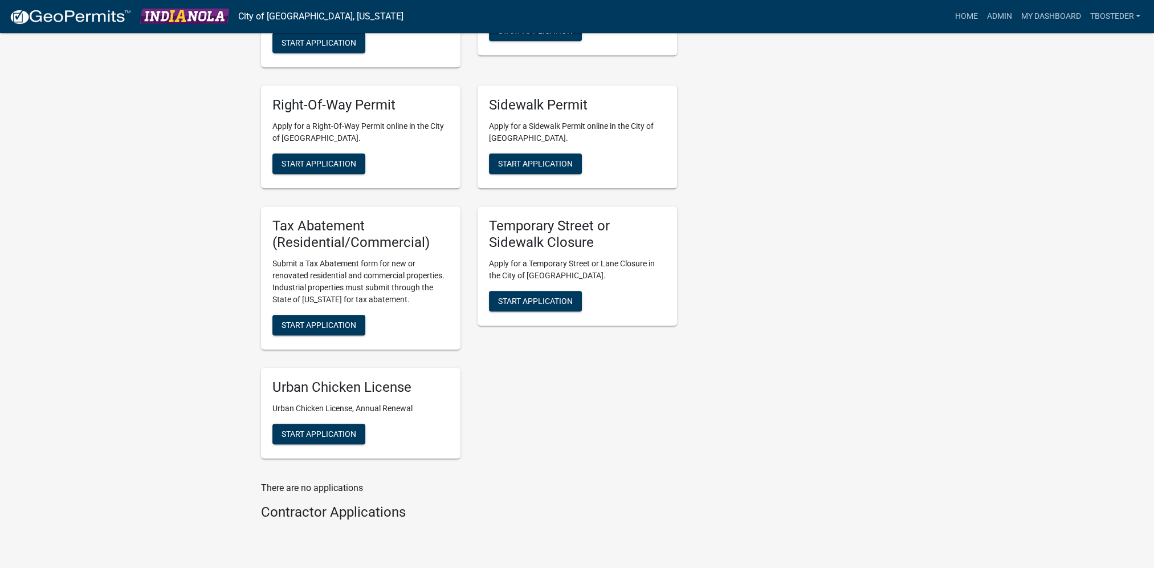
scroll to position [723, 0]
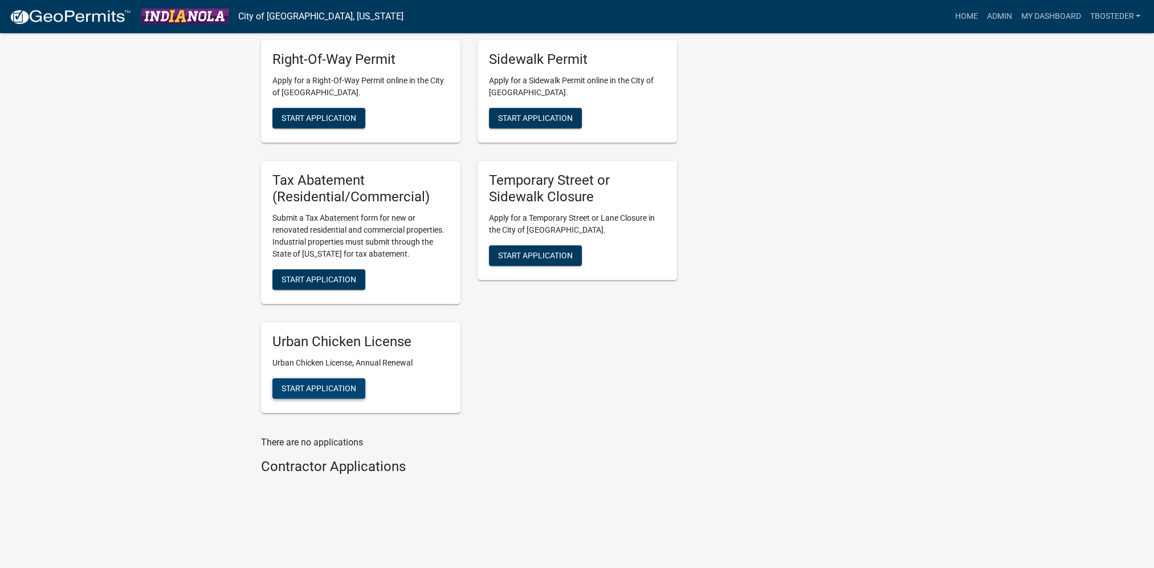
click at [353, 383] on span "Start Application" at bounding box center [319, 387] width 75 height 9
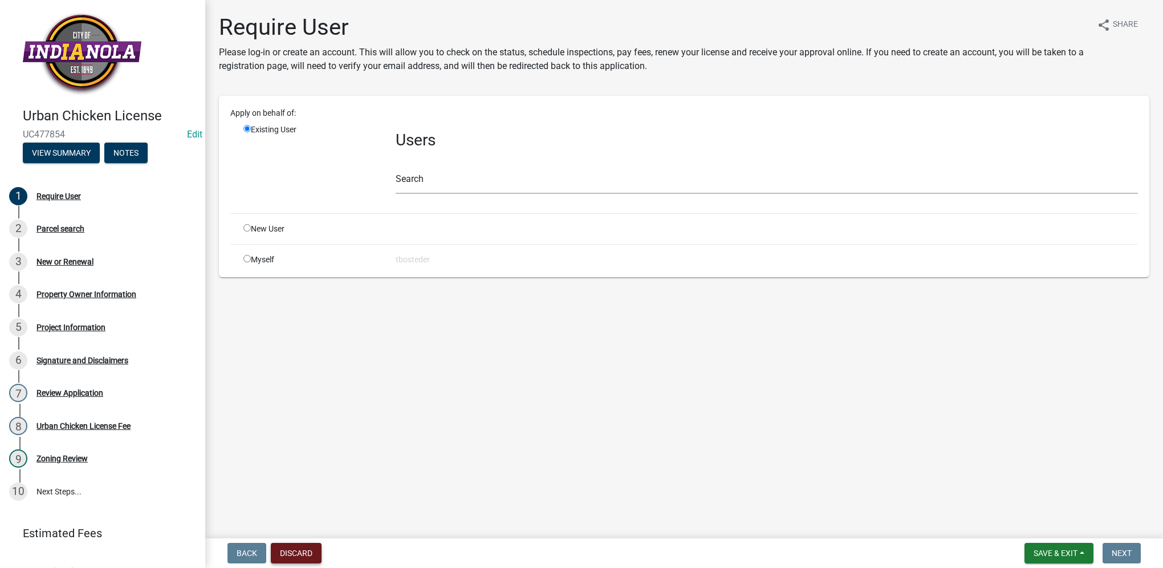
click at [274, 552] on button "Discard" at bounding box center [296, 553] width 51 height 21
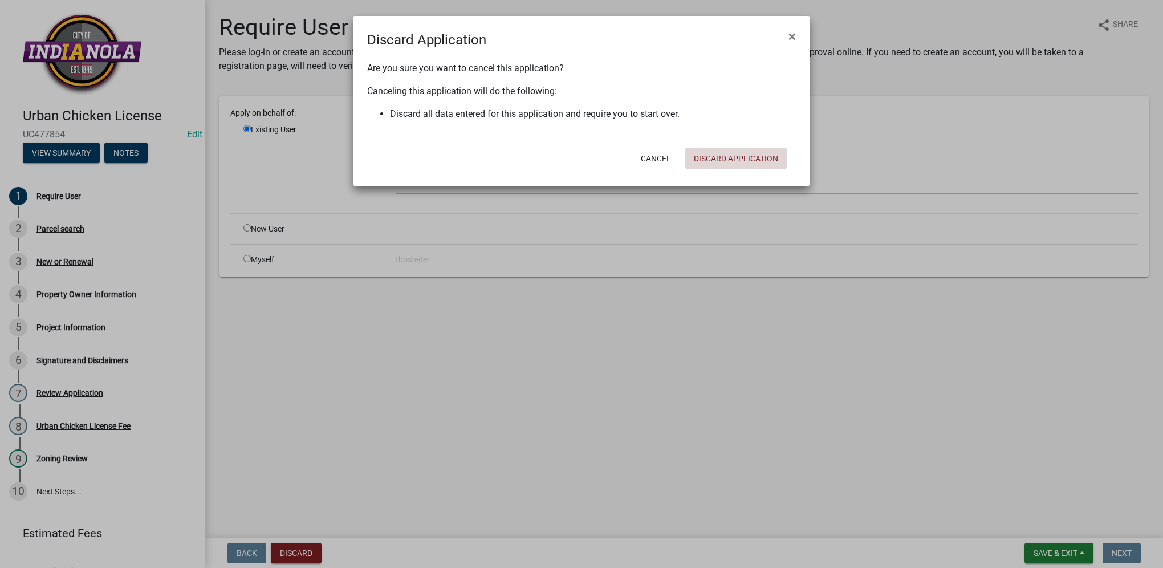
click at [723, 166] on button "Discard Application" at bounding box center [736, 158] width 103 height 21
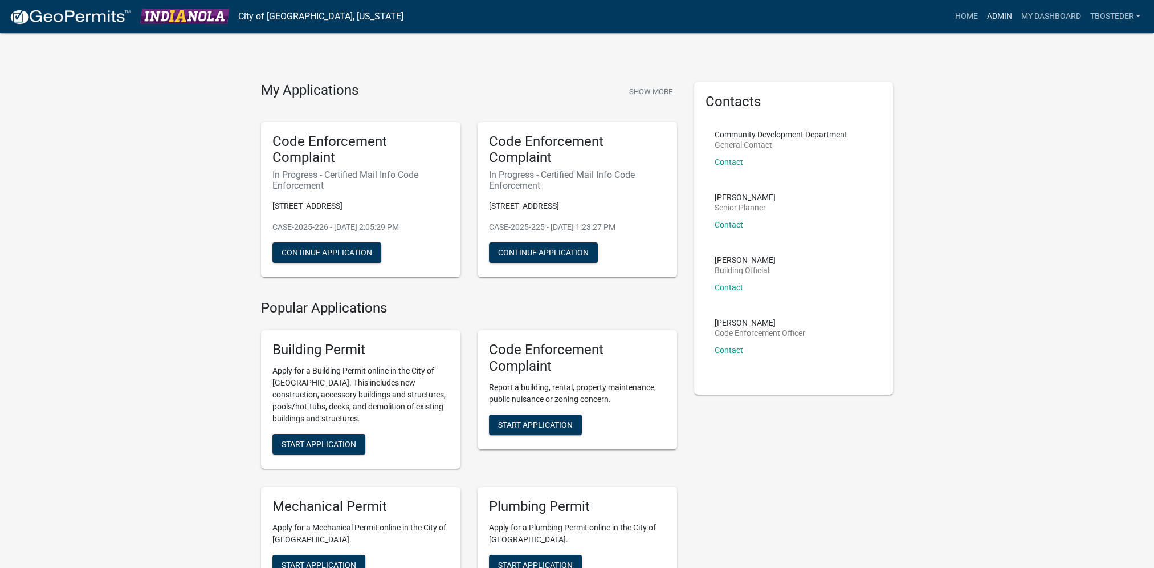
click at [991, 19] on link "Admin" at bounding box center [999, 17] width 34 height 22
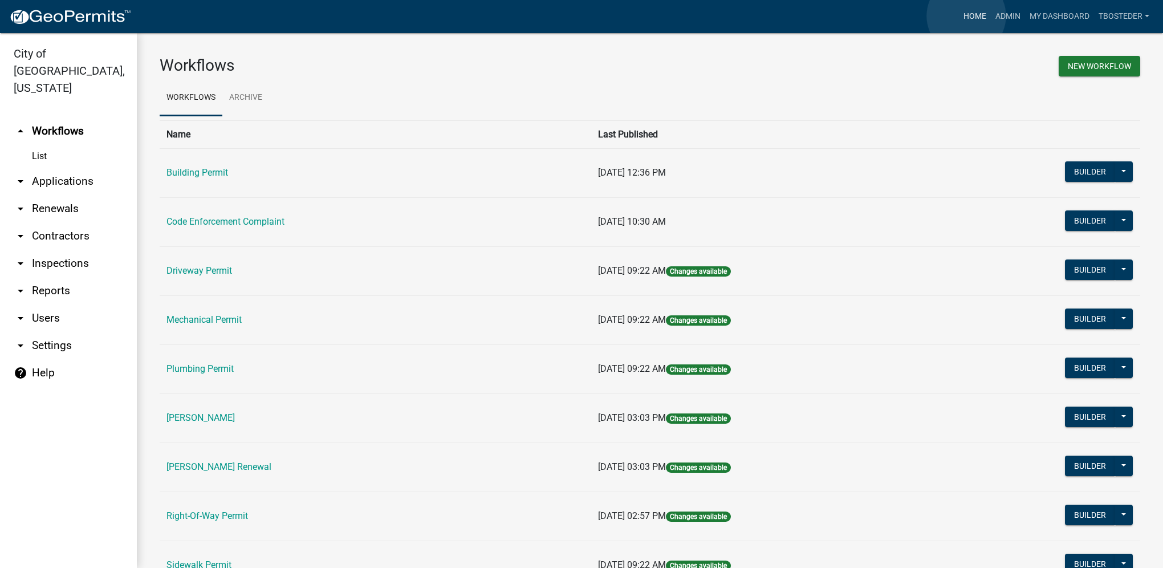
click at [966, 16] on link "Home" at bounding box center [975, 17] width 32 height 22
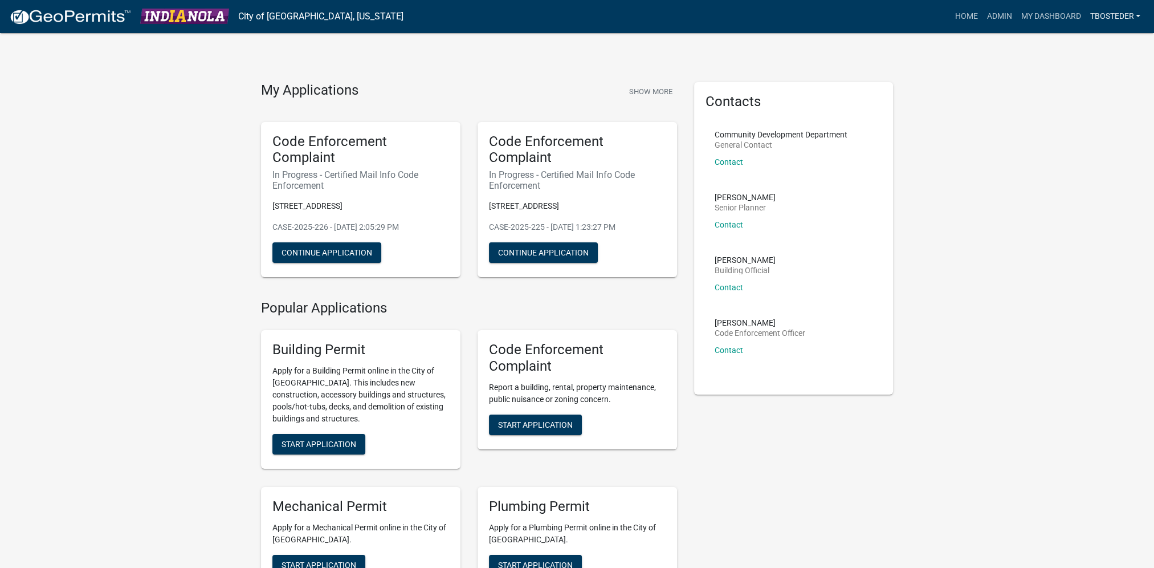
click at [1121, 22] on link "tbosteder" at bounding box center [1115, 17] width 60 height 22
click at [1097, 106] on link "Logout" at bounding box center [1099, 110] width 91 height 27
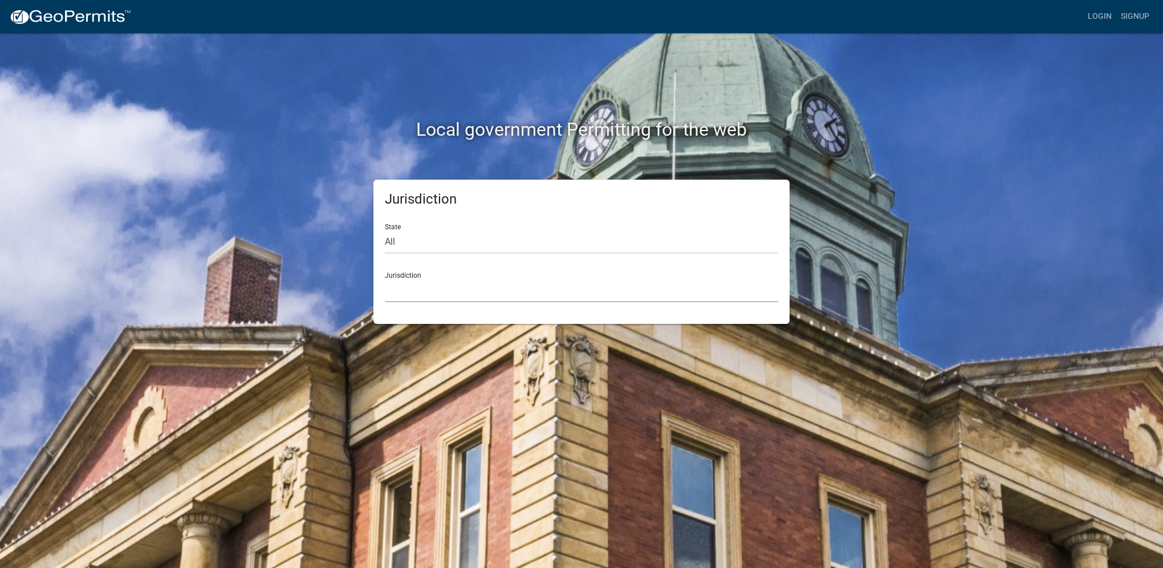
click at [398, 299] on select "Custer County, Colorado Carroll County, Georgia Cook County, Georgia Crawford C…" at bounding box center [581, 290] width 393 height 23
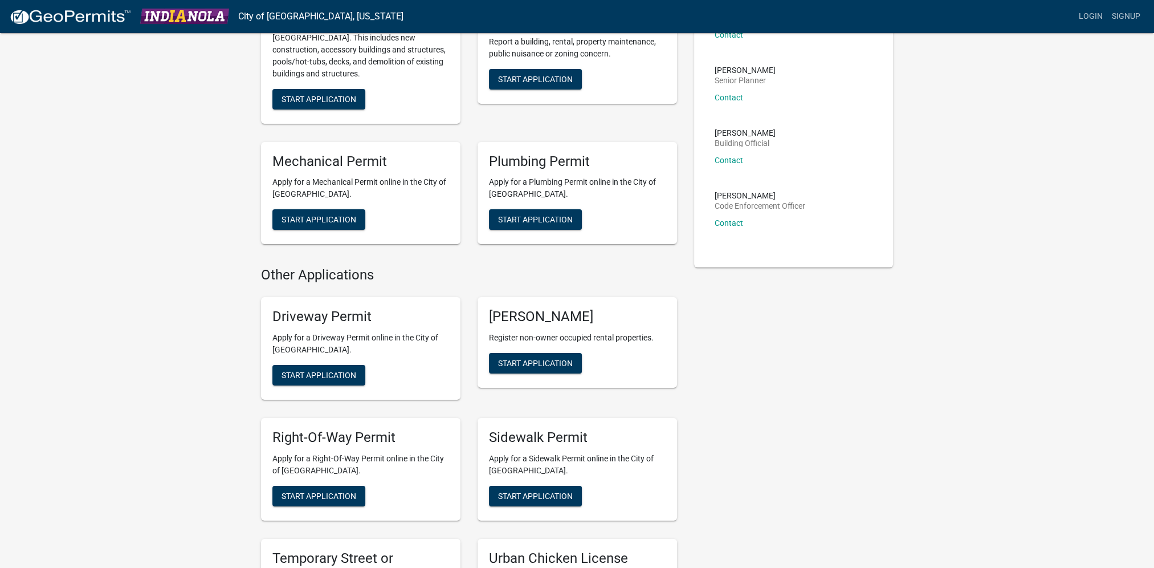
scroll to position [372, 0]
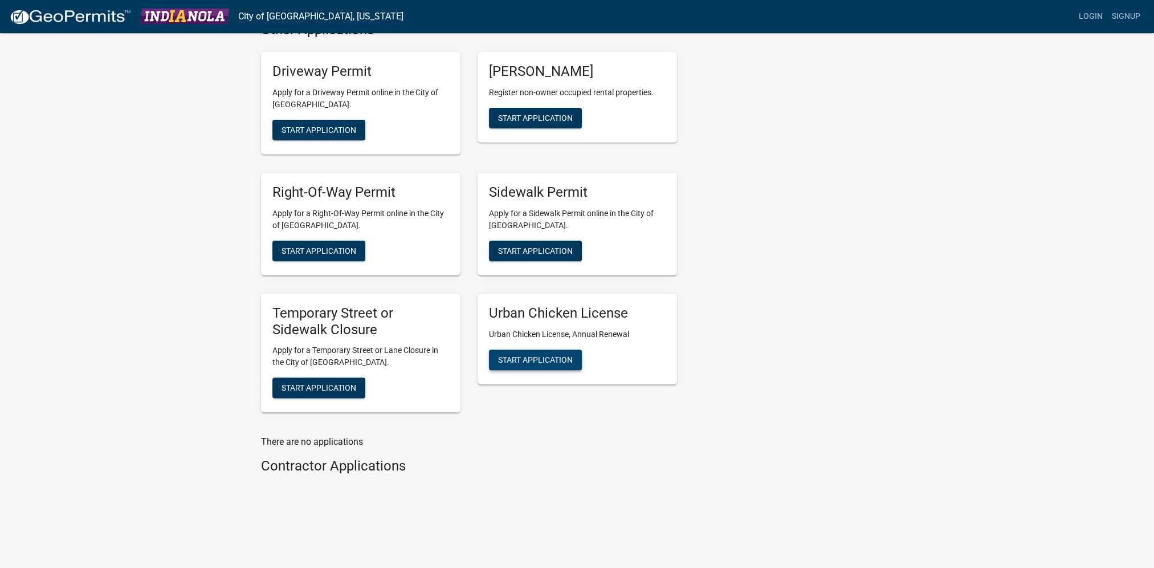
click at [533, 360] on span "Start Application" at bounding box center [535, 359] width 75 height 9
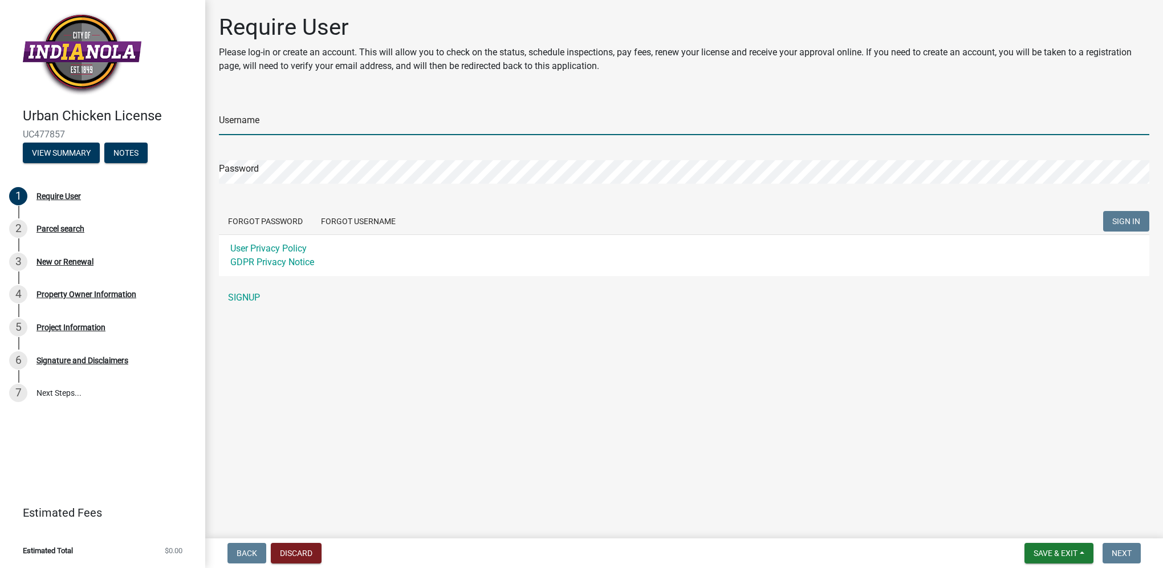
type input "tbosteder"
drag, startPoint x: 283, startPoint y: 127, endPoint x: 207, endPoint y: 123, distance: 75.9
click at [207, 123] on div "Require User Please log-in or create an account. This will allow you to check o…" at bounding box center [684, 167] width 958 height 306
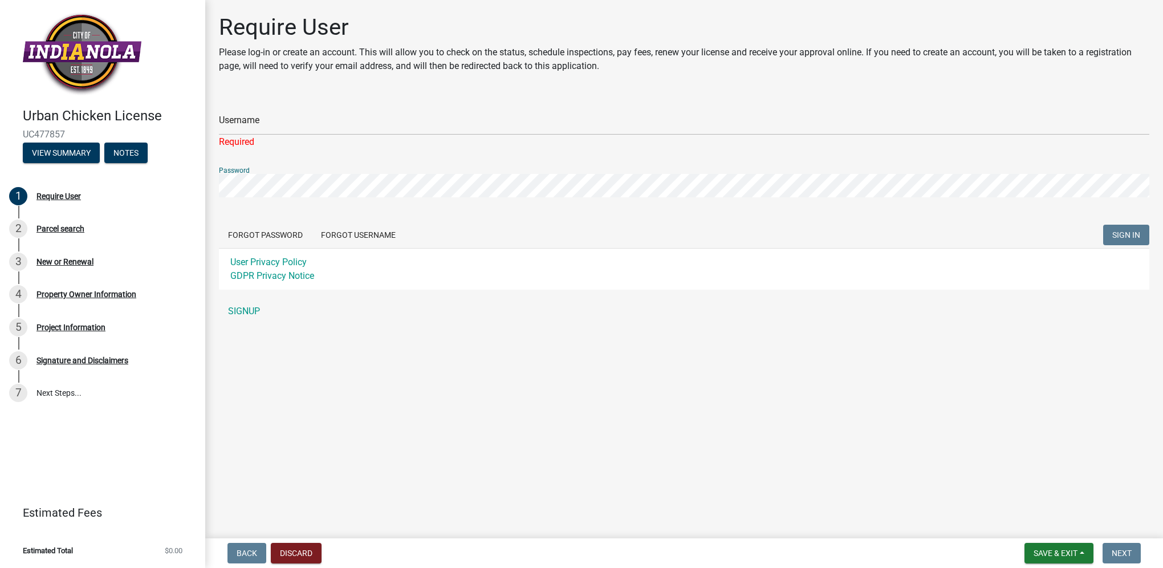
click at [205, 181] on div "Require User Please log-in or create an account. This will allow you to check o…" at bounding box center [684, 173] width 958 height 319
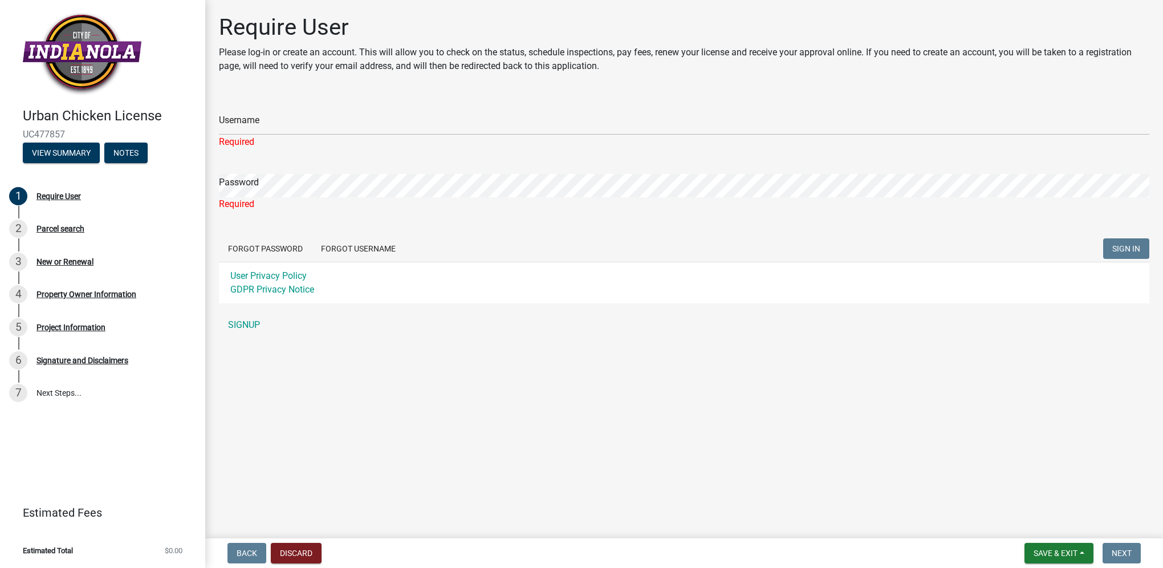
click at [291, 56] on p "Please log-in or create an account. This will allow you to check on the status,…" at bounding box center [684, 59] width 930 height 27
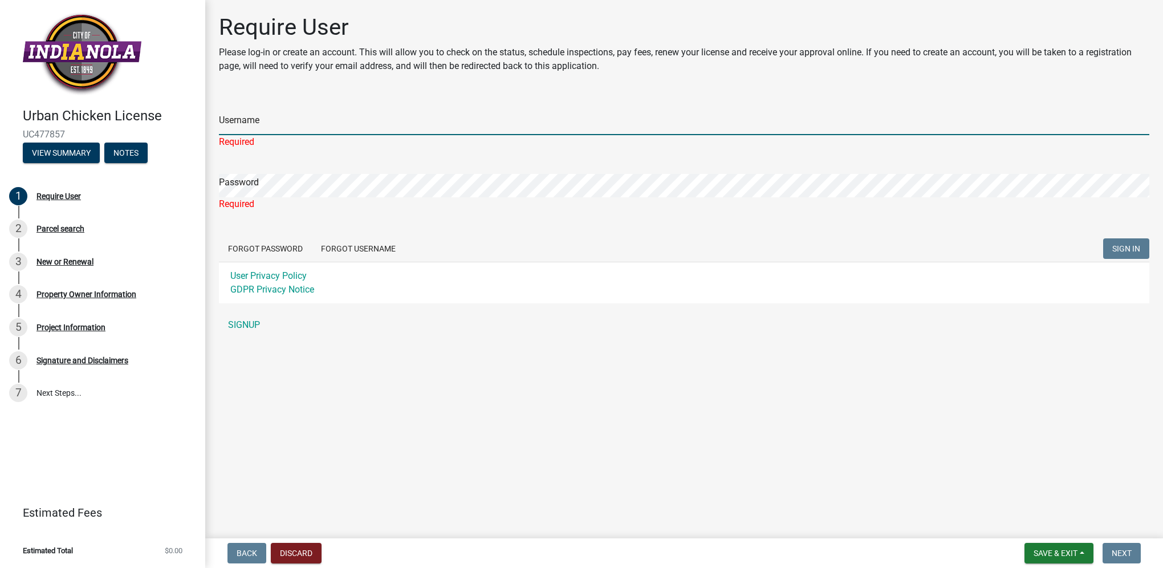
click at [318, 125] on input "Username" at bounding box center [684, 123] width 930 height 23
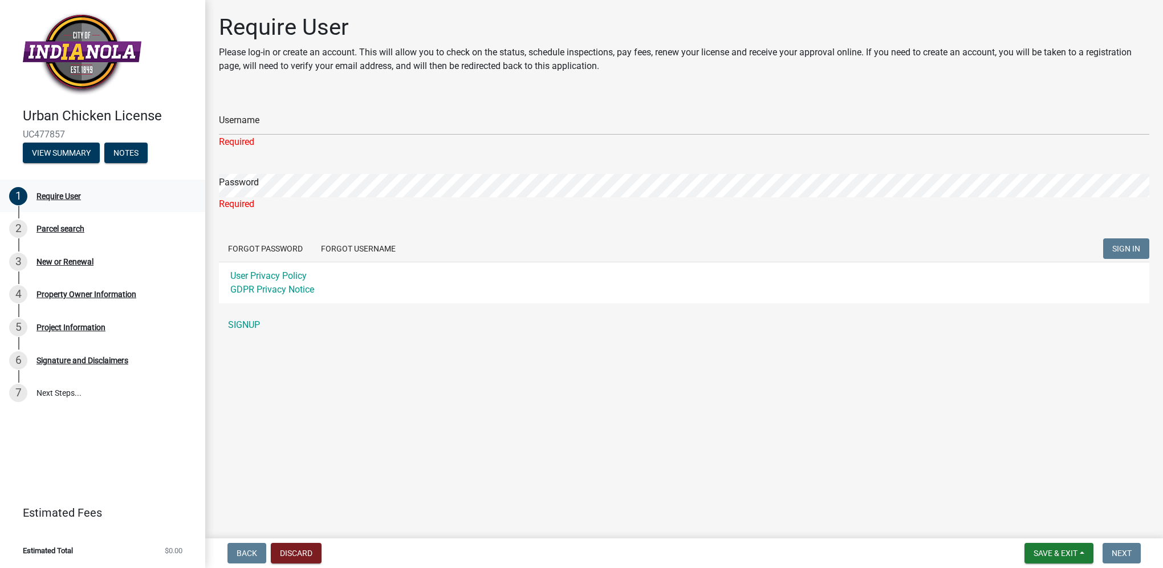
click at [72, 192] on div "Require User" at bounding box center [58, 196] width 44 height 8
click at [64, 198] on div "Require User" at bounding box center [58, 196] width 44 height 8
click at [282, 546] on button "Discard" at bounding box center [296, 553] width 51 height 21
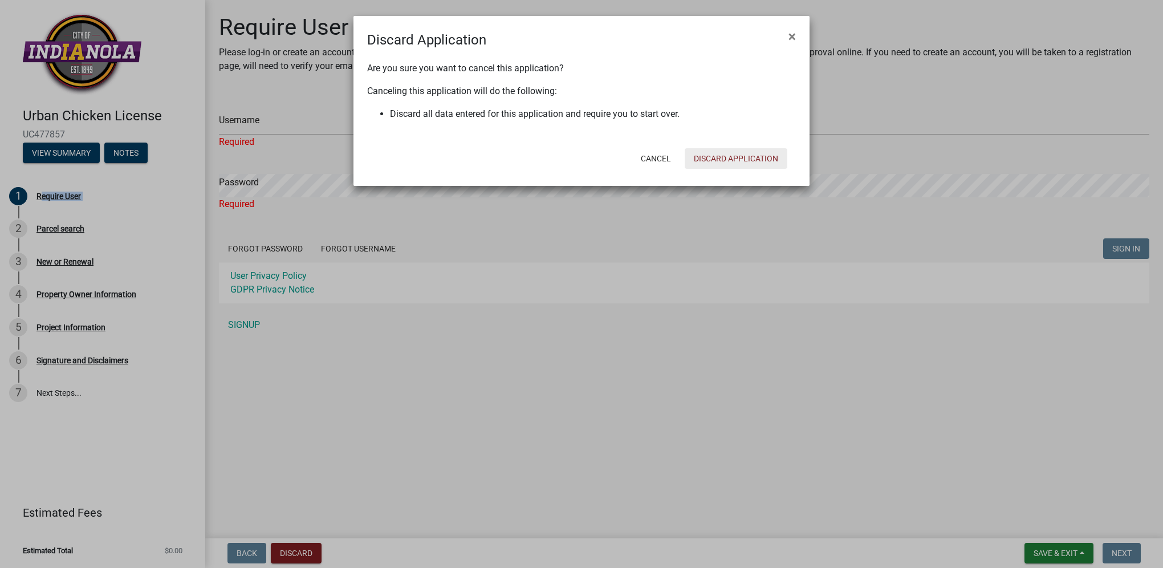
click at [711, 162] on button "Discard Application" at bounding box center [736, 158] width 103 height 21
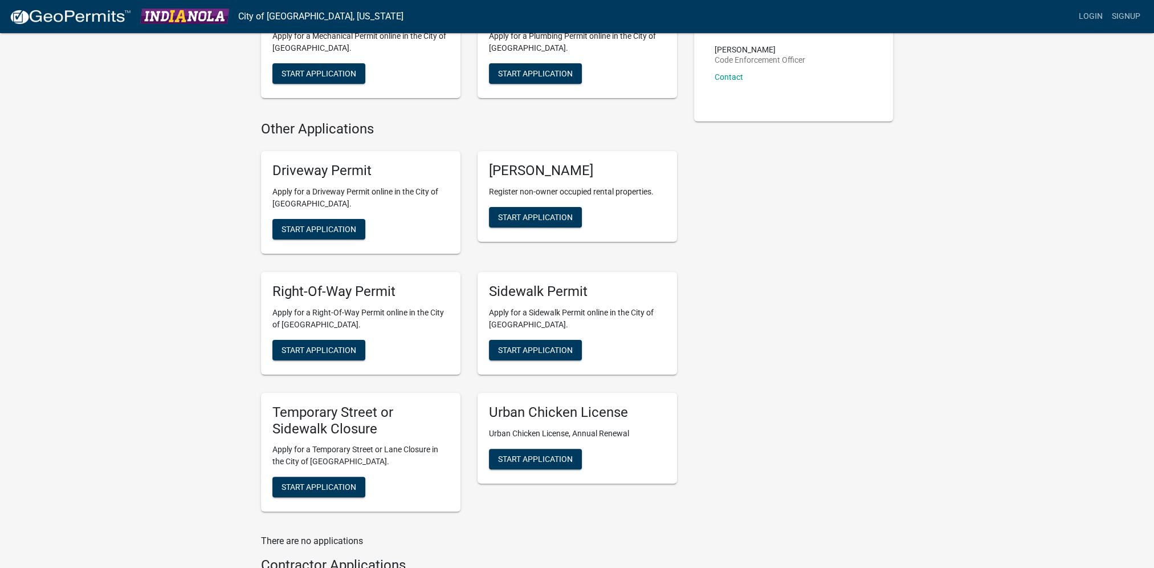
scroll to position [372, 0]
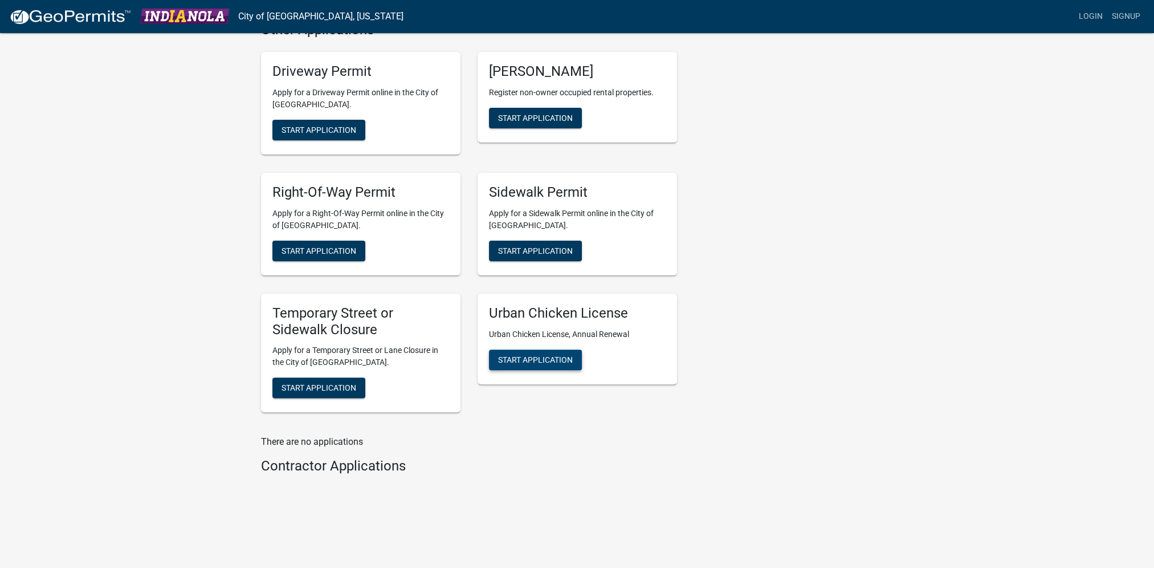
click at [551, 358] on span "Start Application" at bounding box center [535, 359] width 75 height 9
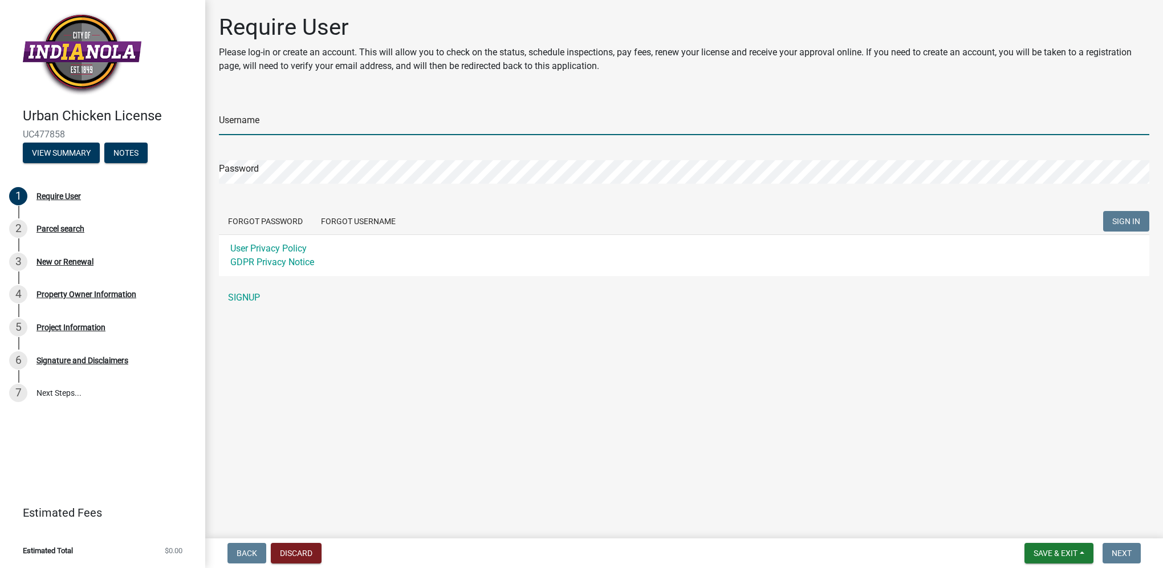
type input "tbosteder"
click at [277, 127] on input "tbosteder" at bounding box center [684, 123] width 930 height 23
drag, startPoint x: 277, startPoint y: 127, endPoint x: 205, endPoint y: 125, distance: 71.9
click at [195, 136] on div "Urban Chicken License UC477858 View Summary Notes 1 Require User 2 Parcel searc…" at bounding box center [581, 284] width 1163 height 568
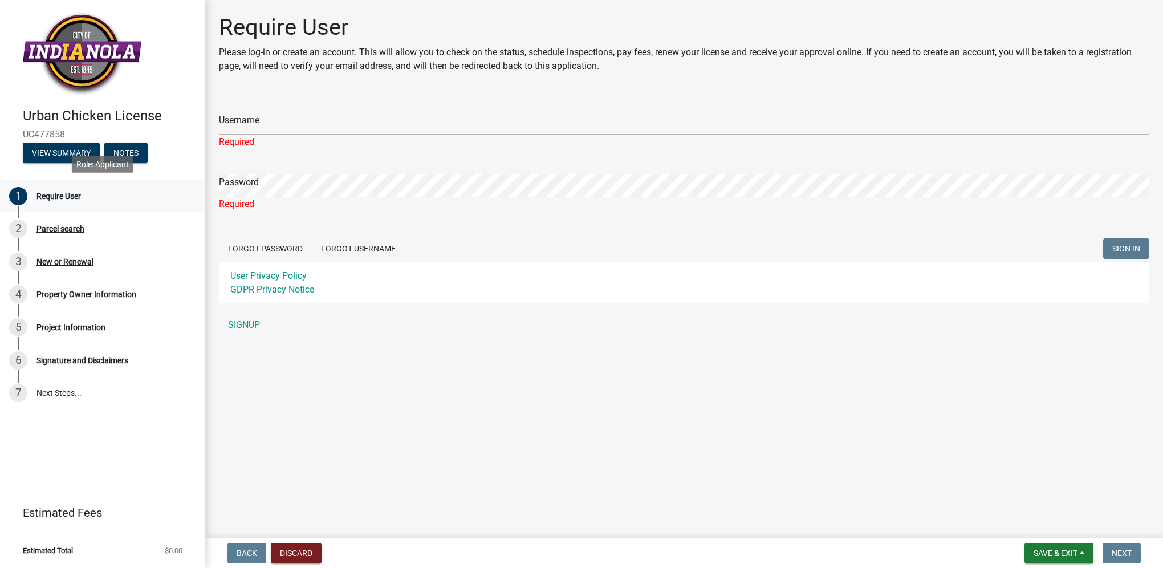
click at [72, 196] on div "Require User" at bounding box center [58, 196] width 44 height 8
click at [481, 395] on main "Require User Please log-in or create an account. This will allow you to check o…" at bounding box center [684, 267] width 958 height 534
click at [308, 547] on button "Discard" at bounding box center [296, 553] width 51 height 21
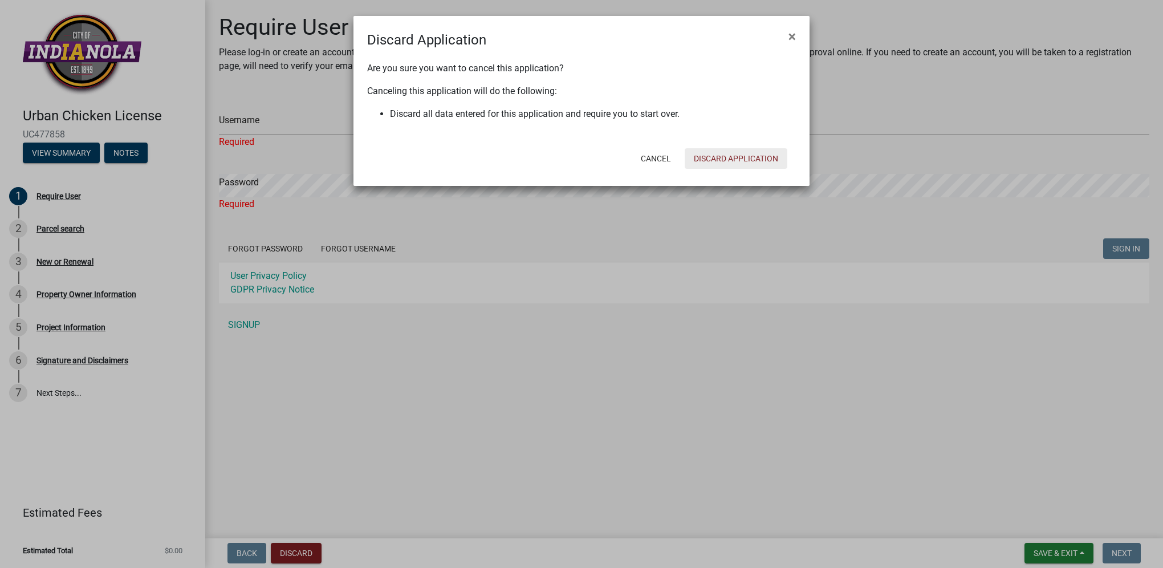
click at [691, 158] on button "Discard Application" at bounding box center [736, 158] width 103 height 21
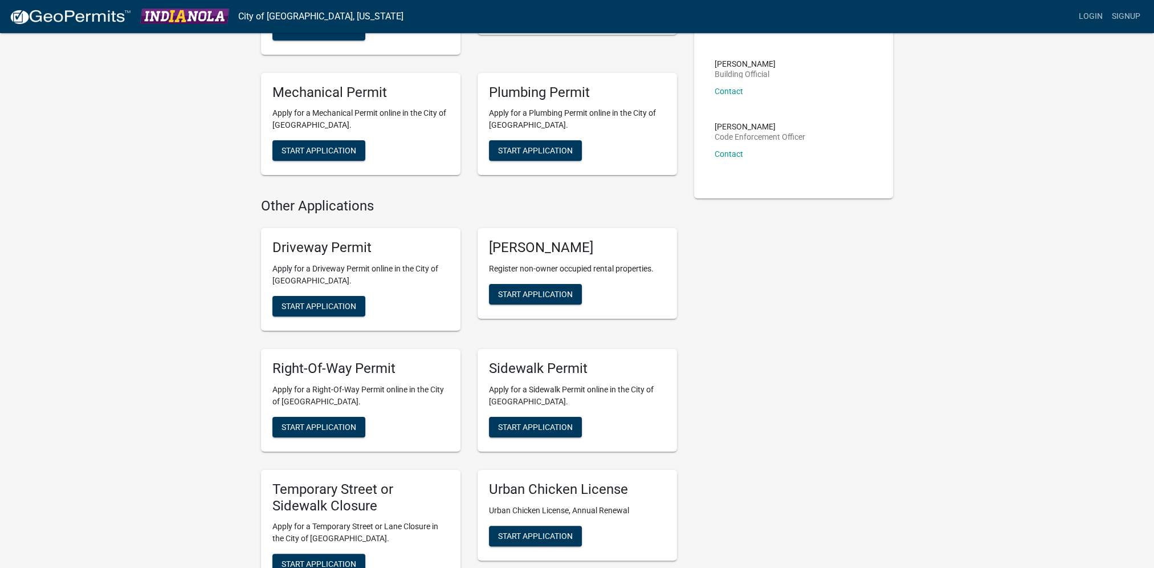
scroll to position [372, 0]
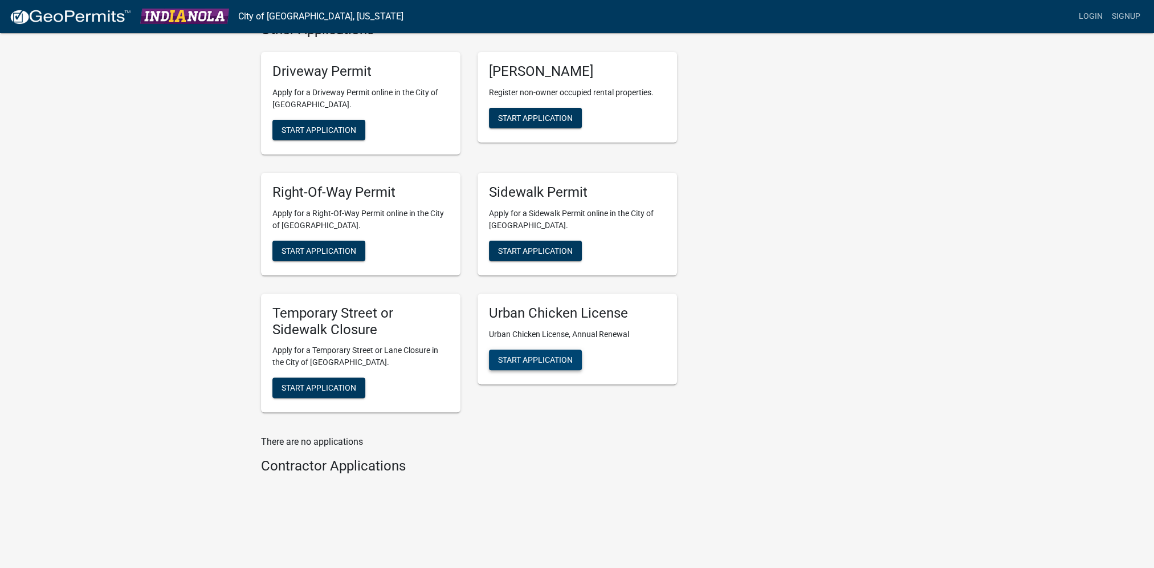
drag, startPoint x: 523, startPoint y: 364, endPoint x: 504, endPoint y: 363, distance: 19.4
drag, startPoint x: 575, startPoint y: 356, endPoint x: 596, endPoint y: 415, distance: 62.7
click at [596, 415] on div "Urban Chicken License Urban Chicken License, Annual Renewal Start Application" at bounding box center [577, 352] width 217 height 137
click at [560, 360] on span "Start Application" at bounding box center [535, 359] width 75 height 9
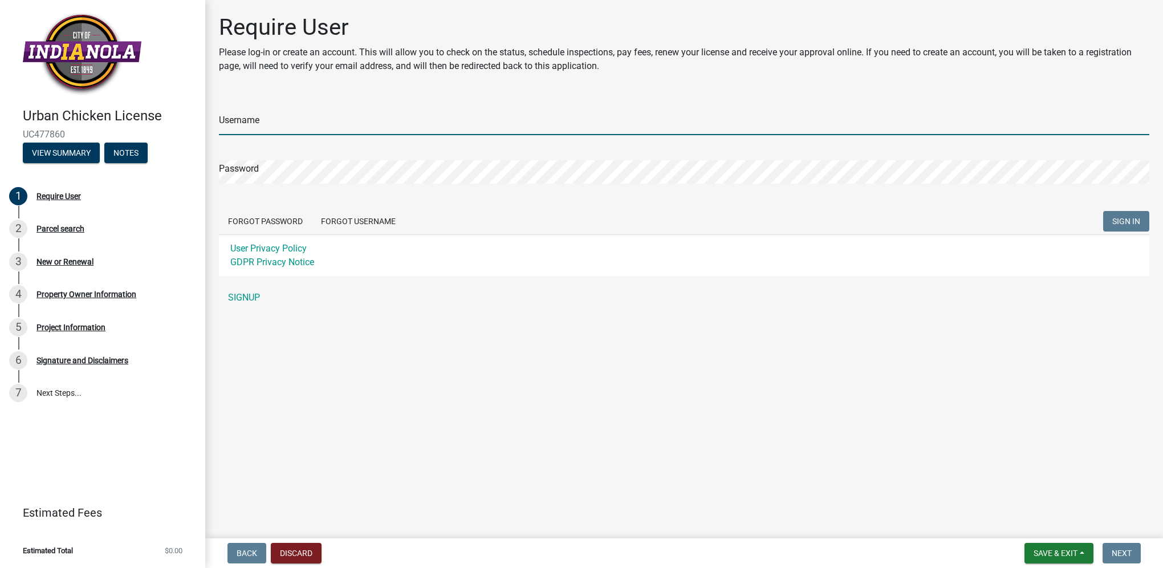
type input "tbosteder"
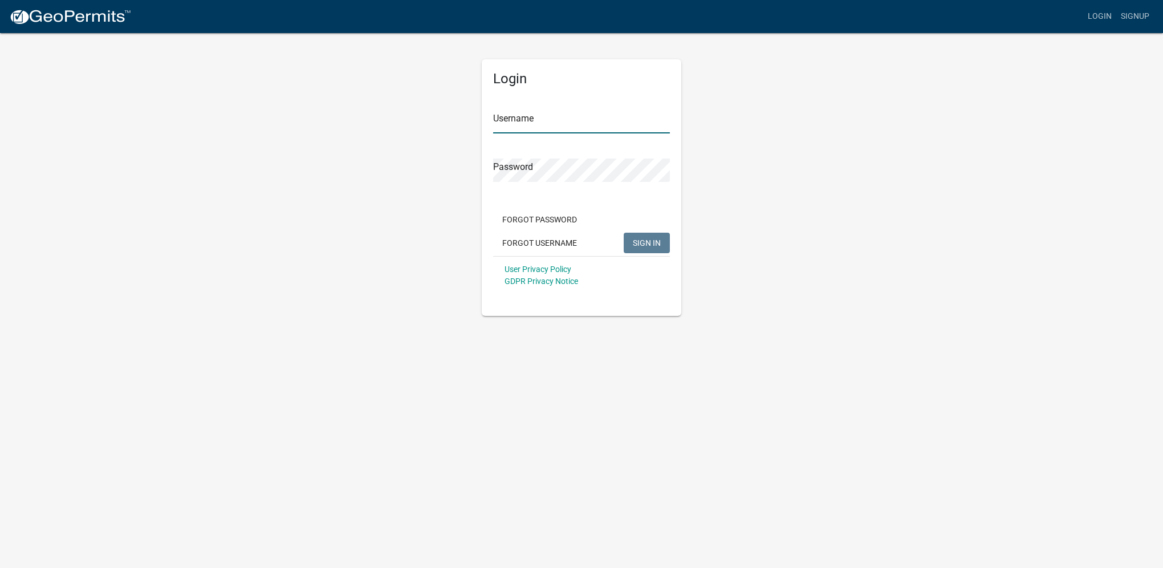
type input "tbosteder"
click at [650, 237] on button "SIGN IN" at bounding box center [647, 243] width 46 height 21
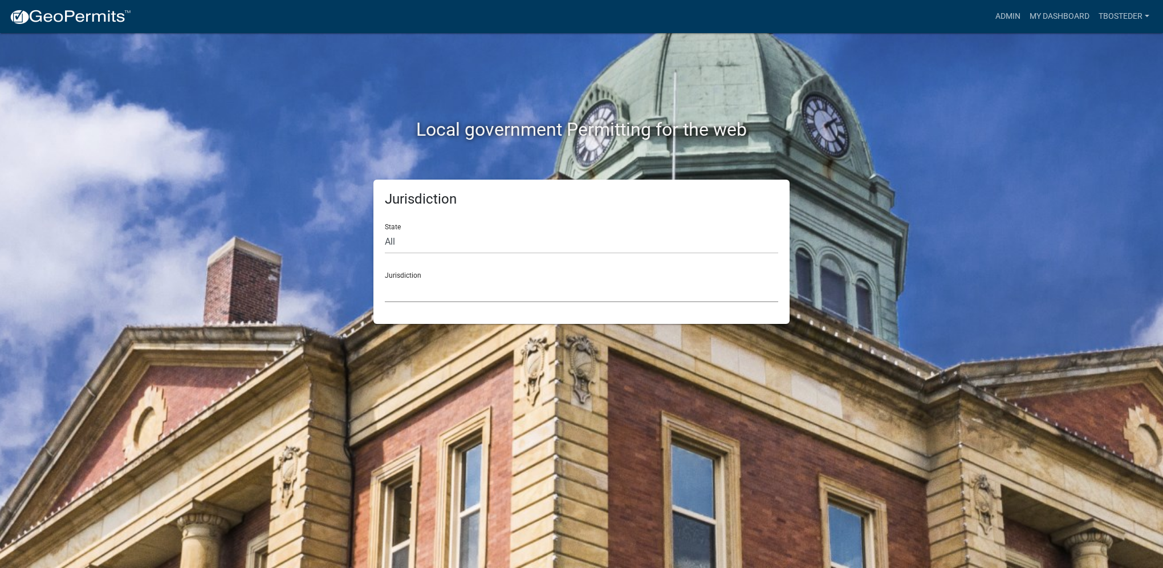
click at [440, 301] on select "[GEOGRAPHIC_DATA], [US_STATE] [GEOGRAPHIC_DATA], [US_STATE][PERSON_NAME][GEOGRA…" at bounding box center [581, 290] width 393 height 23
